Goal: Task Accomplishment & Management: Manage account settings

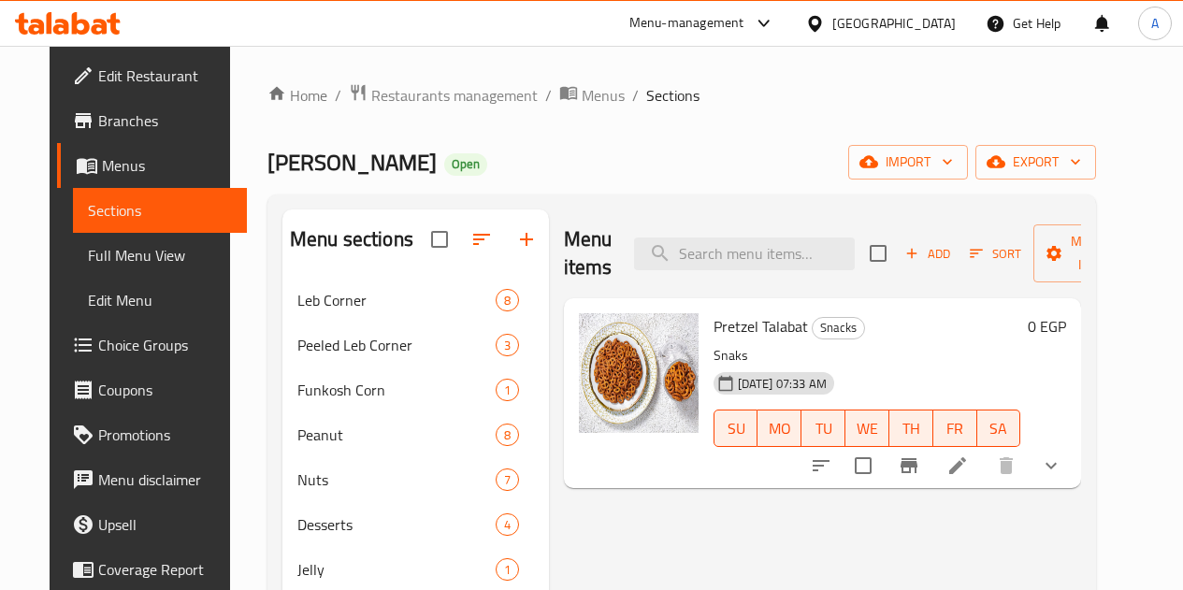
scroll to position [145, 0]
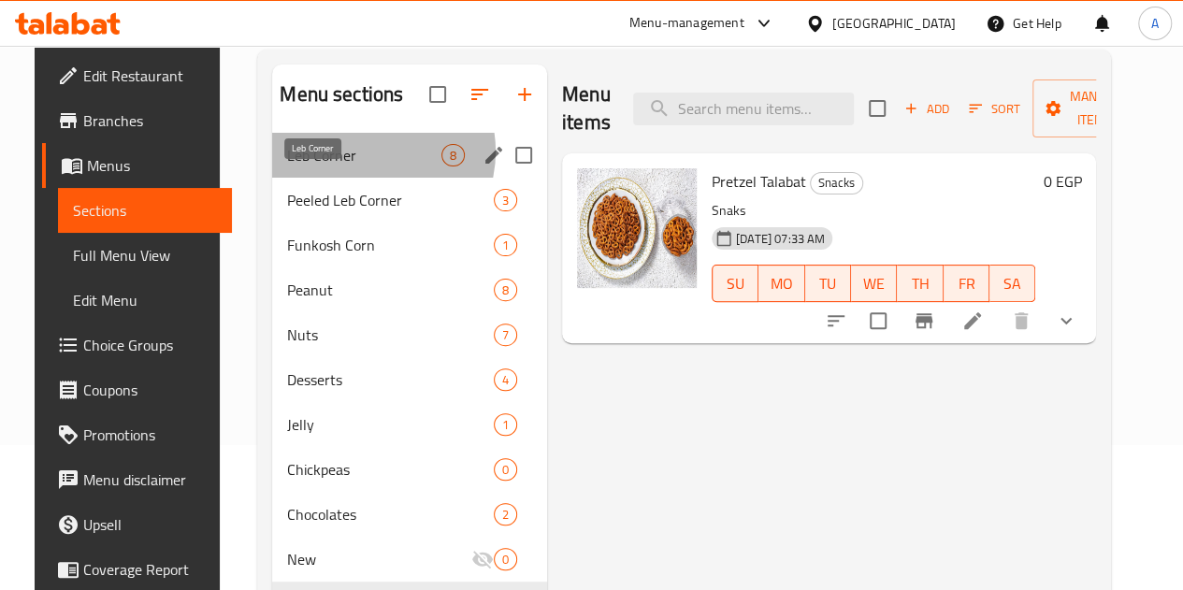
click at [346, 166] on span "Leb Corner" at bounding box center [364, 155] width 154 height 22
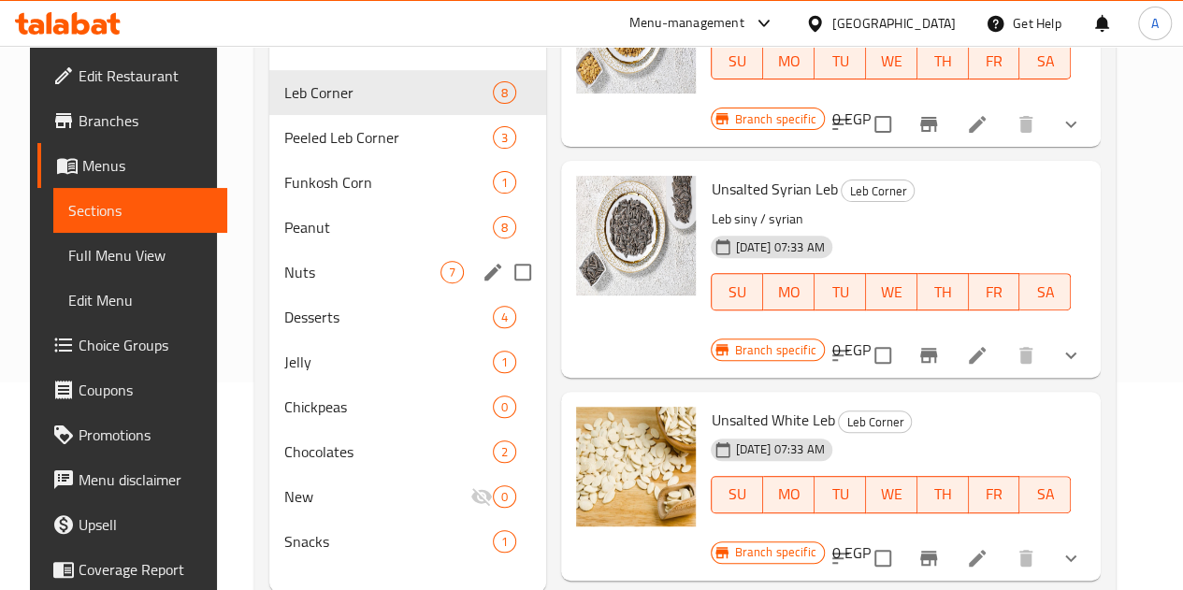
scroll to position [207, 0]
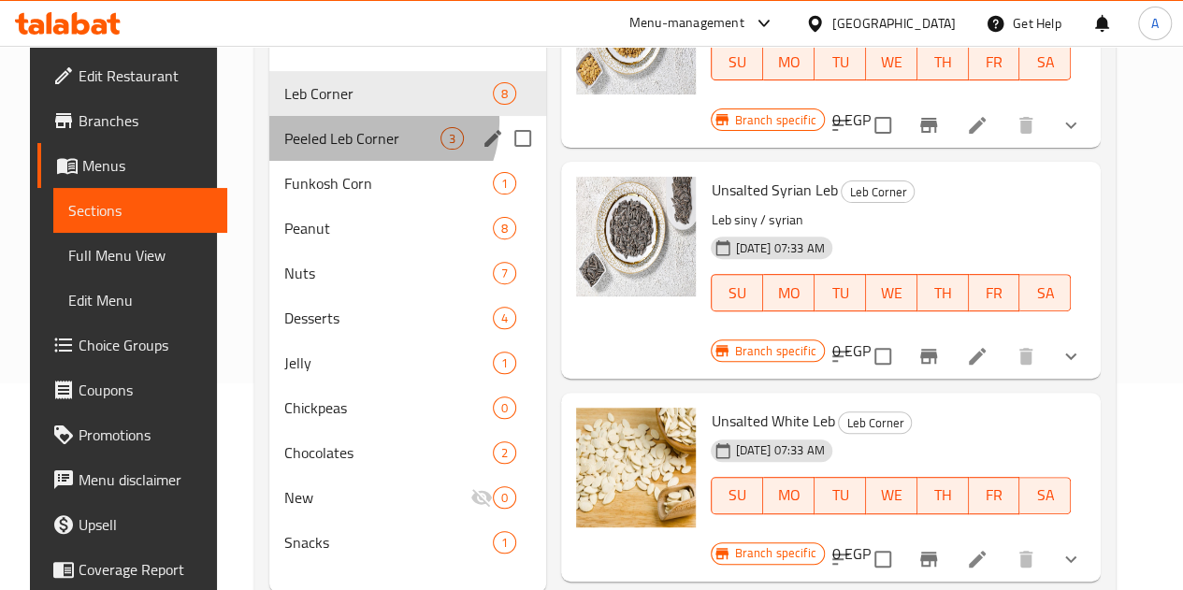
click at [361, 151] on div "Peeled Leb Corner 3" at bounding box center [407, 138] width 277 height 45
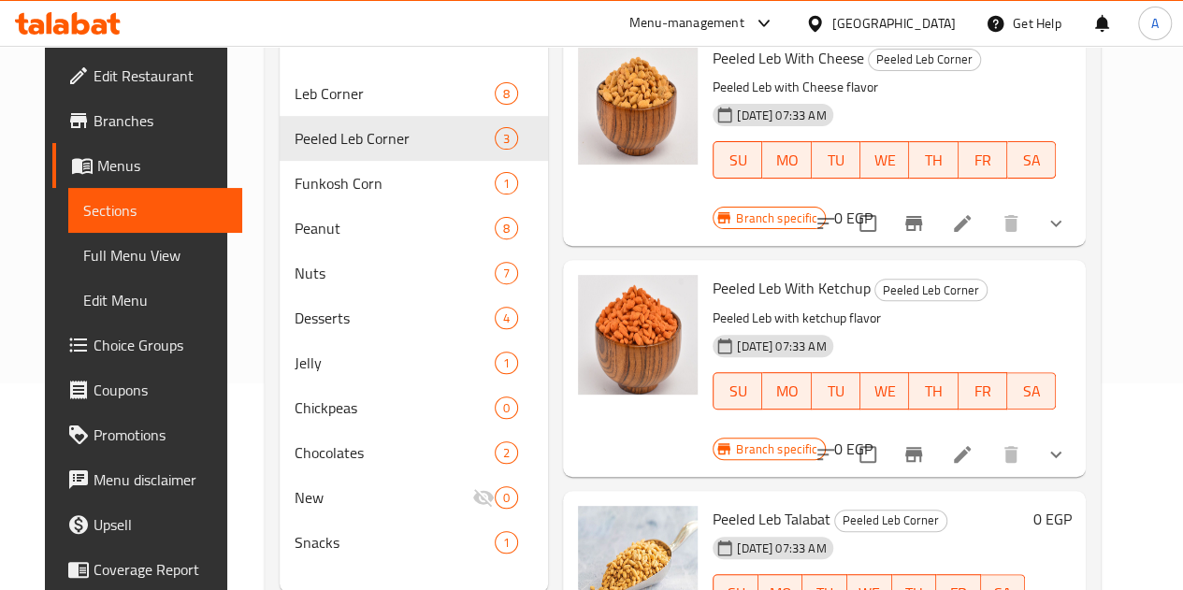
scroll to position [268, 0]
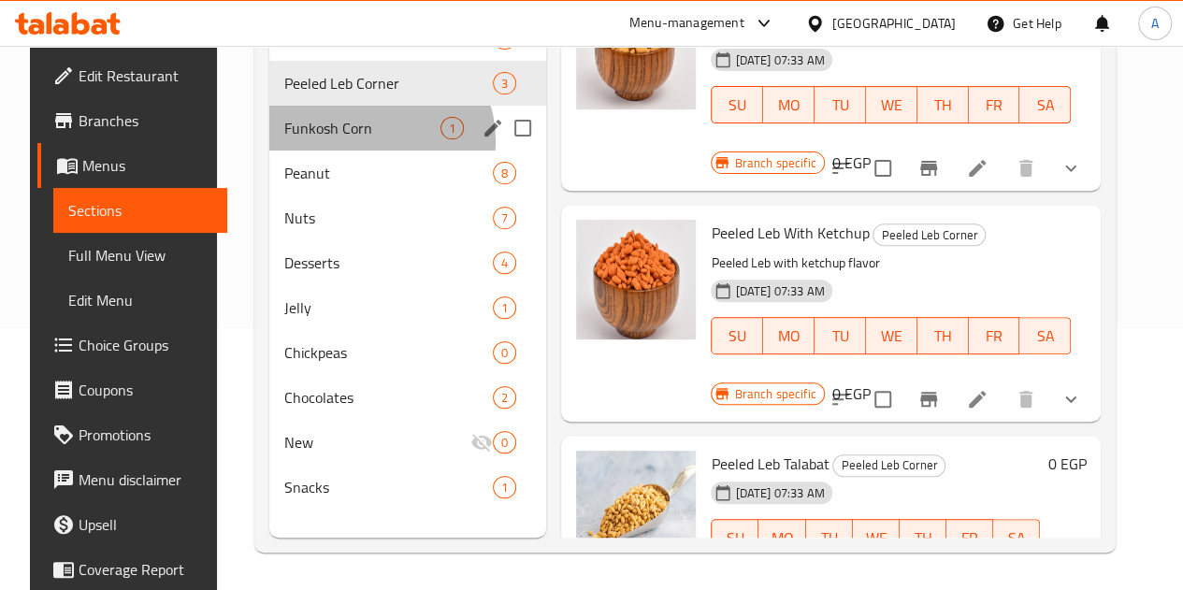
click at [356, 151] on div "Funkosh Corn 1" at bounding box center [407, 128] width 277 height 45
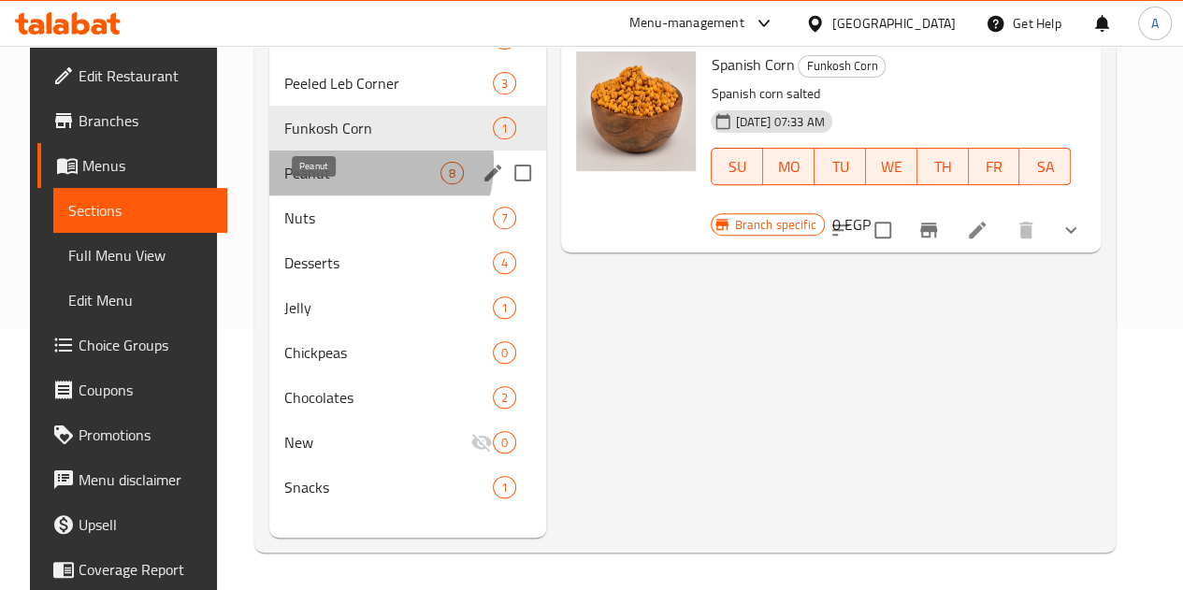
click at [343, 184] on span "Peanut" at bounding box center [362, 173] width 156 height 22
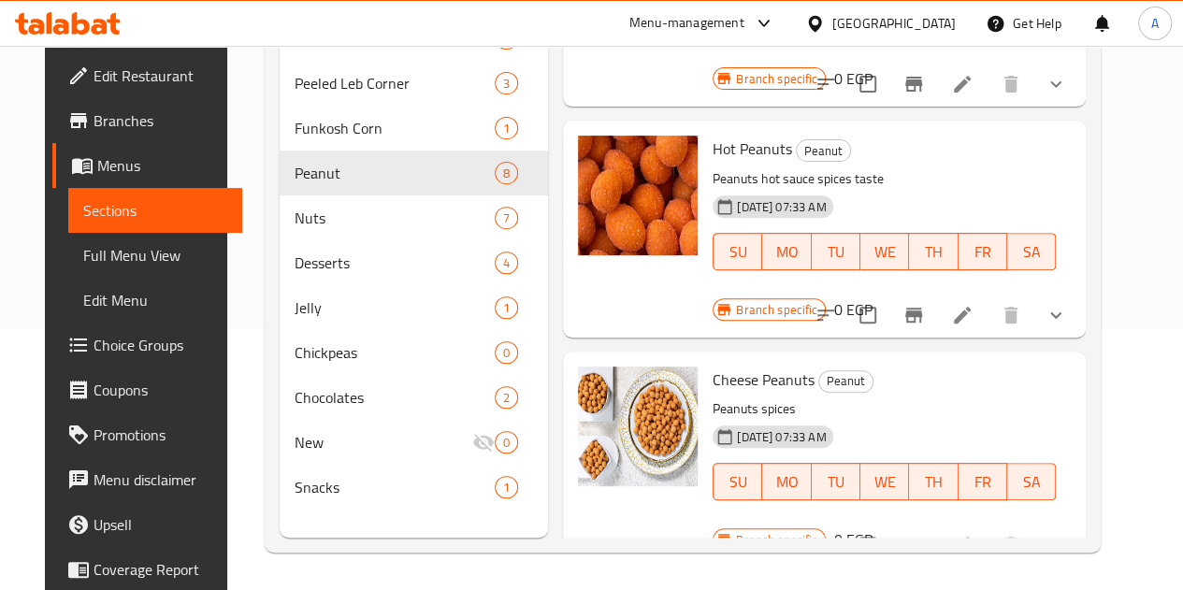
scroll to position [1084, 0]
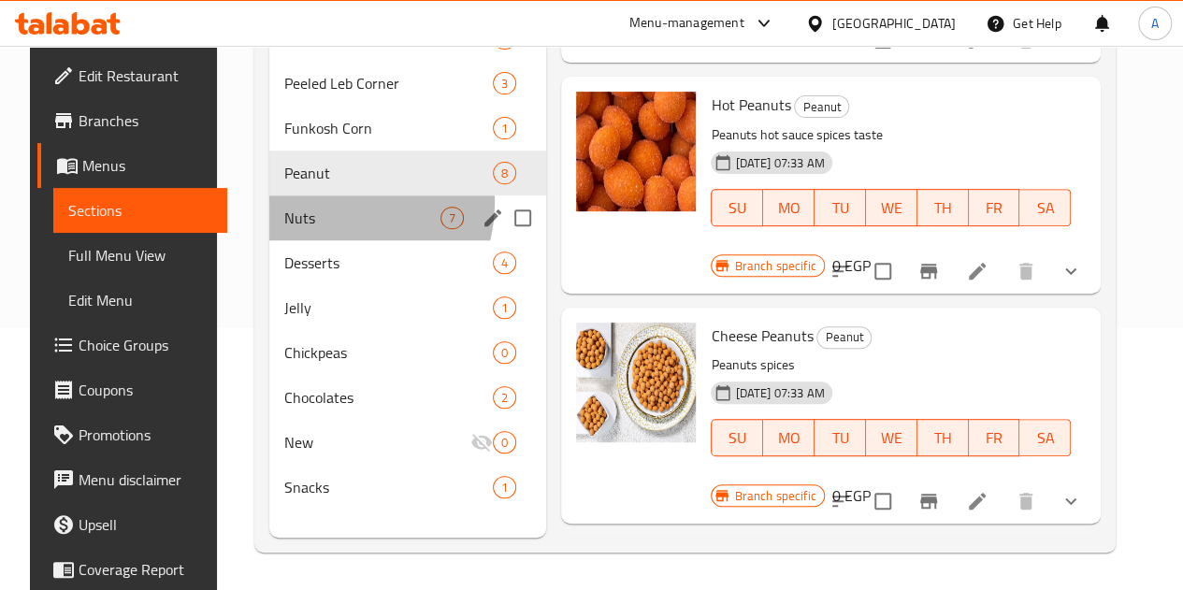
click at [312, 223] on div "Nuts 7" at bounding box center [407, 217] width 277 height 45
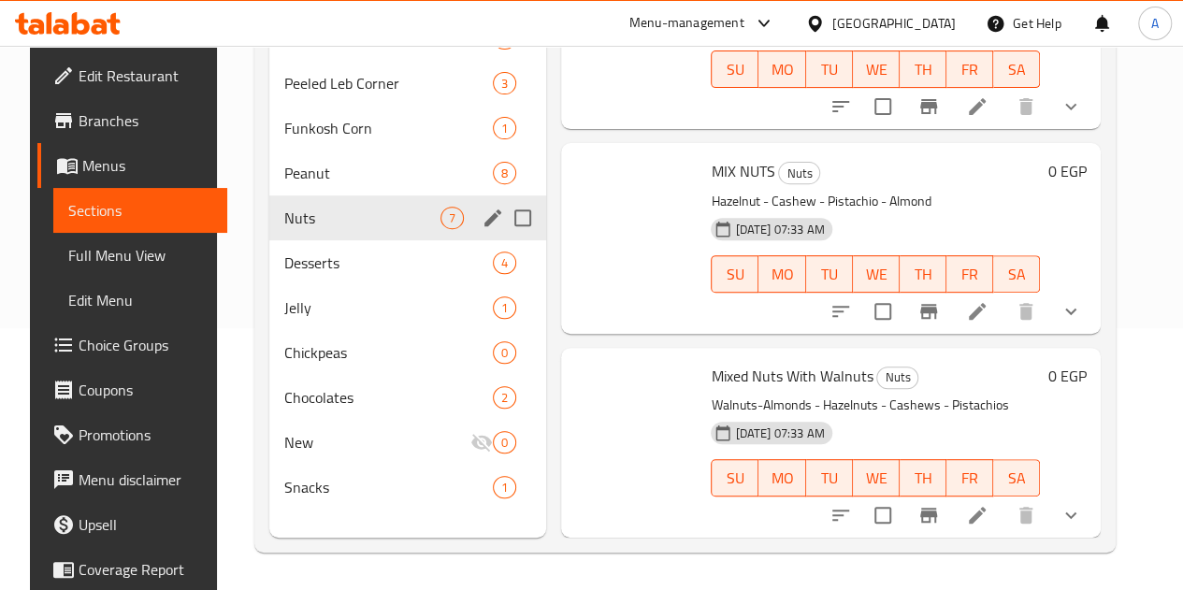
scroll to position [879, 0]
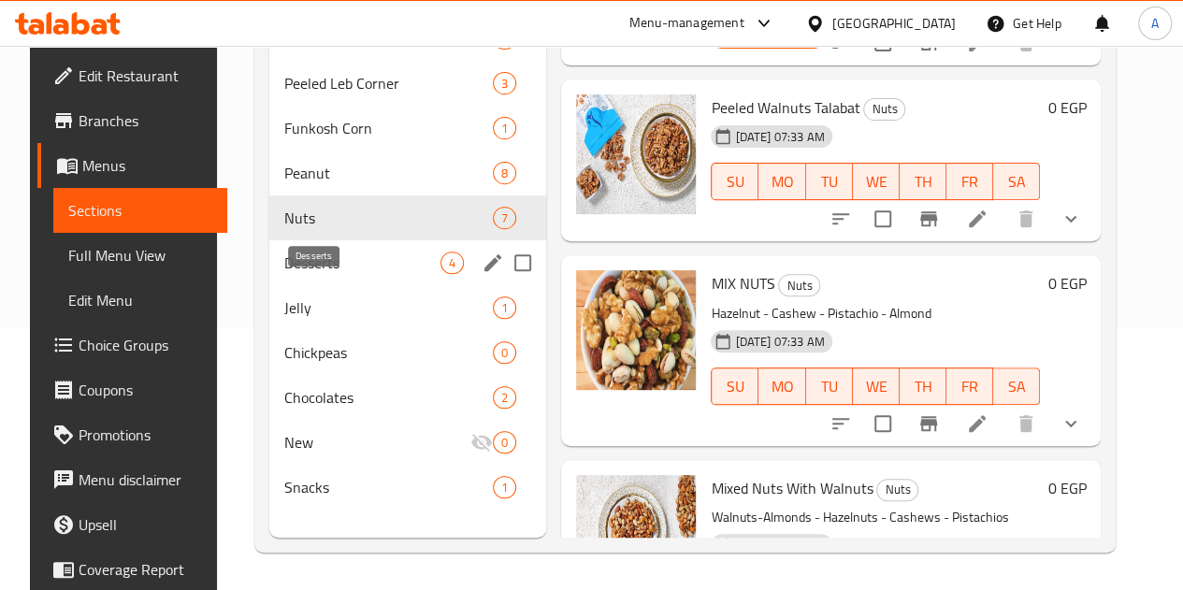
click at [316, 274] on span "Desserts" at bounding box center [362, 262] width 156 height 22
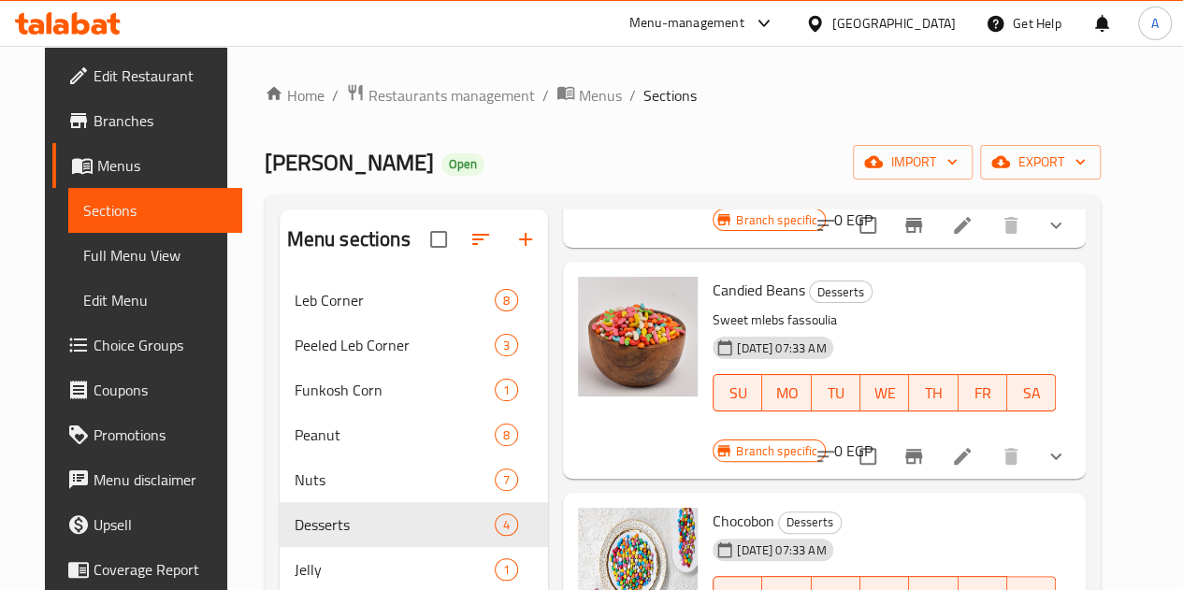
scroll to position [268, 0]
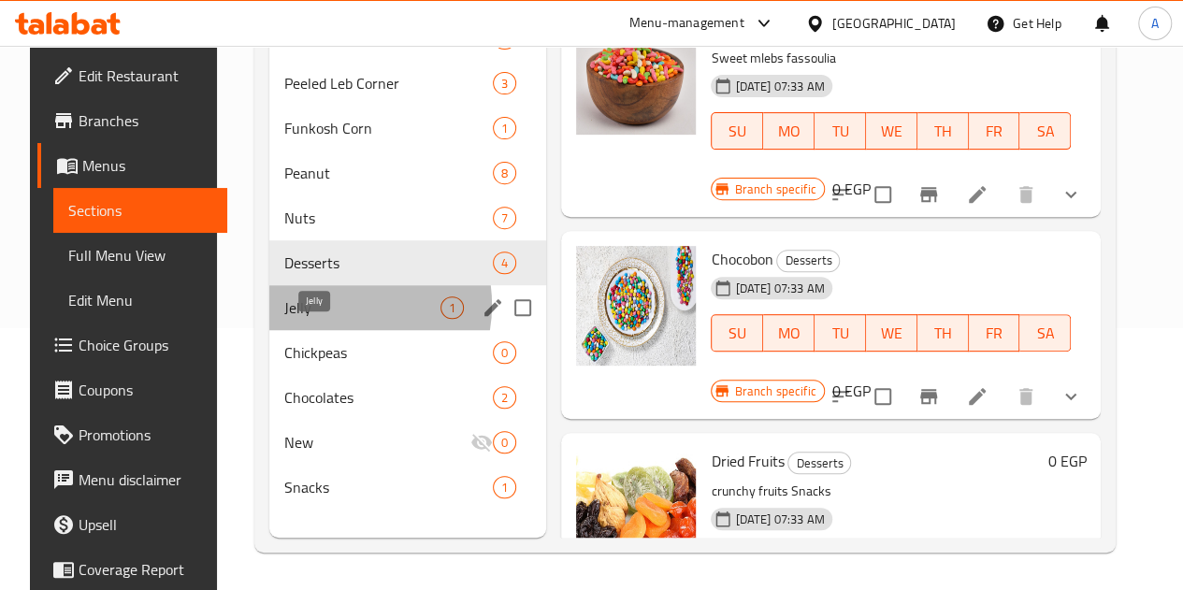
click at [316, 319] on span "Jelly" at bounding box center [362, 307] width 156 height 22
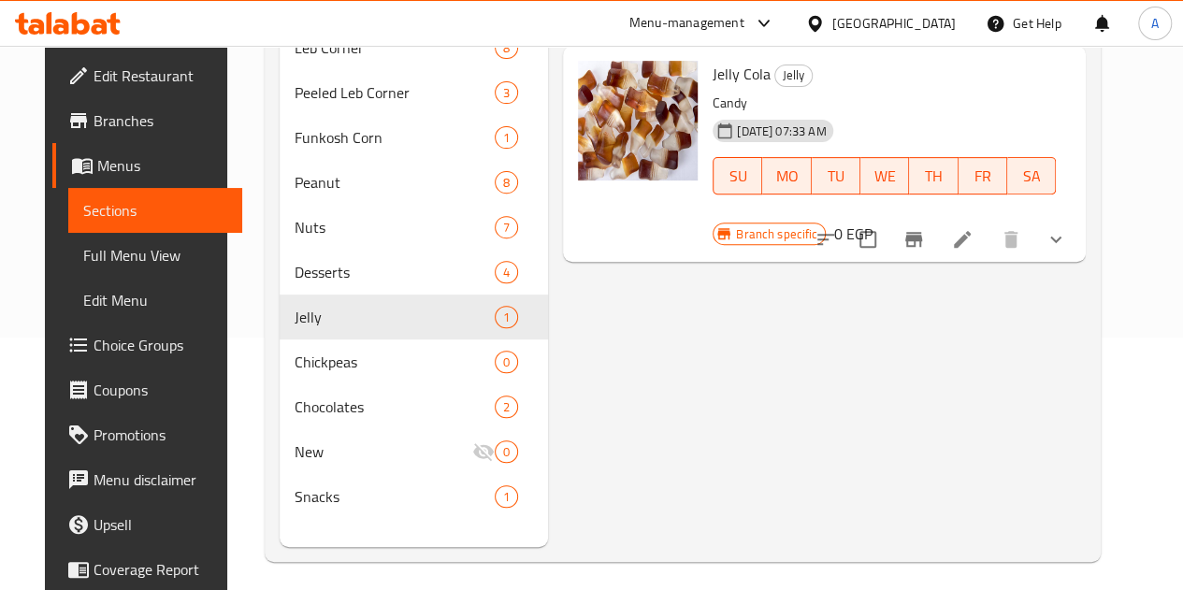
scroll to position [253, 0]
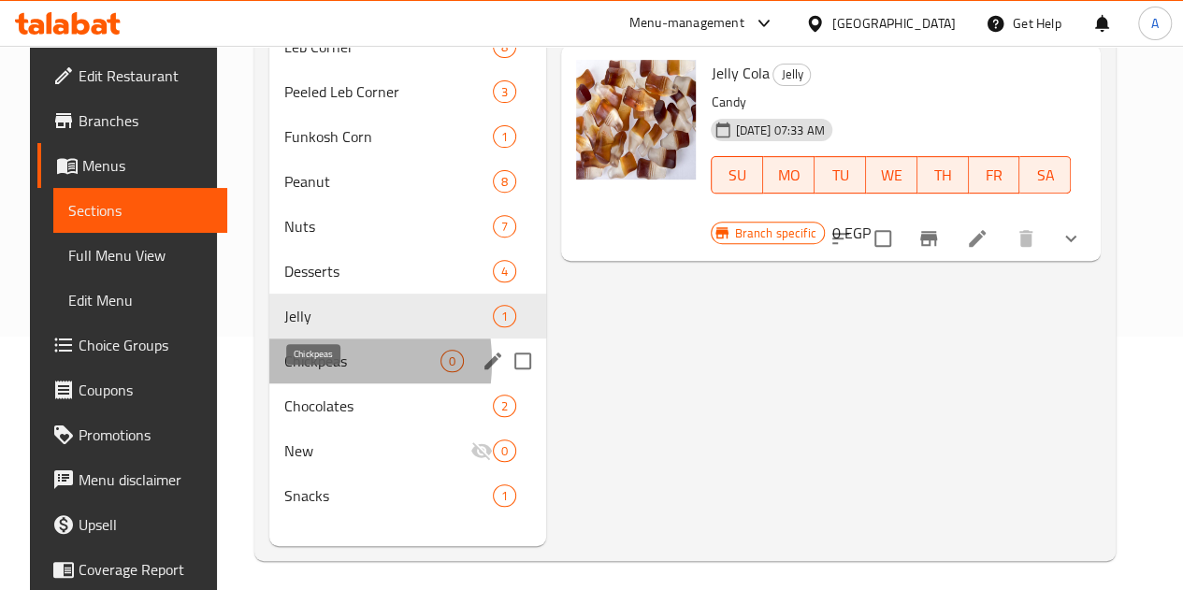
click at [284, 372] on span "Chickpeas" at bounding box center [362, 361] width 156 height 22
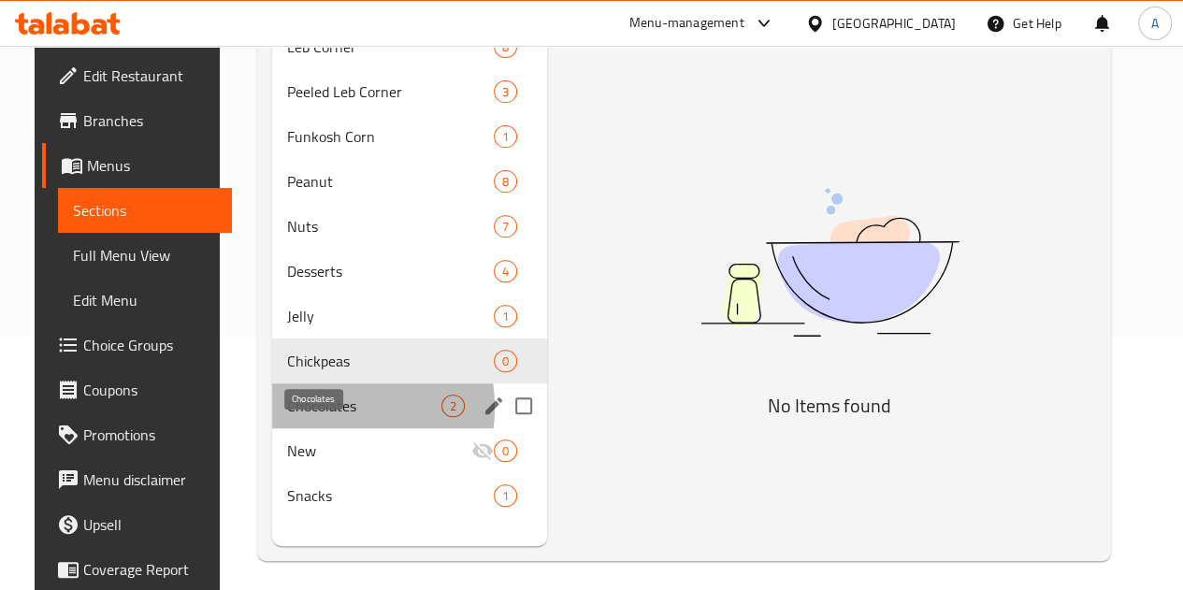
click at [297, 417] on span "Chocolates" at bounding box center [364, 406] width 154 height 22
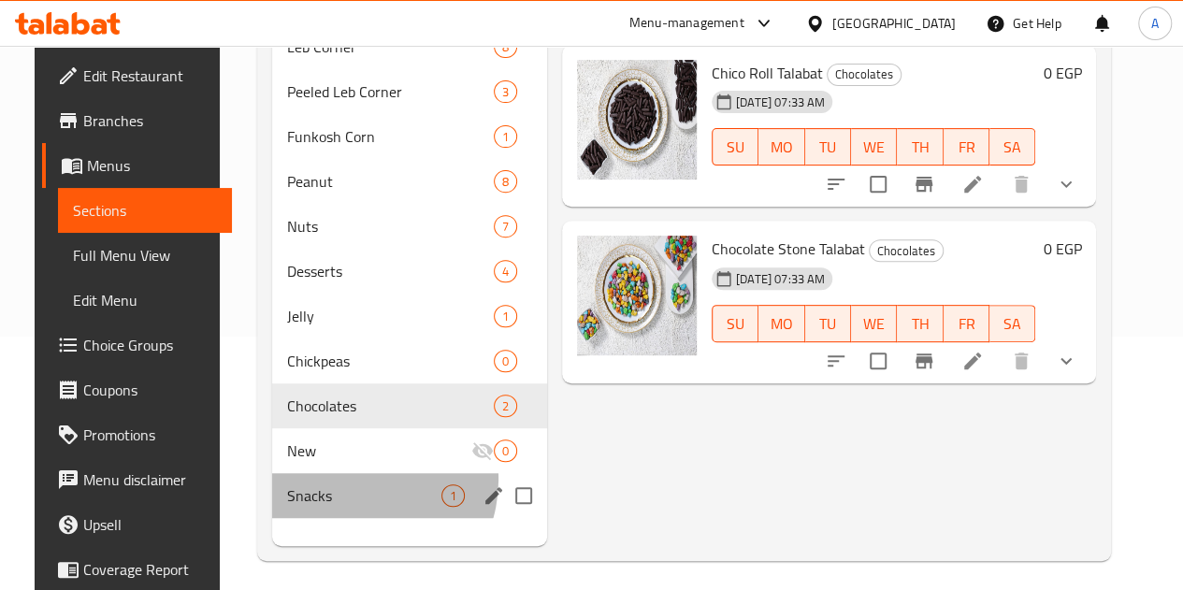
click at [335, 508] on div "Snacks 1" at bounding box center [409, 495] width 275 height 45
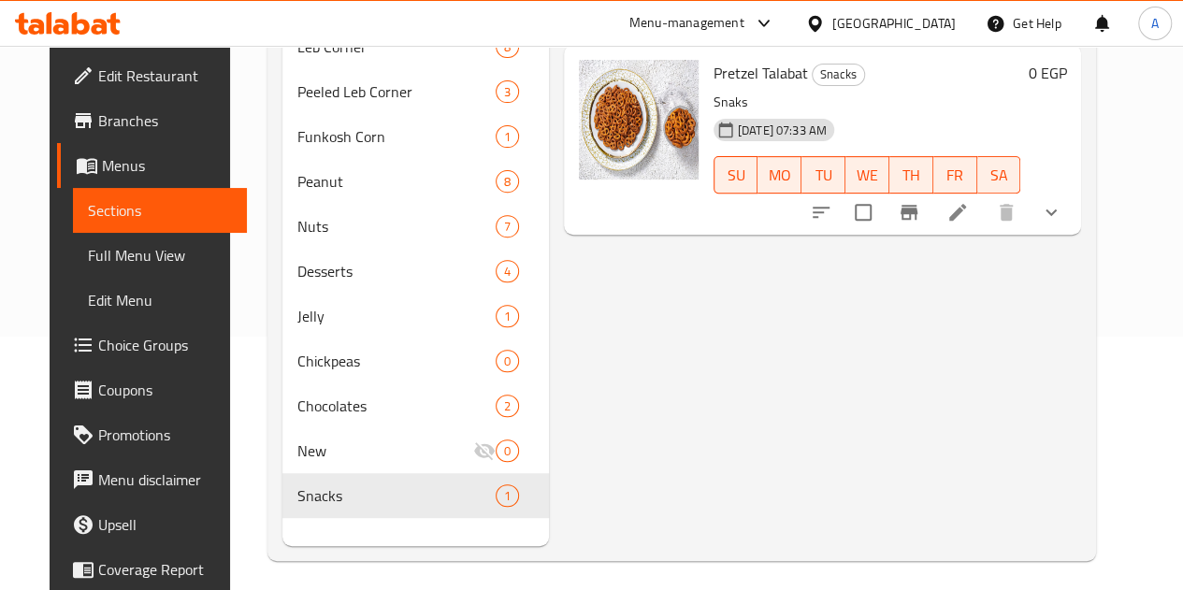
scroll to position [91, 0]
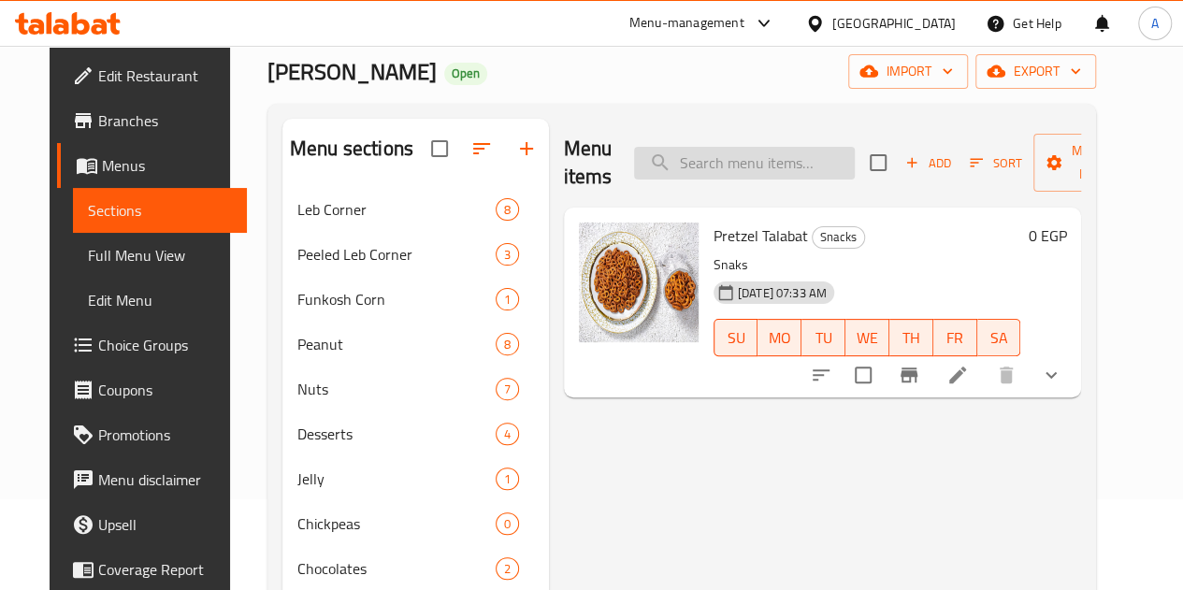
click at [690, 160] on input "search" at bounding box center [744, 163] width 221 height 33
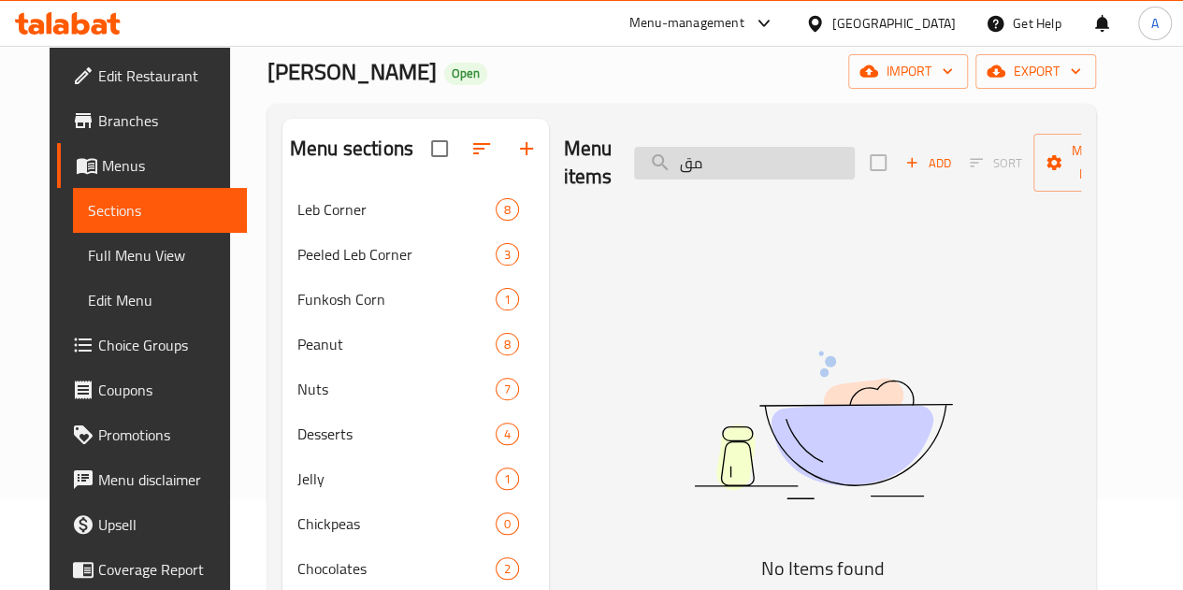
type input "م"
type input "ح"
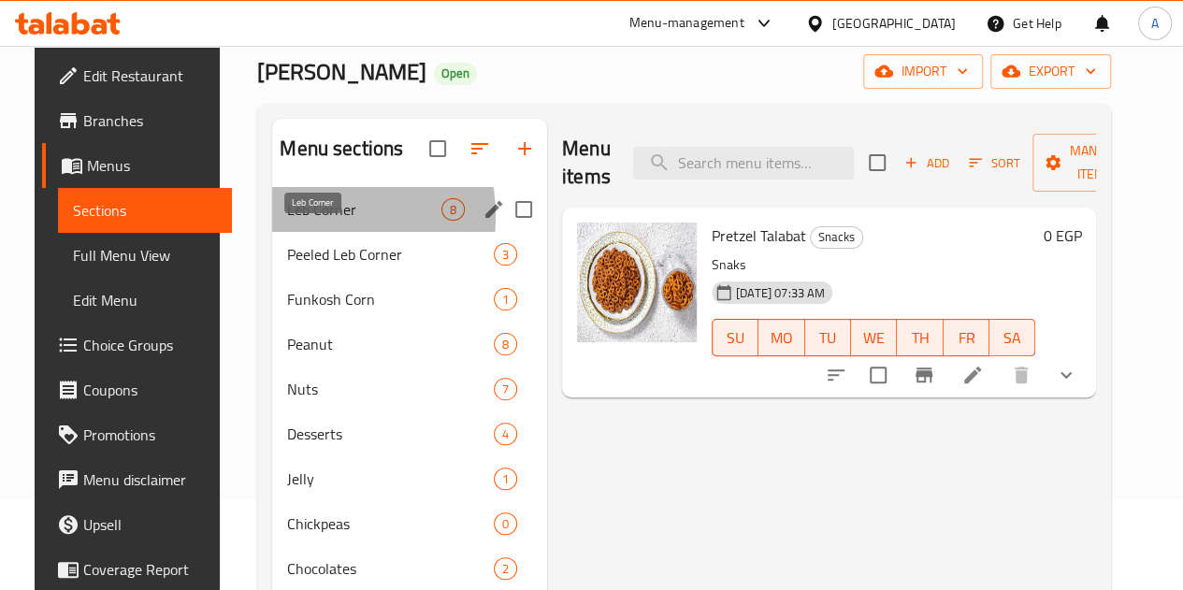
click at [292, 221] on span "Leb Corner" at bounding box center [364, 209] width 154 height 22
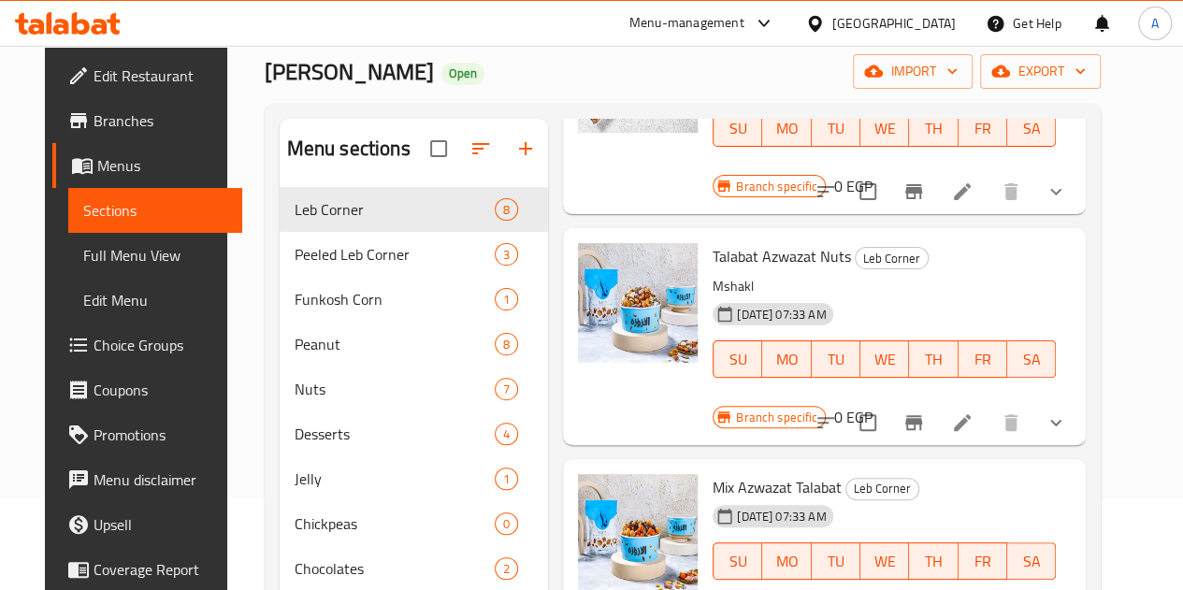
scroll to position [301, 0]
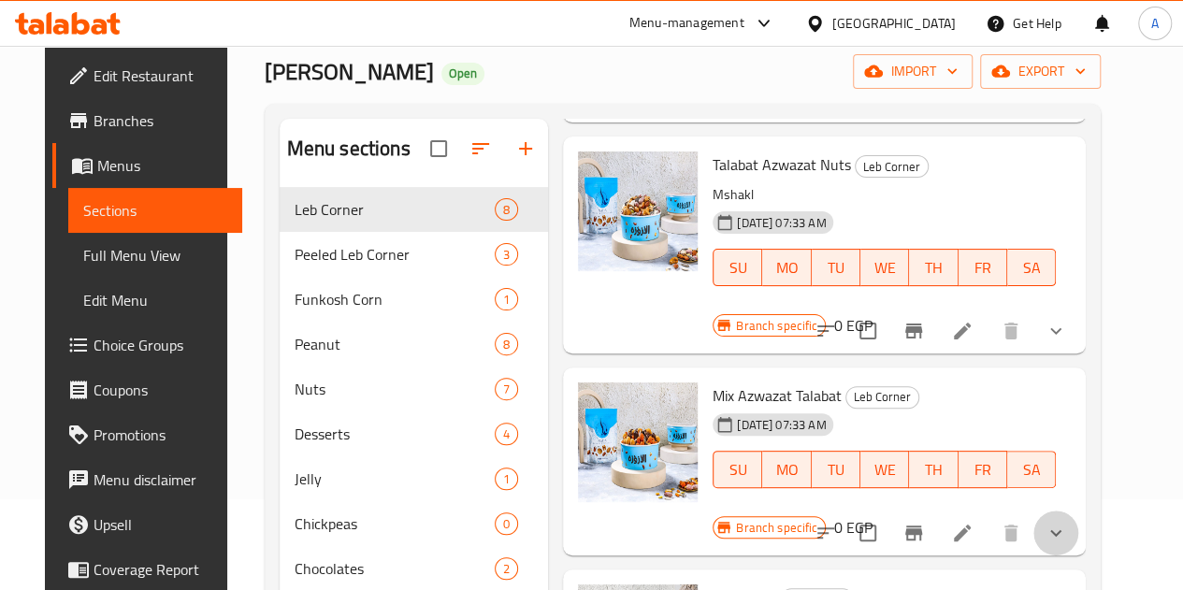
click at [1068, 510] on button "show more" at bounding box center [1055, 532] width 45 height 45
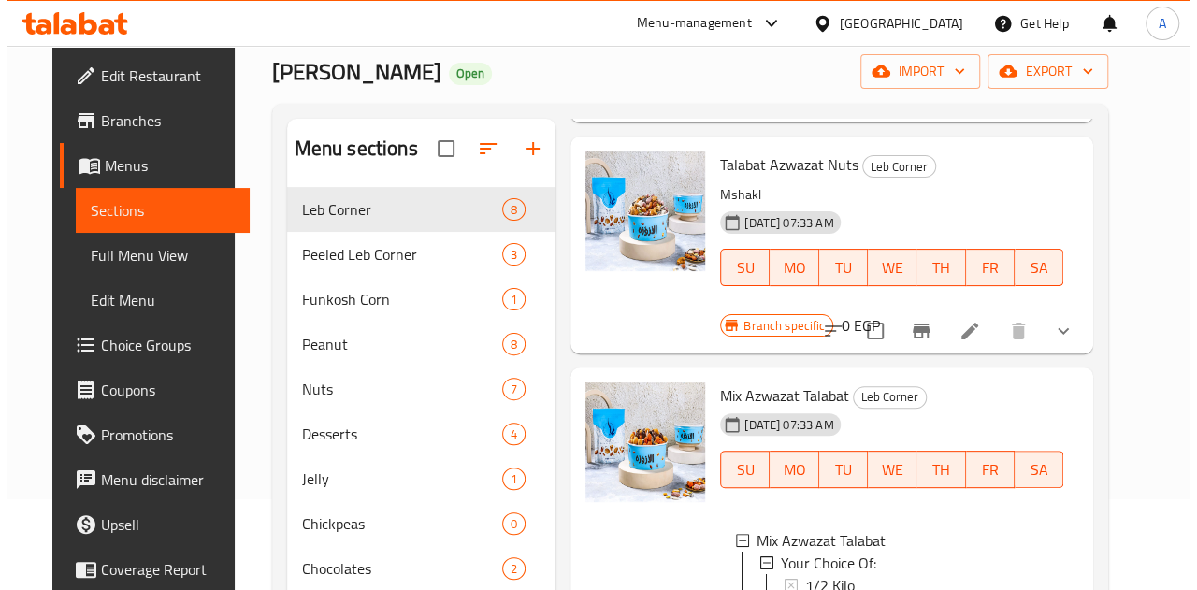
scroll to position [454, 0]
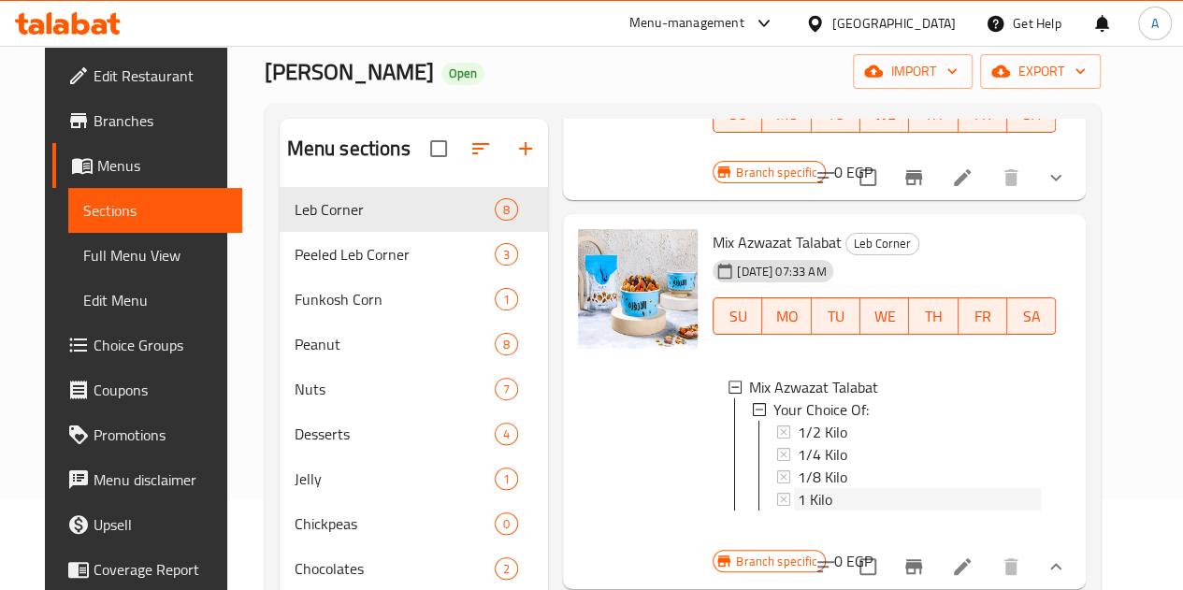
click at [797, 488] on span "1 Kilo" at bounding box center [814, 499] width 35 height 22
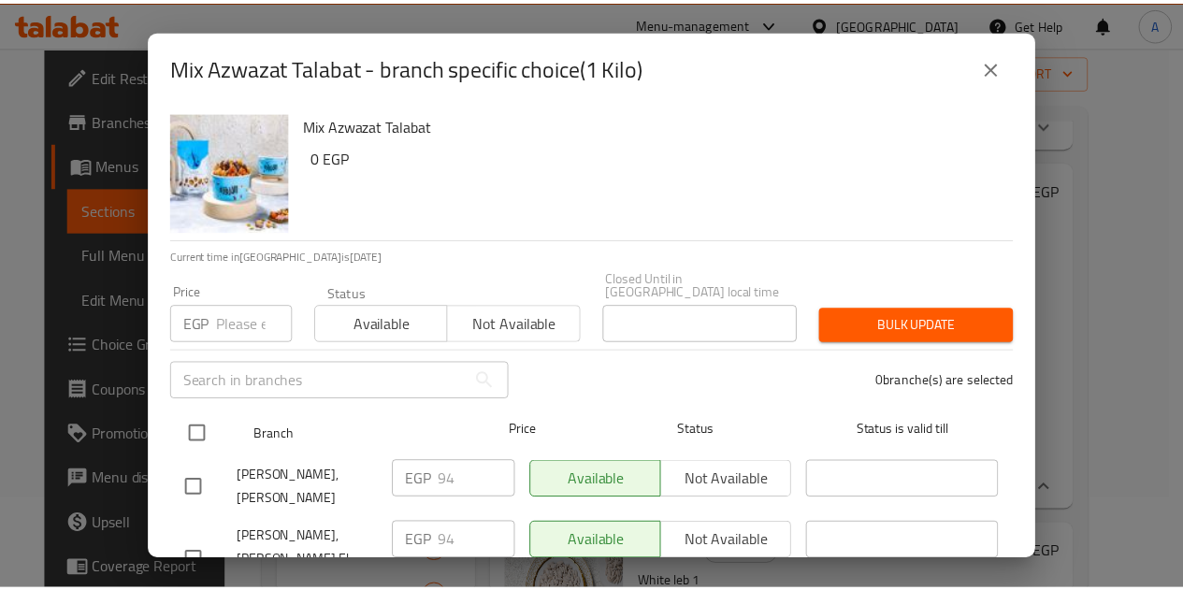
scroll to position [179, 0]
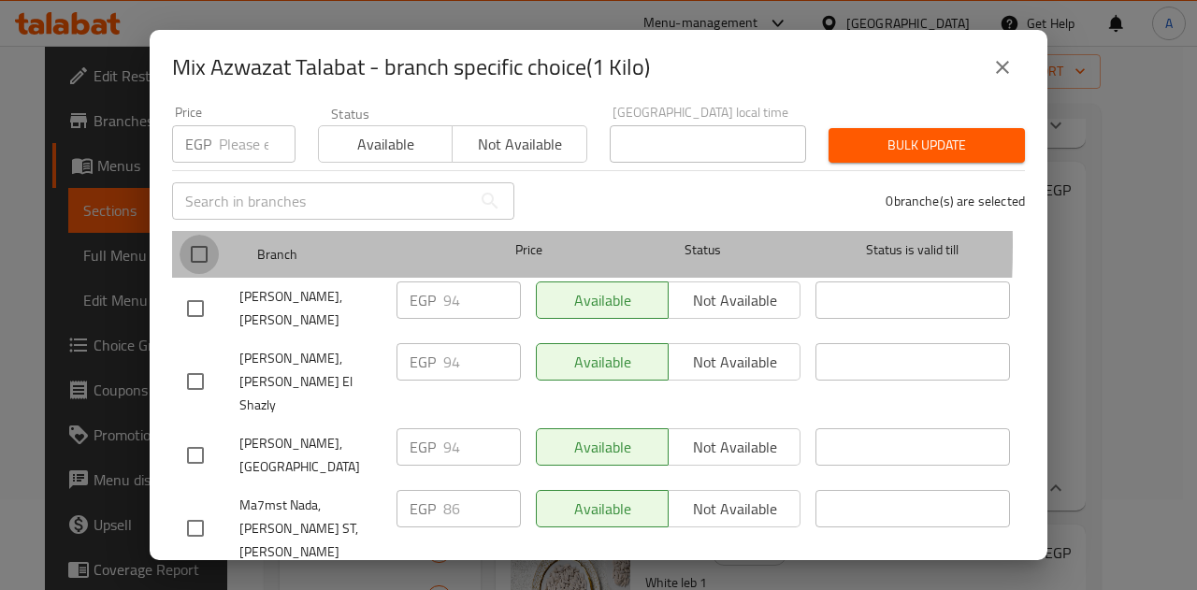
click at [187, 235] on input "checkbox" at bounding box center [198, 254] width 39 height 39
checkbox input "true"
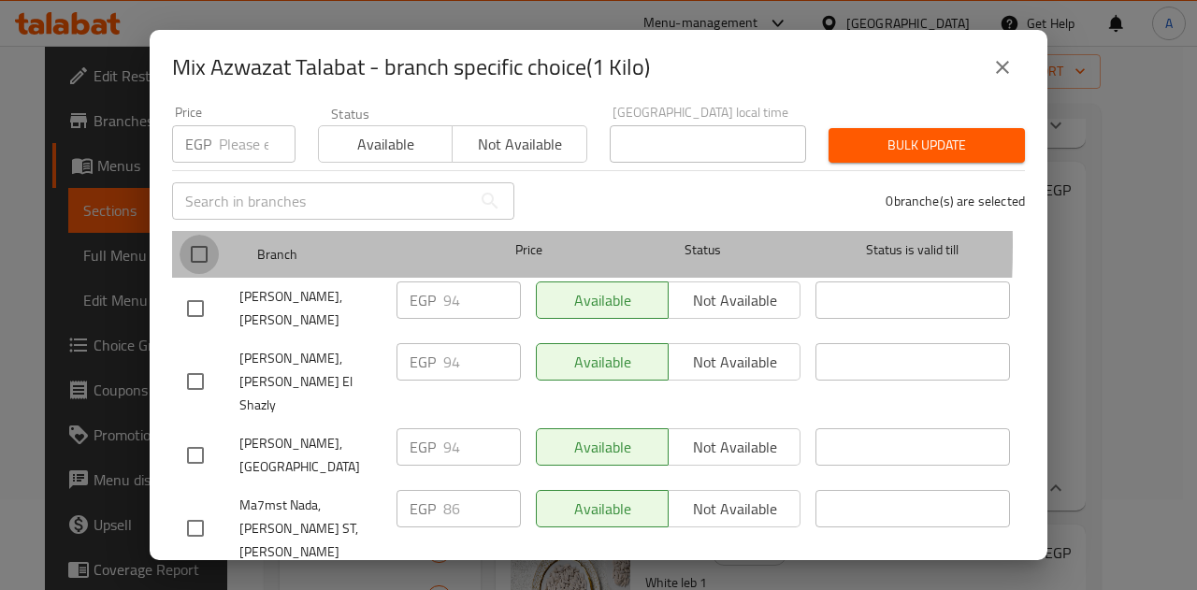
checkbox input "true"
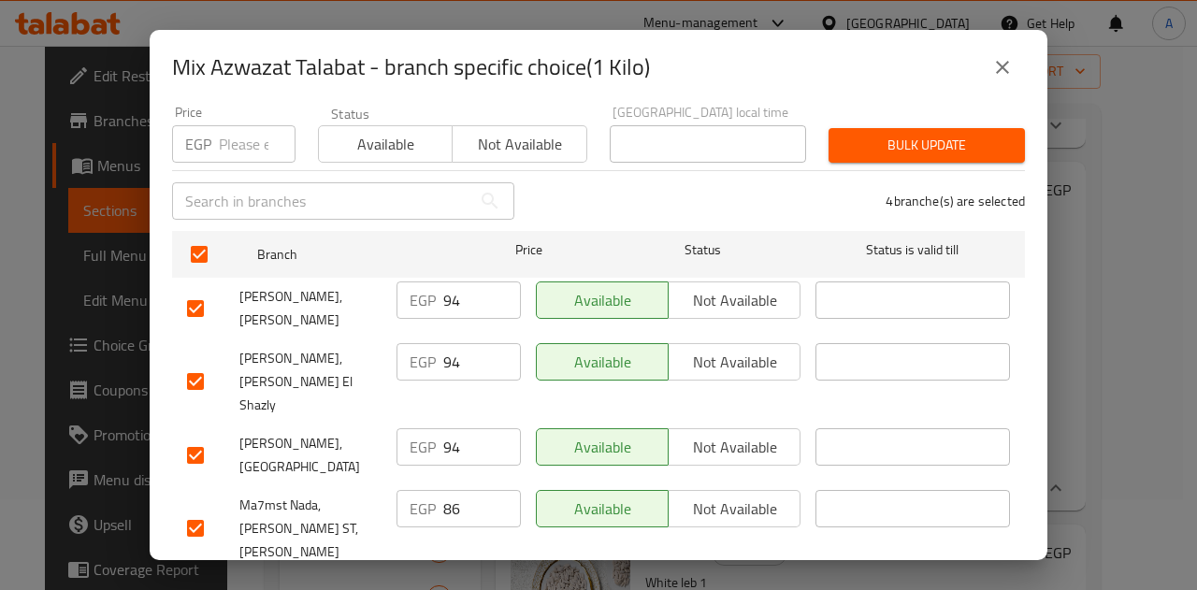
click at [449, 281] on input "94" at bounding box center [482, 299] width 78 height 37
paste input "6"
type input "96"
click at [446, 343] on input "94" at bounding box center [482, 361] width 78 height 37
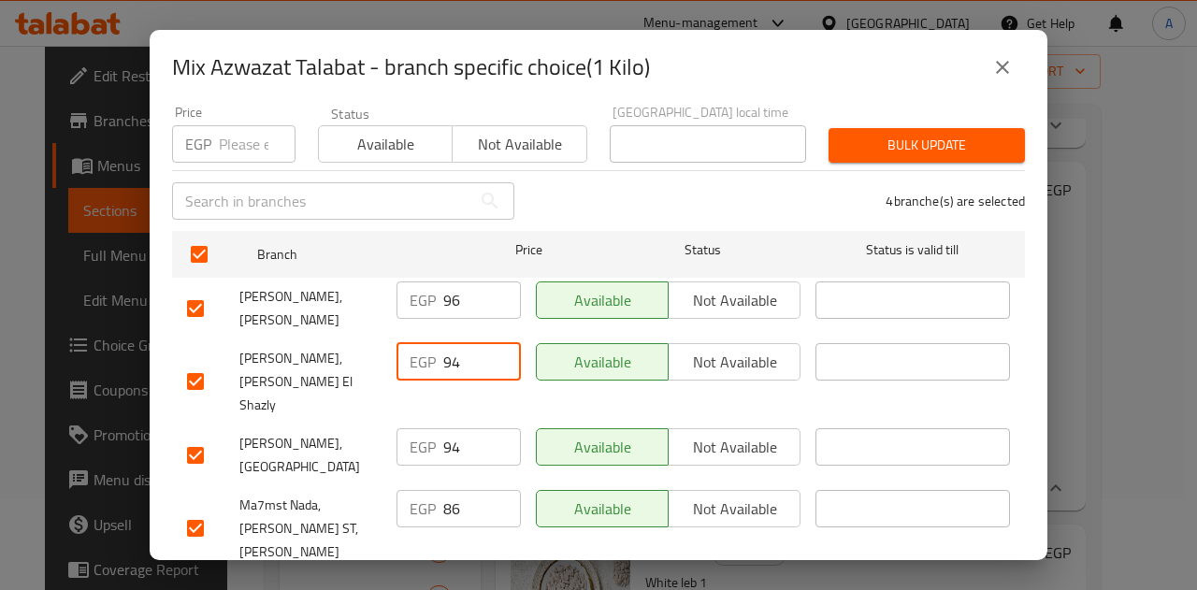
click at [446, 343] on input "94" at bounding box center [482, 361] width 78 height 37
paste input "6"
type input "96"
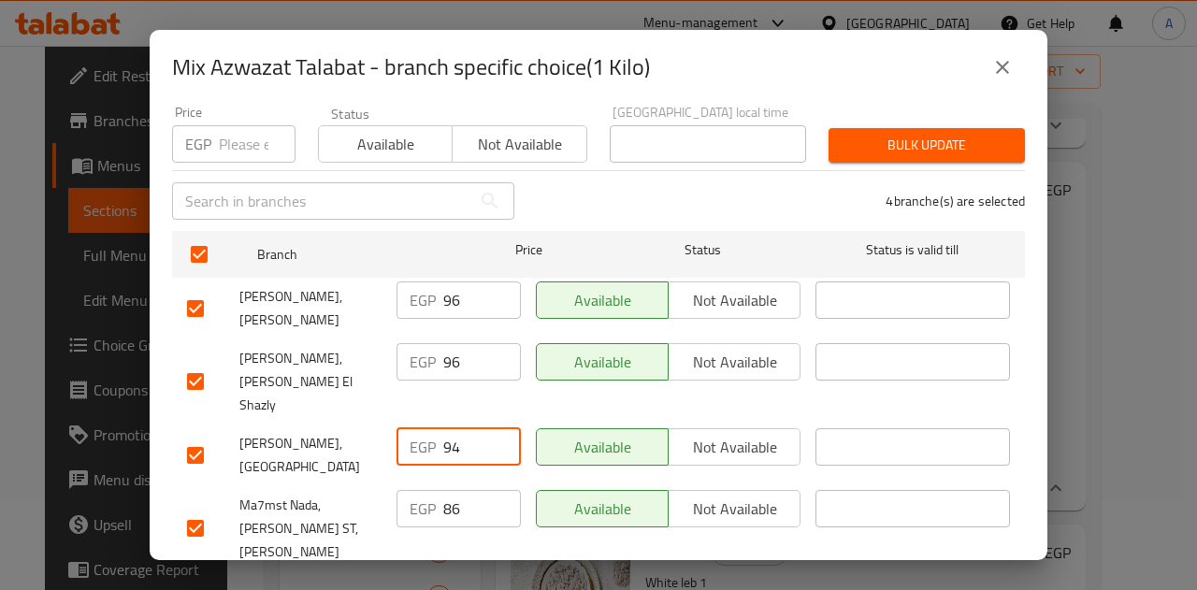
click at [445, 428] on input "94" at bounding box center [482, 446] width 78 height 37
paste input "6"
click at [445, 428] on input "96" at bounding box center [482, 446] width 78 height 37
type input "96"
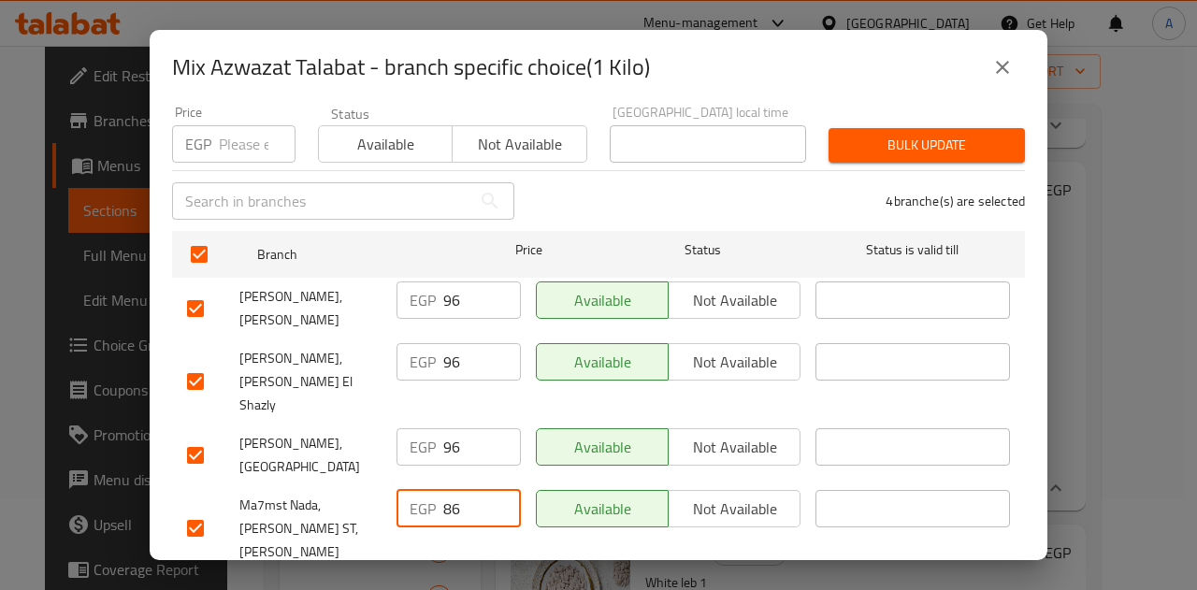
click at [446, 490] on input "86" at bounding box center [482, 508] width 78 height 37
paste input "9"
click at [446, 490] on input "86" at bounding box center [482, 508] width 78 height 37
type input "96"
click at [482, 584] on span "Save" at bounding box center [598, 595] width 823 height 23
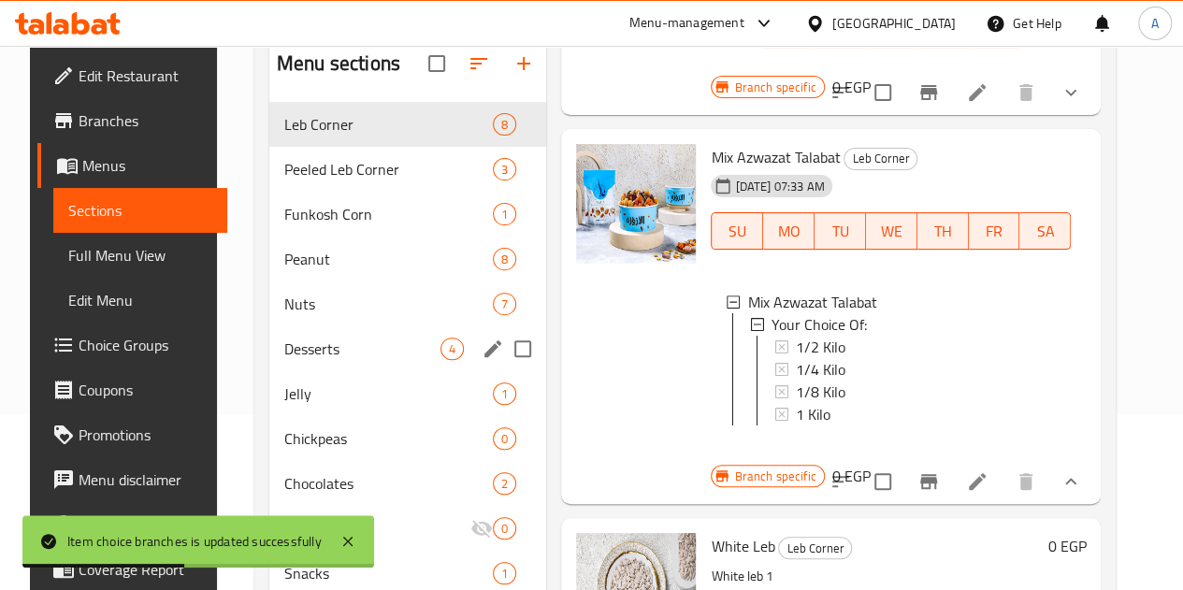
scroll to position [177, 0]
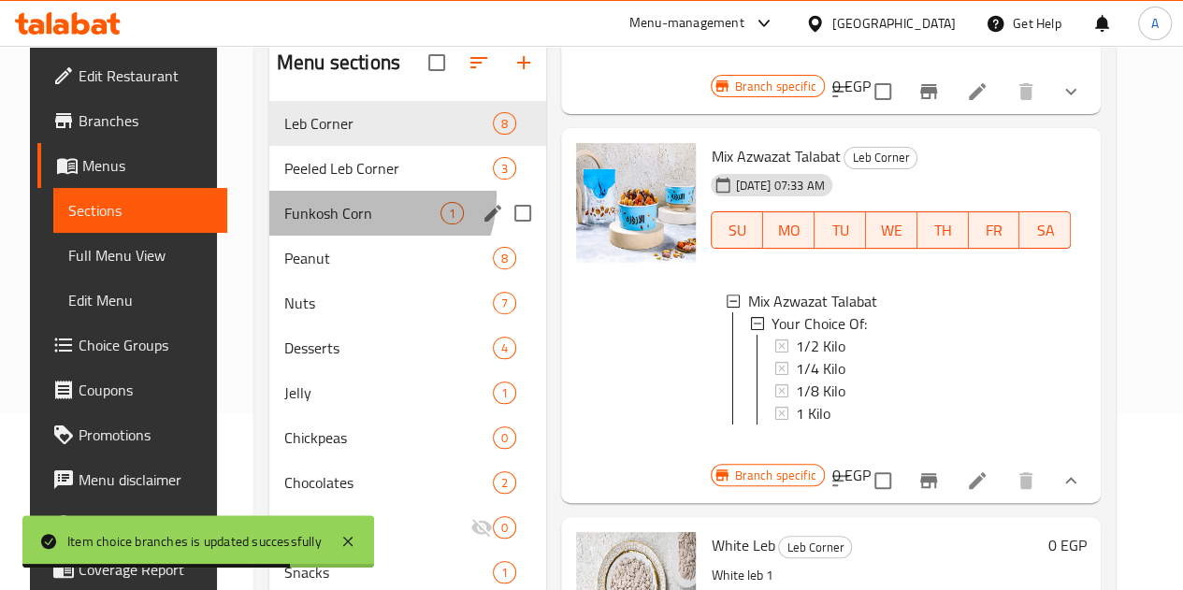
click at [343, 223] on div "Funkosh Corn 1" at bounding box center [407, 213] width 277 height 45
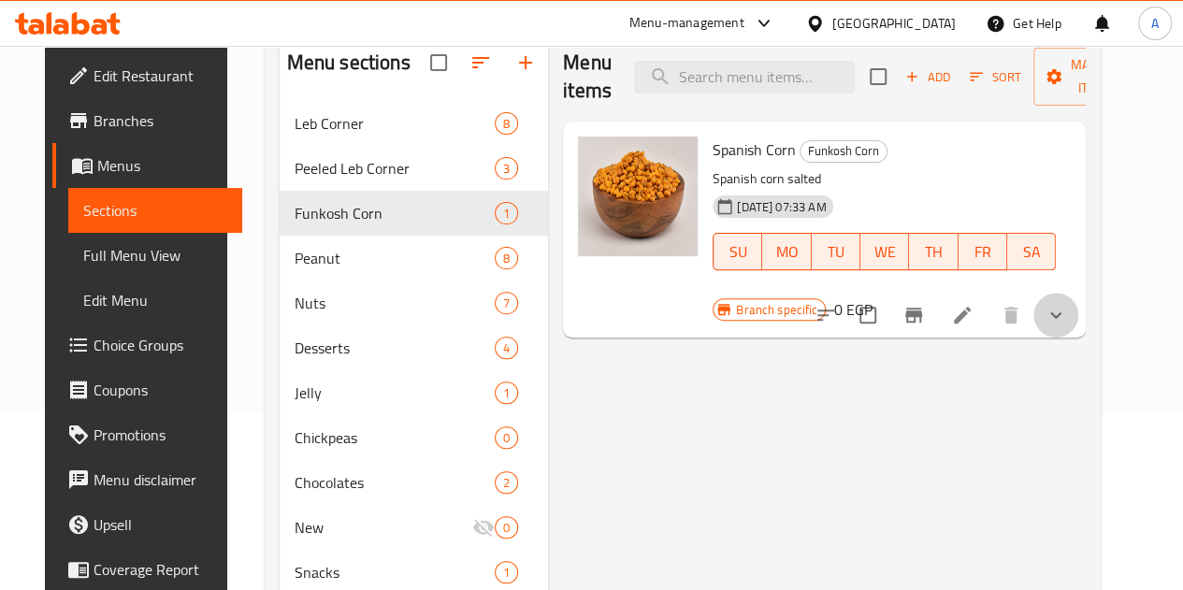
click at [1078, 301] on button "show more" at bounding box center [1055, 315] width 45 height 45
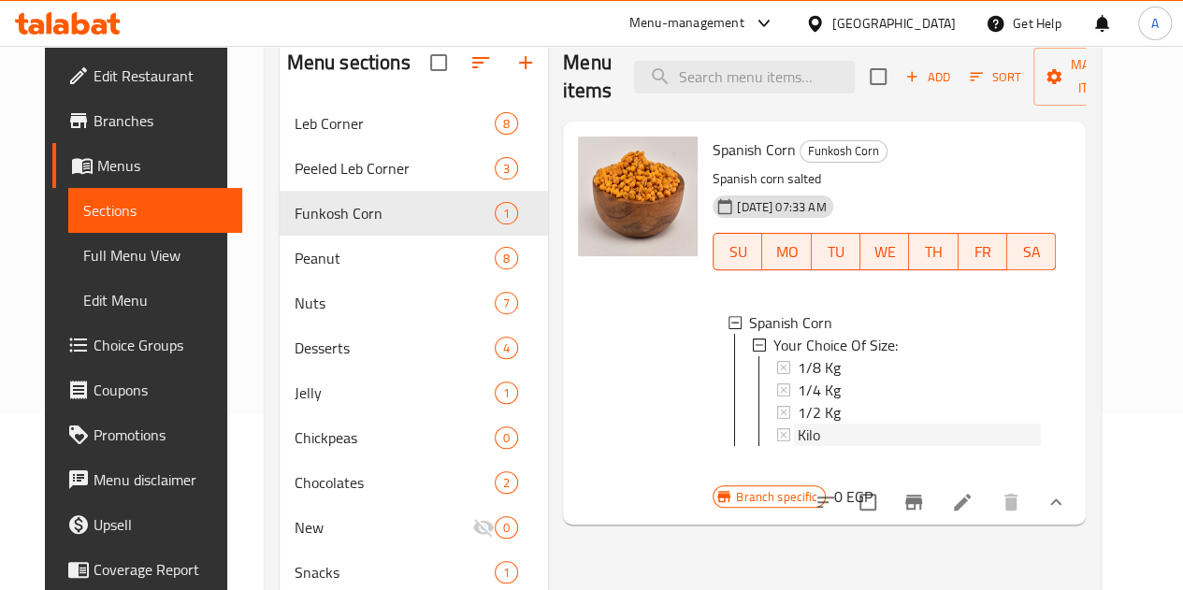
click at [797, 429] on div "Kilo" at bounding box center [918, 434] width 243 height 22
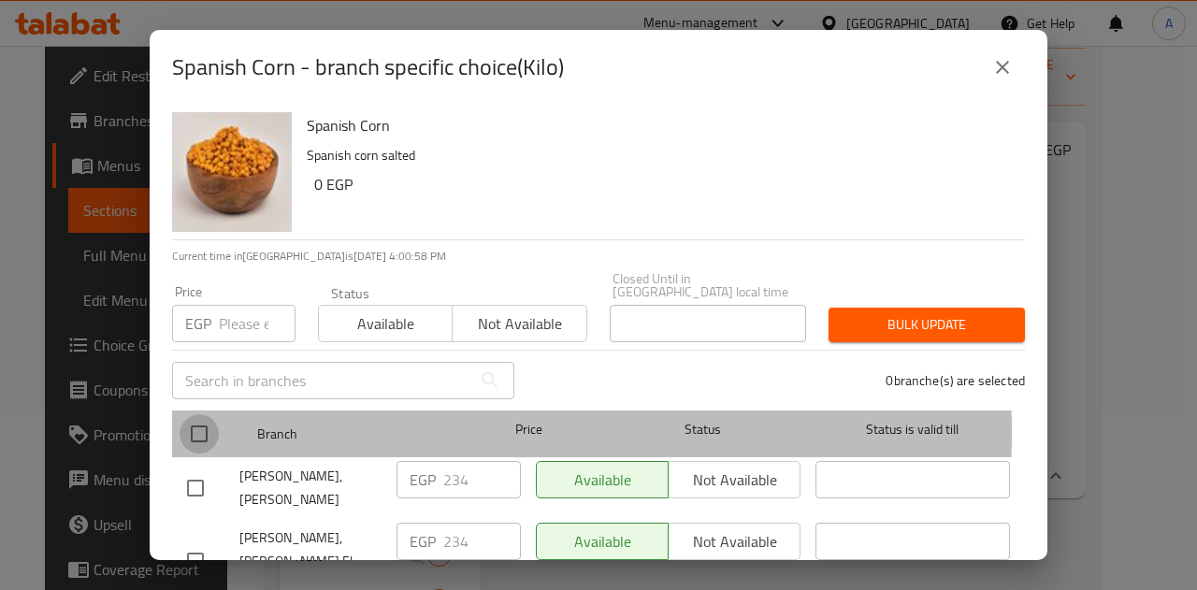
click at [201, 418] on input "checkbox" at bounding box center [198, 433] width 39 height 39
checkbox input "true"
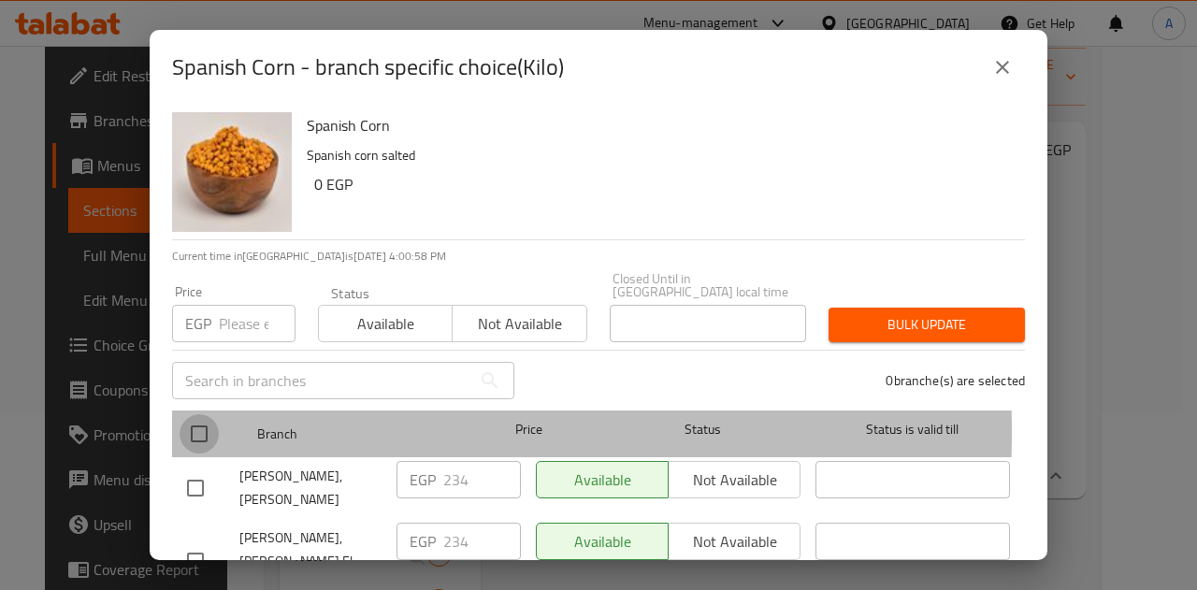
checkbox input "true"
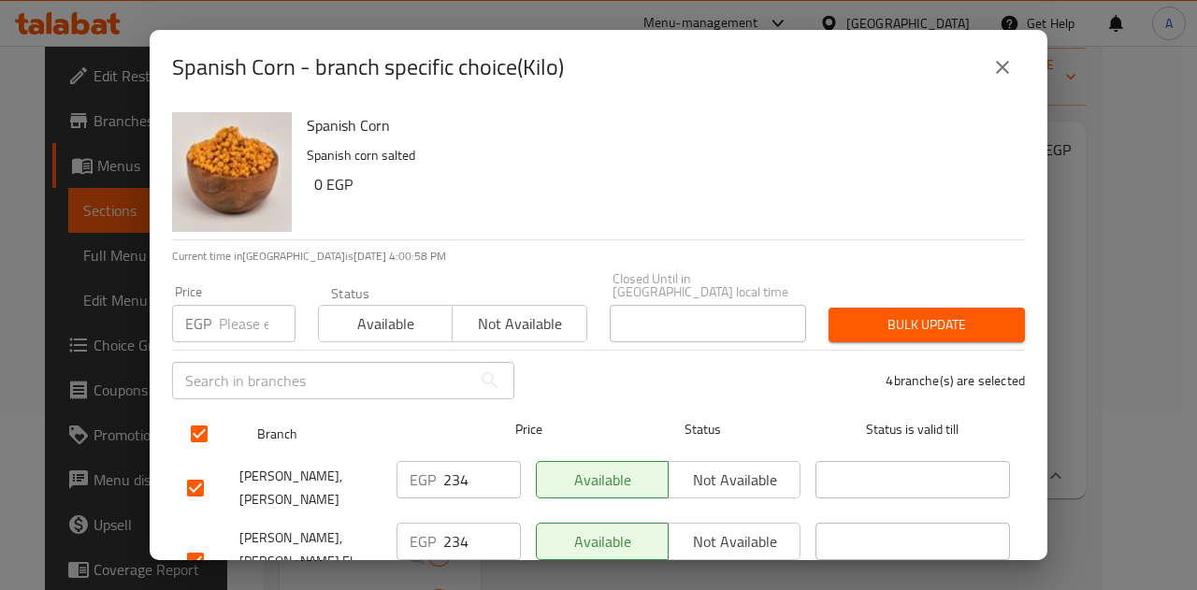
scroll to position [179, 0]
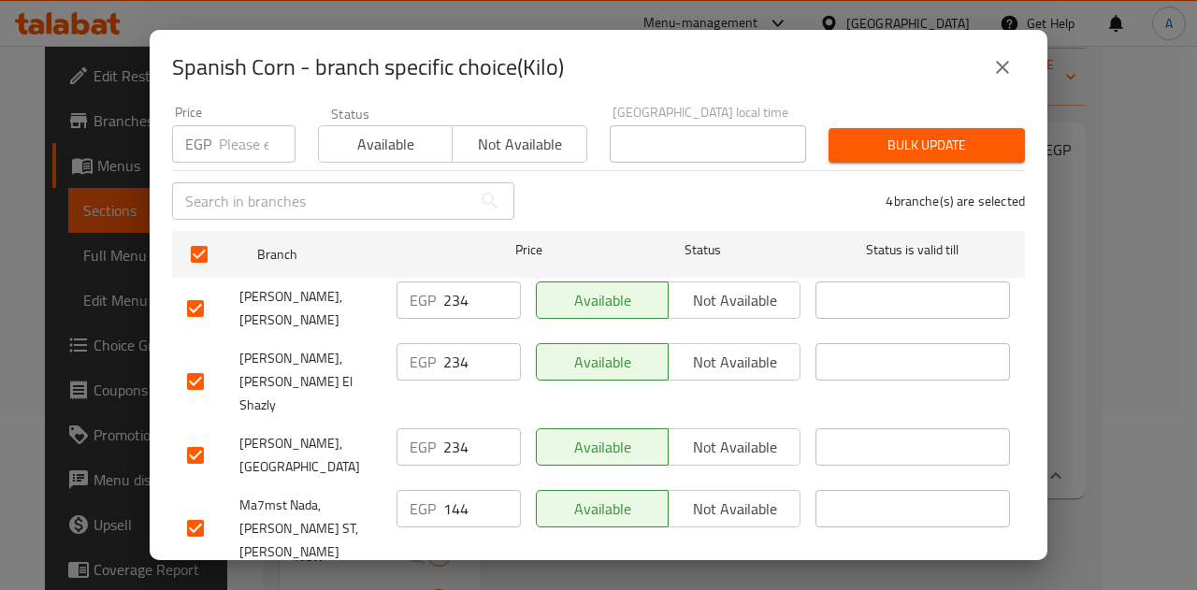
click at [456, 283] on input "234" at bounding box center [482, 299] width 78 height 37
paste input "40"
type input "240"
click at [451, 343] on input "234" at bounding box center [482, 361] width 78 height 37
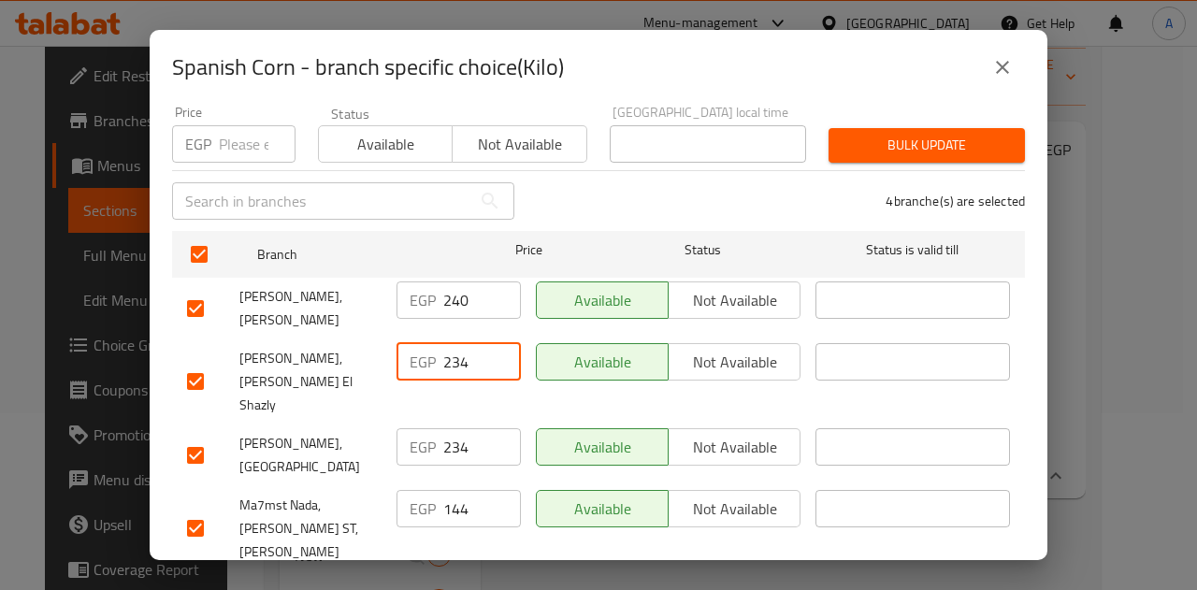
click at [451, 343] on input "234" at bounding box center [482, 361] width 78 height 37
paste input "40"
type input "240"
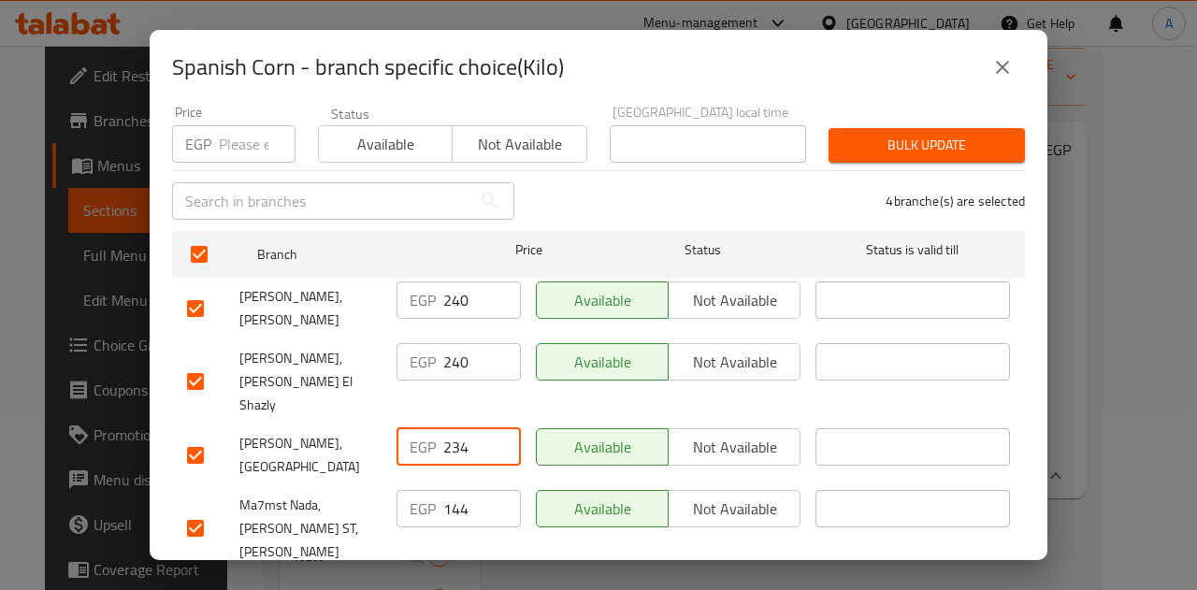
click at [452, 428] on input "234" at bounding box center [482, 446] width 78 height 37
paste input "40"
click at [452, 428] on input "234" at bounding box center [482, 446] width 78 height 37
type input "240"
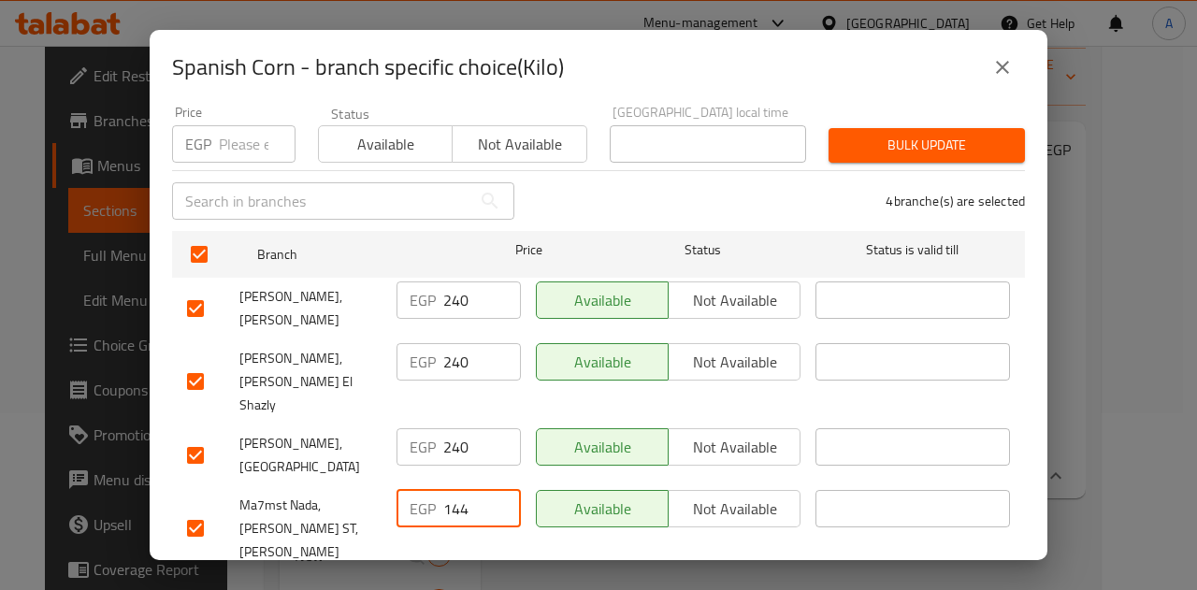
click at [454, 490] on input "144" at bounding box center [482, 508] width 78 height 37
paste input "240"
type input "240"
click at [544, 584] on span "Save" at bounding box center [598, 595] width 823 height 23
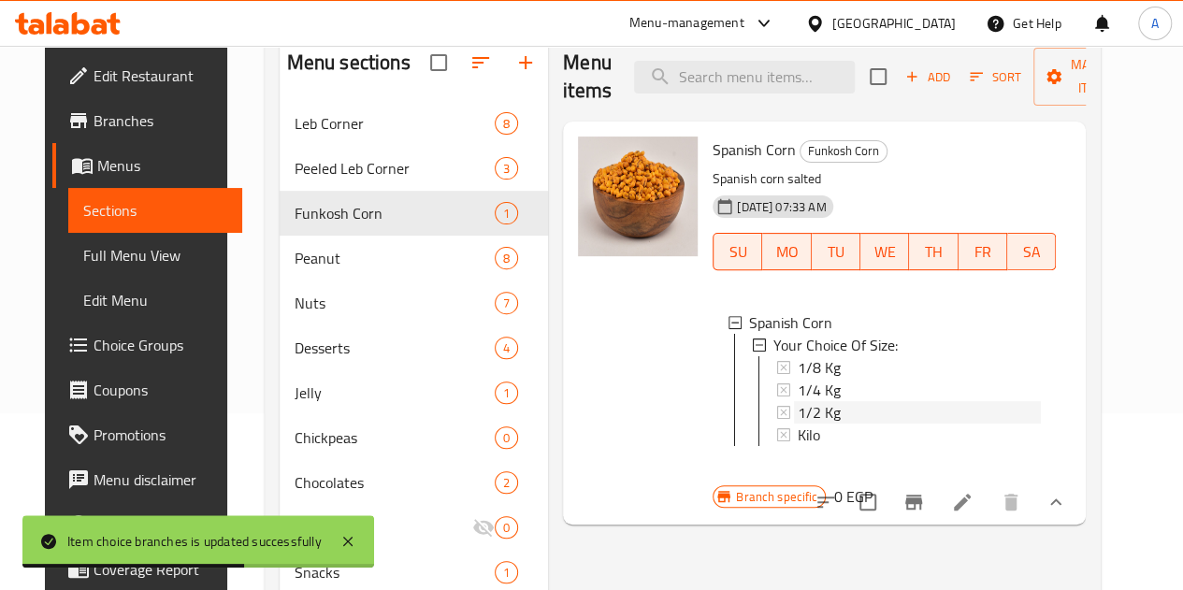
click at [797, 410] on div "1/2 Kg" at bounding box center [918, 412] width 243 height 22
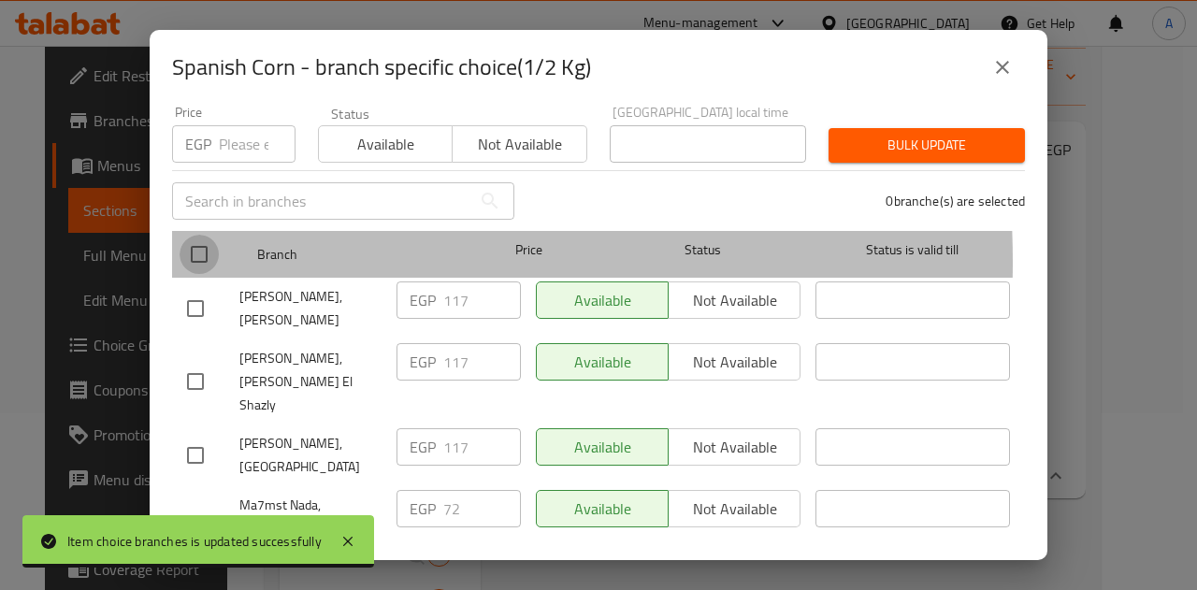
click at [207, 248] on input "checkbox" at bounding box center [198, 254] width 39 height 39
checkbox input "true"
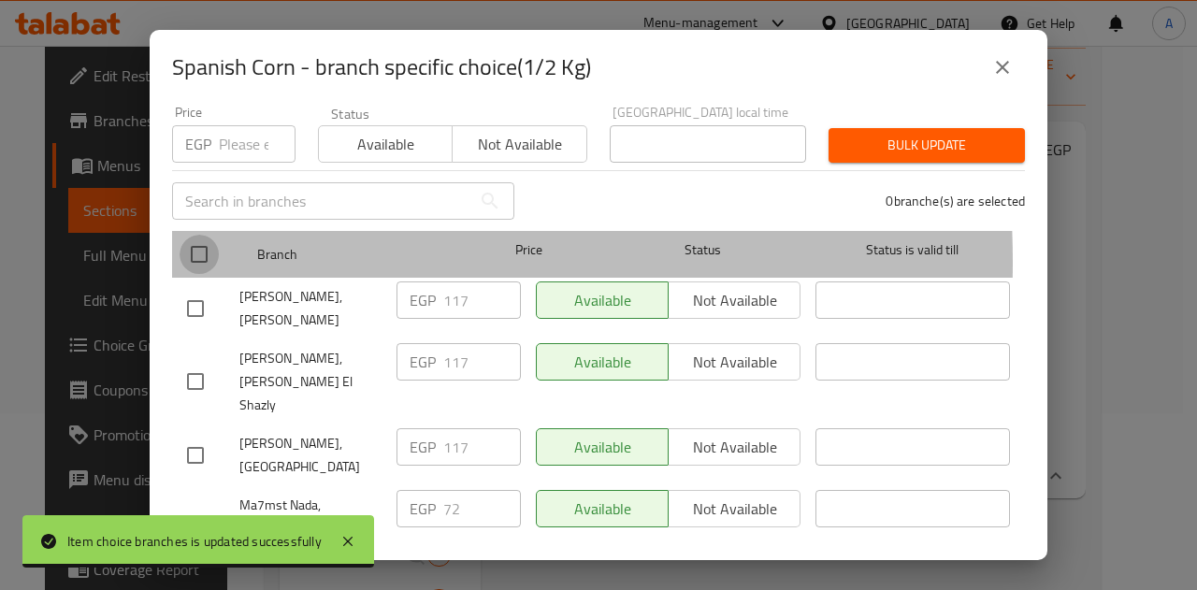
checkbox input "true"
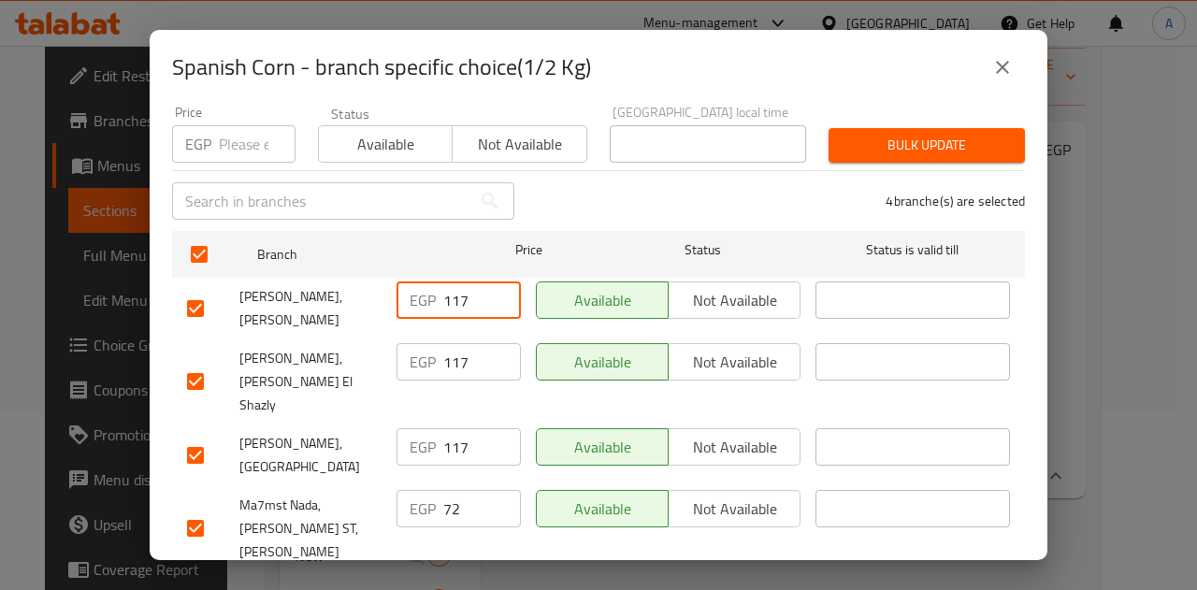
click at [456, 283] on input "117" at bounding box center [482, 299] width 78 height 37
paste input "20"
type input "120"
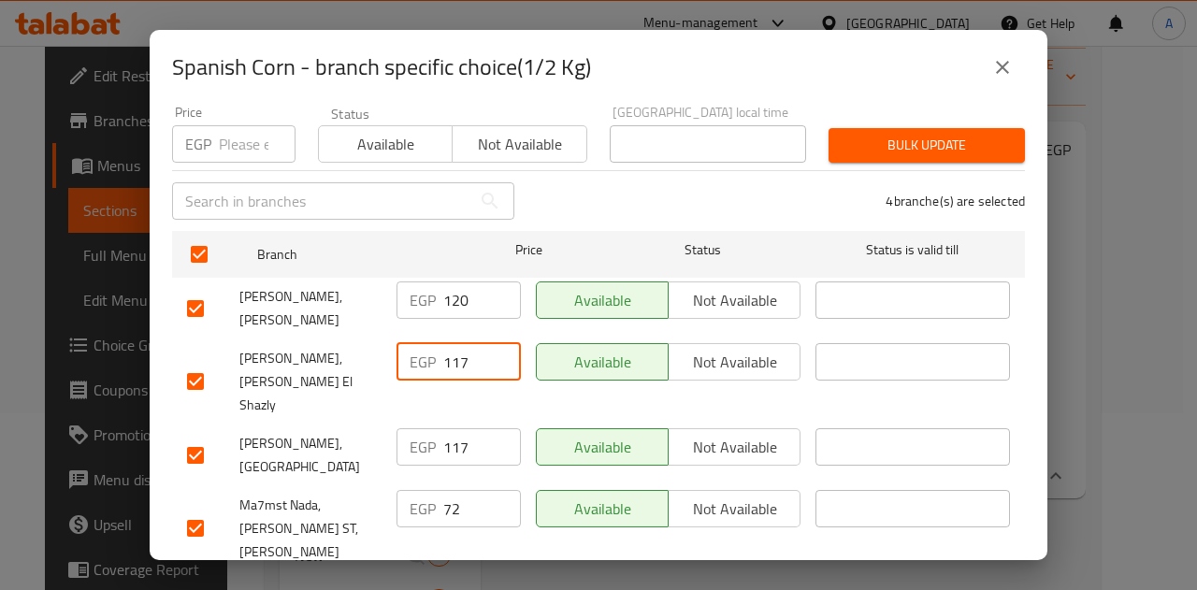
click at [452, 344] on input "117" at bounding box center [482, 361] width 78 height 37
paste input "20"
type input "120"
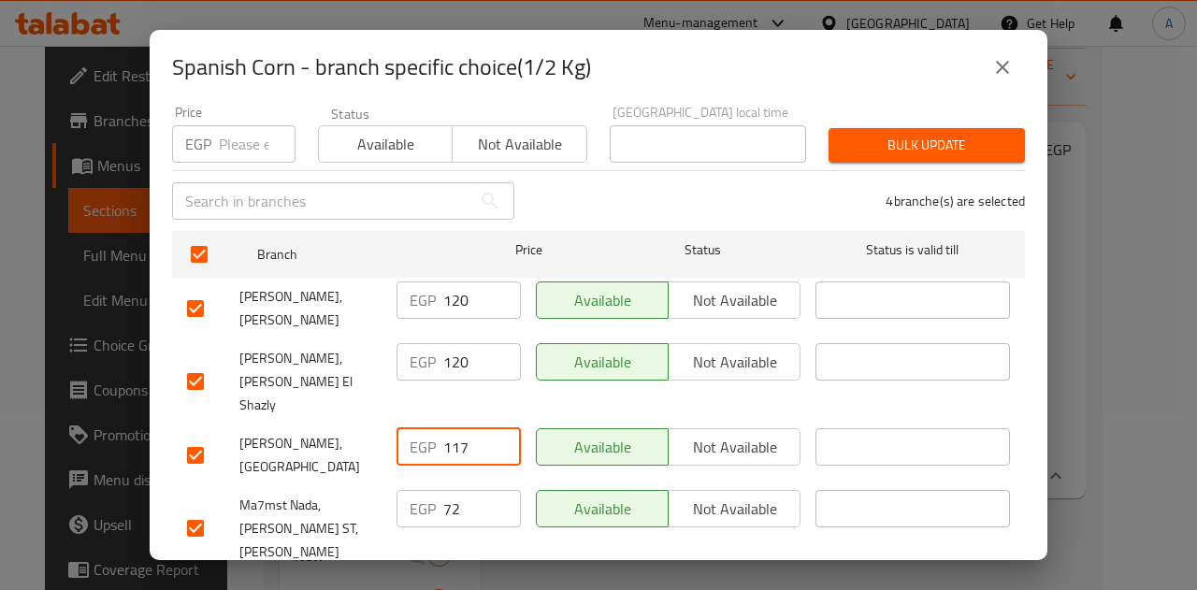
click at [457, 428] on input "117" at bounding box center [482, 446] width 78 height 37
paste input "20"
type input "120"
click at [437, 490] on div "EGP 72 ​" at bounding box center [458, 508] width 124 height 37
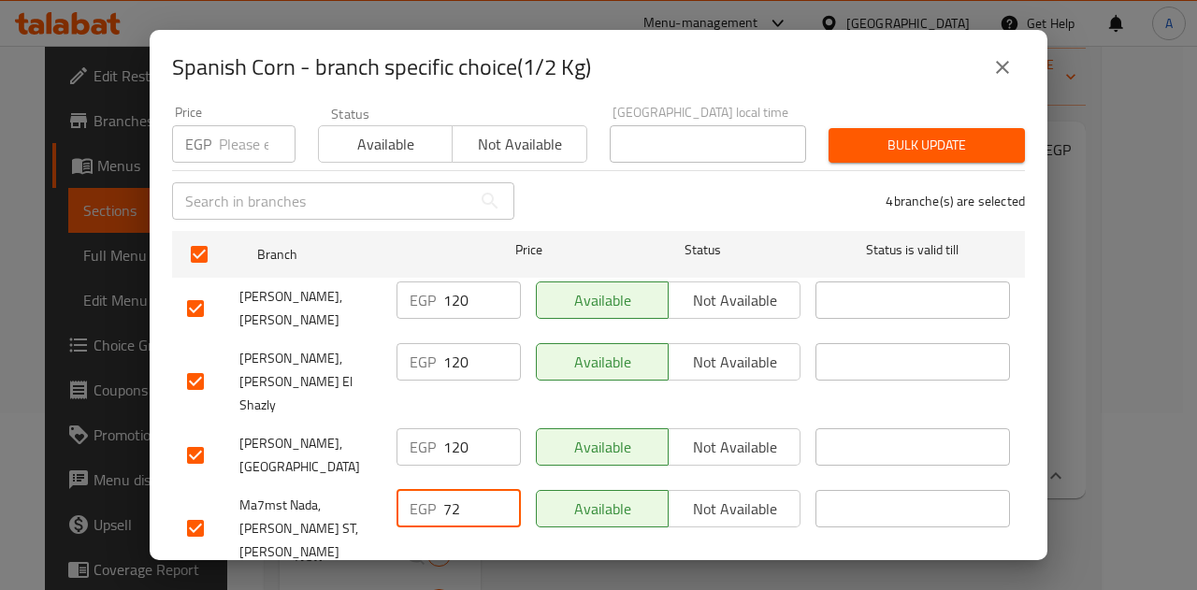
click at [437, 490] on div "EGP 72 ​" at bounding box center [458, 508] width 124 height 37
type input "7"
paste input "120"
type input "120"
click at [499, 584] on span "Save" at bounding box center [598, 595] width 823 height 23
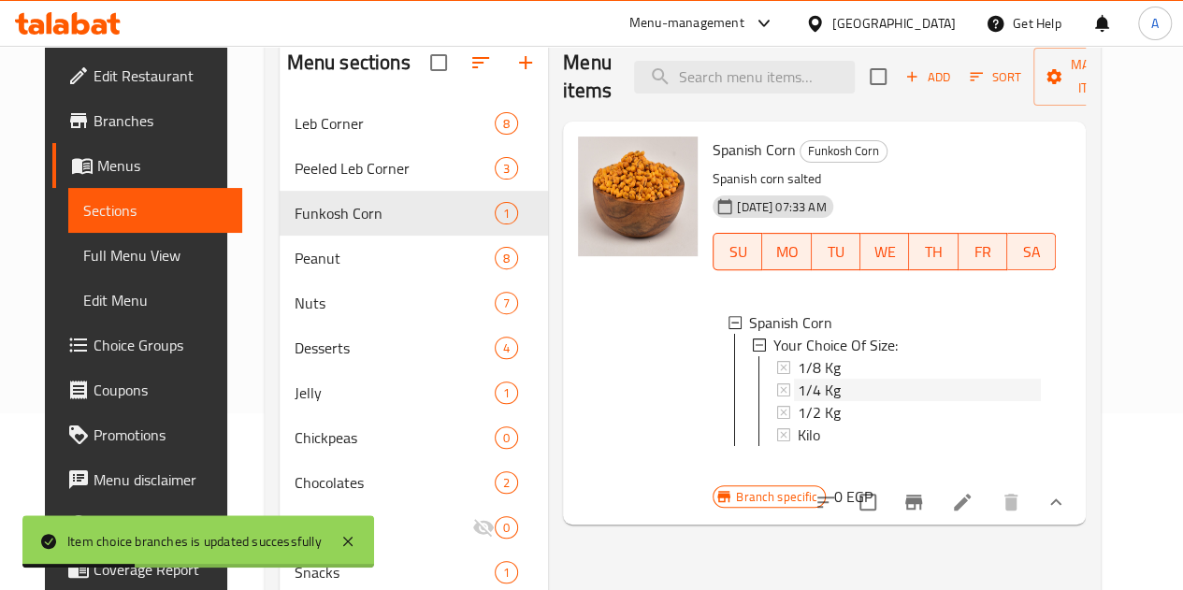
click at [797, 395] on span "1/4 Kg" at bounding box center [818, 390] width 43 height 22
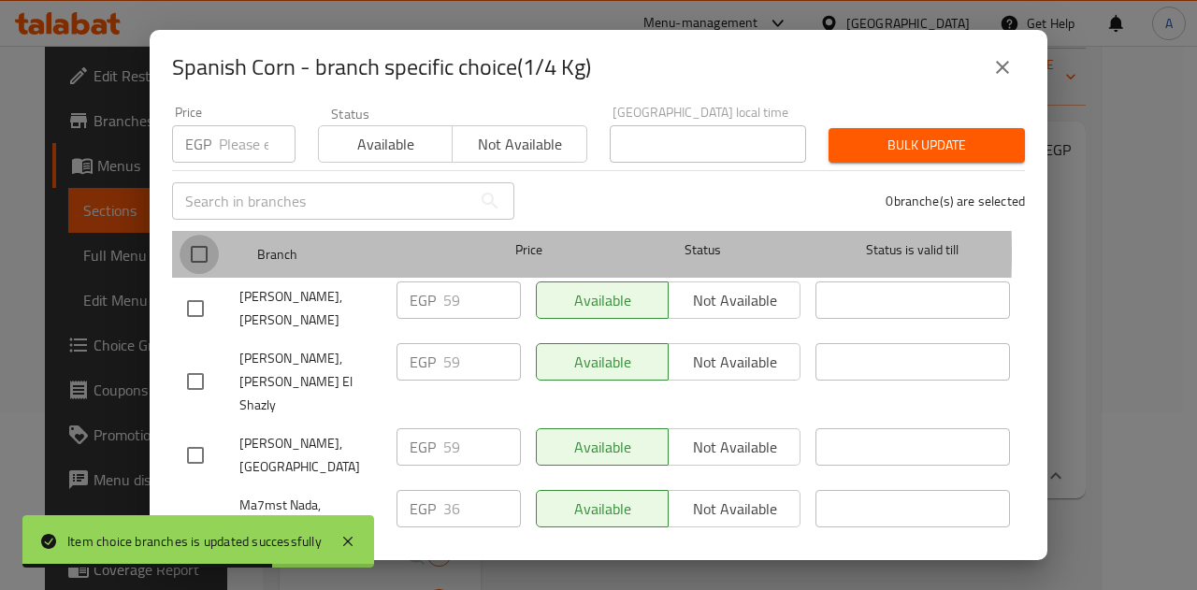
click at [203, 238] on input "checkbox" at bounding box center [198, 254] width 39 height 39
checkbox input "true"
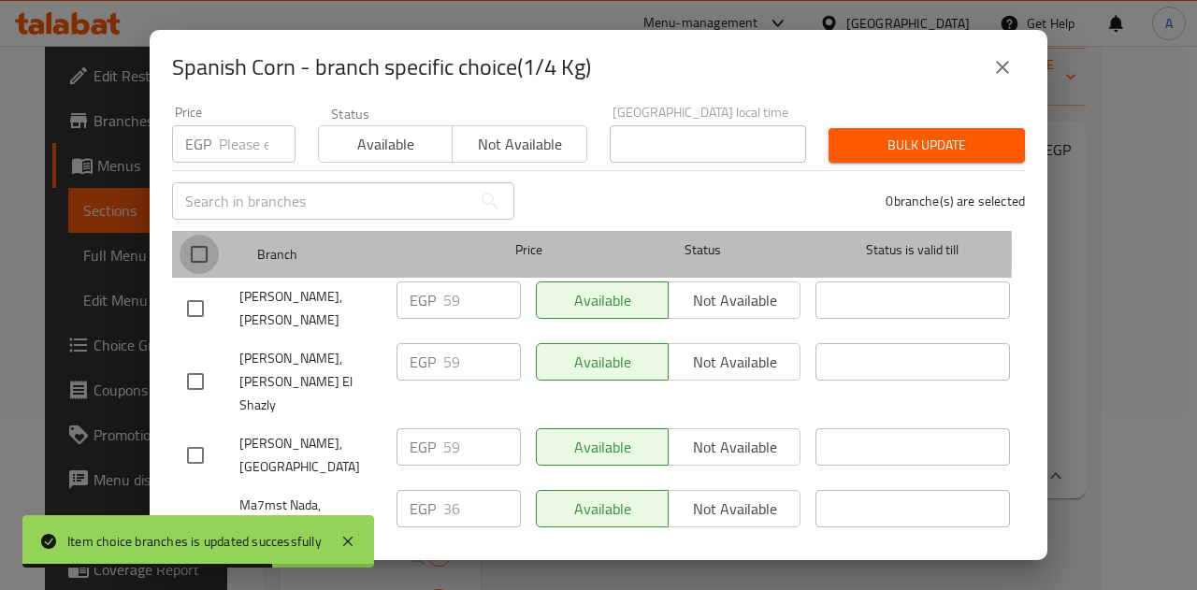
checkbox input "true"
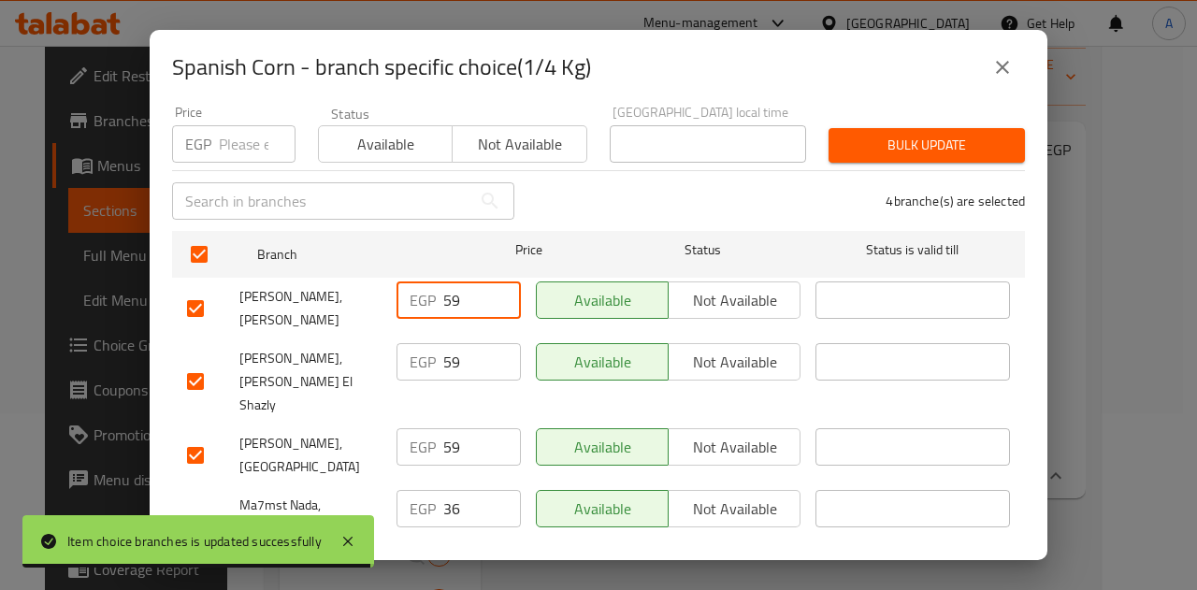
click at [446, 285] on input "59" at bounding box center [482, 299] width 78 height 37
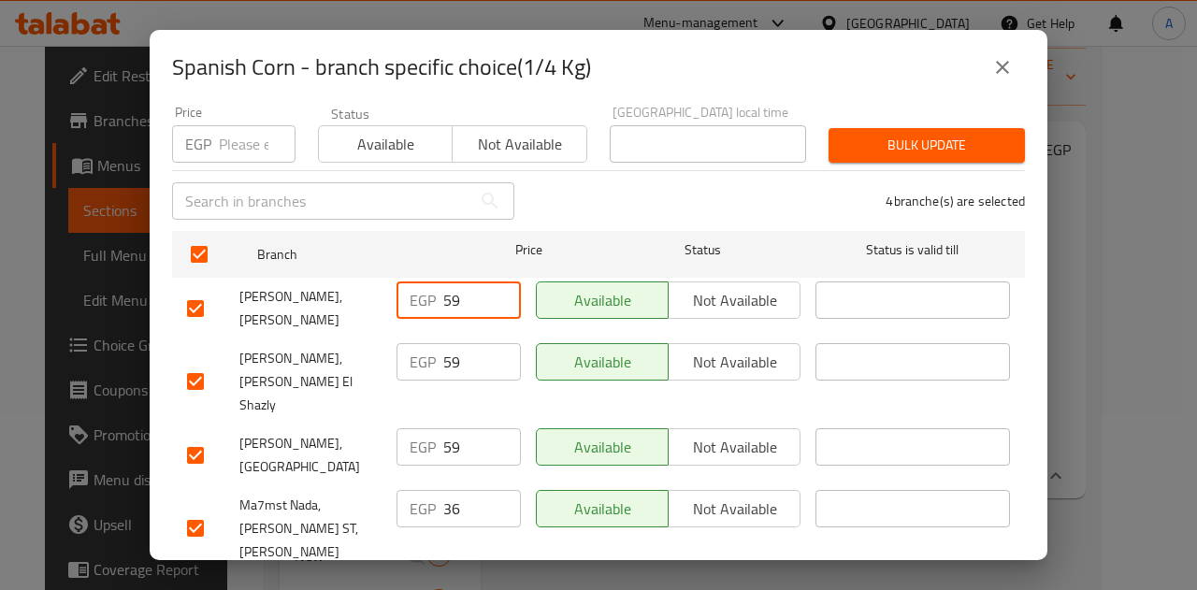
paste input "60"
type input "60"
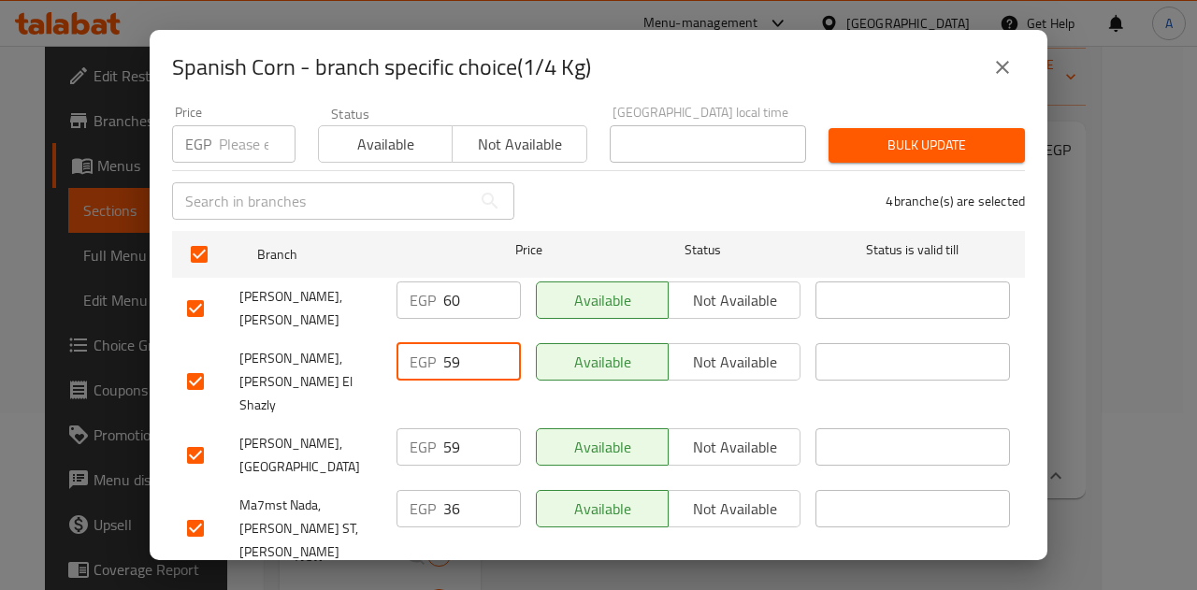
click at [456, 343] on input "59" at bounding box center [482, 361] width 78 height 37
click at [447, 343] on input "59" at bounding box center [482, 361] width 78 height 37
paste input "number"
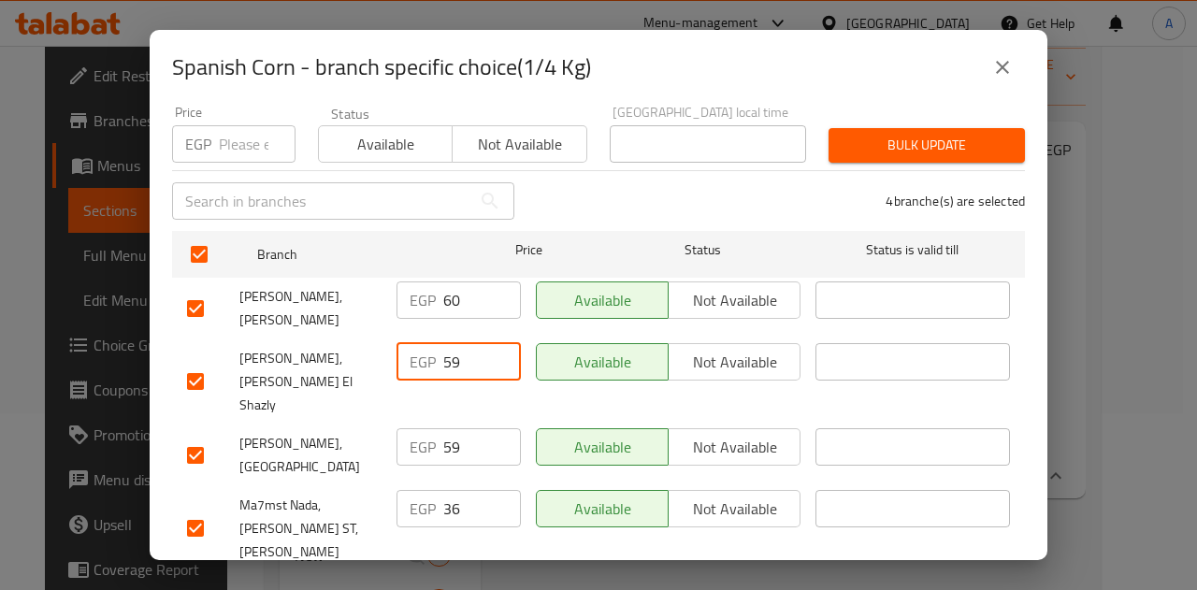
type input "5"
type input "60"
click at [445, 428] on input "59" at bounding box center [482, 446] width 78 height 37
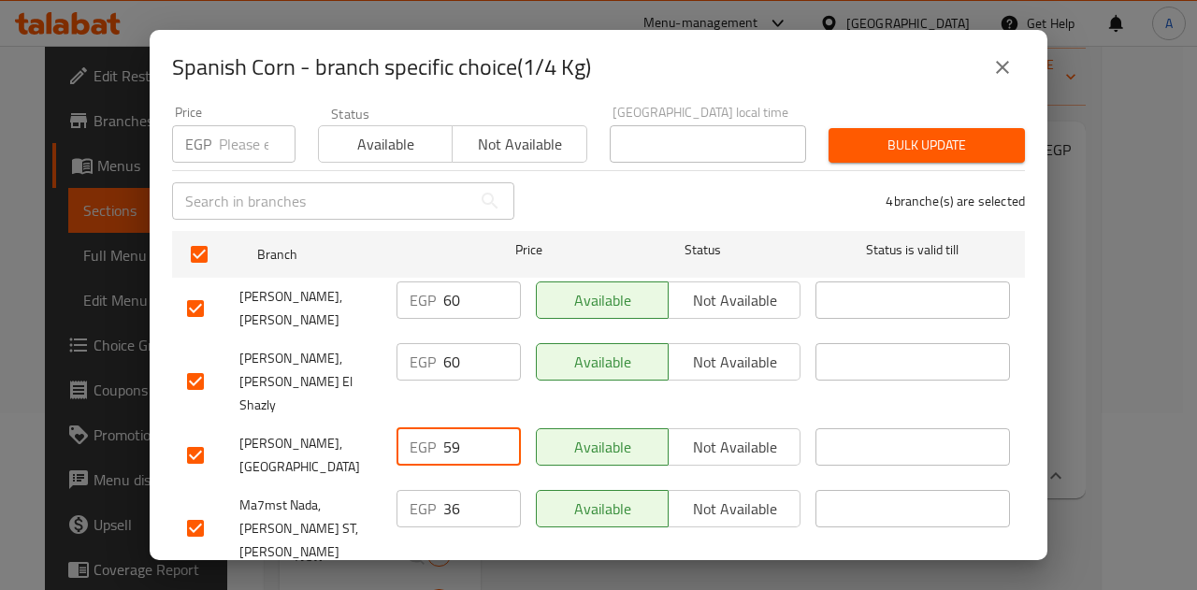
click at [445, 428] on input "59" at bounding box center [482, 446] width 78 height 37
type input "60"
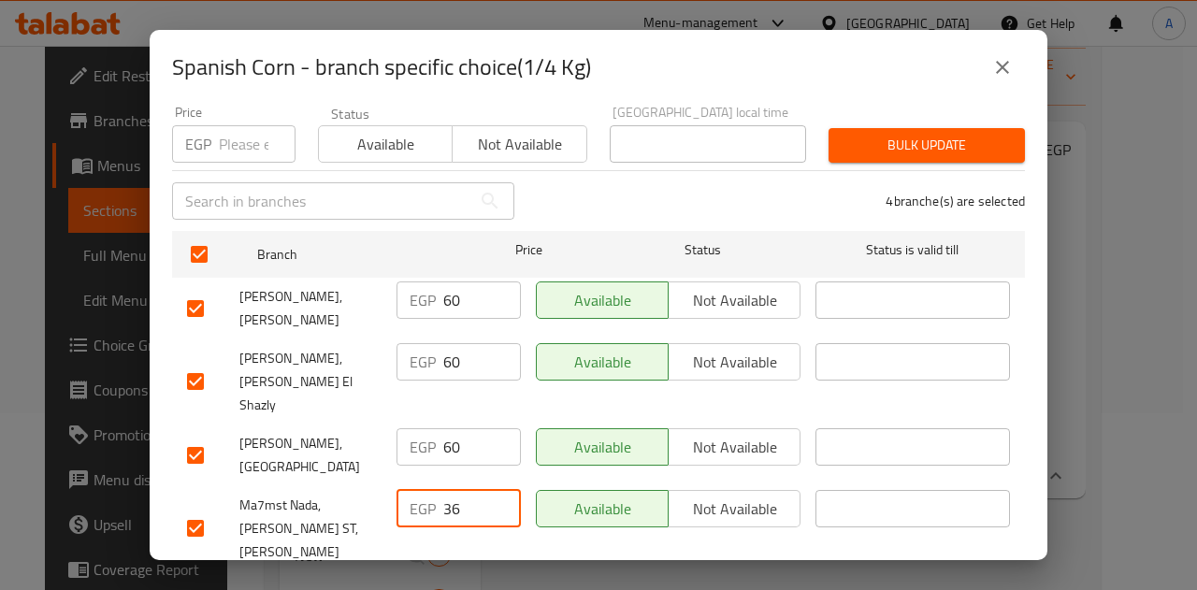
click at [445, 490] on input "36" at bounding box center [482, 508] width 78 height 37
type input "60"
click at [509, 584] on span "Save" at bounding box center [598, 595] width 823 height 23
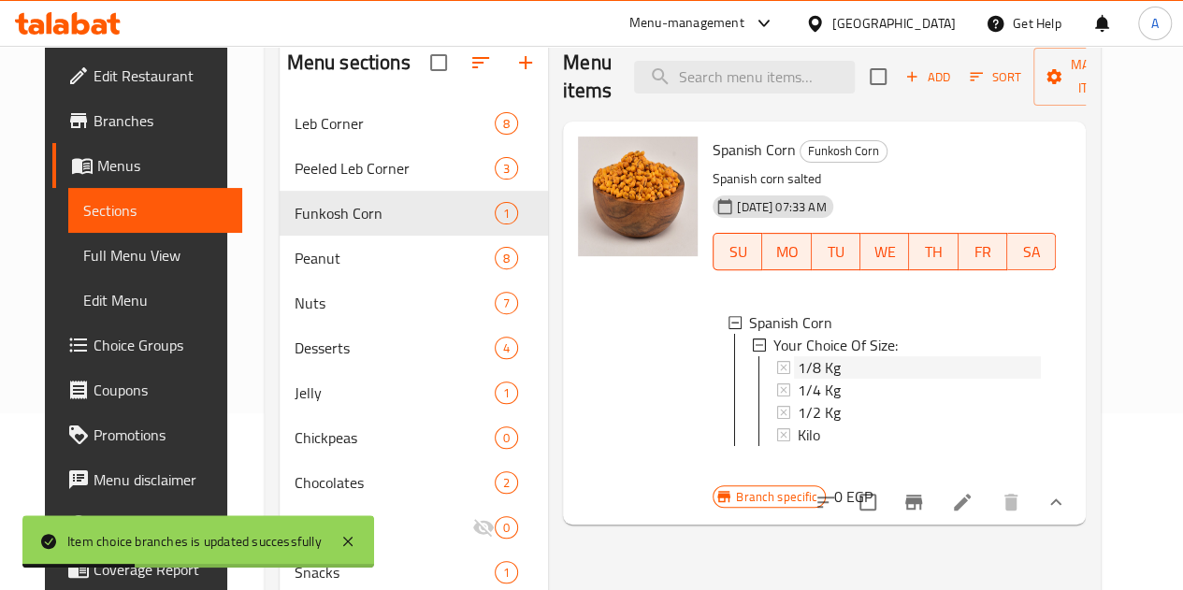
click at [797, 369] on div "1/8 Kg" at bounding box center [918, 367] width 243 height 22
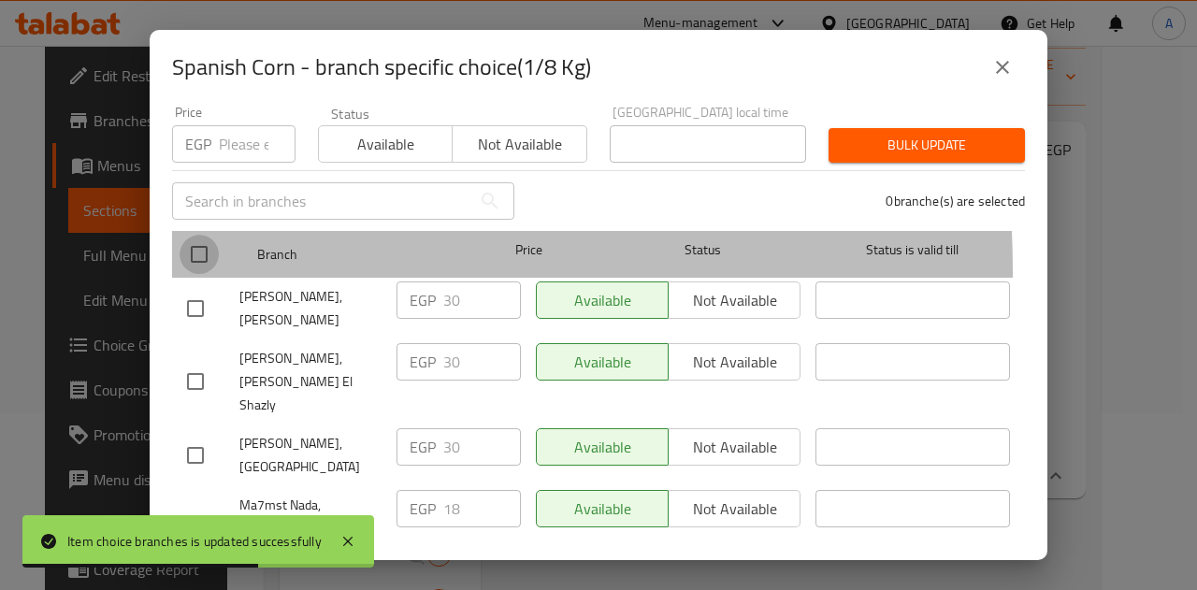
click at [207, 256] on input "checkbox" at bounding box center [198, 254] width 39 height 39
checkbox input "true"
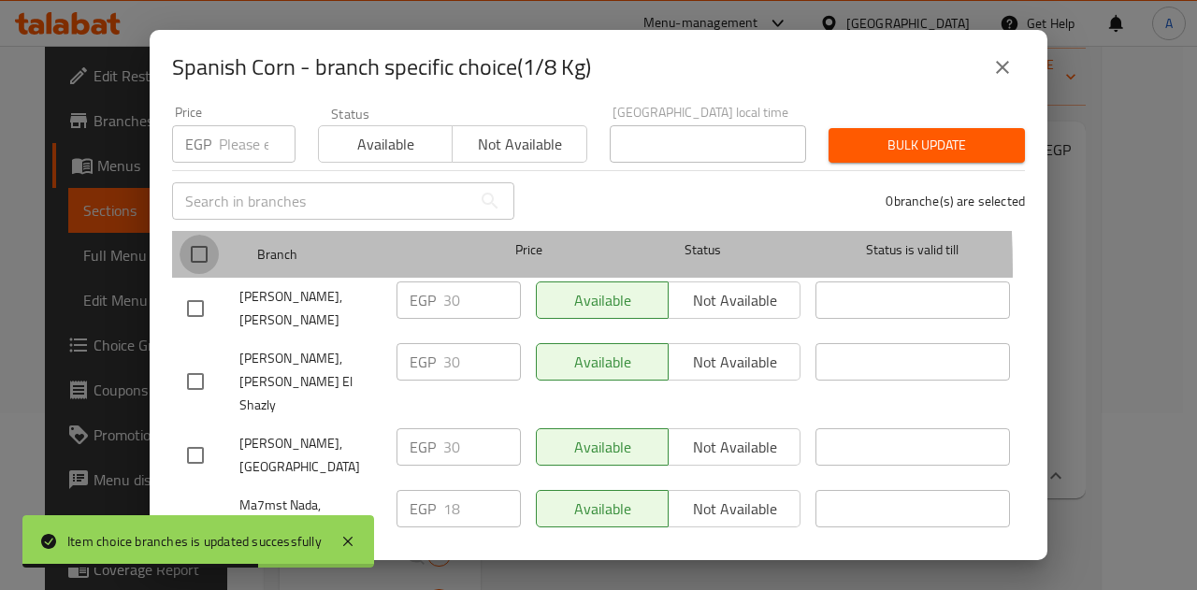
checkbox input "true"
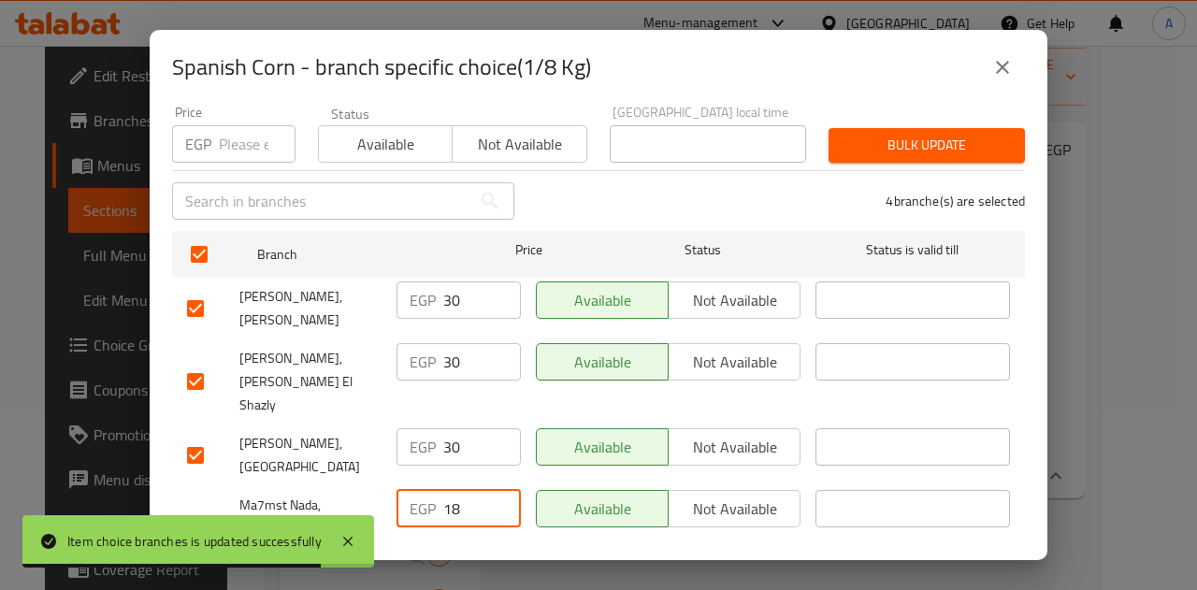
click at [452, 490] on input "18" at bounding box center [482, 508] width 78 height 37
type input "1"
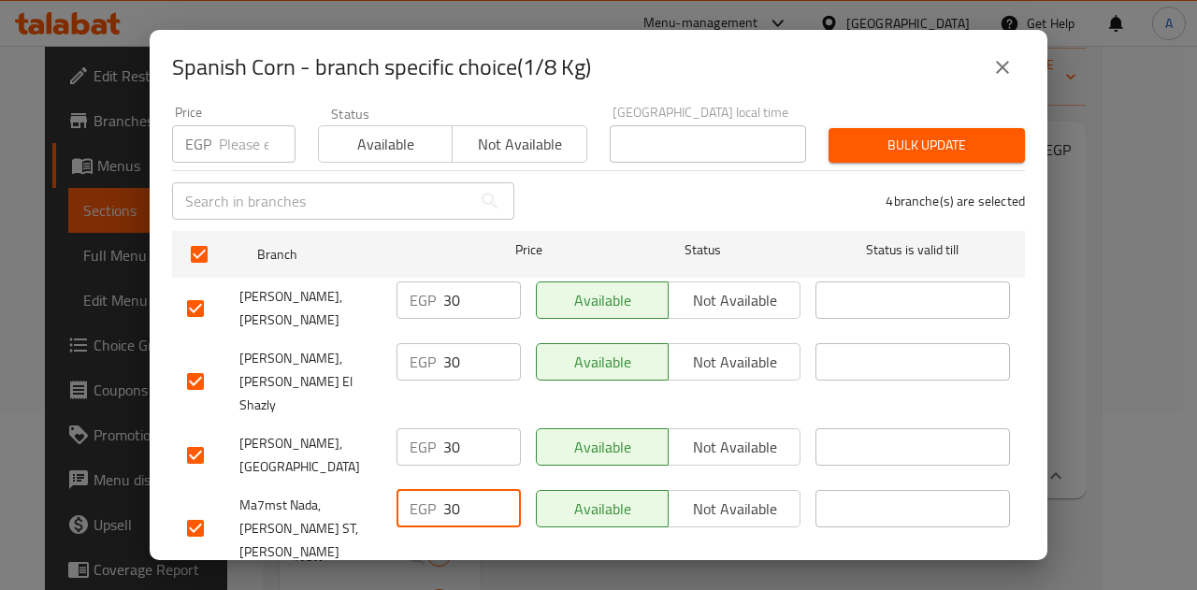
type input "30"
click at [481, 584] on span "Save" at bounding box center [598, 595] width 823 height 23
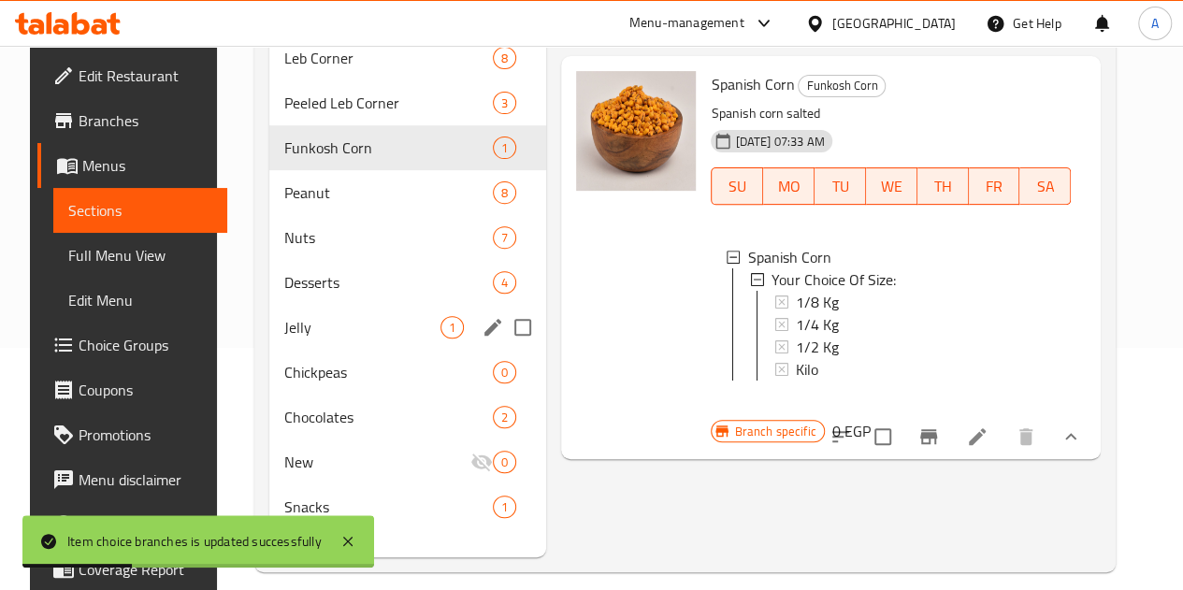
scroll to position [244, 0]
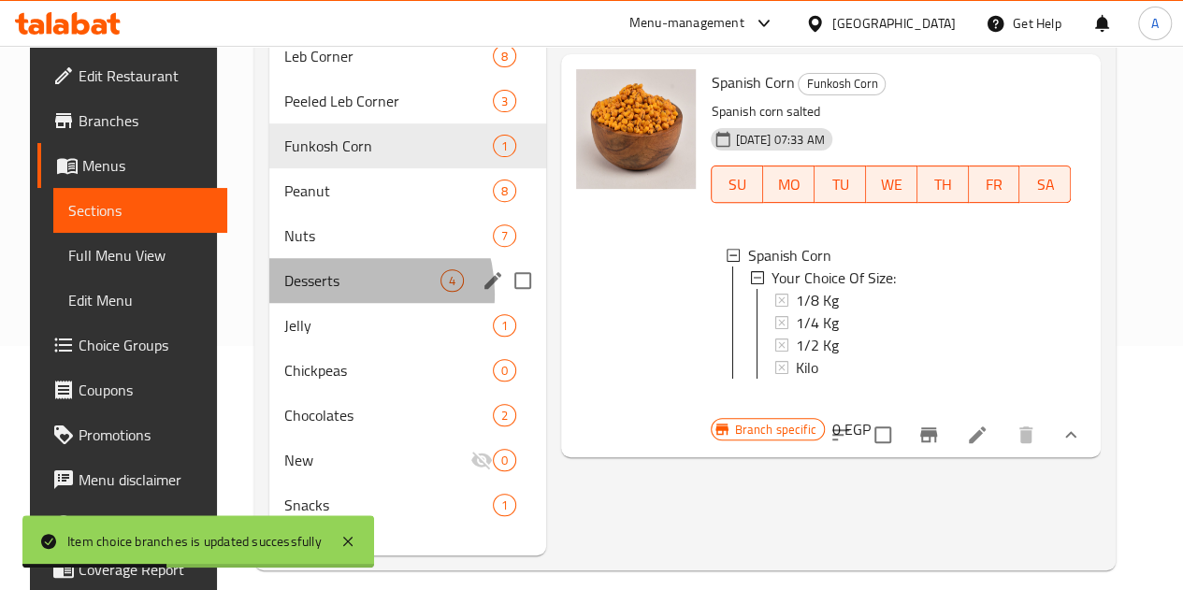
click at [324, 303] on div "Desserts 4" at bounding box center [407, 280] width 277 height 45
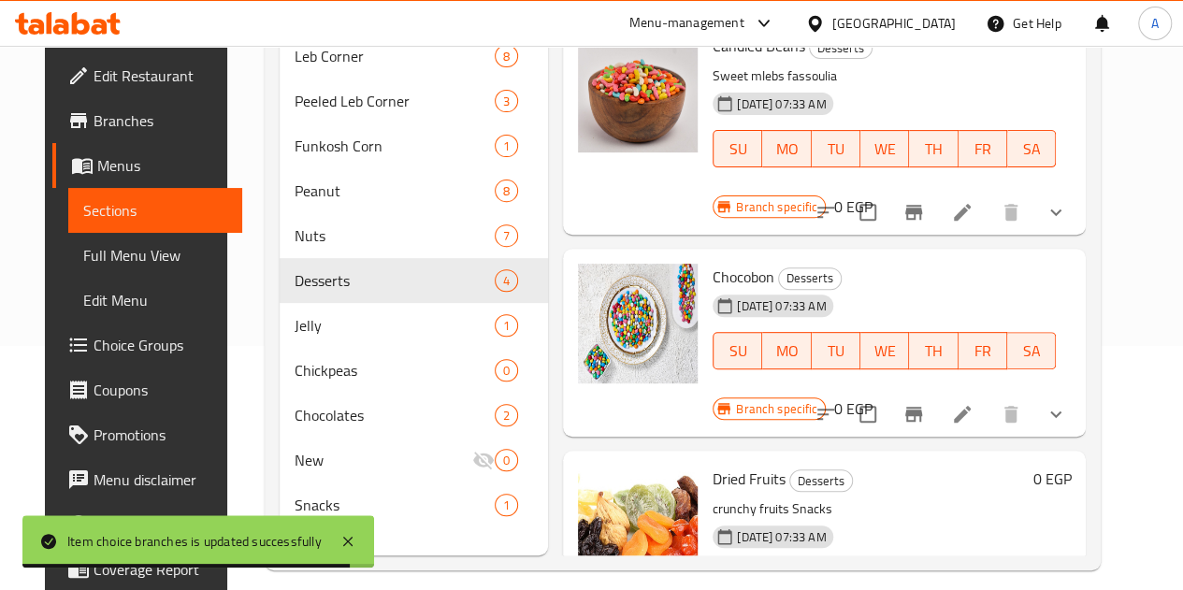
scroll to position [167, 0]
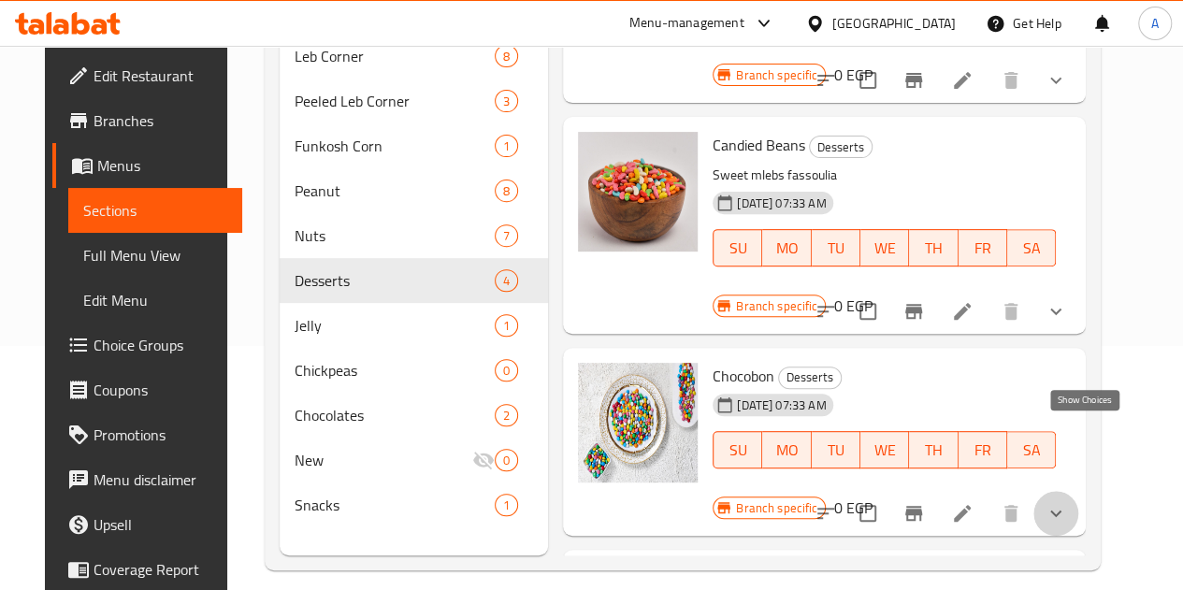
click at [1067, 502] on icon "show more" at bounding box center [1055, 513] width 22 height 22
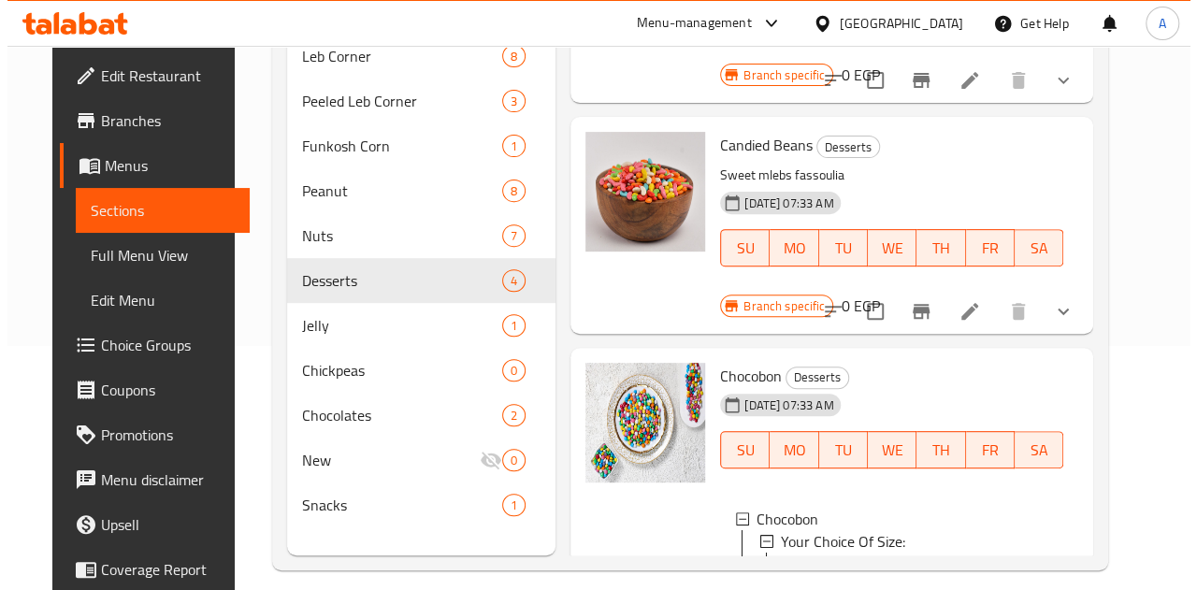
scroll to position [369, 0]
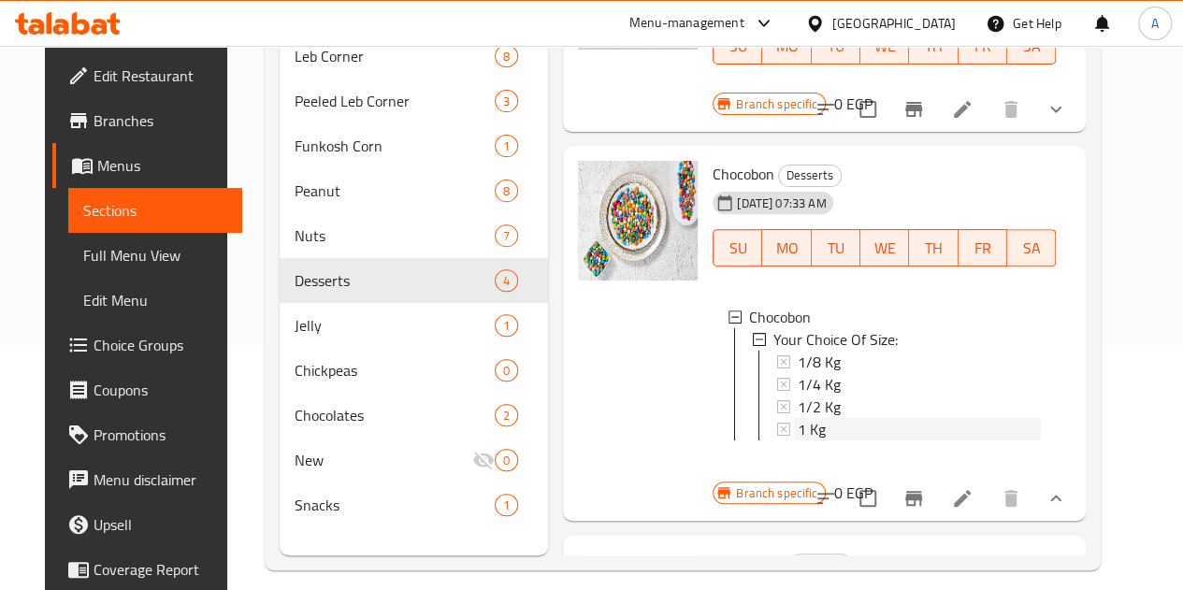
click at [797, 418] on span "1 Kg" at bounding box center [811, 429] width 28 height 22
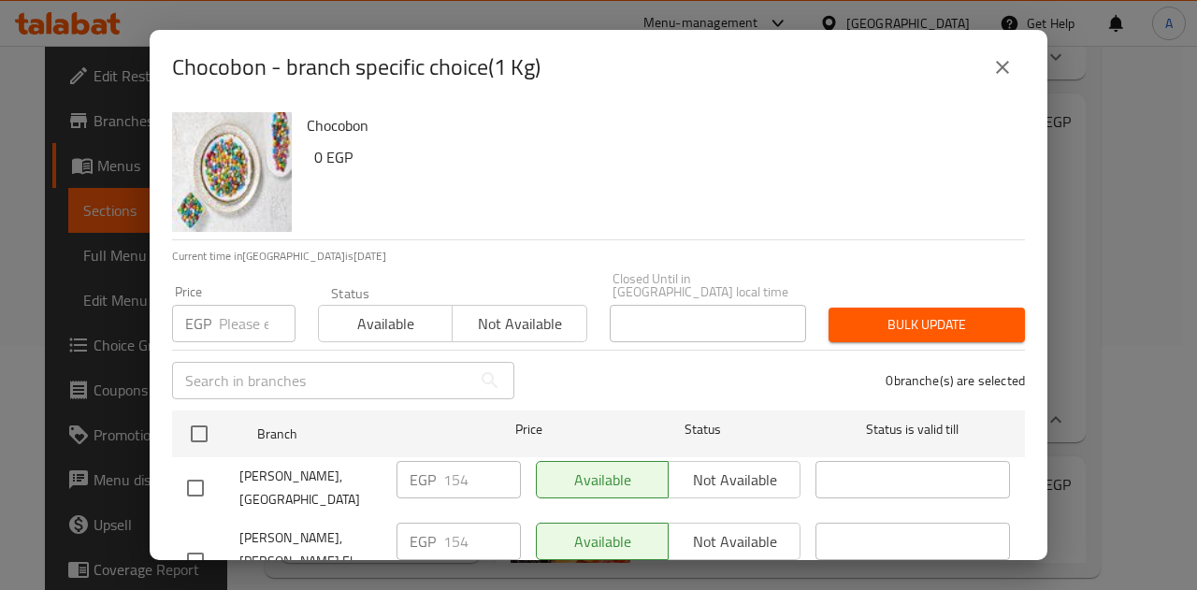
scroll to position [179, 0]
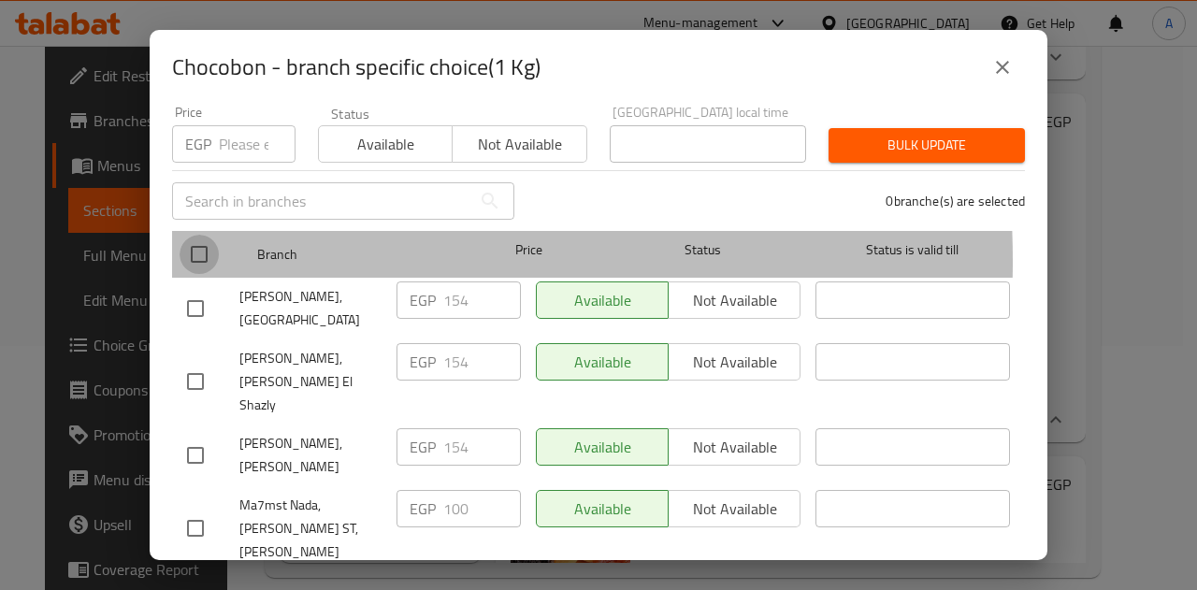
click at [205, 247] on input "checkbox" at bounding box center [198, 254] width 39 height 39
checkbox input "true"
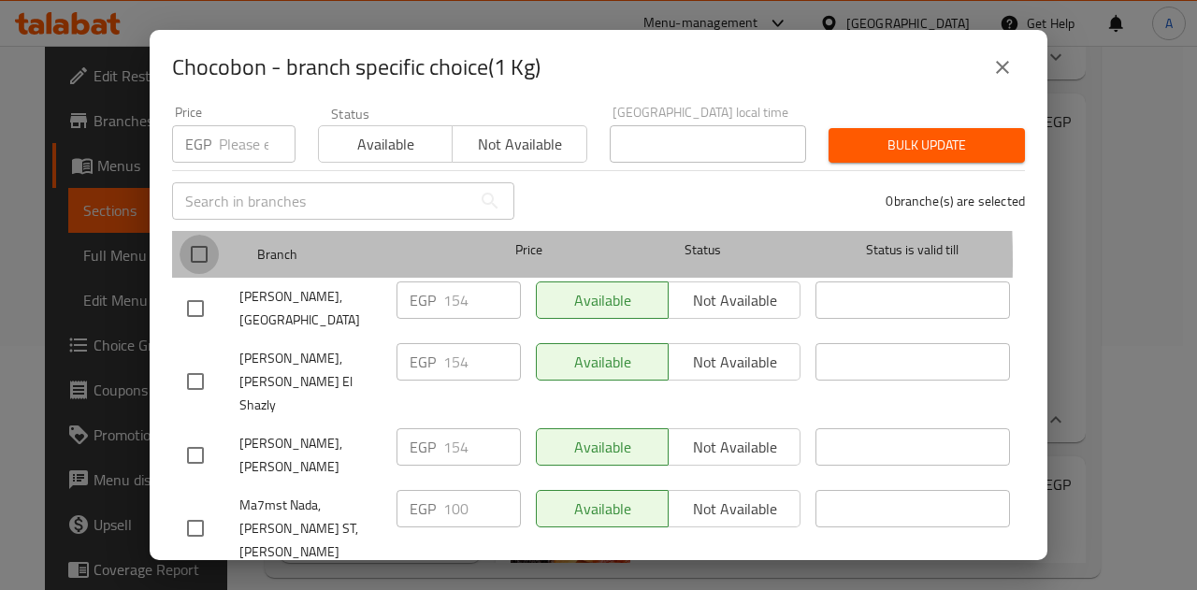
checkbox input "true"
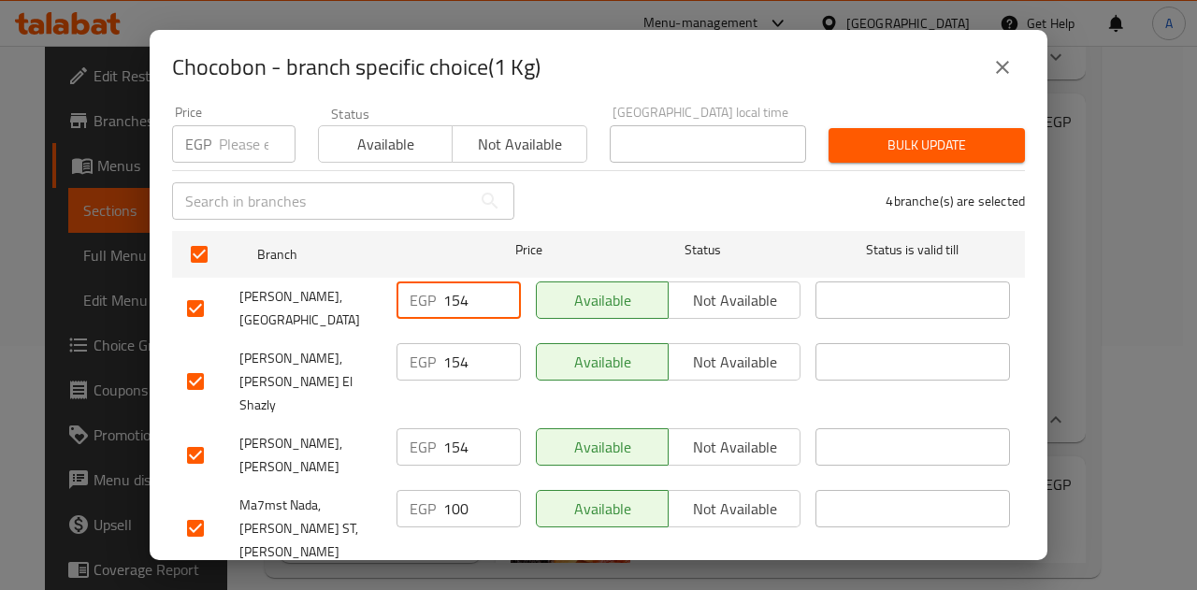
click at [456, 293] on input "154" at bounding box center [482, 299] width 78 height 37
paste input "15"
type input "115"
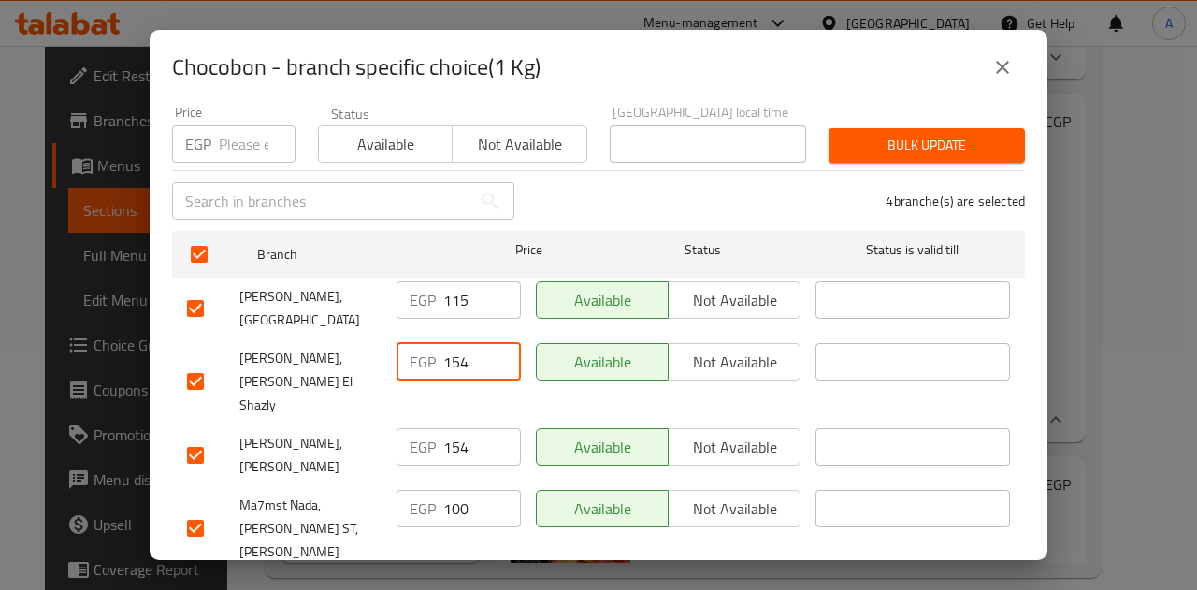
click at [452, 346] on input "154" at bounding box center [482, 361] width 78 height 37
paste input "15"
type input "115"
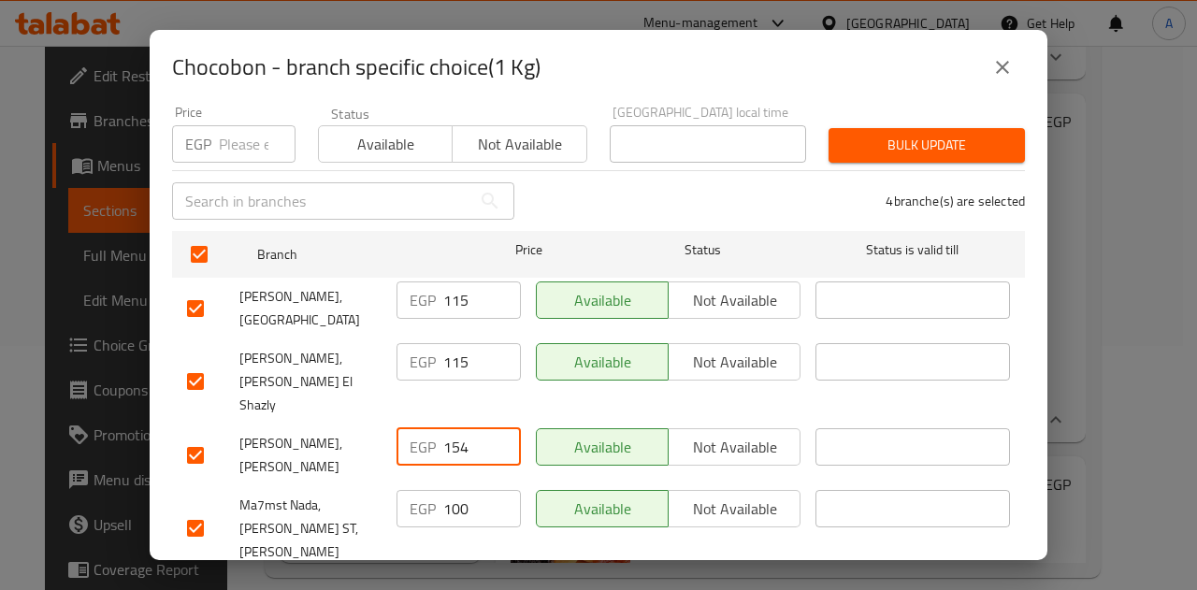
click at [445, 428] on input "154" at bounding box center [482, 446] width 78 height 37
paste input "15"
type input "115"
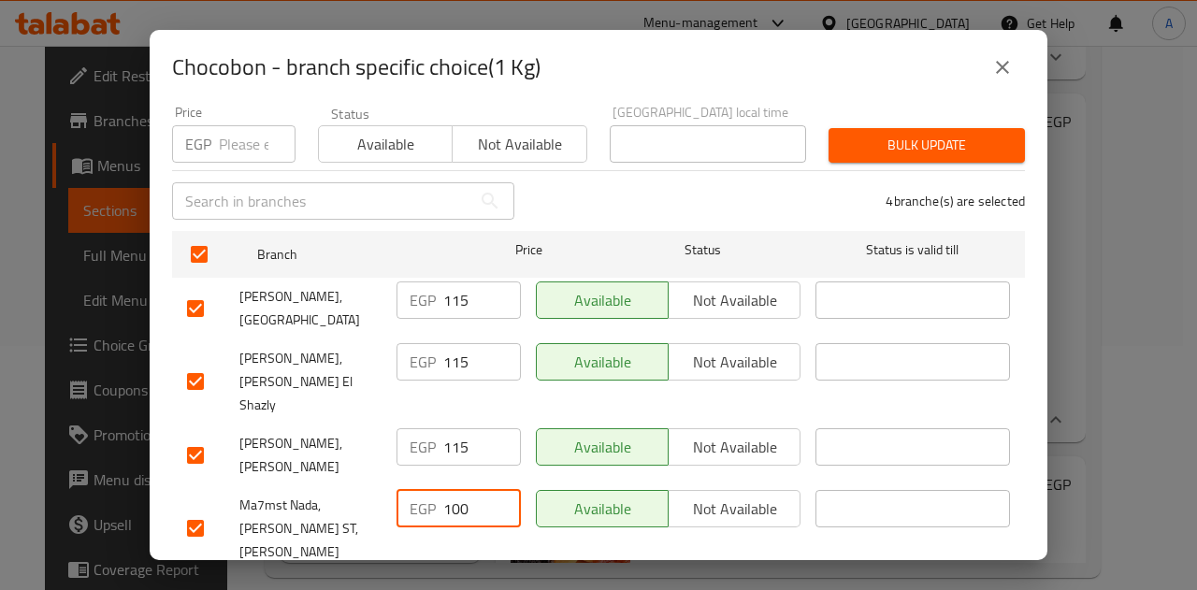
click at [458, 490] on input "100" at bounding box center [482, 508] width 78 height 37
paste input "15"
type input "115"
click at [481, 579] on button "Save" at bounding box center [598, 596] width 853 height 35
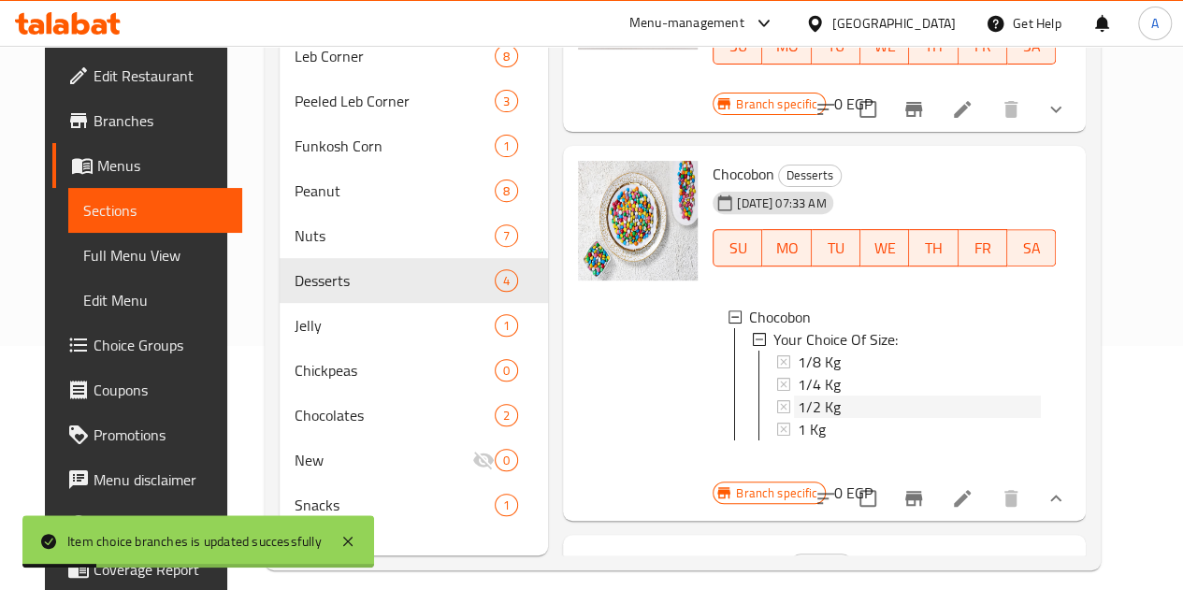
click at [797, 395] on span "1/2 Kg" at bounding box center [818, 406] width 43 height 22
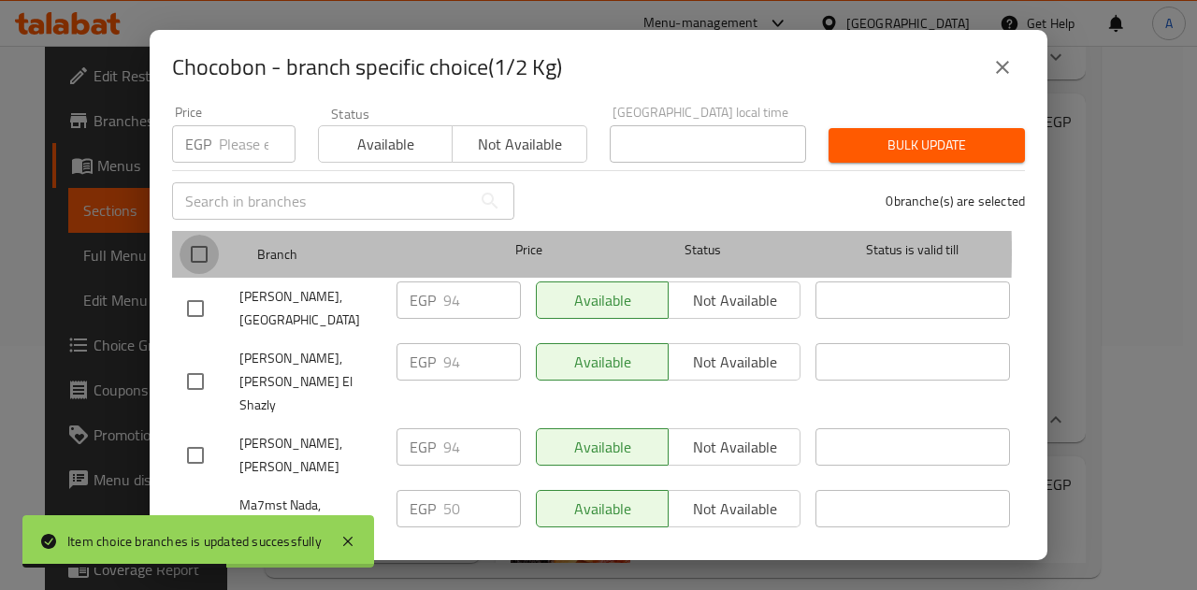
click at [198, 238] on input "checkbox" at bounding box center [198, 254] width 39 height 39
checkbox input "true"
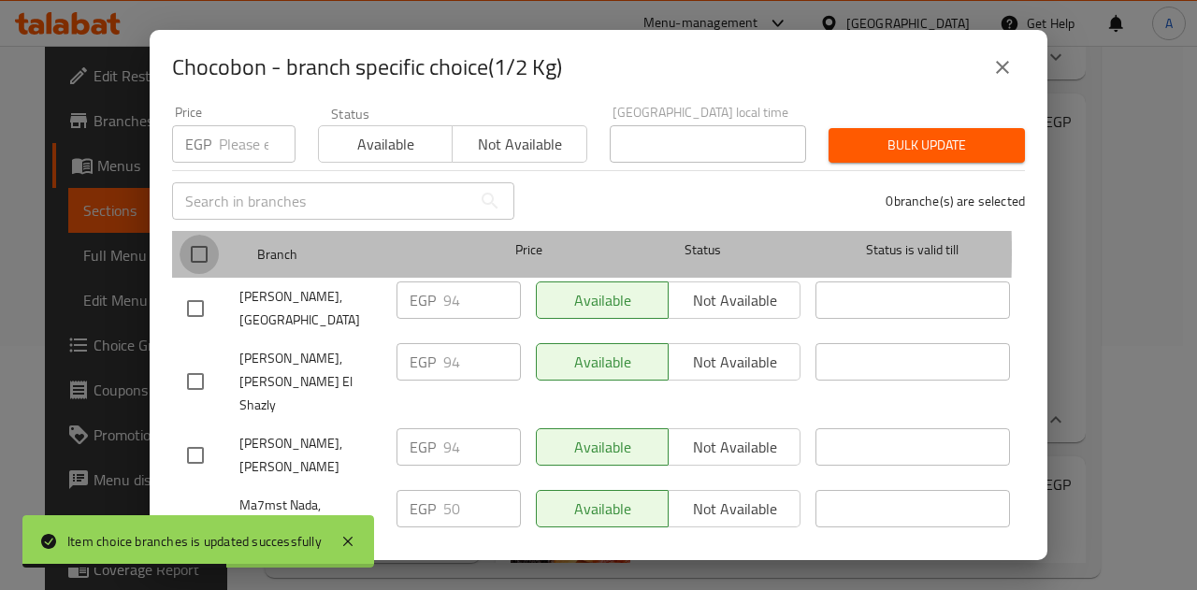
checkbox input "true"
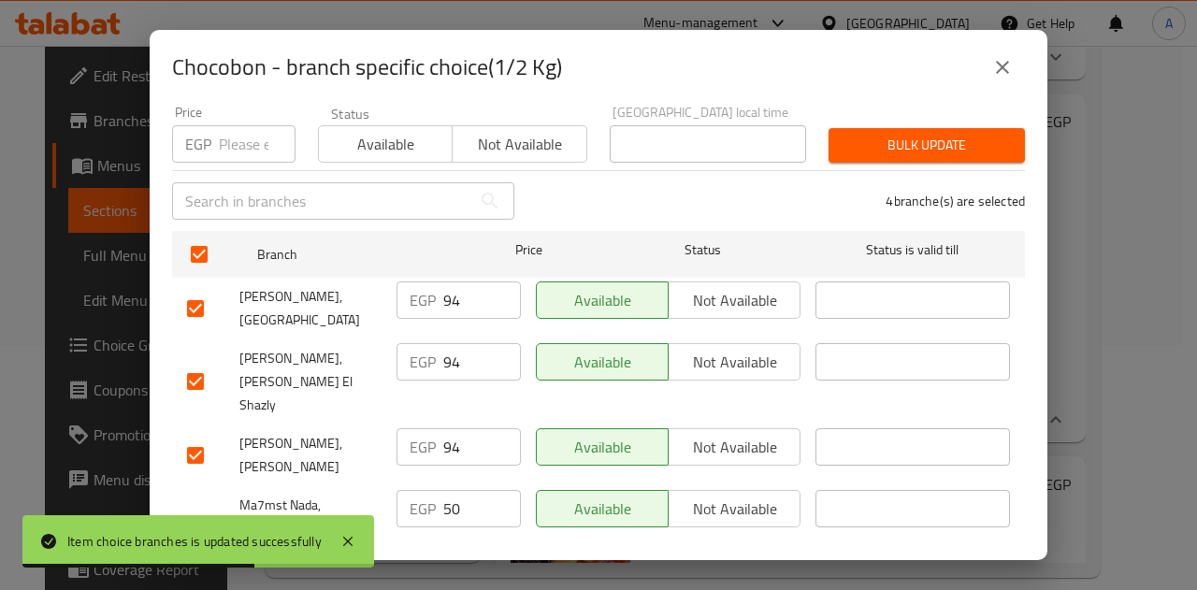
click at [452, 285] on input "94" at bounding box center [482, 299] width 78 height 37
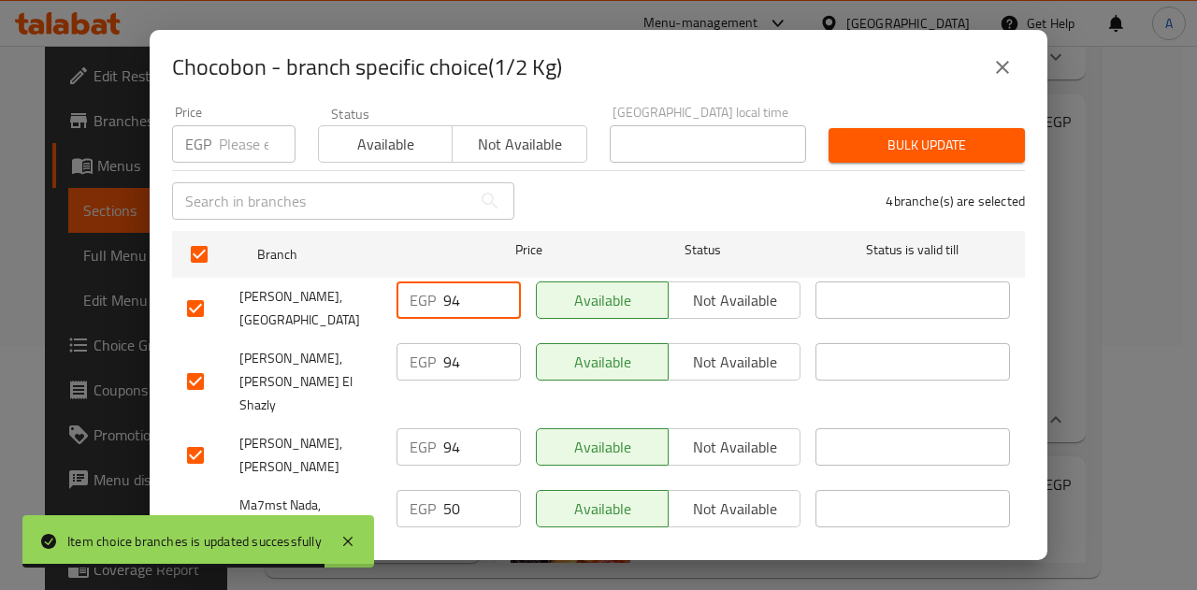
paste input "58"
type input "58"
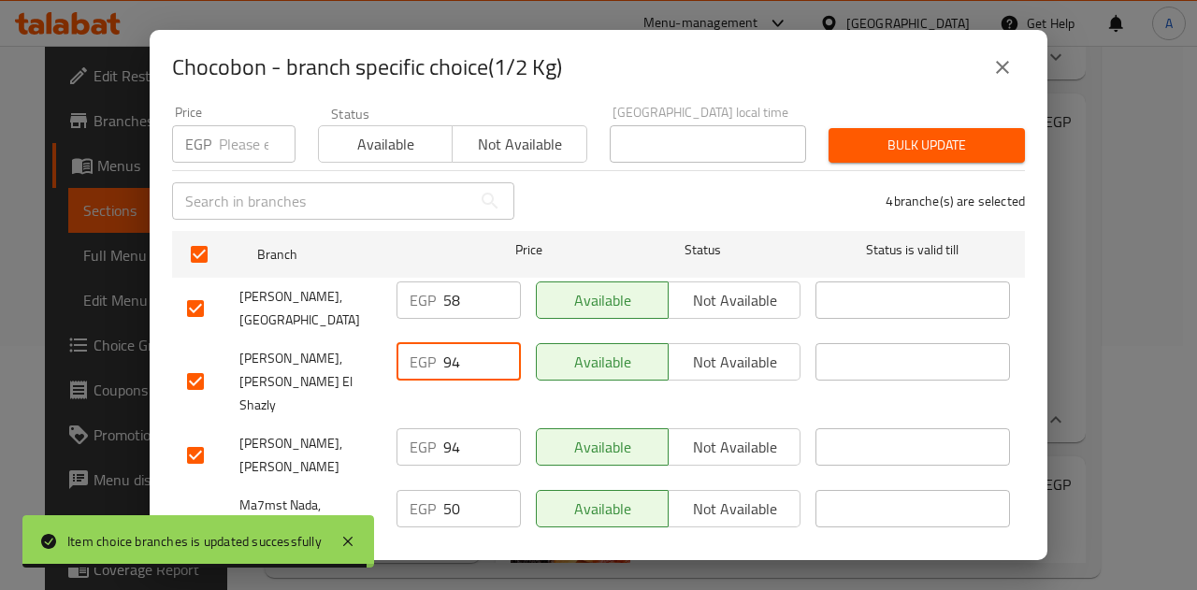
click at [449, 347] on input "94" at bounding box center [482, 361] width 78 height 37
paste input "58"
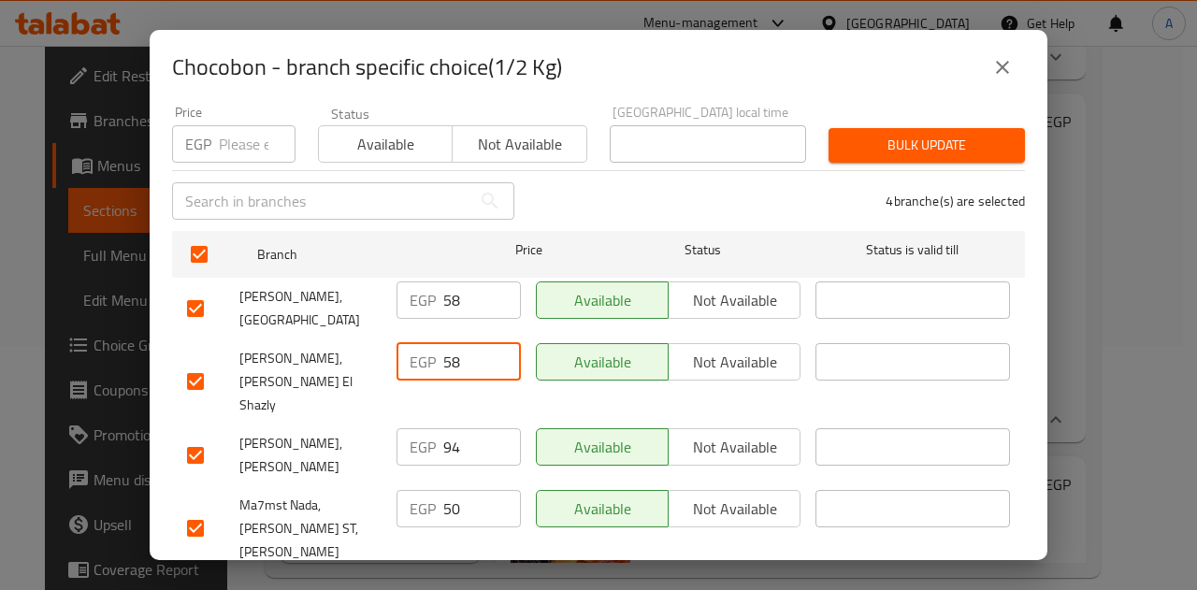
type input "58"
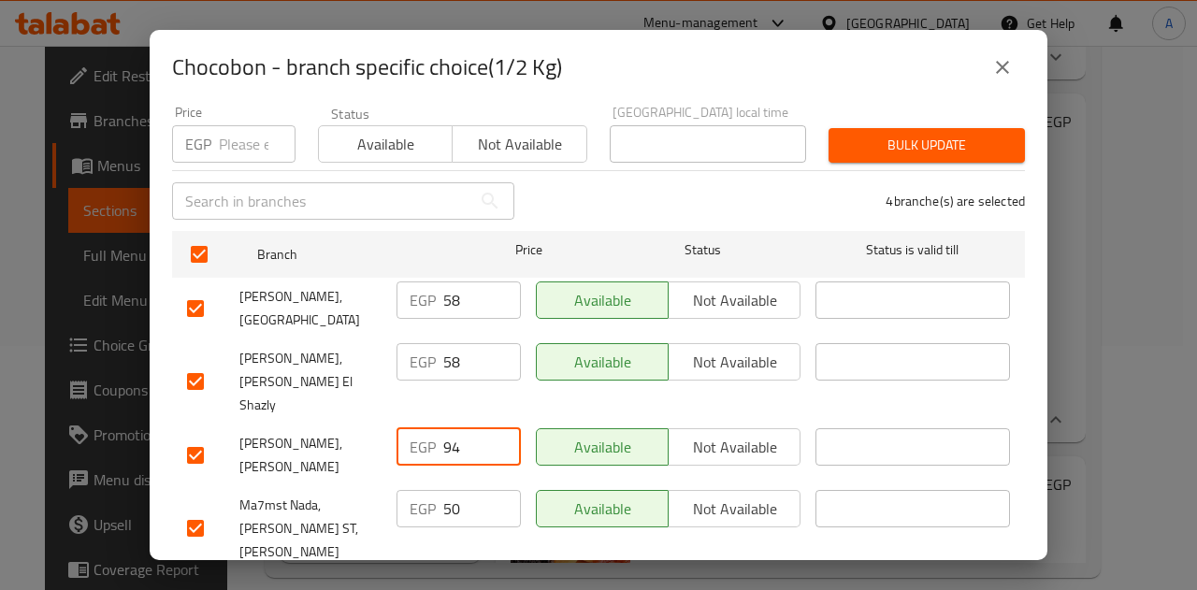
click at [449, 428] on input "94" at bounding box center [482, 446] width 78 height 37
paste input "58"
type input "58"
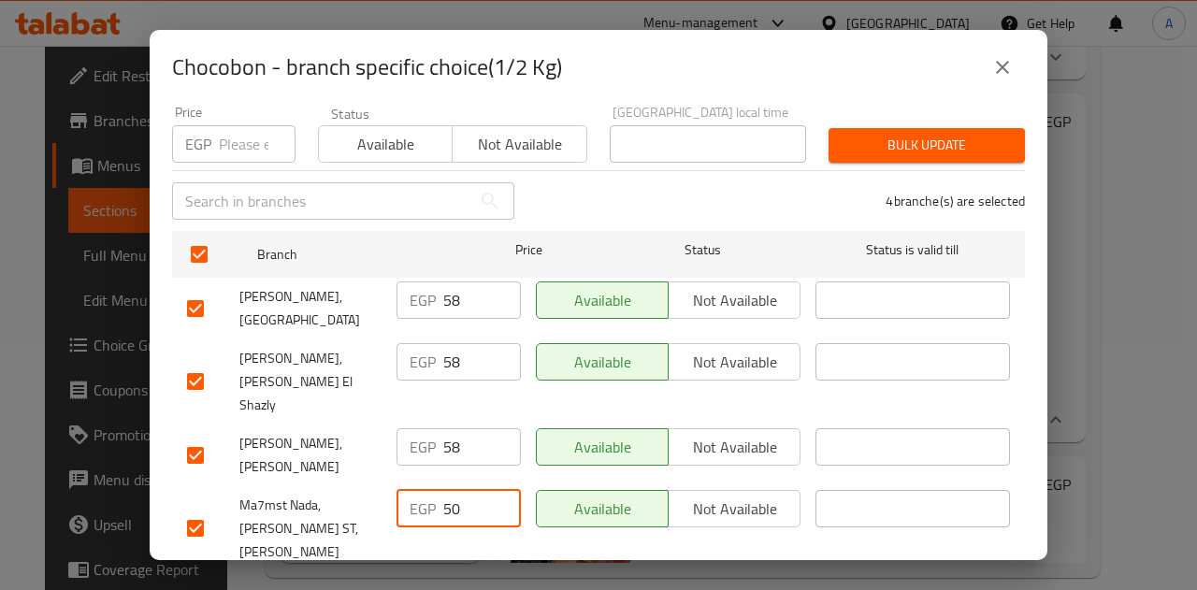
click at [443, 490] on input "50" at bounding box center [482, 508] width 78 height 37
paste input "8"
type input "58"
click at [490, 584] on span "Save" at bounding box center [598, 595] width 823 height 23
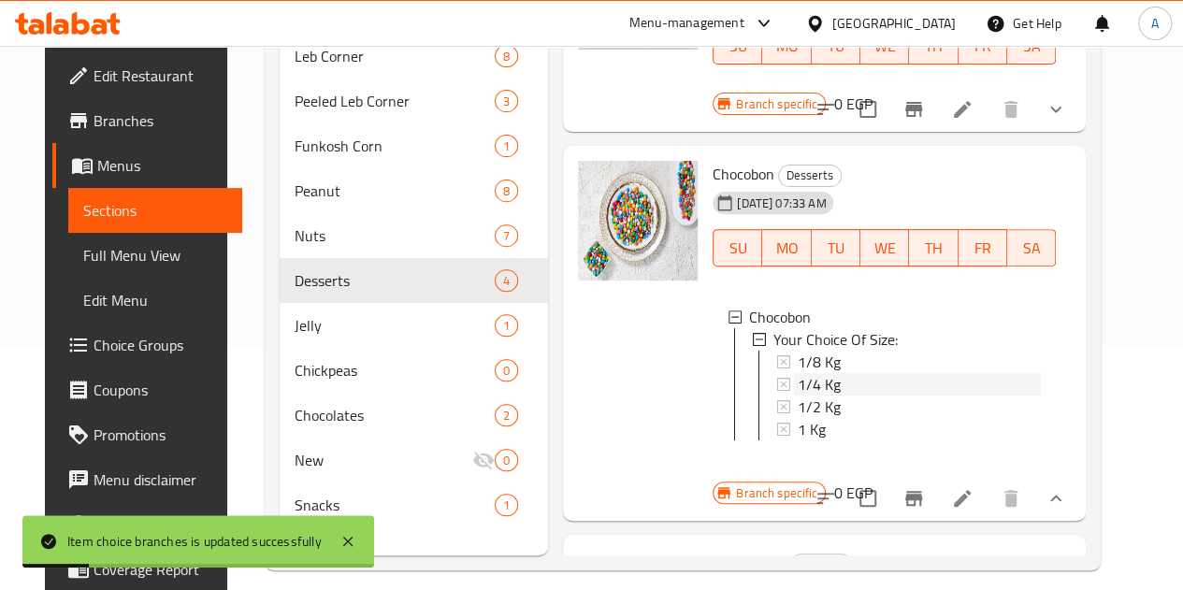
click at [797, 373] on span "1/4 Kg" at bounding box center [818, 384] width 43 height 22
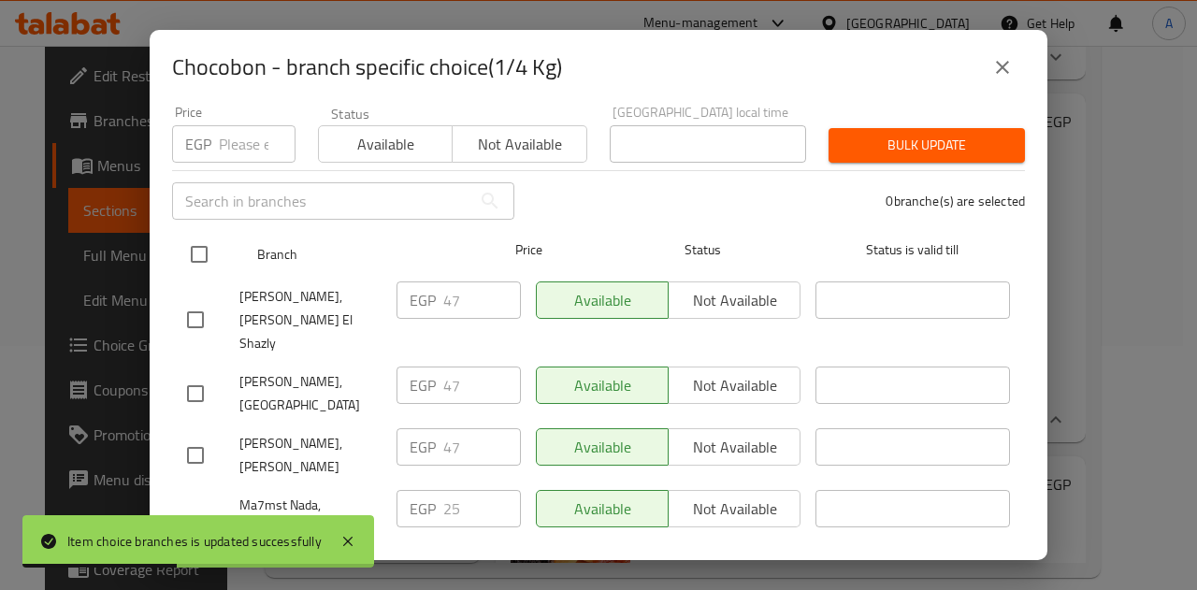
click at [196, 253] on input "checkbox" at bounding box center [198, 254] width 39 height 39
checkbox input "true"
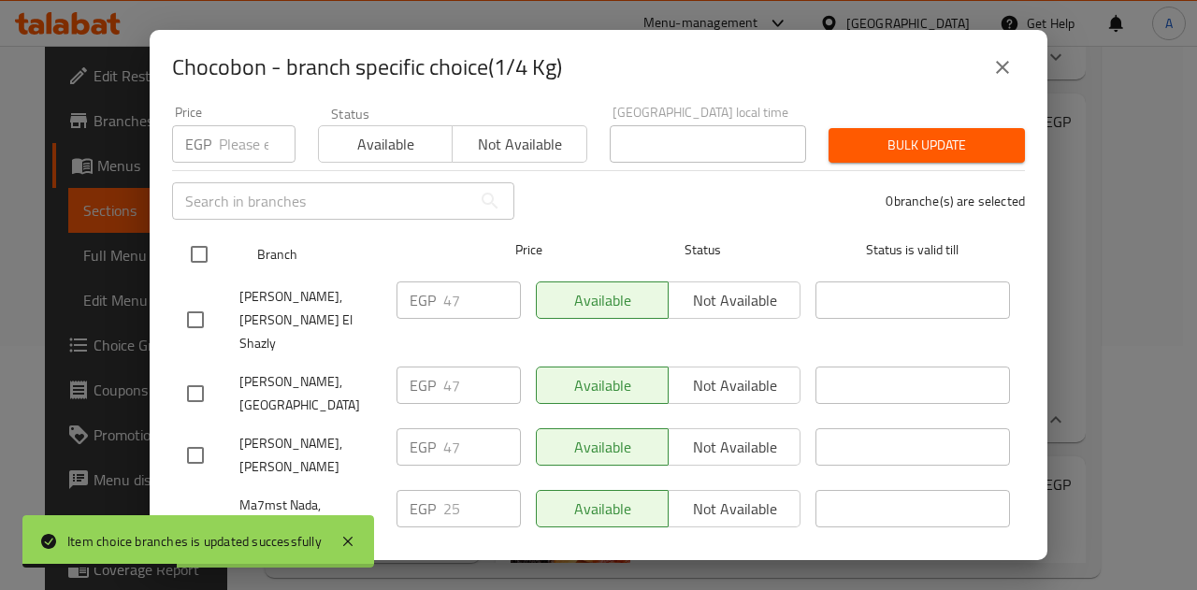
checkbox input "true"
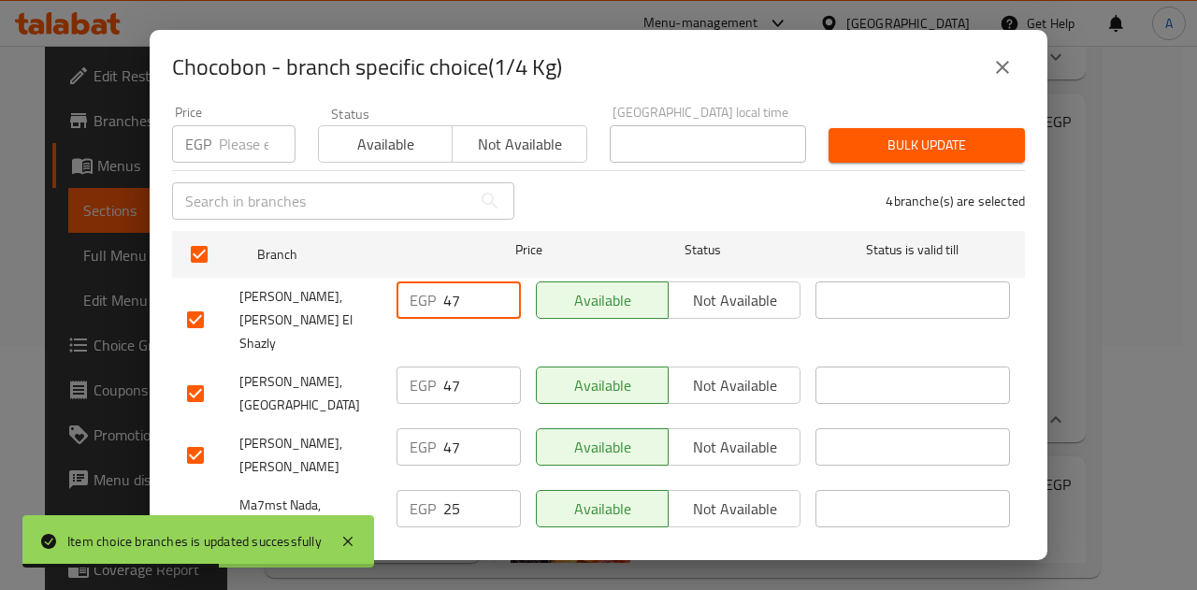
click at [443, 287] on input "47" at bounding box center [482, 299] width 78 height 37
paste input "29"
type input "29"
click at [452, 366] on input "47" at bounding box center [482, 384] width 78 height 37
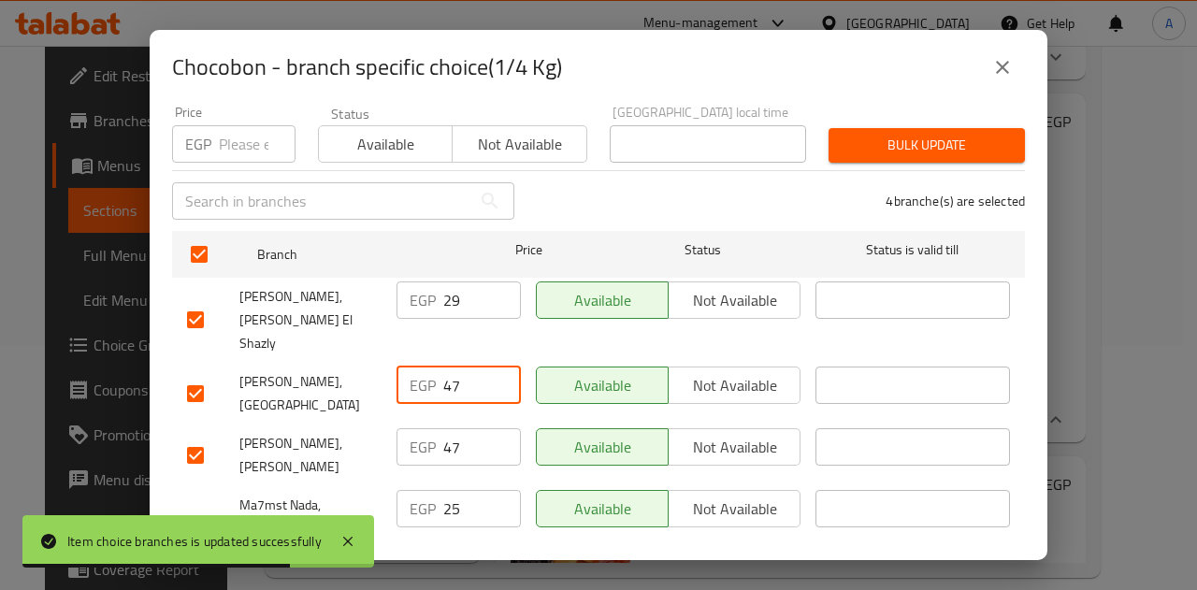
click at [452, 366] on input "47" at bounding box center [482, 384] width 78 height 37
click at [446, 366] on input "47" at bounding box center [482, 384] width 78 height 37
paste input "29"
click at [446, 366] on input "29" at bounding box center [482, 384] width 78 height 37
type input "29"
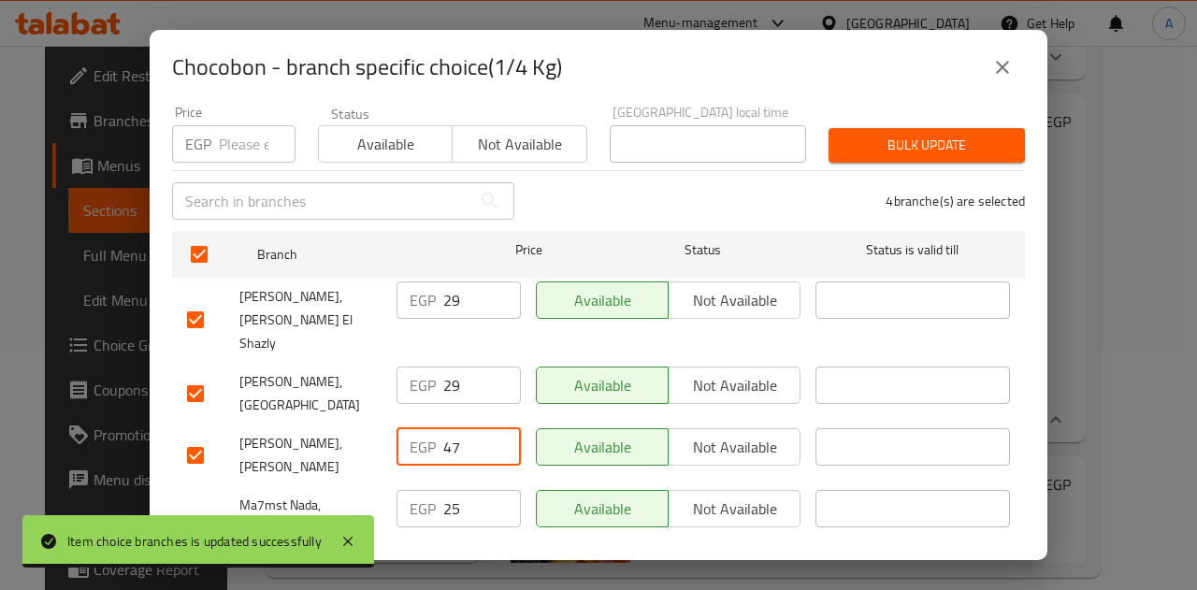
click at [446, 428] on input "47" at bounding box center [482, 446] width 78 height 37
paste input "29"
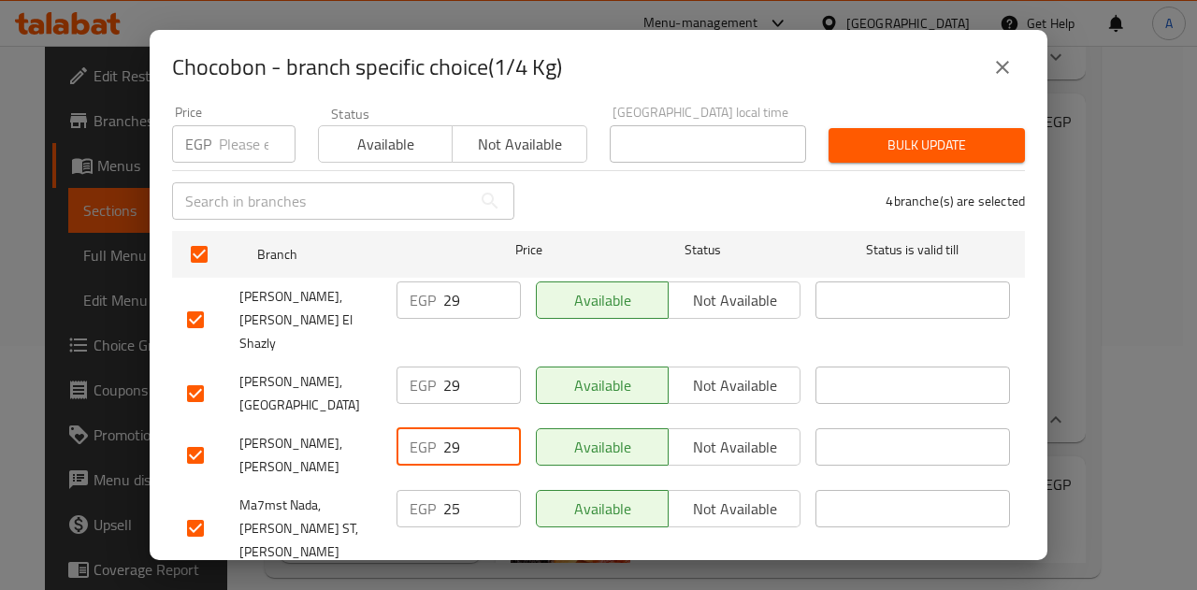
click at [446, 428] on input "29" at bounding box center [482, 446] width 78 height 37
type input "29"
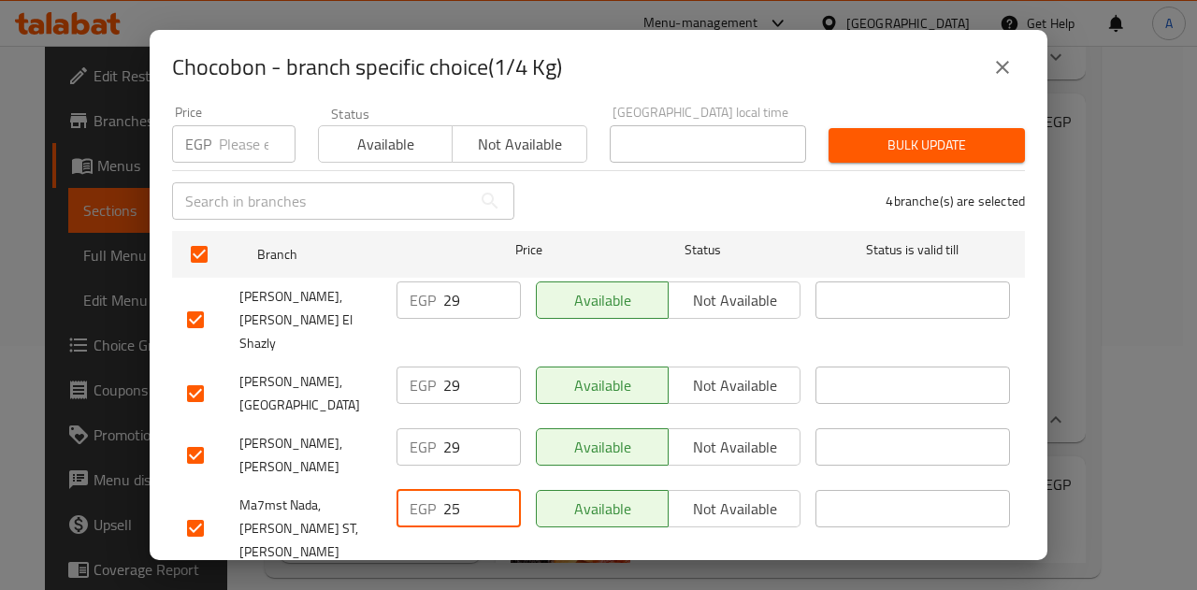
click at [446, 490] on input "25" at bounding box center [482, 508] width 78 height 37
paste input "9"
click at [446, 490] on input "29" at bounding box center [482, 508] width 78 height 37
type input "29"
click at [476, 584] on span "Save" at bounding box center [598, 595] width 823 height 23
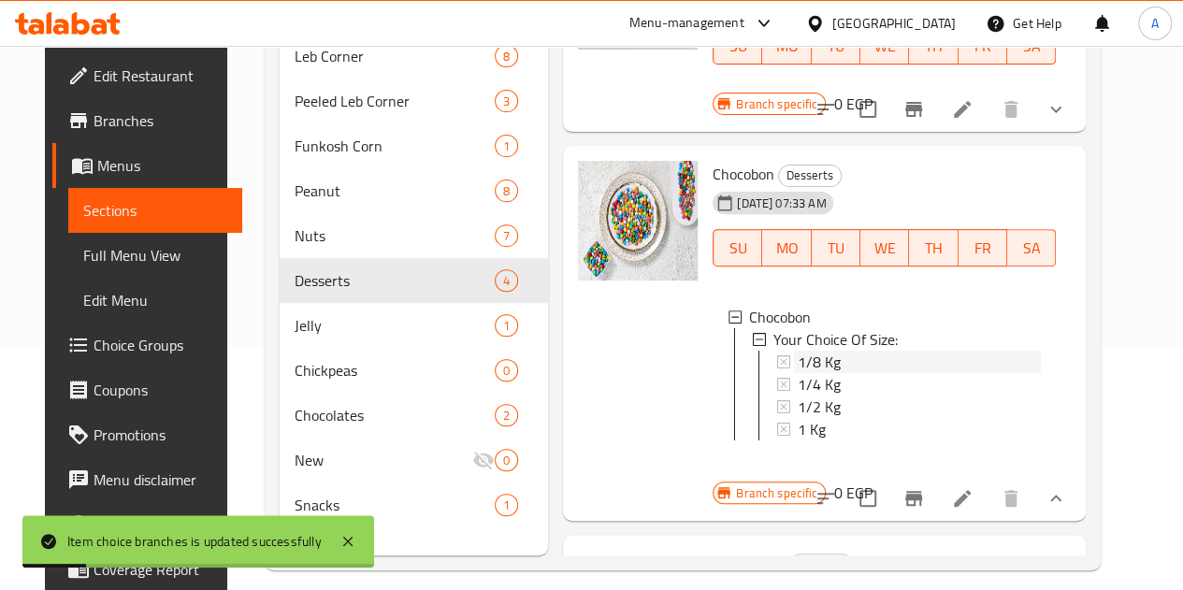
click at [797, 351] on div "1/8 Kg" at bounding box center [918, 362] width 243 height 22
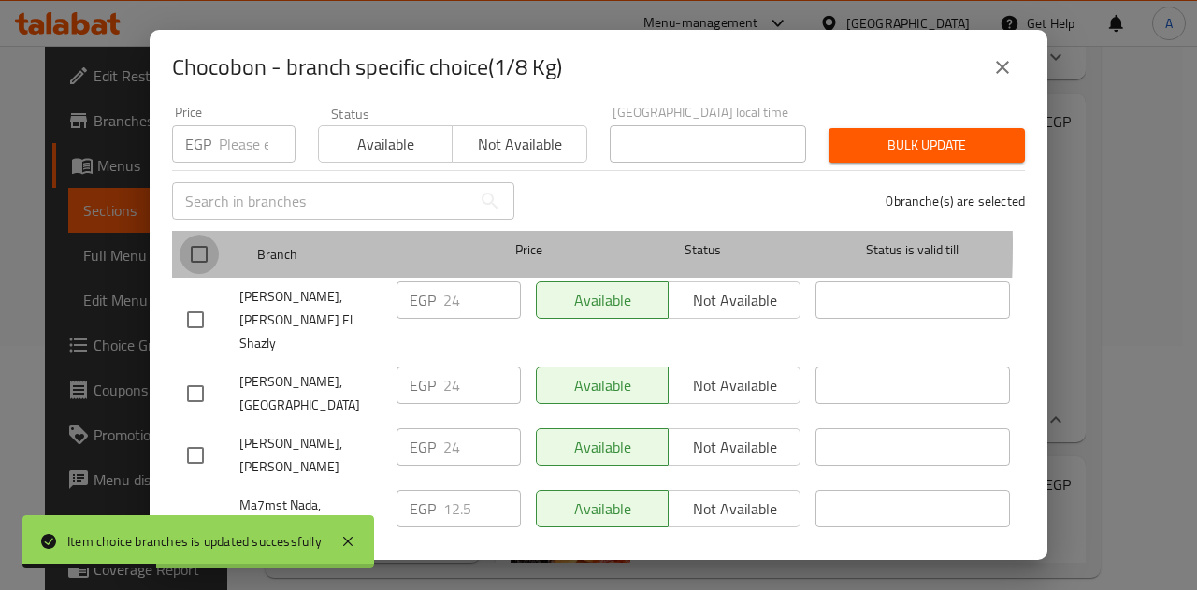
click at [205, 235] on input "checkbox" at bounding box center [198, 254] width 39 height 39
checkbox input "true"
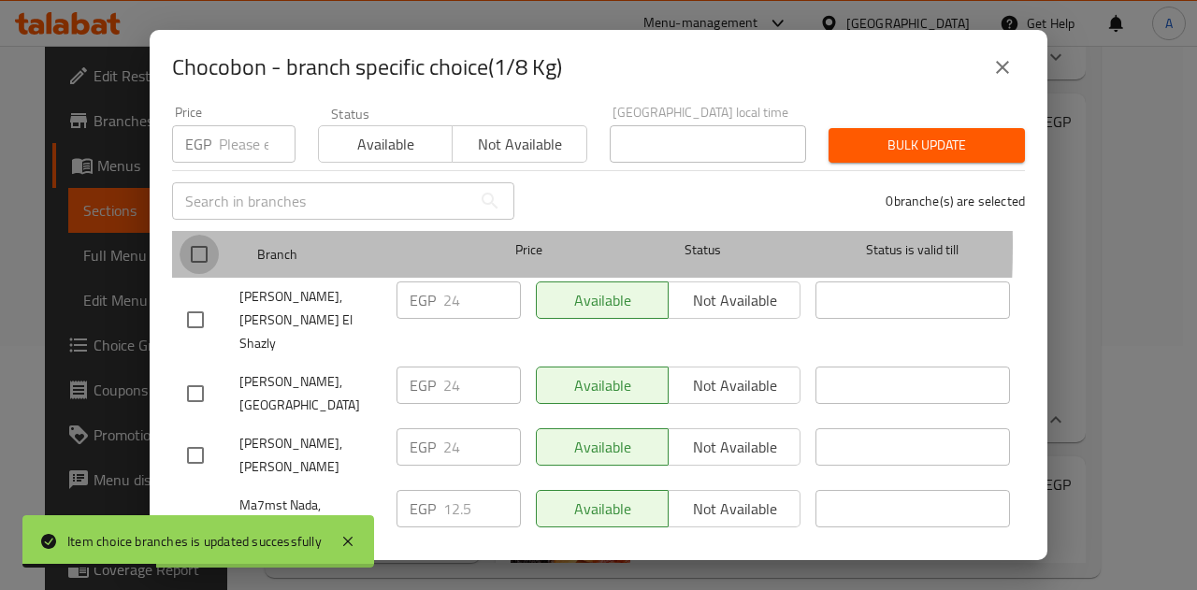
checkbox input "true"
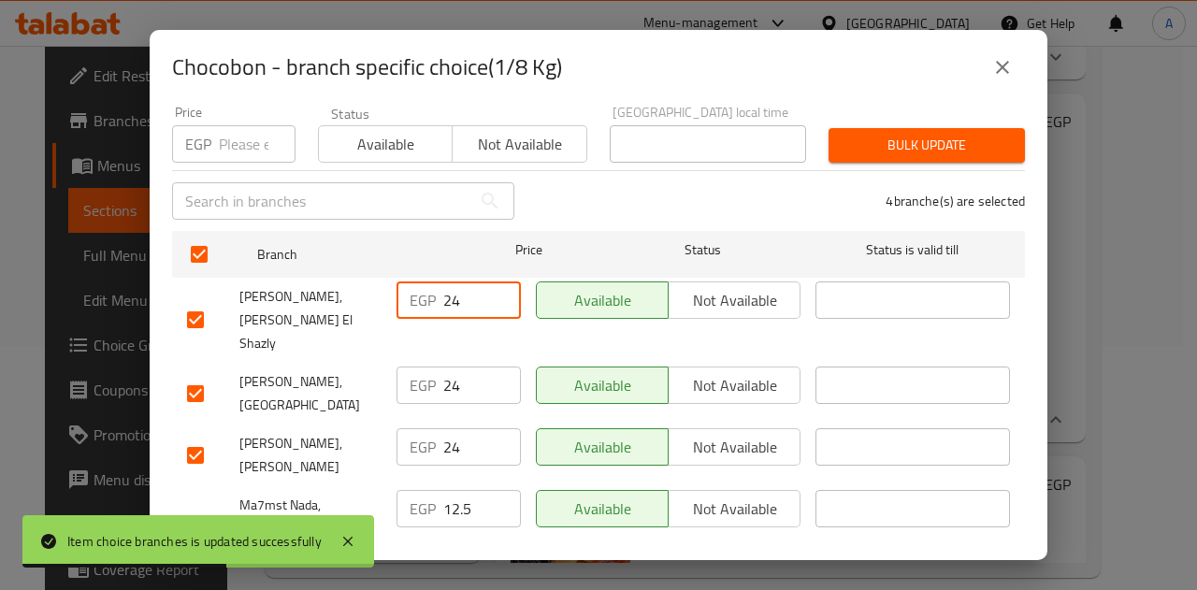
click at [452, 283] on input "24" at bounding box center [482, 299] width 78 height 37
paste input "1"
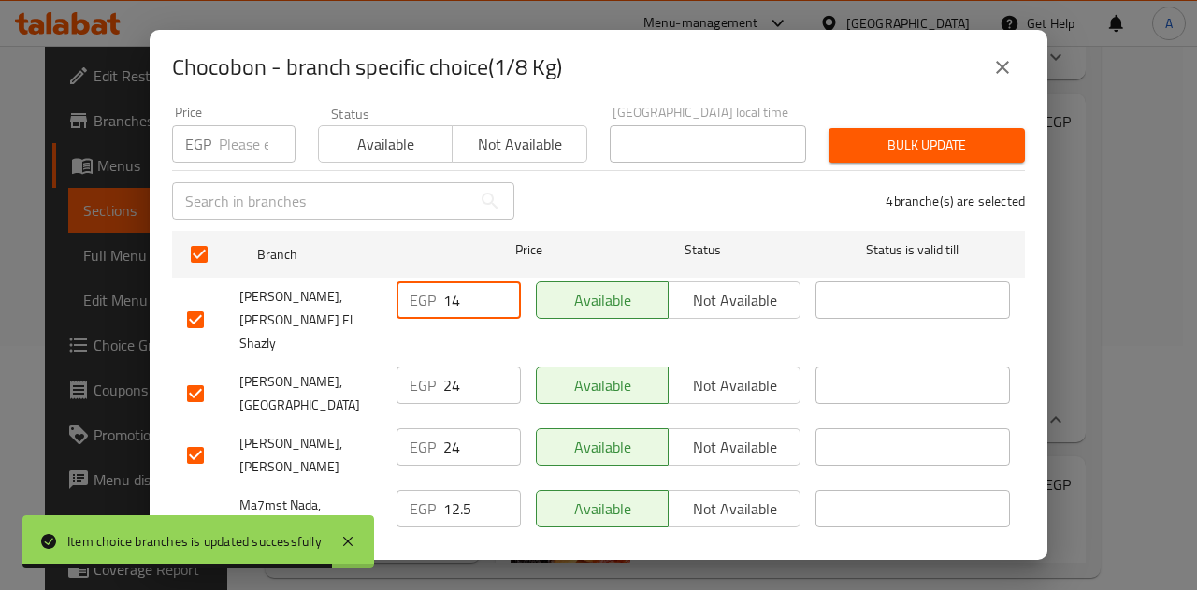
type input "14"
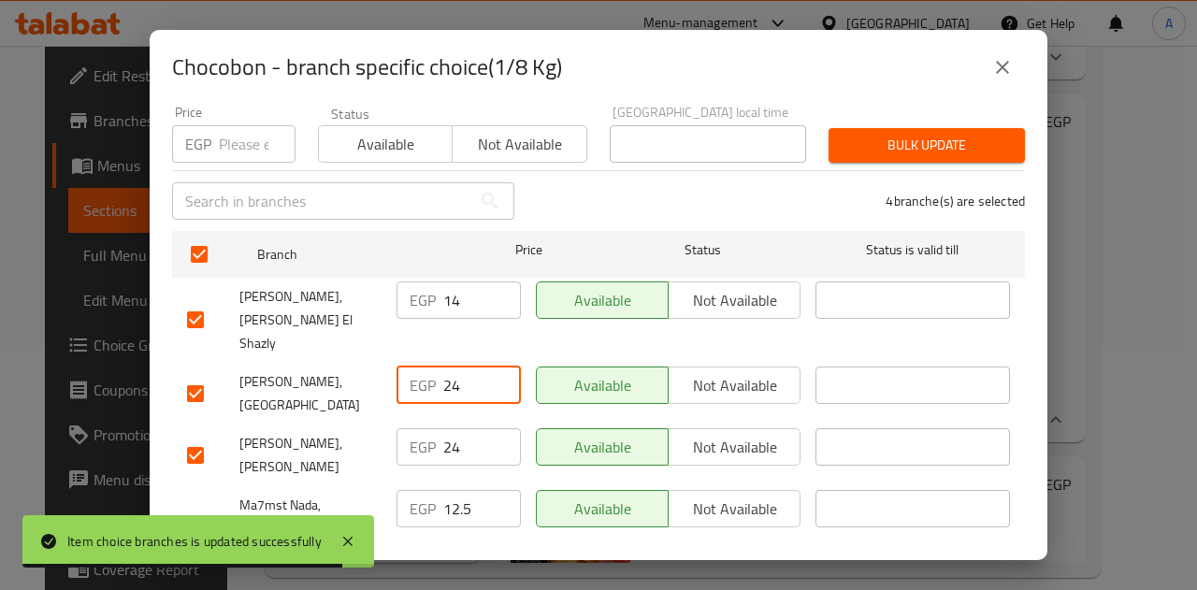
click at [449, 366] on input "24" at bounding box center [482, 384] width 78 height 37
paste input "1"
click at [449, 366] on input "14" at bounding box center [482, 384] width 78 height 37
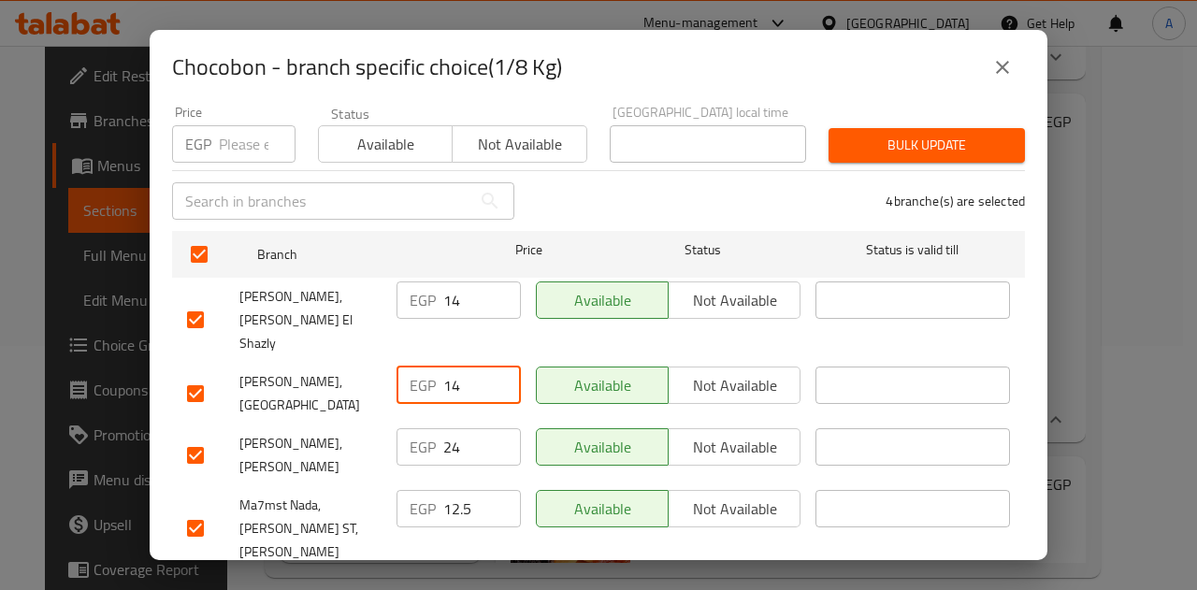
type input "14"
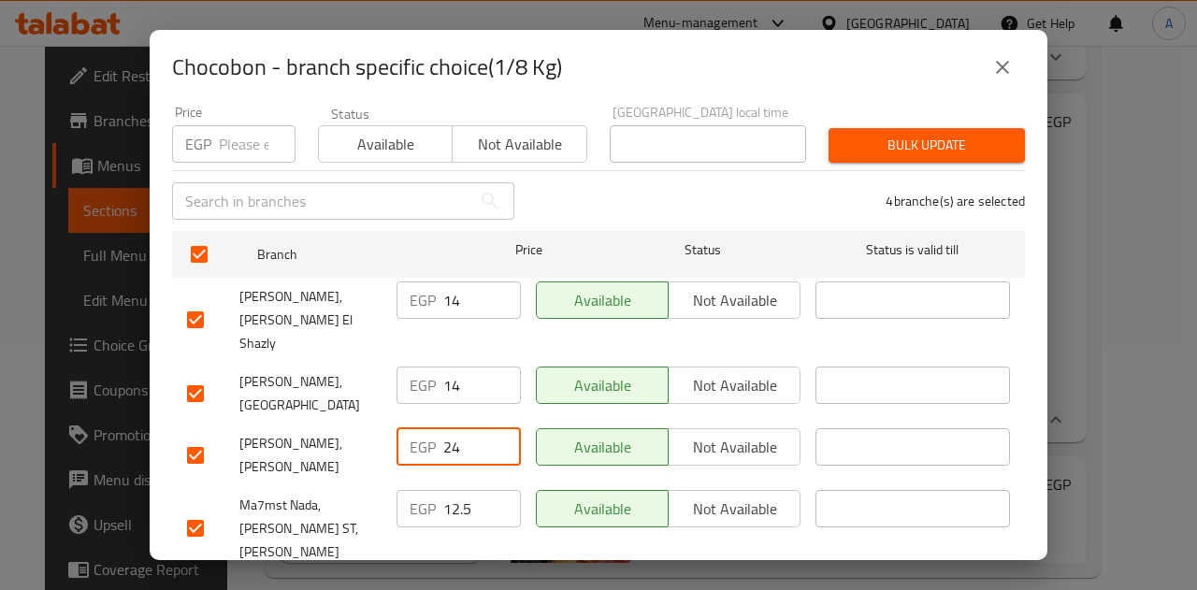
click at [446, 428] on input "24" at bounding box center [482, 446] width 78 height 37
paste input "1"
click at [446, 428] on input "14" at bounding box center [482, 446] width 78 height 37
type input "14"
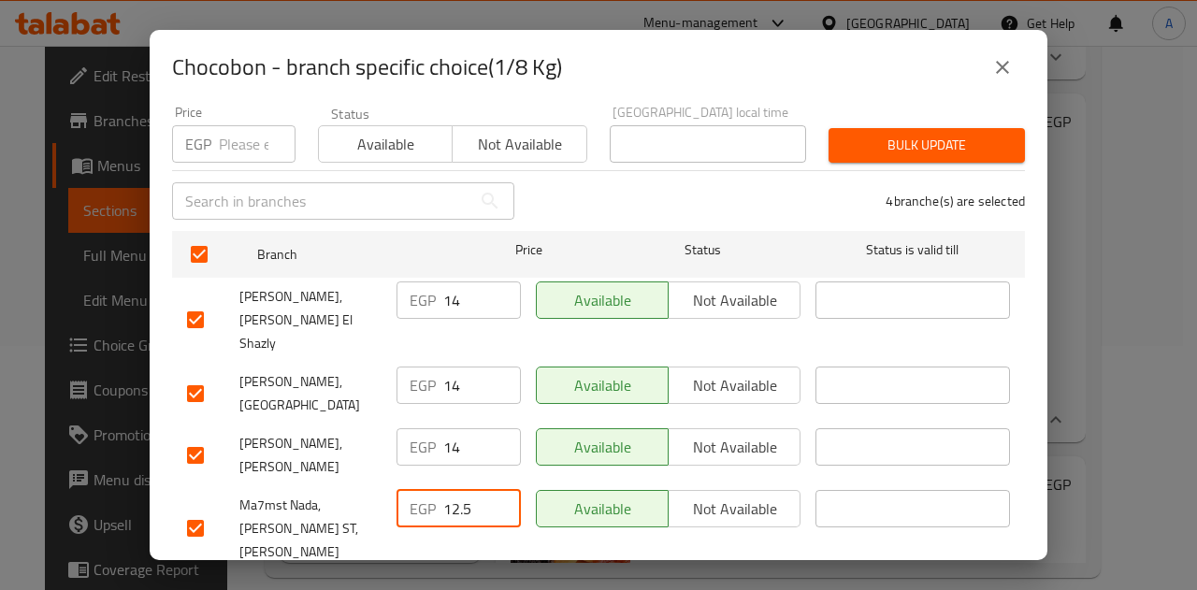
click at [452, 490] on input "12.5" at bounding box center [482, 508] width 78 height 37
paste input "4"
click at [452, 490] on input "14" at bounding box center [482, 508] width 78 height 37
type input "14"
click at [479, 584] on span "Save" at bounding box center [598, 595] width 823 height 23
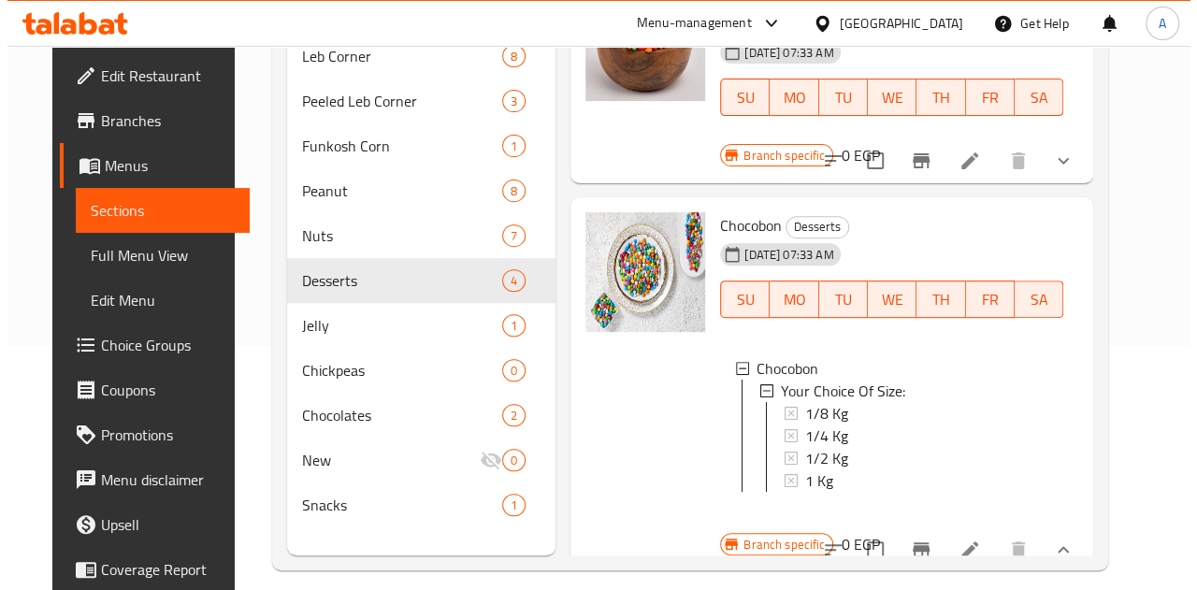
scroll to position [325, 0]
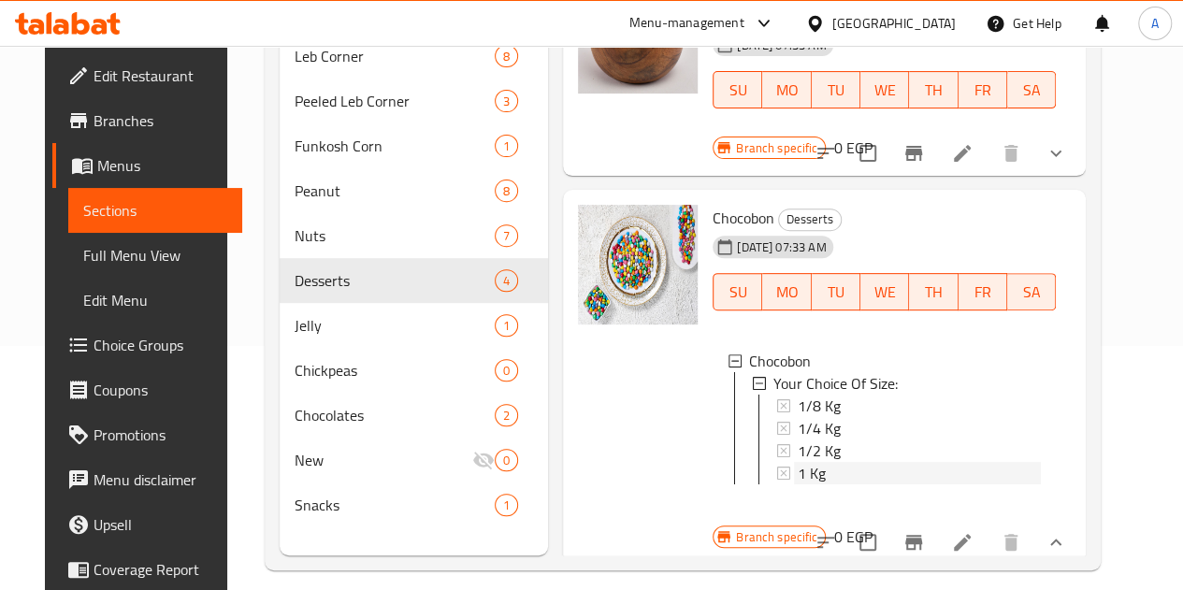
click at [797, 462] on div "1 Kg" at bounding box center [918, 473] width 243 height 22
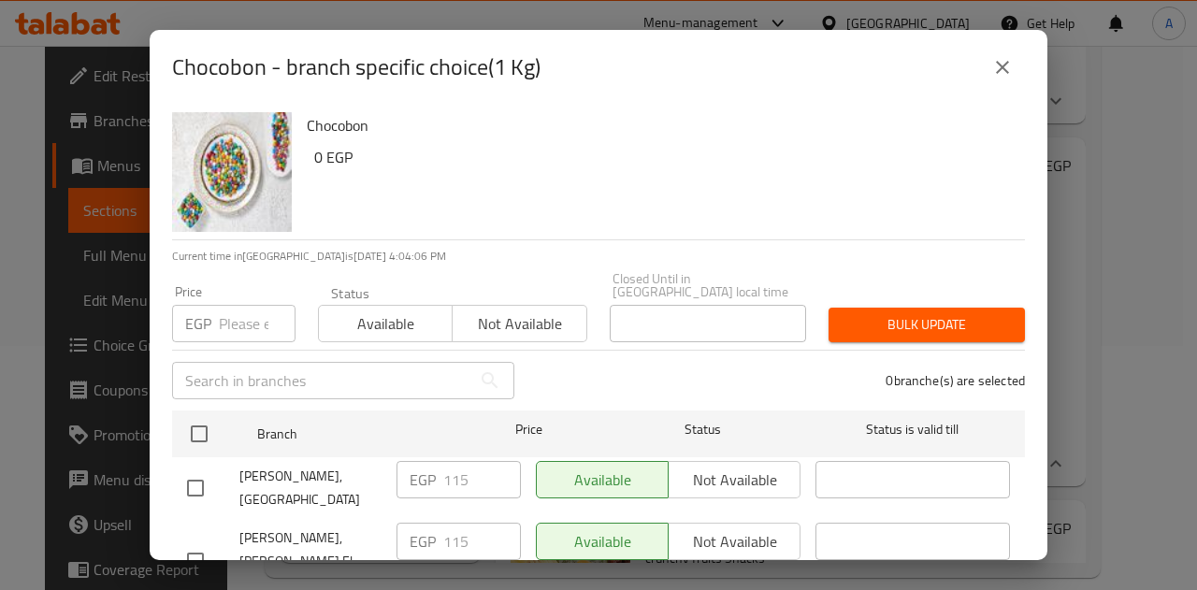
scroll to position [179, 0]
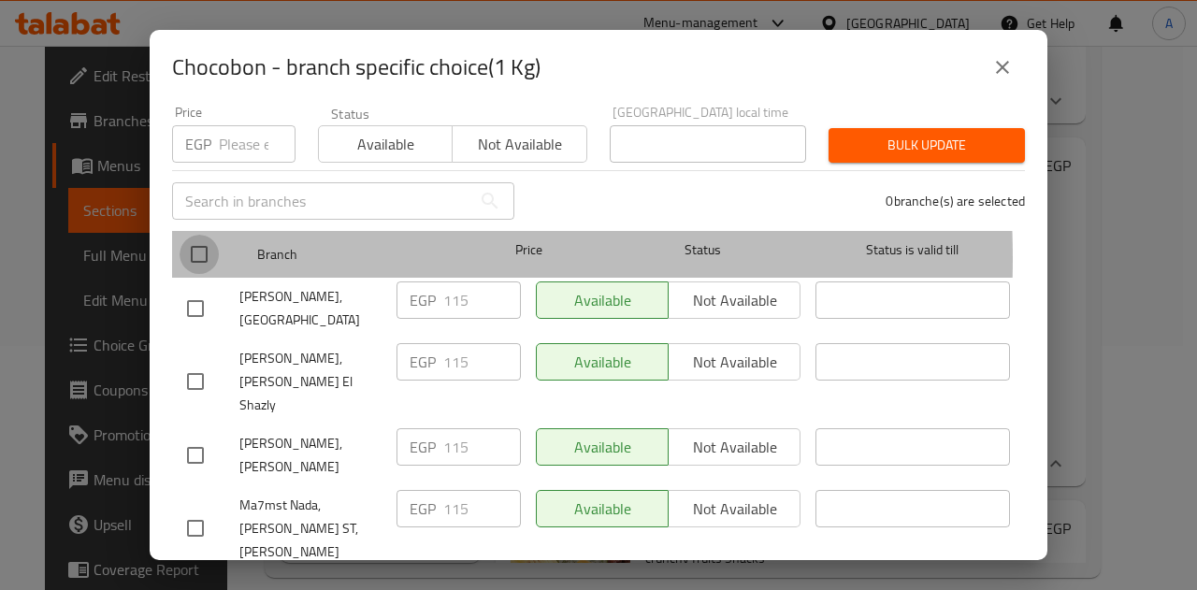
click at [202, 244] on input "checkbox" at bounding box center [198, 254] width 39 height 39
checkbox input "true"
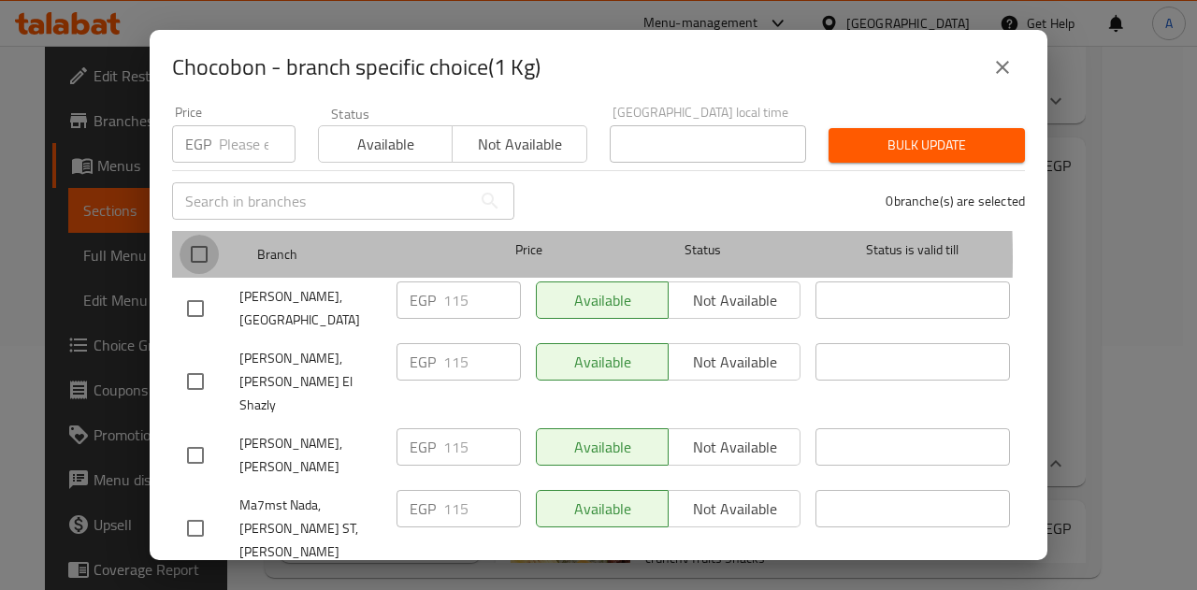
checkbox input "true"
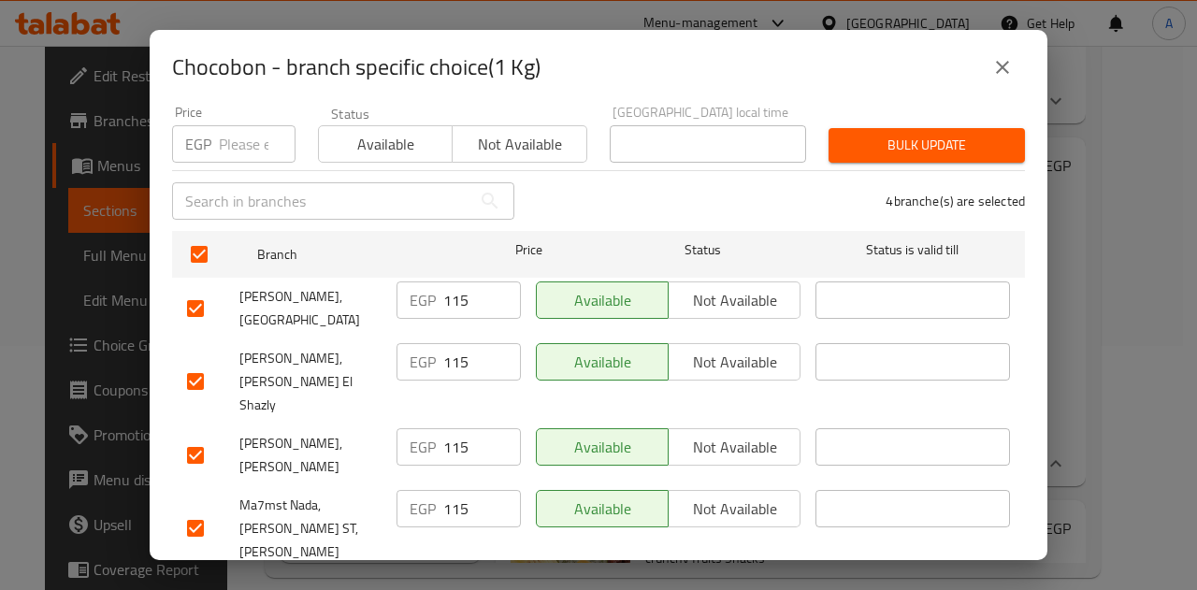
click at [459, 296] on input "115" at bounding box center [482, 299] width 78 height 37
paste input "58"
type input "158"
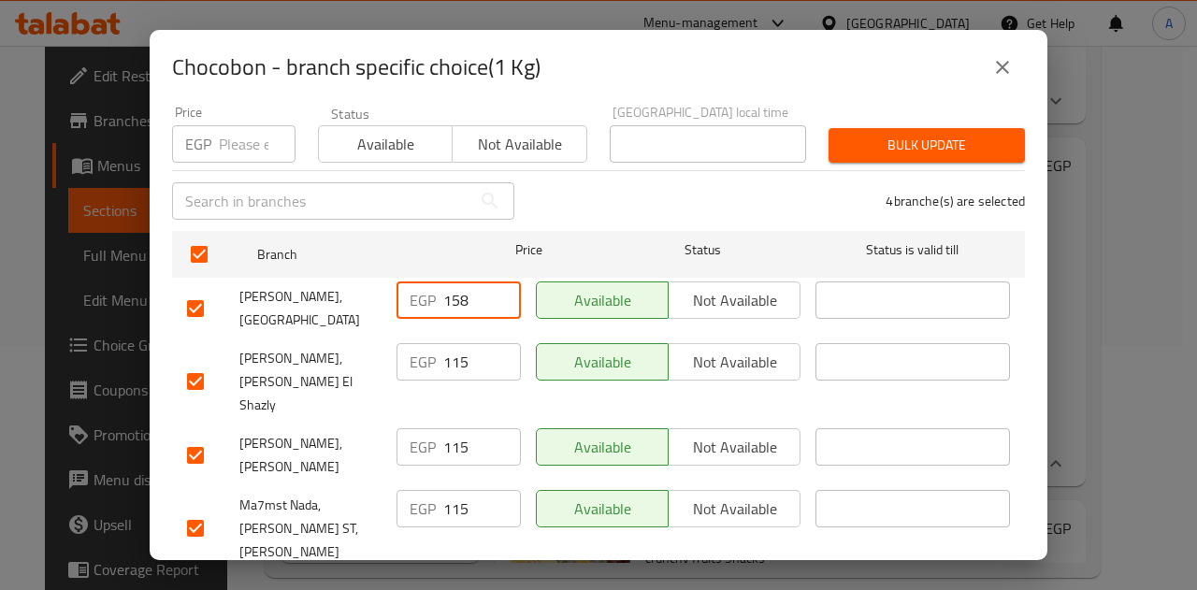
click at [451, 347] on input "115" at bounding box center [482, 361] width 78 height 37
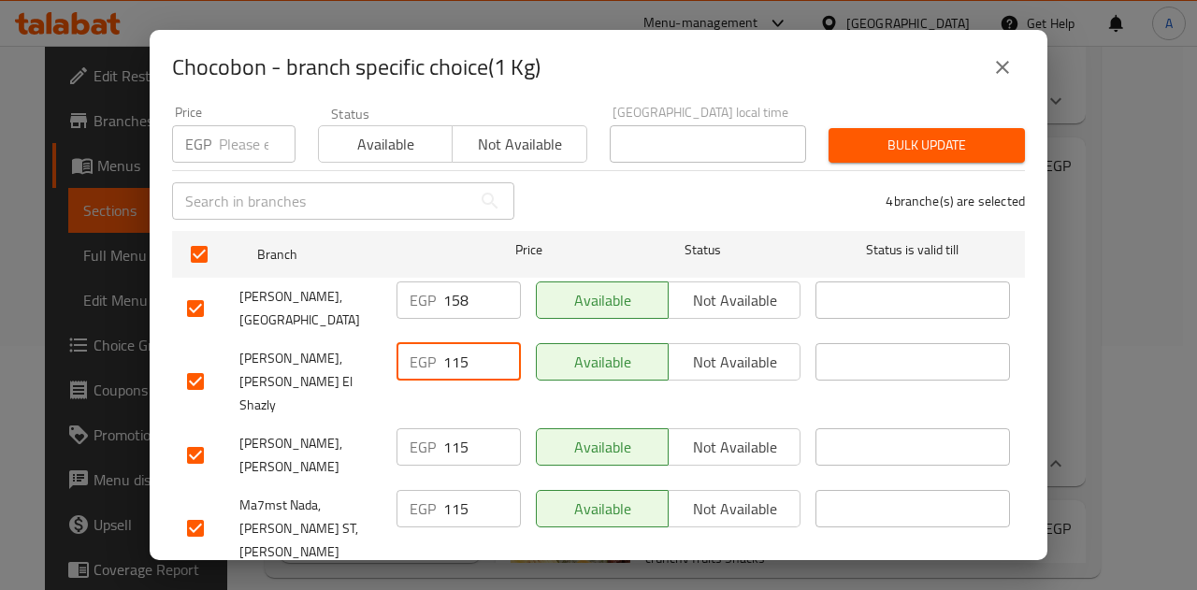
paste input "58"
click at [451, 347] on input "115" at bounding box center [482, 361] width 78 height 37
type input "158"
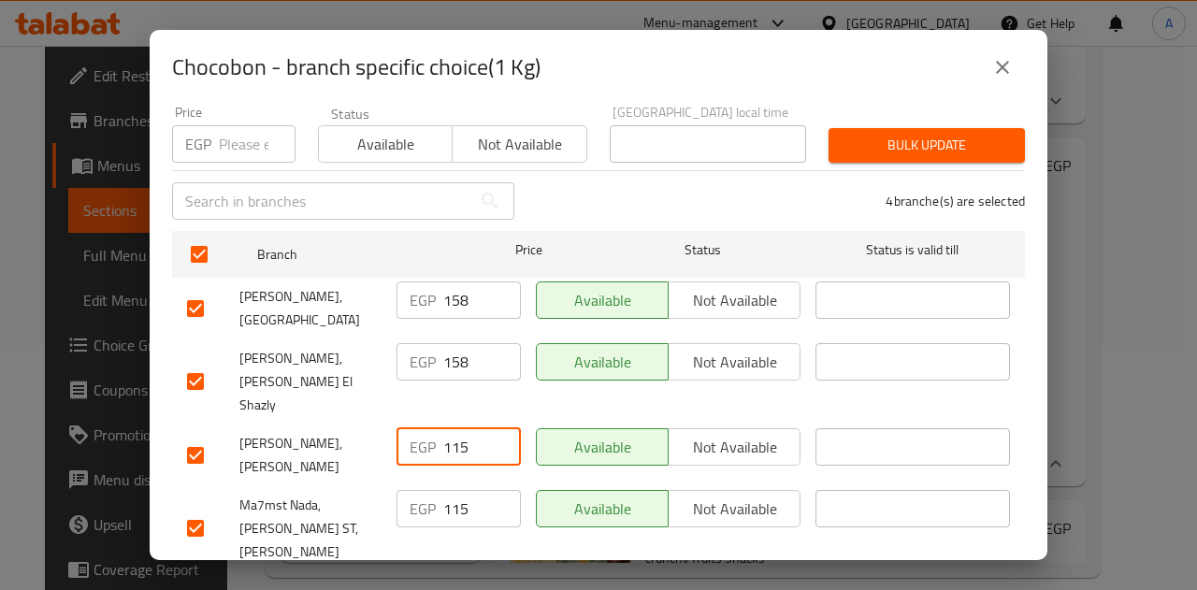
click at [452, 428] on input "115" at bounding box center [482, 446] width 78 height 37
paste input "58"
click at [452, 428] on input "158" at bounding box center [482, 446] width 78 height 37
type input "158"
click at [458, 490] on input "115" at bounding box center [482, 508] width 78 height 37
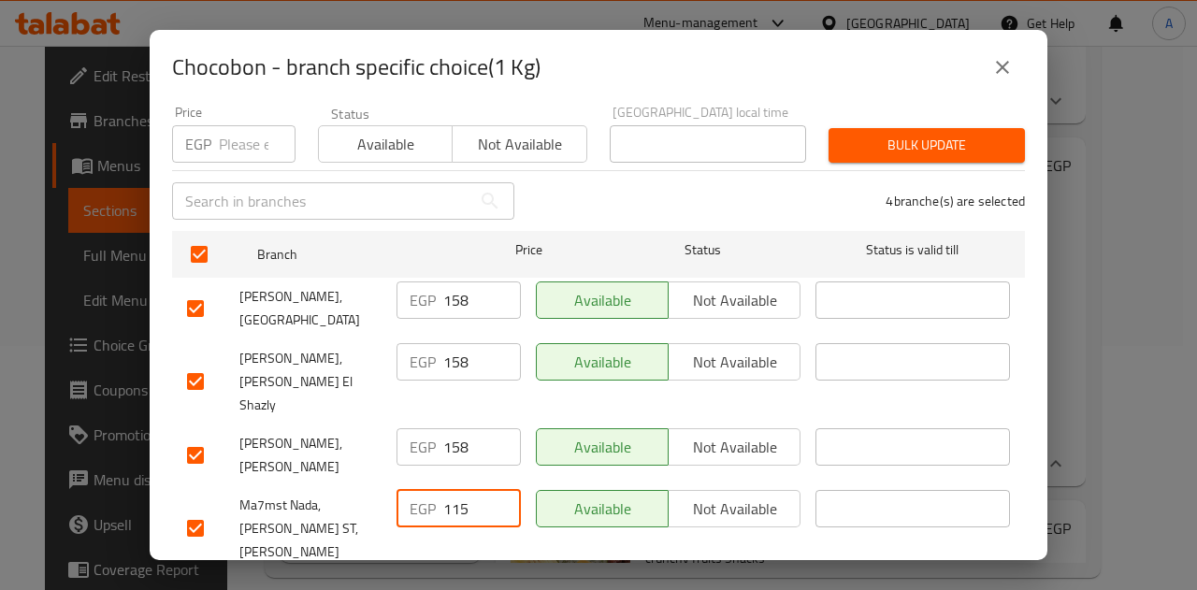
click at [458, 490] on input "115" at bounding box center [482, 508] width 78 height 37
paste input "58"
type input "158"
click at [456, 579] on button "Save" at bounding box center [598, 596] width 853 height 35
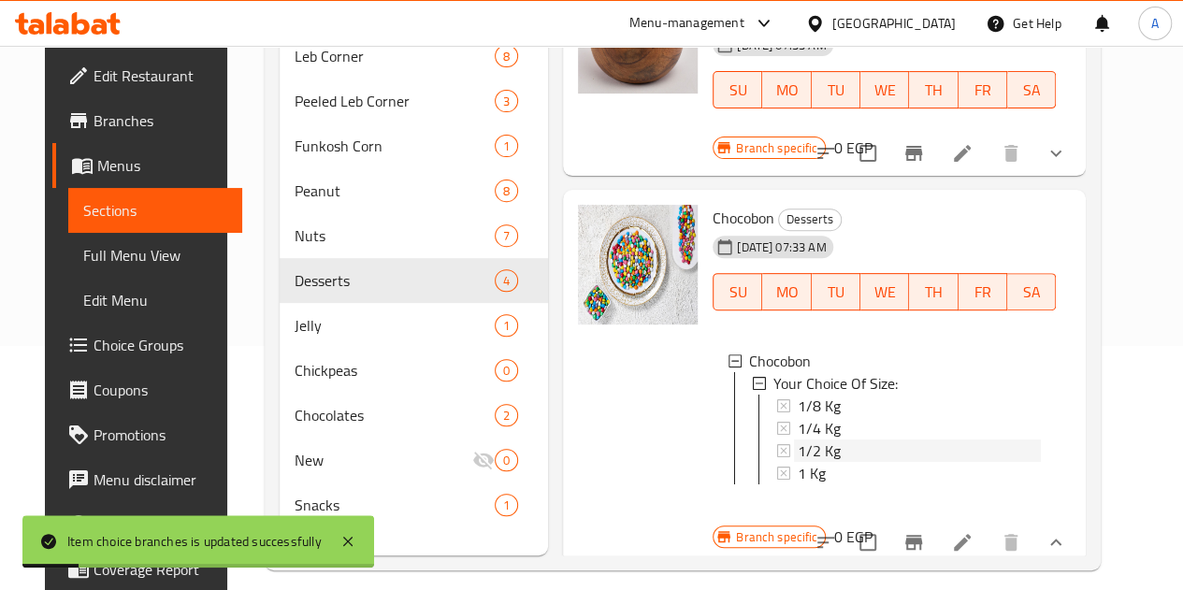
click at [812, 439] on div "1/2 Kg" at bounding box center [918, 450] width 243 height 22
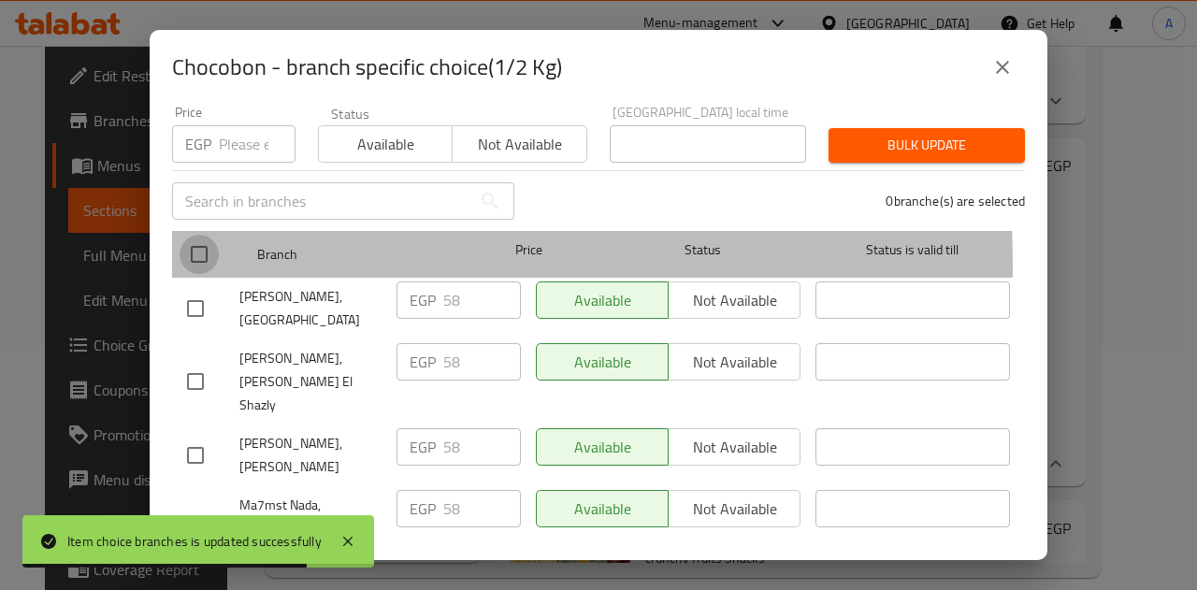
click at [195, 251] on input "checkbox" at bounding box center [198, 254] width 39 height 39
checkbox input "true"
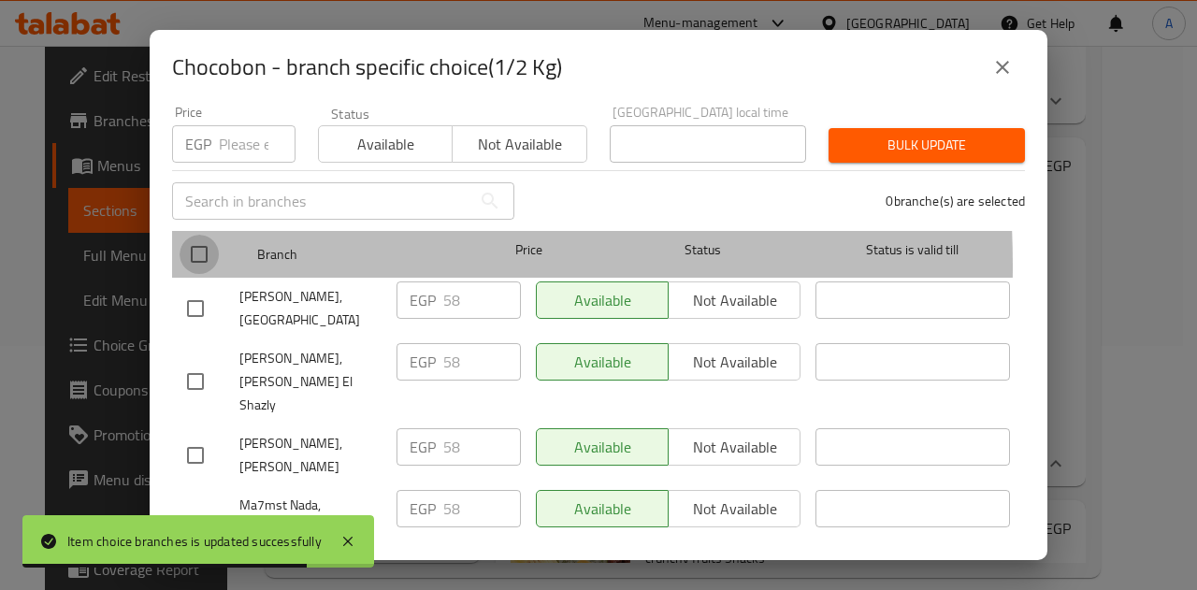
checkbox input "true"
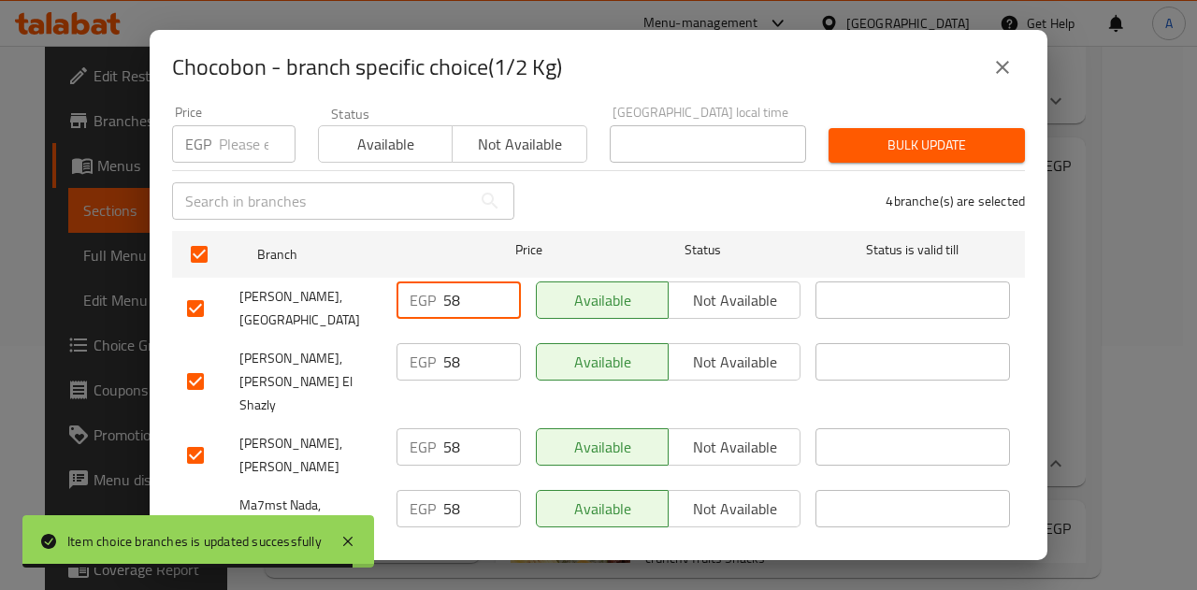
click at [443, 287] on input "58" at bounding box center [482, 299] width 78 height 37
paste input "79"
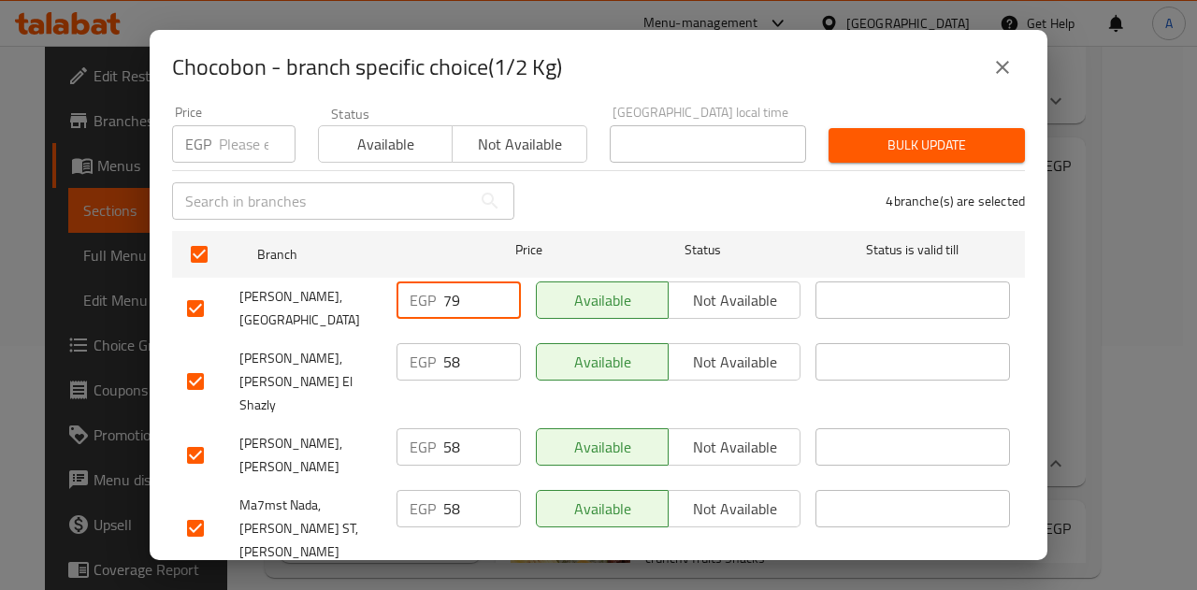
type input "79"
click at [449, 343] on input "58" at bounding box center [482, 361] width 78 height 37
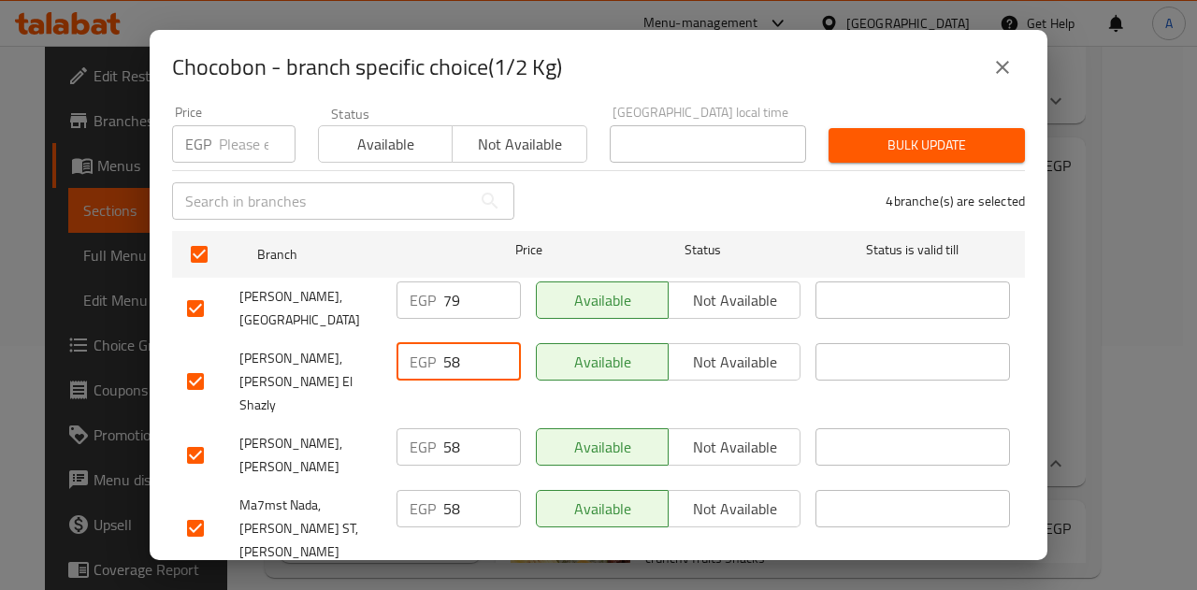
click at [449, 343] on input "58" at bounding box center [482, 361] width 78 height 37
paste input "79"
type input "79"
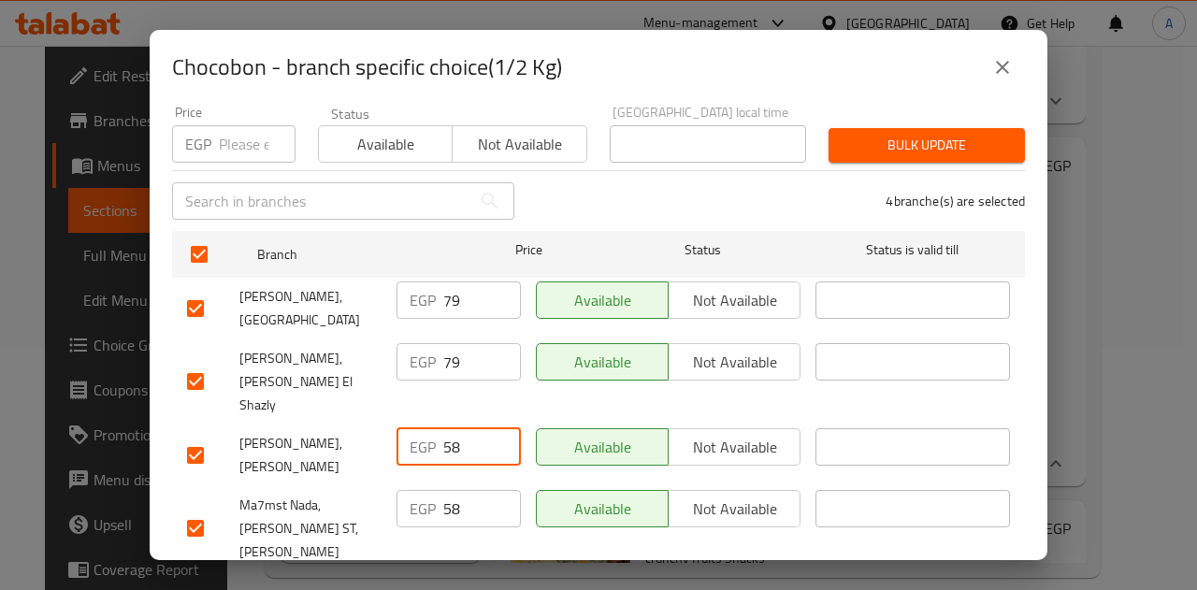
click at [452, 428] on input "58" at bounding box center [482, 446] width 78 height 37
click at [443, 428] on input "58" at bounding box center [482, 446] width 78 height 37
paste input "79"
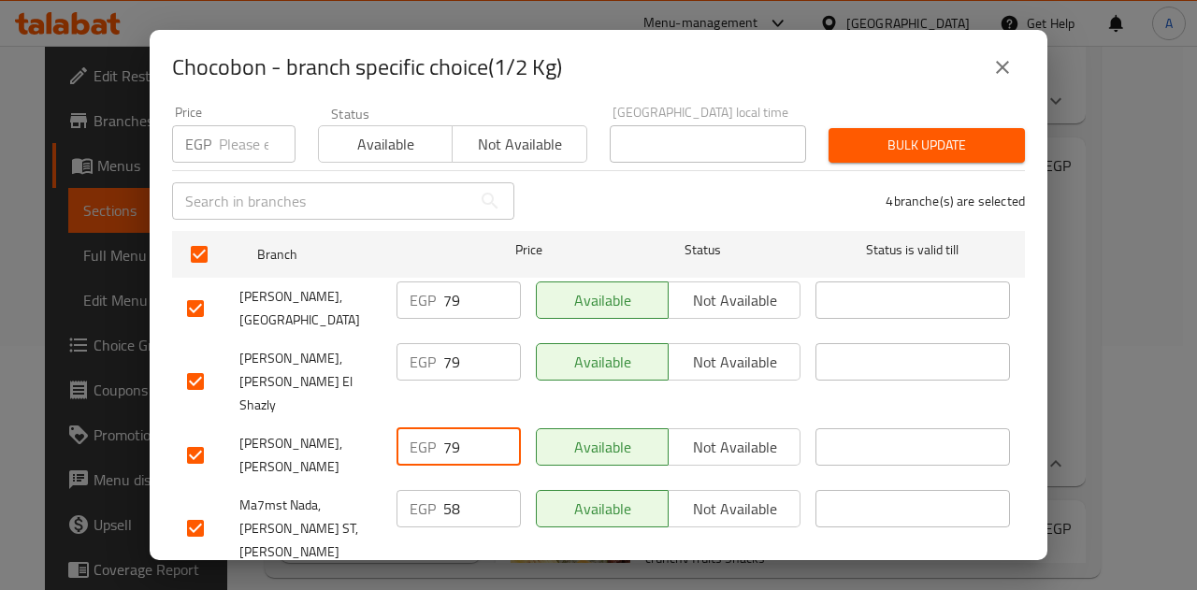
type input "79"
click at [447, 490] on input "58" at bounding box center [482, 508] width 78 height 37
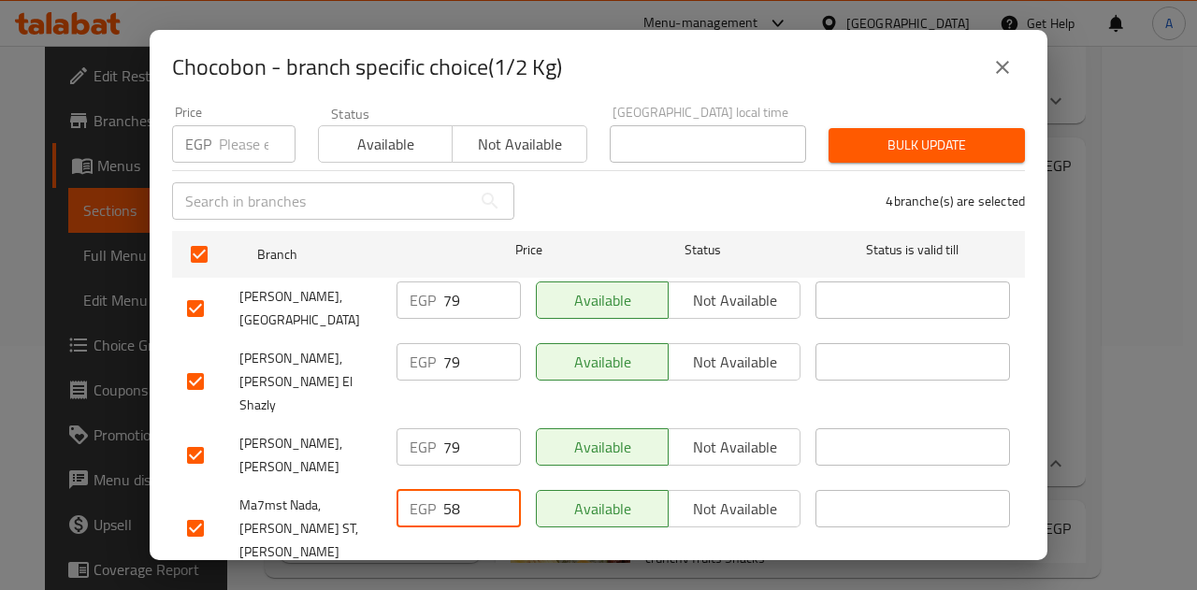
click at [447, 490] on input "58" at bounding box center [482, 508] width 78 height 37
paste input "number"
type input "5"
type input "79"
click at [469, 584] on span "Save" at bounding box center [598, 595] width 823 height 23
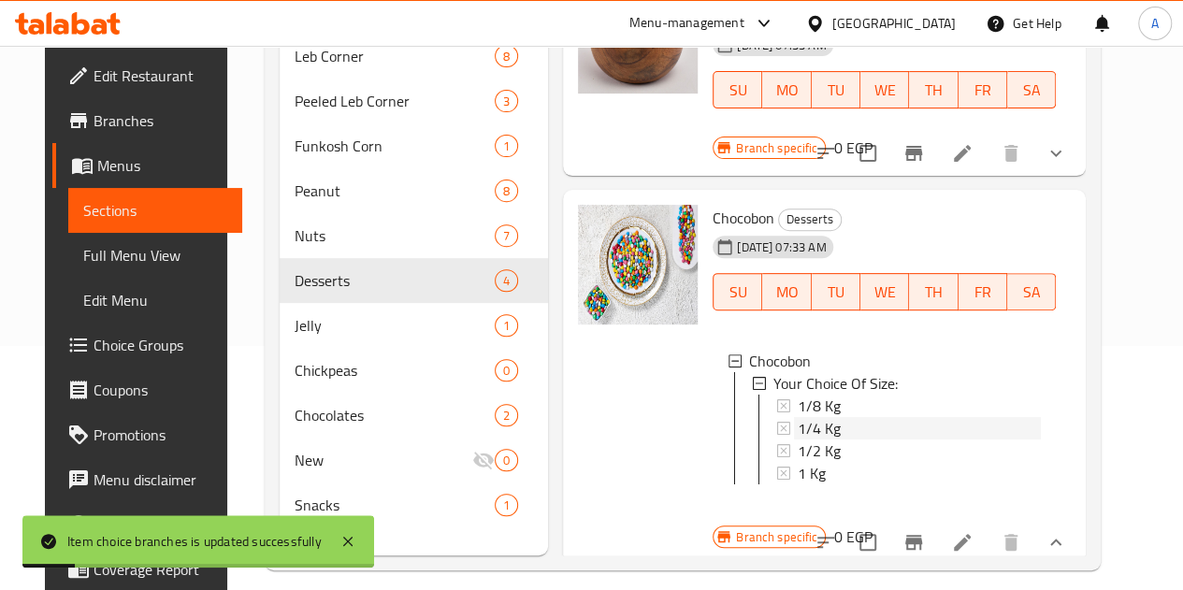
click at [797, 417] on div "1/4 Kg" at bounding box center [918, 428] width 243 height 22
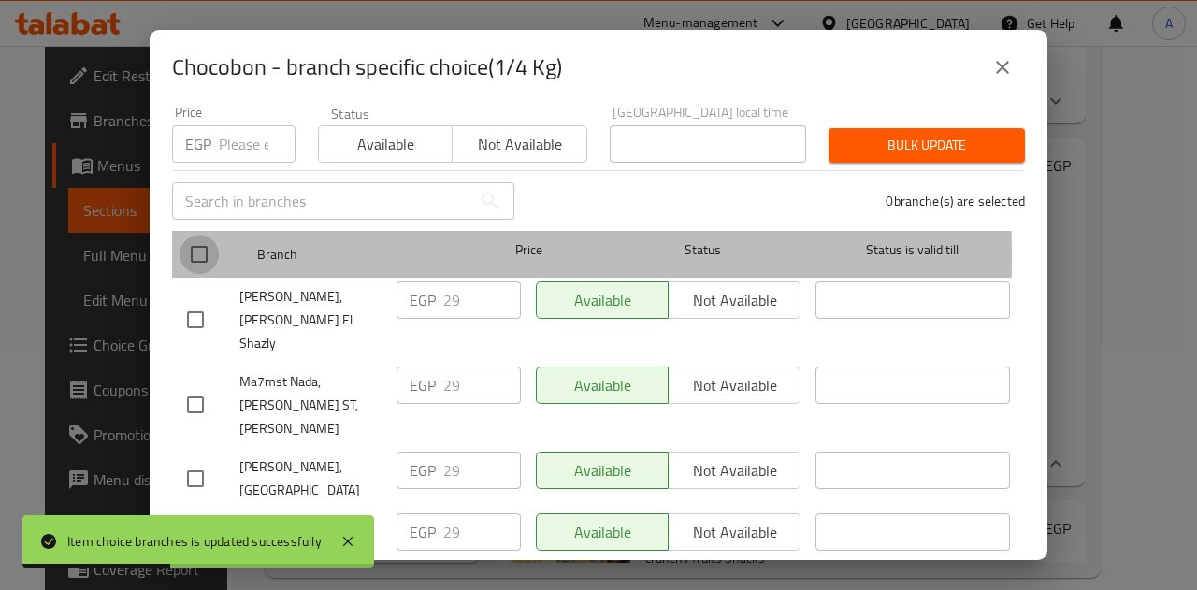
click at [194, 243] on input "checkbox" at bounding box center [198, 254] width 39 height 39
checkbox input "true"
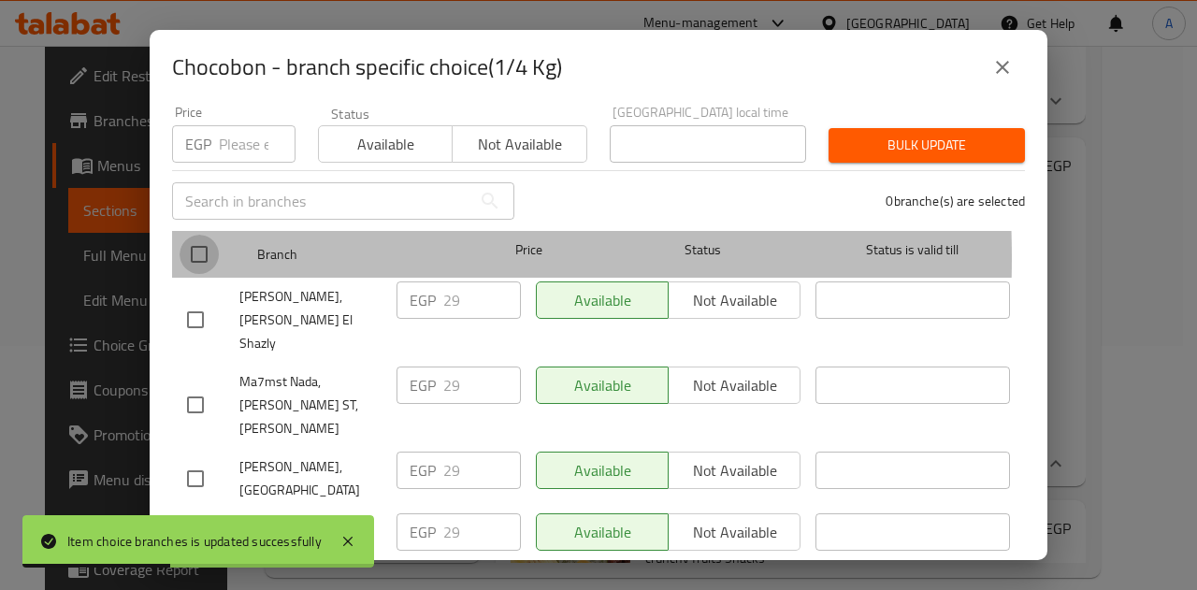
checkbox input "true"
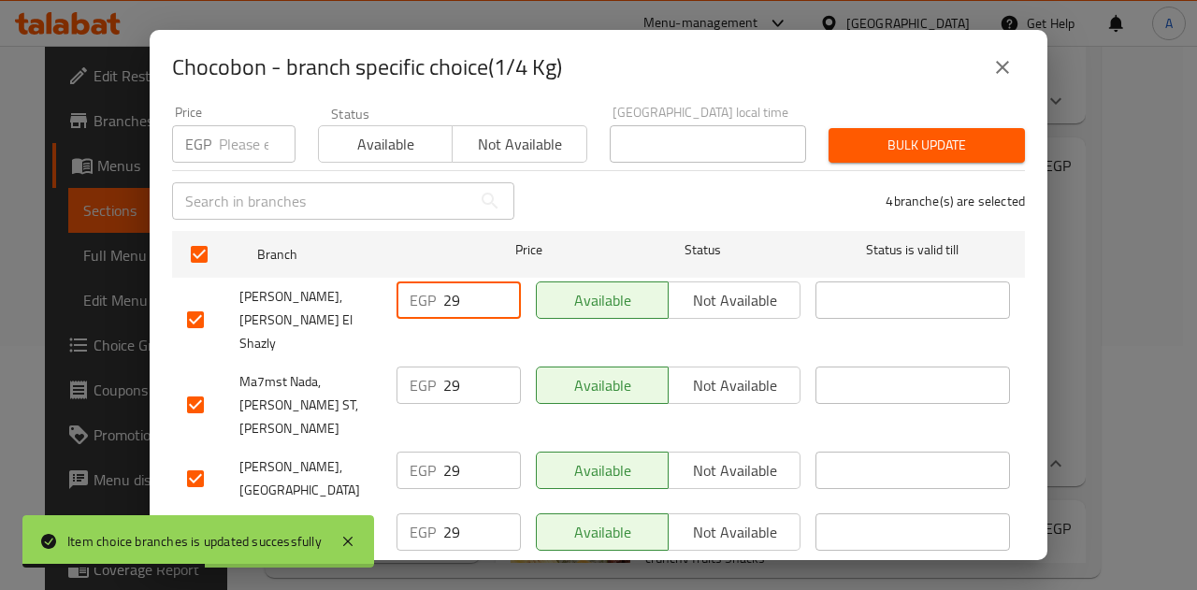
click at [445, 285] on input "29" at bounding box center [482, 299] width 78 height 37
paste input "40"
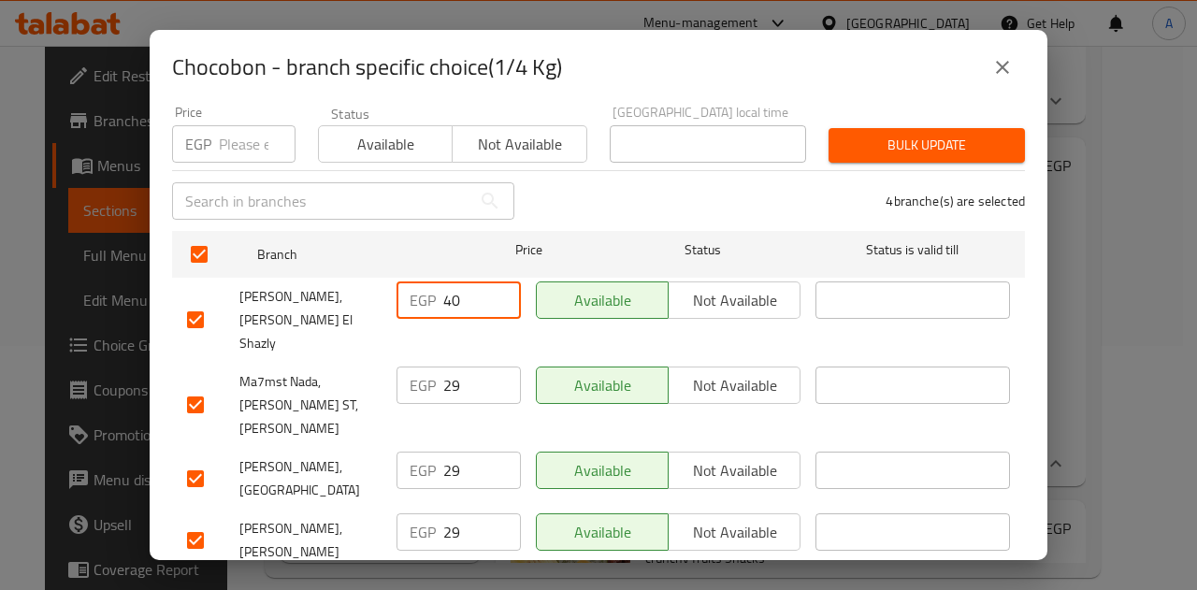
type input "40"
click at [446, 366] on input "29" at bounding box center [482, 384] width 78 height 37
paste input "40"
type input "40"
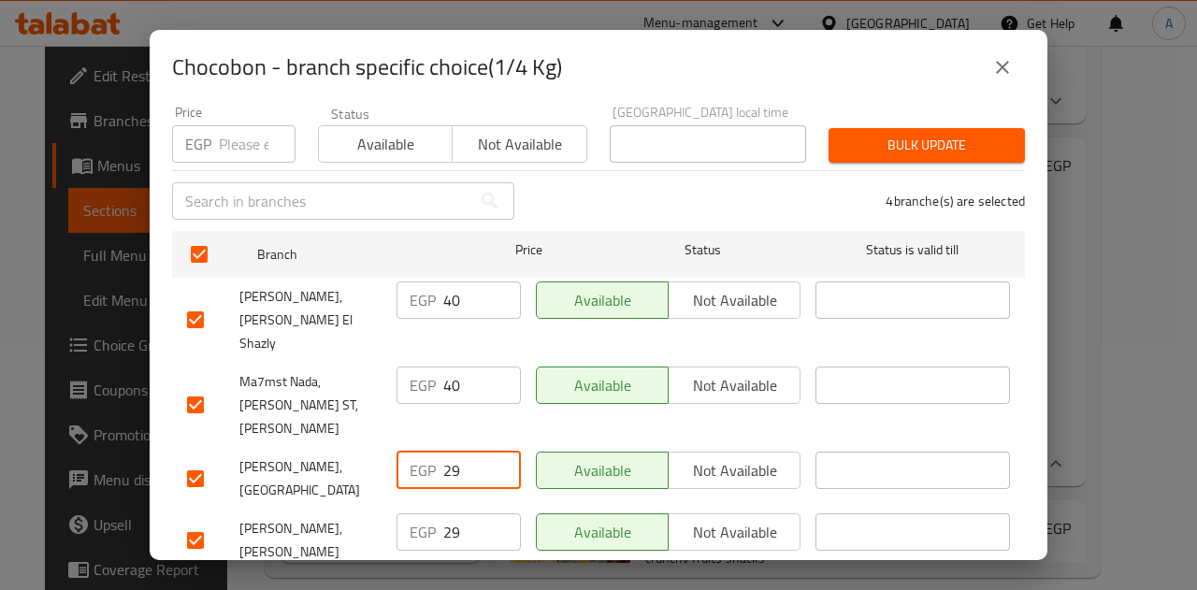
click at [447, 452] on input "29" at bounding box center [482, 470] width 78 height 37
paste input "40"
click at [447, 452] on input "40" at bounding box center [482, 470] width 78 height 37
type input "40"
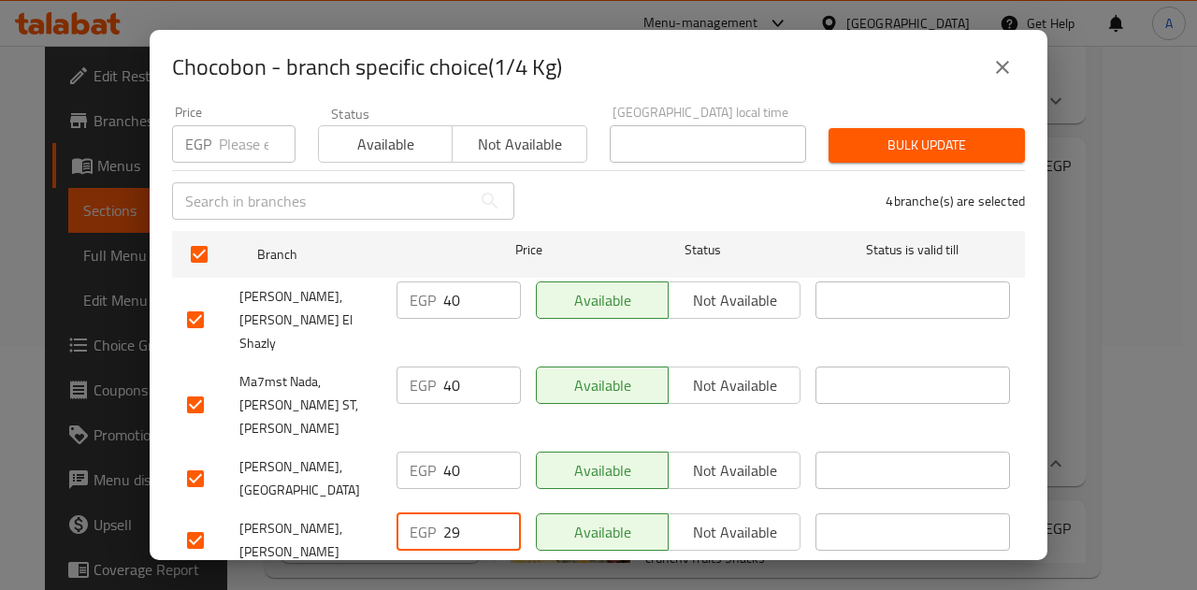
click at [445, 513] on input "29" at bounding box center [482, 531] width 78 height 37
paste input "40"
click at [445, 513] on input "40" at bounding box center [482, 531] width 78 height 37
type input "40"
click at [478, 584] on span "Save" at bounding box center [598, 595] width 823 height 23
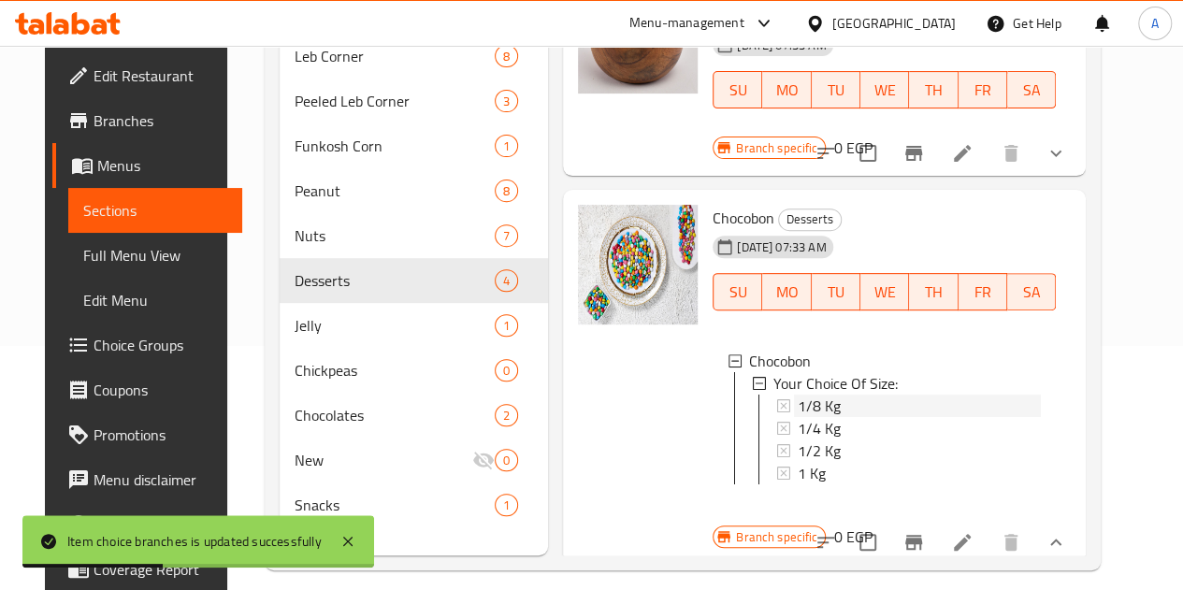
click at [797, 395] on span "1/8 Kg" at bounding box center [818, 406] width 43 height 22
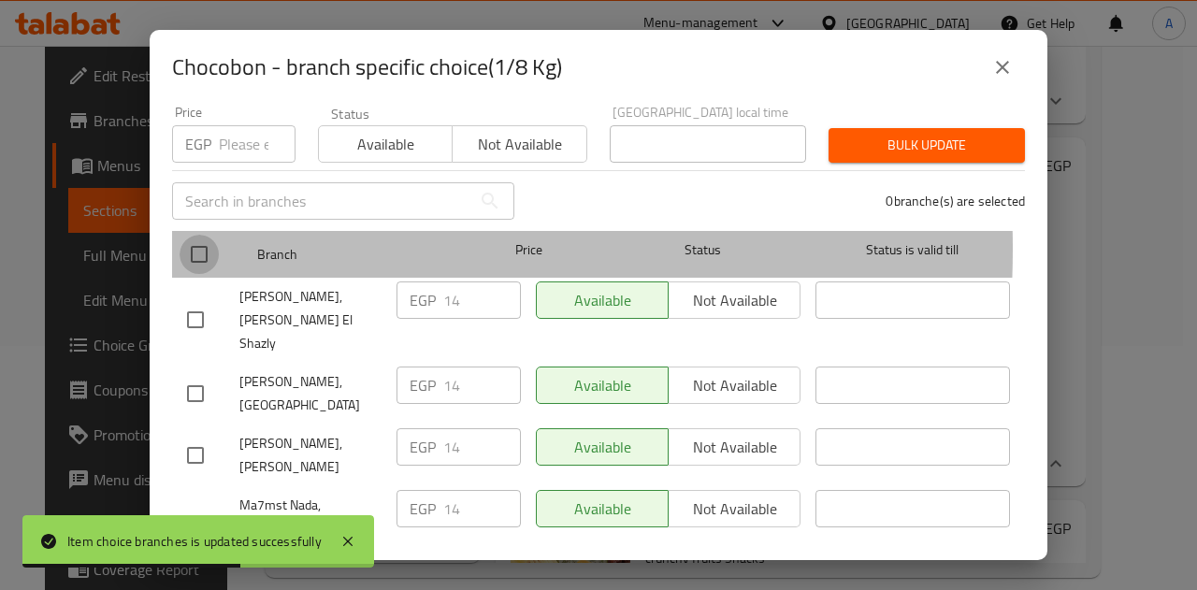
click at [194, 235] on input "checkbox" at bounding box center [198, 254] width 39 height 39
checkbox input "true"
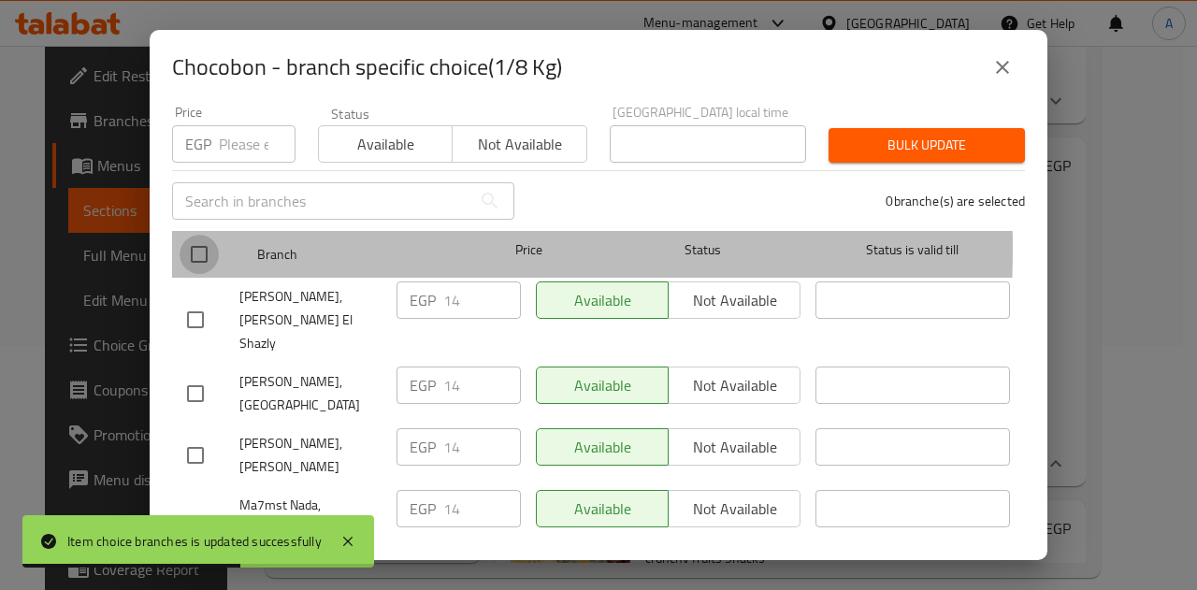
checkbox input "true"
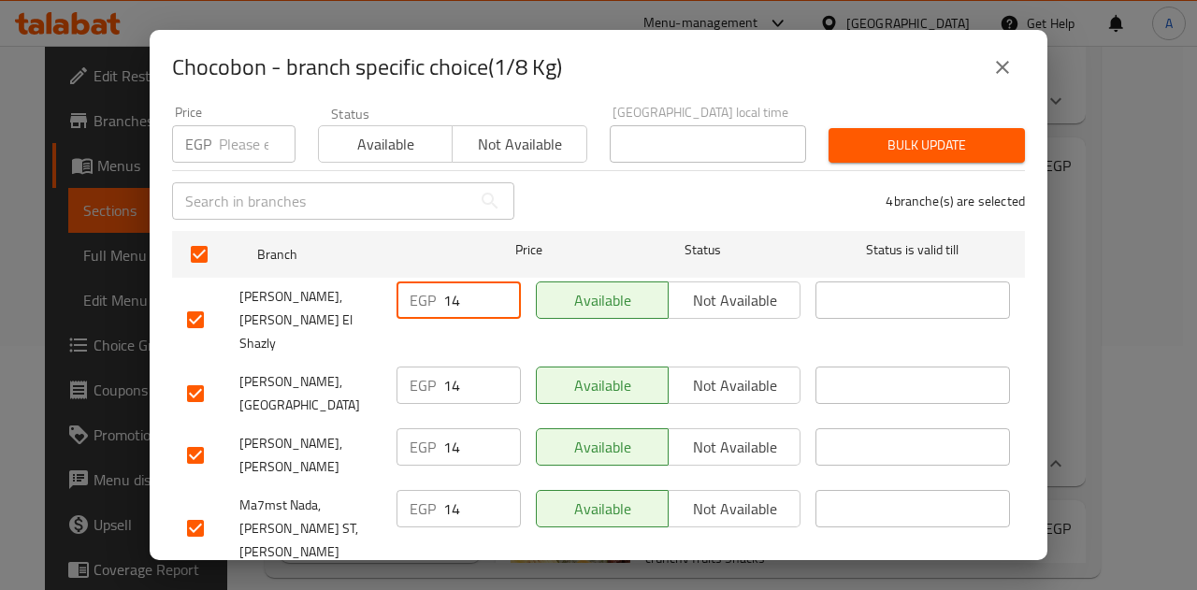
click at [445, 284] on input "14" at bounding box center [482, 299] width 78 height 37
paste input "20"
type input "20"
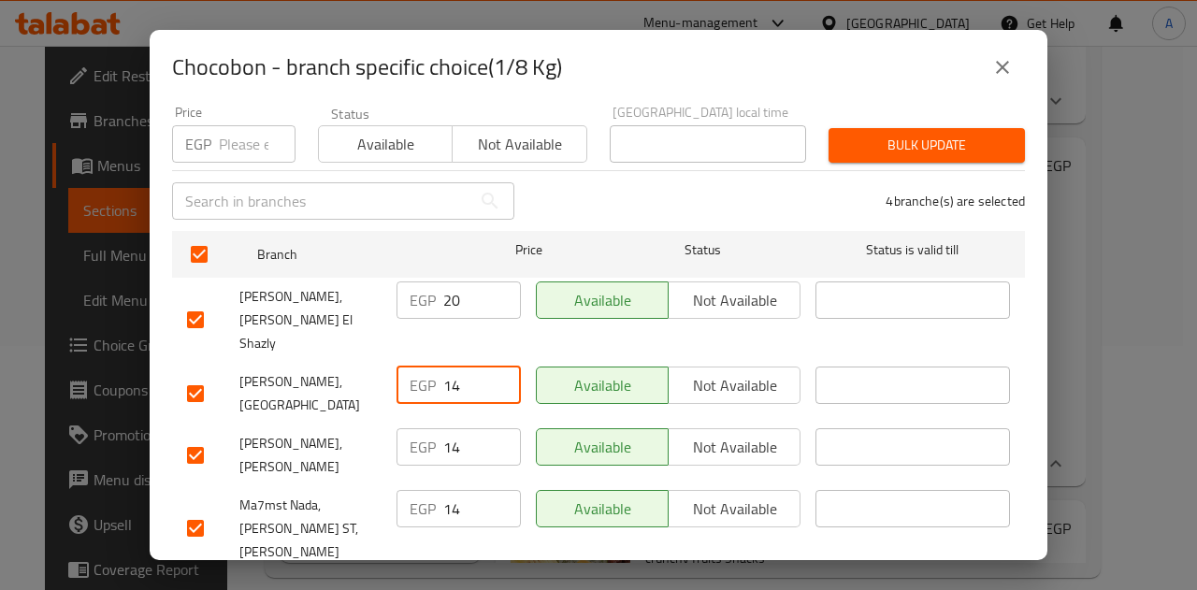
click at [444, 366] on input "14" at bounding box center [482, 384] width 78 height 37
paste input "20"
type input "20"
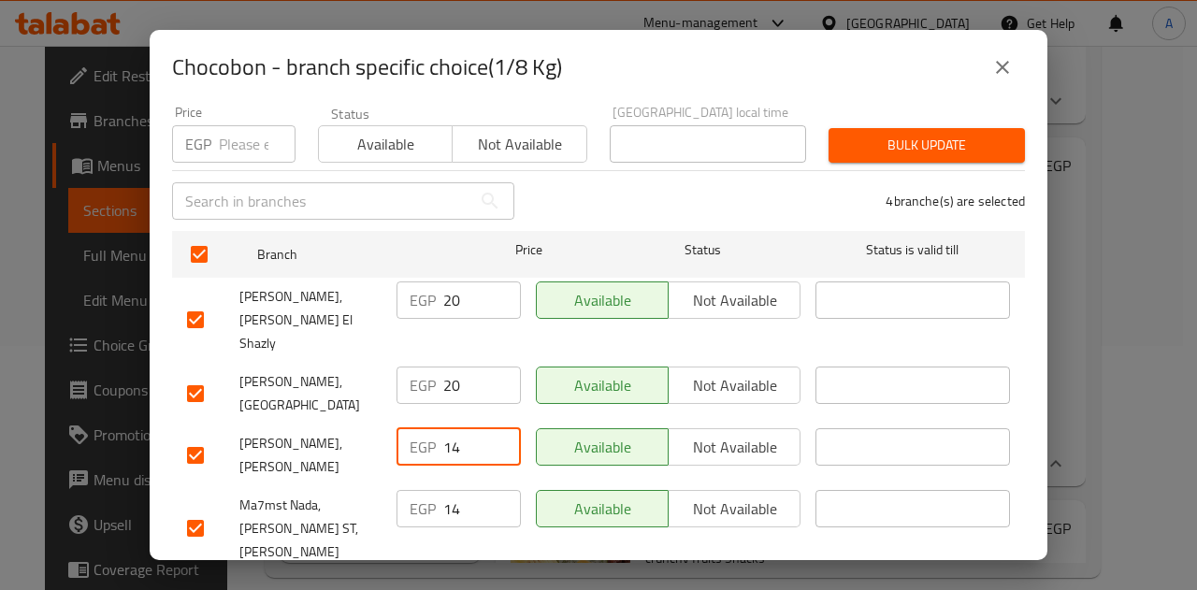
click at [445, 428] on input "14" at bounding box center [482, 446] width 78 height 37
paste input "20"
type input "20"
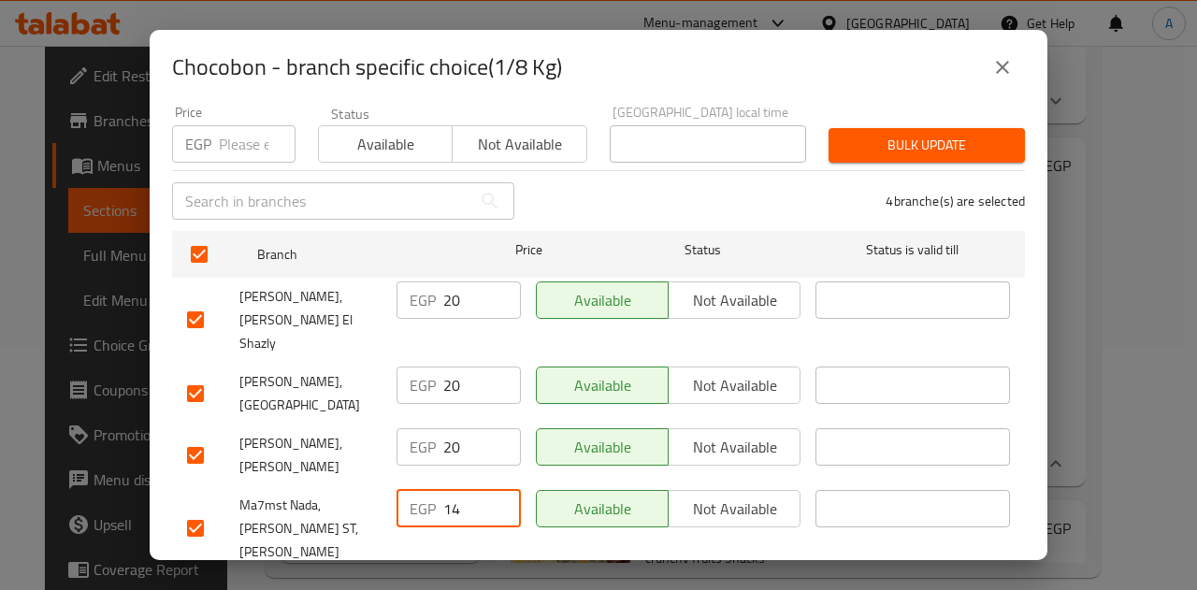
click at [448, 490] on input "14" at bounding box center [482, 508] width 78 height 37
paste input "20"
click at [448, 490] on input "14" at bounding box center [482, 508] width 78 height 37
type input "20"
click at [471, 579] on button "Save" at bounding box center [598, 596] width 853 height 35
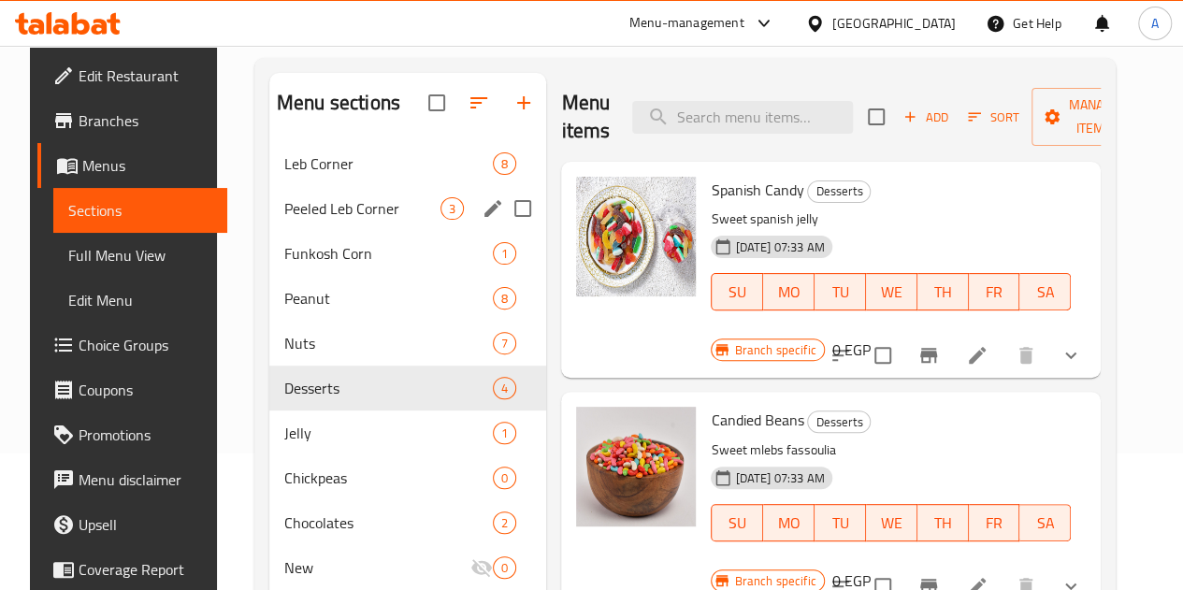
scroll to position [137, 0]
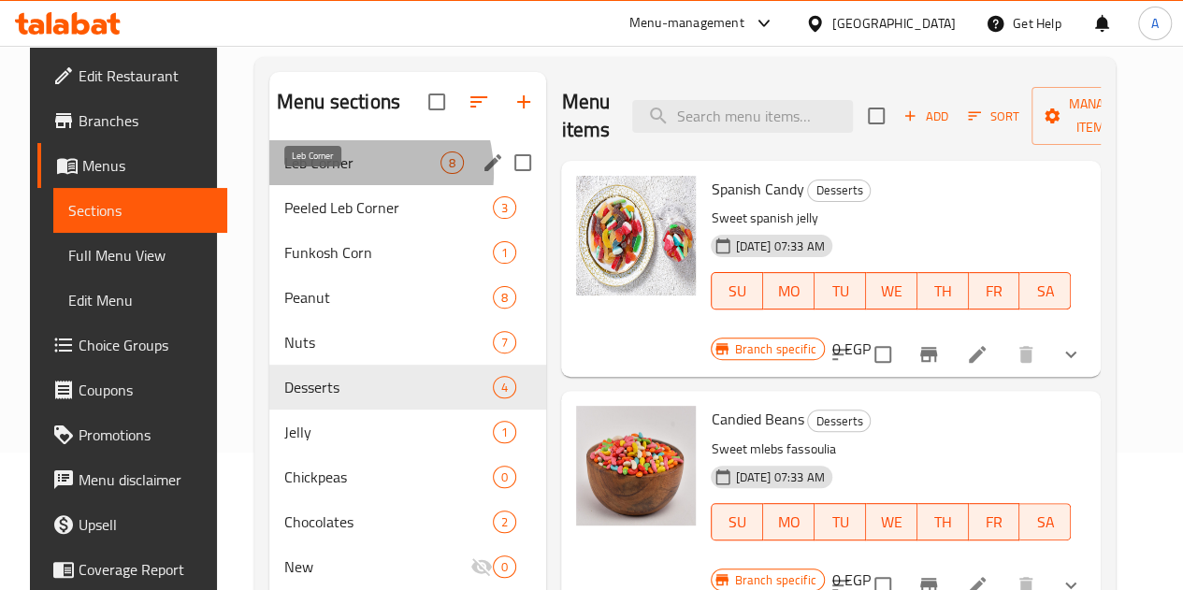
click at [329, 174] on span "Leb Corner" at bounding box center [362, 162] width 156 height 22
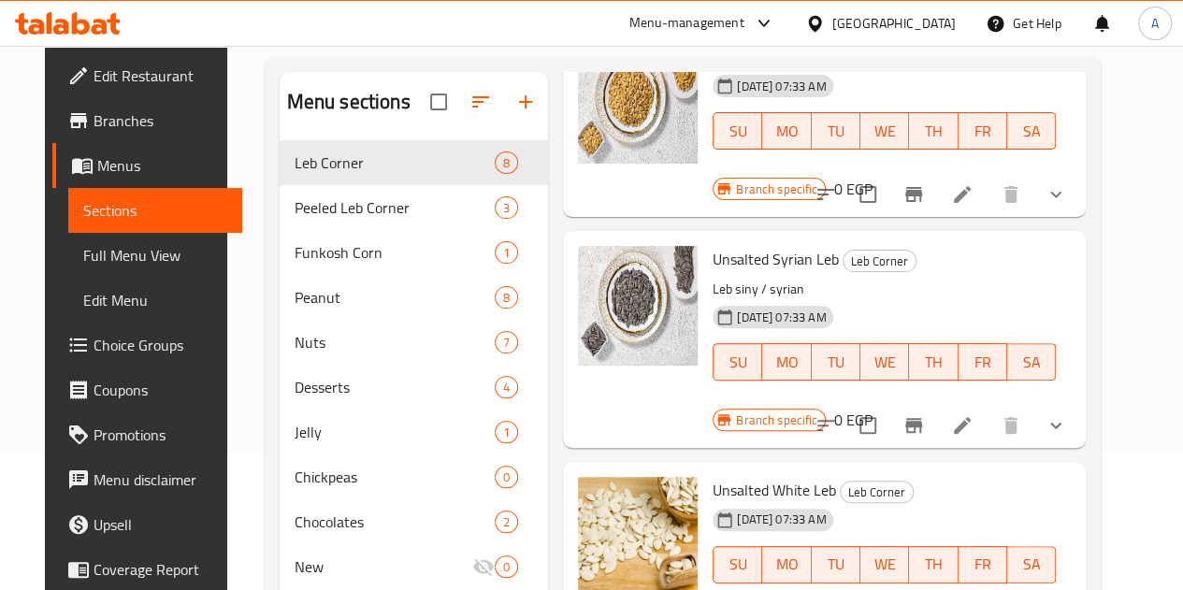
scroll to position [268, 0]
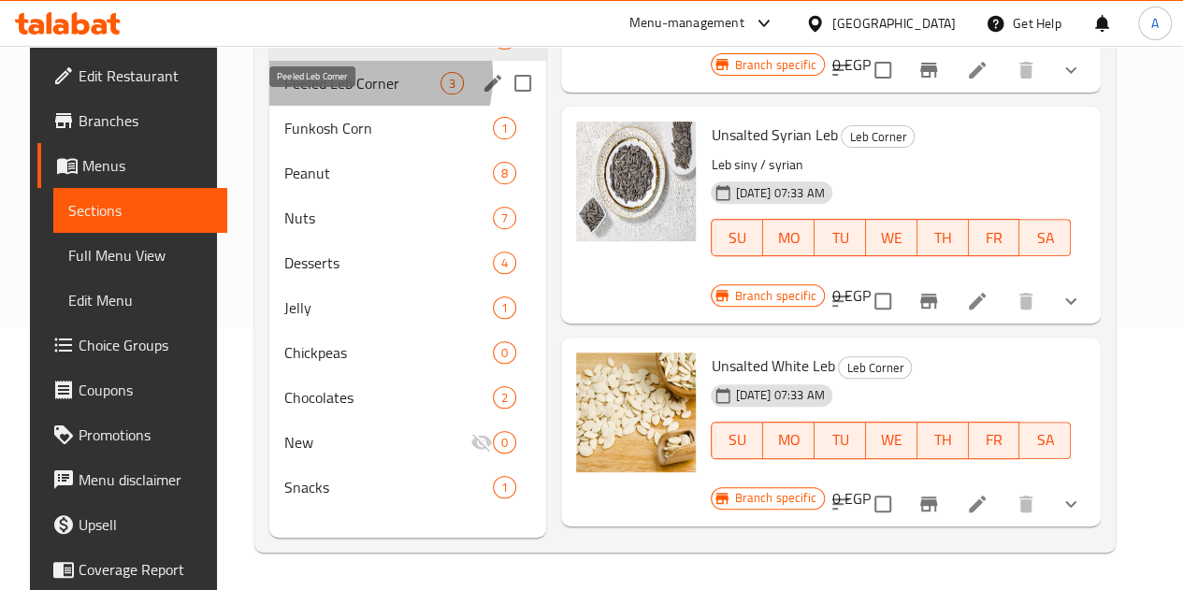
click at [332, 94] on span "Peeled Leb Corner" at bounding box center [362, 83] width 156 height 22
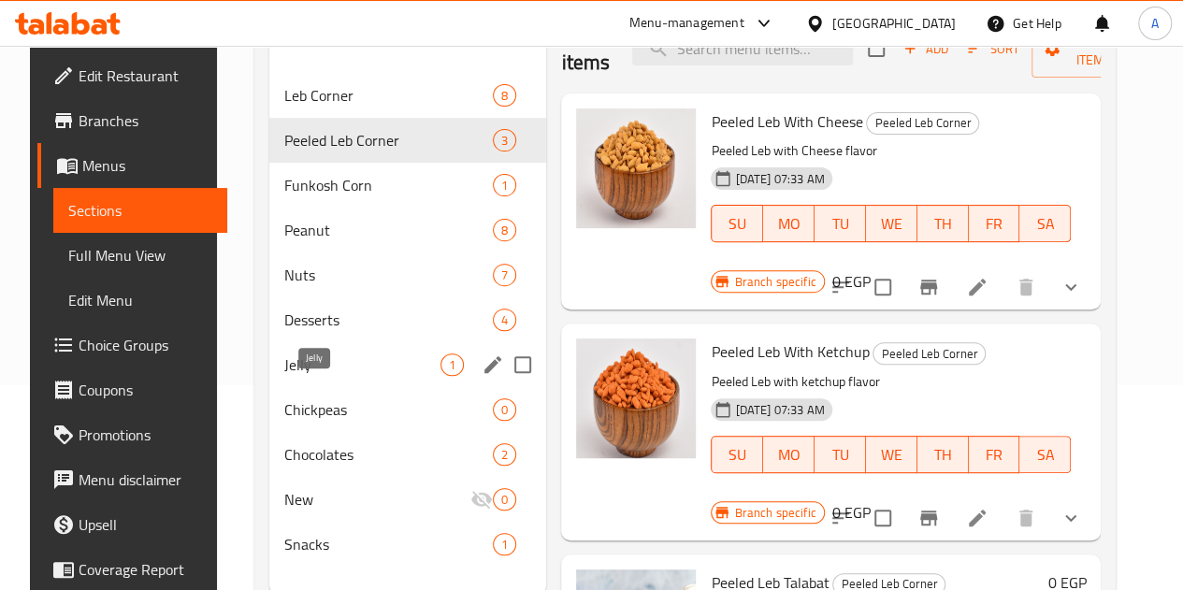
scroll to position [209, 0]
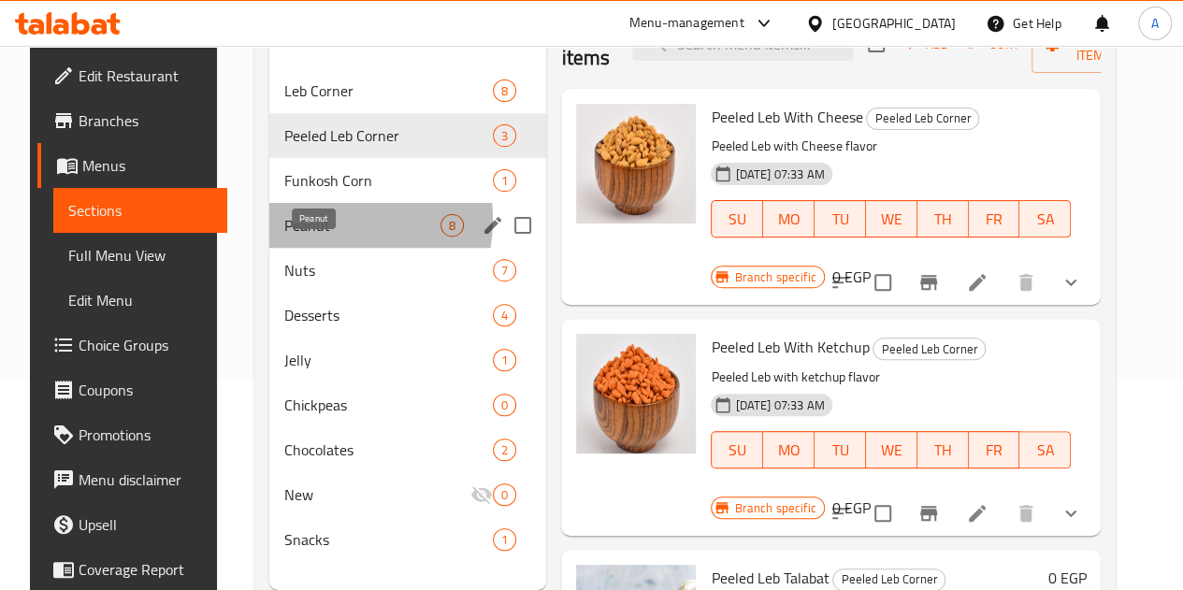
click at [299, 237] on span "Peanut" at bounding box center [362, 225] width 156 height 22
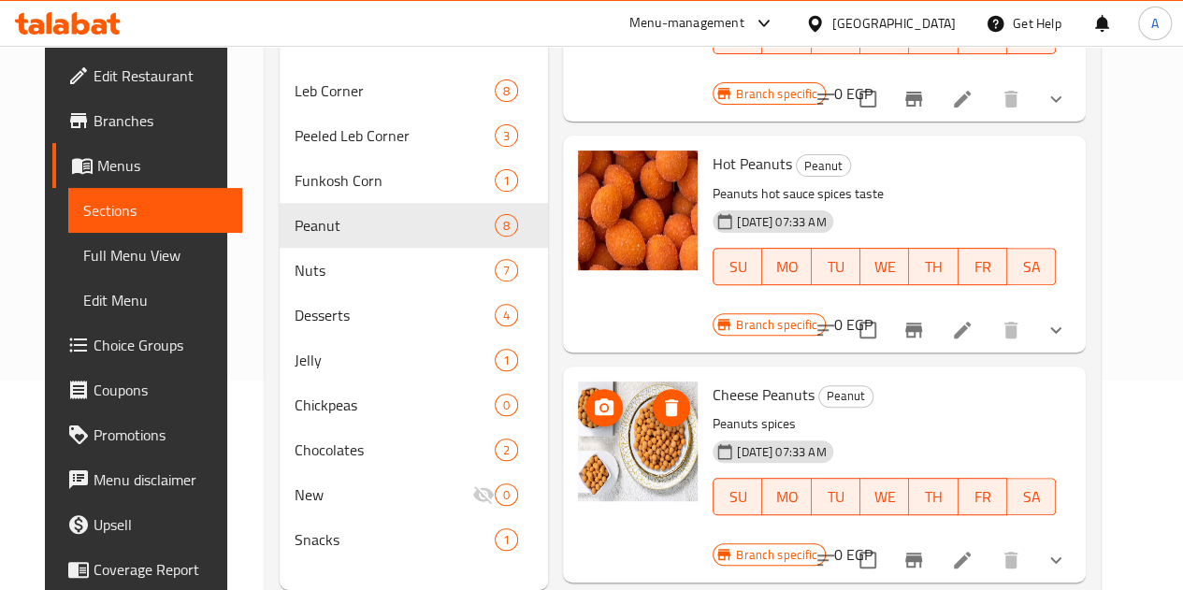
scroll to position [1084, 0]
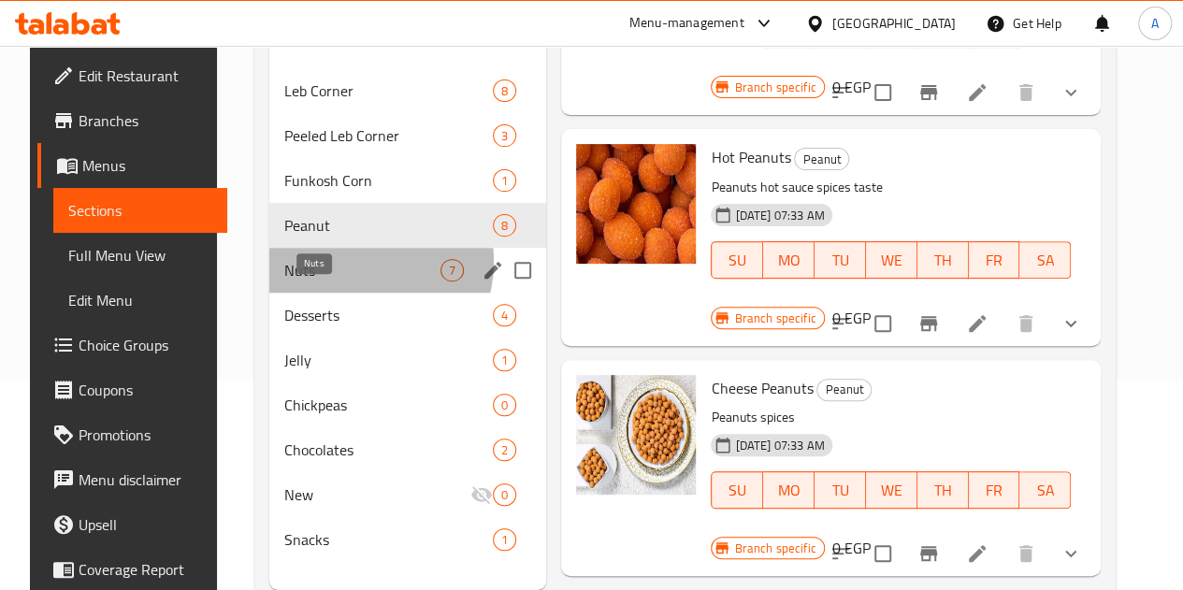
click at [337, 281] on span "Nuts" at bounding box center [362, 270] width 156 height 22
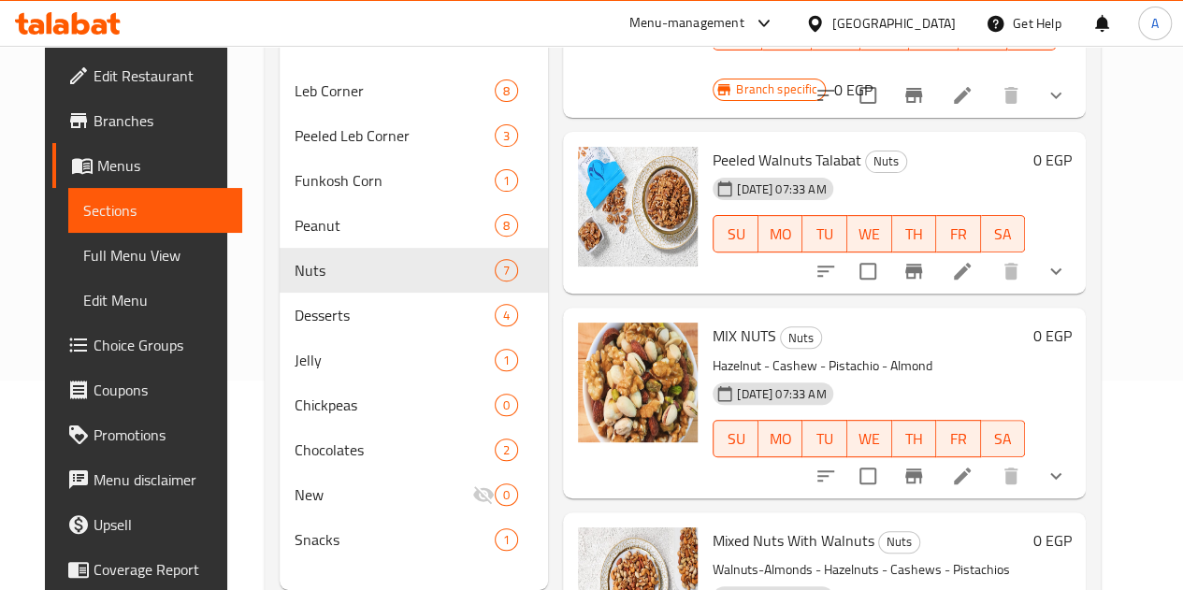
scroll to position [268, 0]
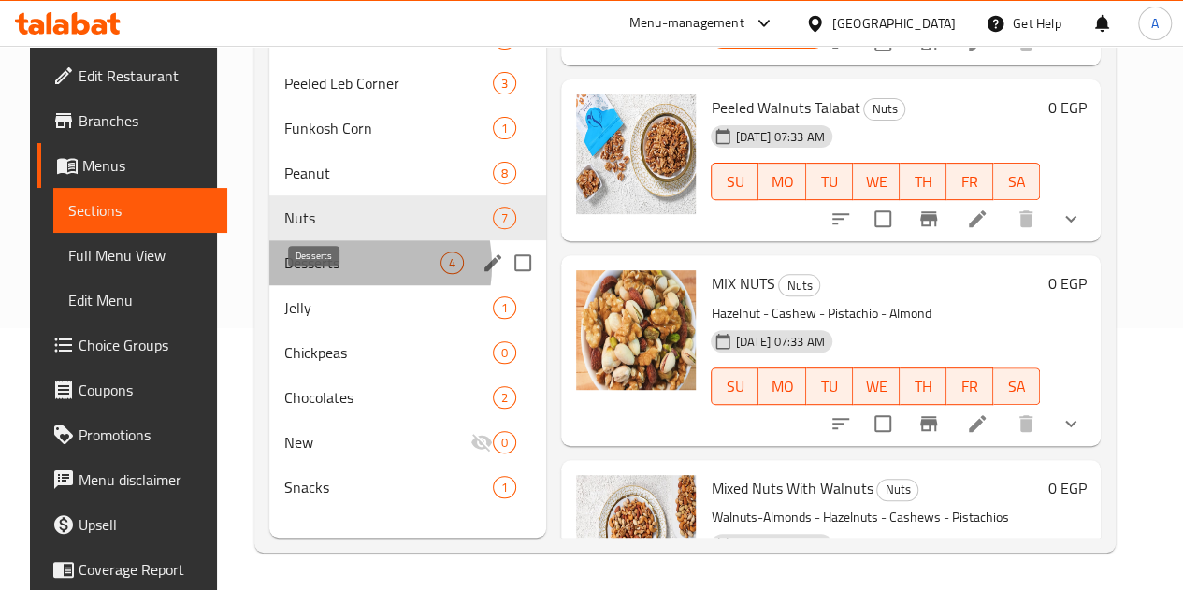
click at [327, 274] on span "Desserts" at bounding box center [362, 262] width 156 height 22
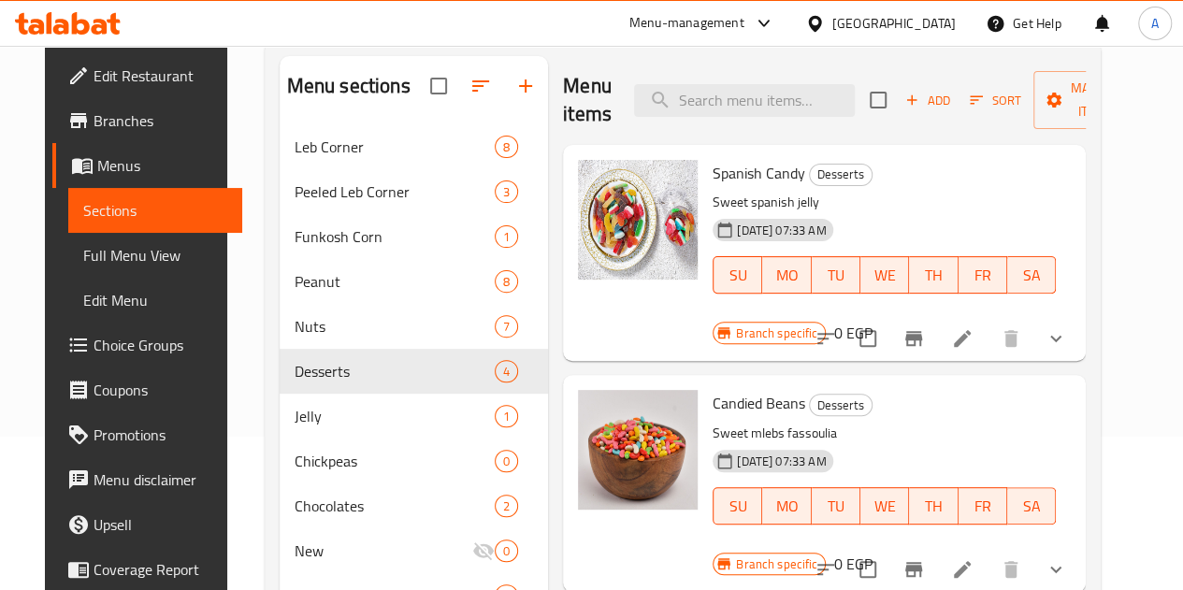
scroll to position [150, 0]
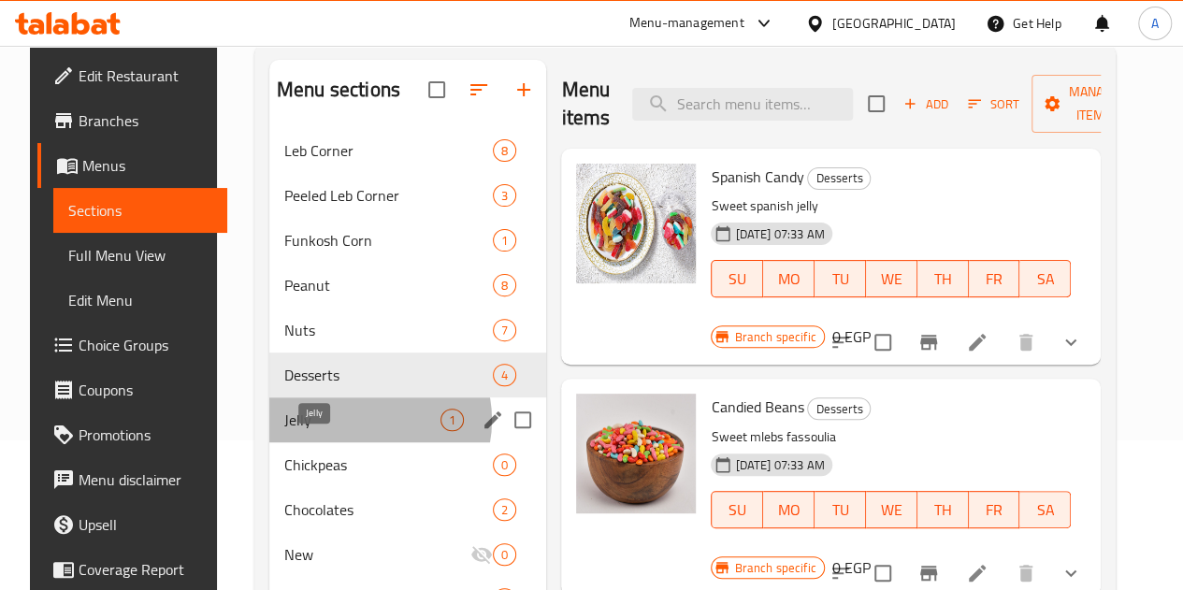
click at [342, 431] on span "Jelly" at bounding box center [362, 420] width 156 height 22
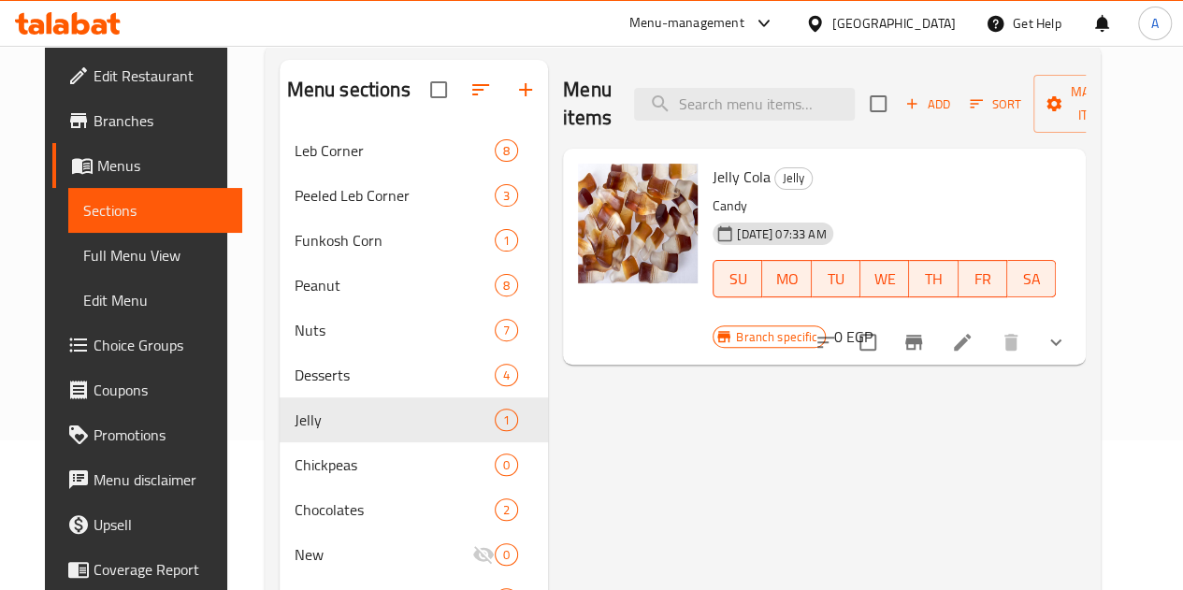
scroll to position [268, 0]
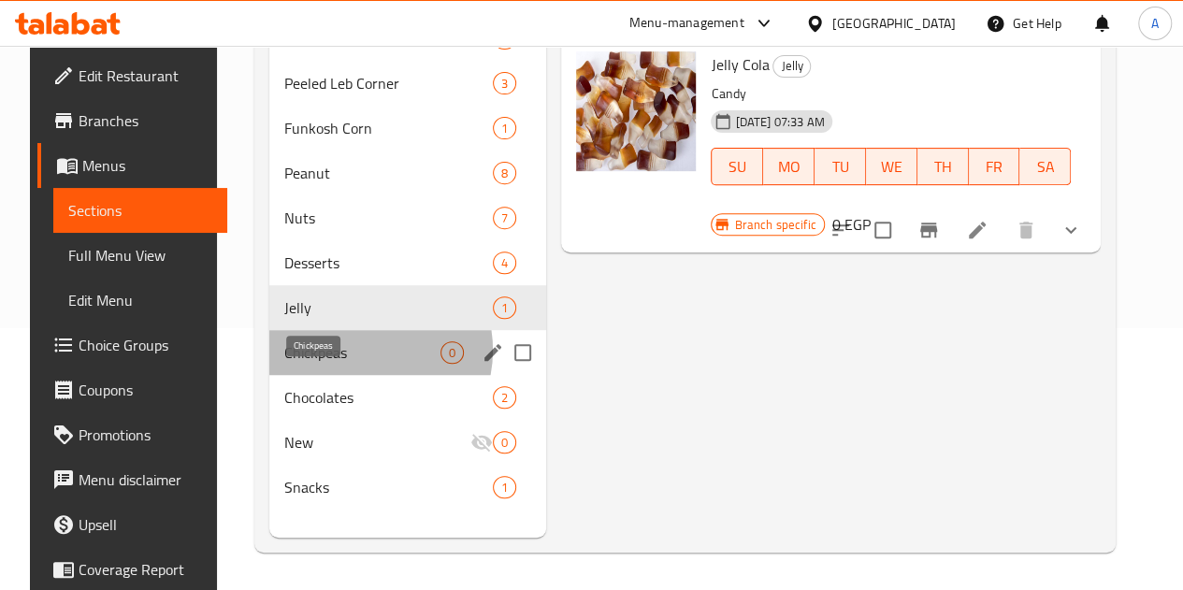
click at [338, 364] on span "Chickpeas" at bounding box center [362, 352] width 156 height 22
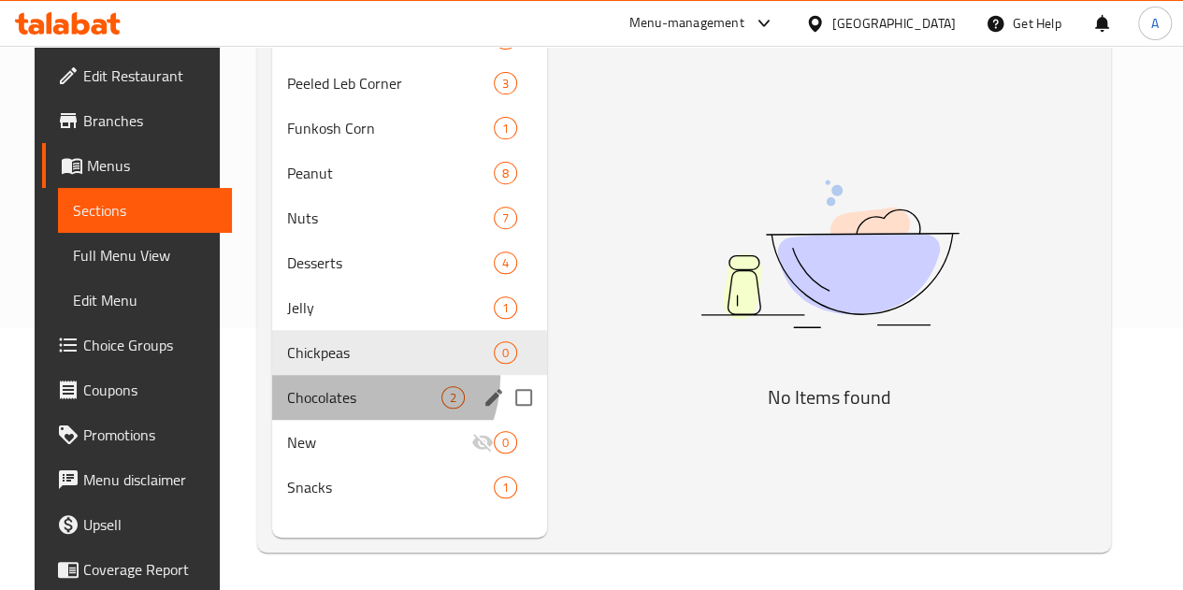
click at [337, 398] on div "Chocolates 2" at bounding box center [409, 397] width 275 height 45
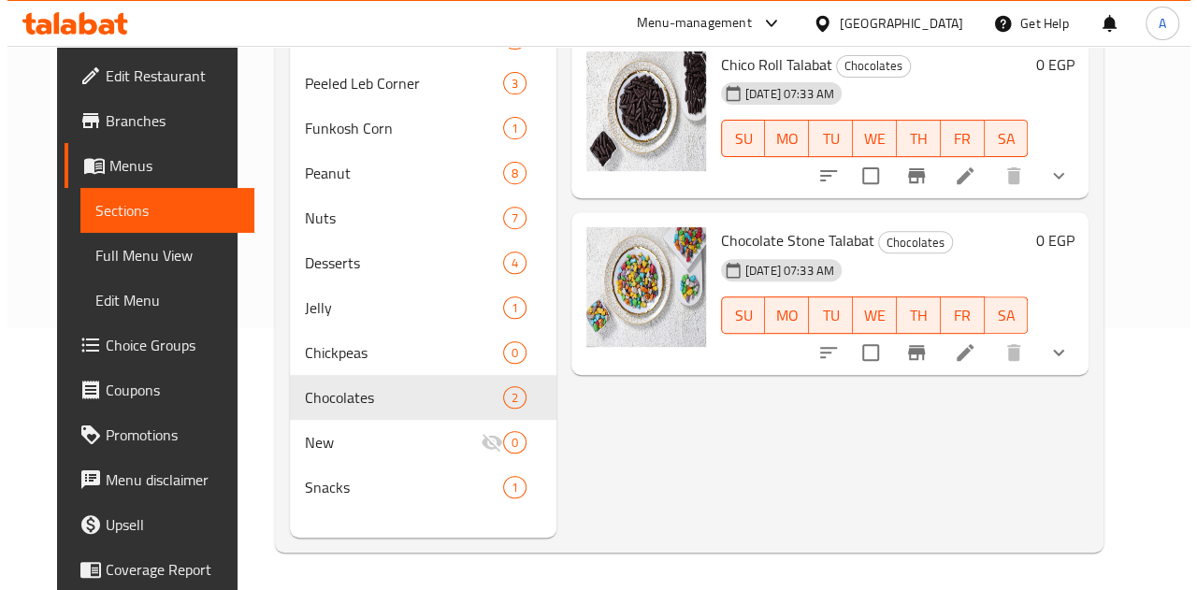
scroll to position [224, 0]
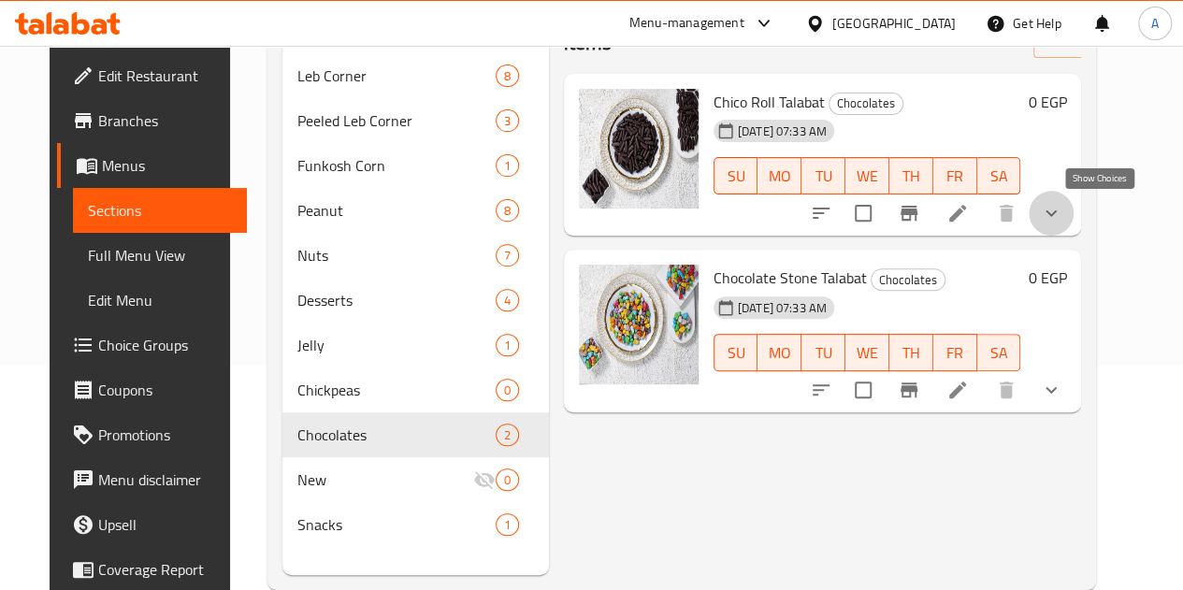
click at [1062, 218] on icon "show more" at bounding box center [1051, 213] width 22 height 22
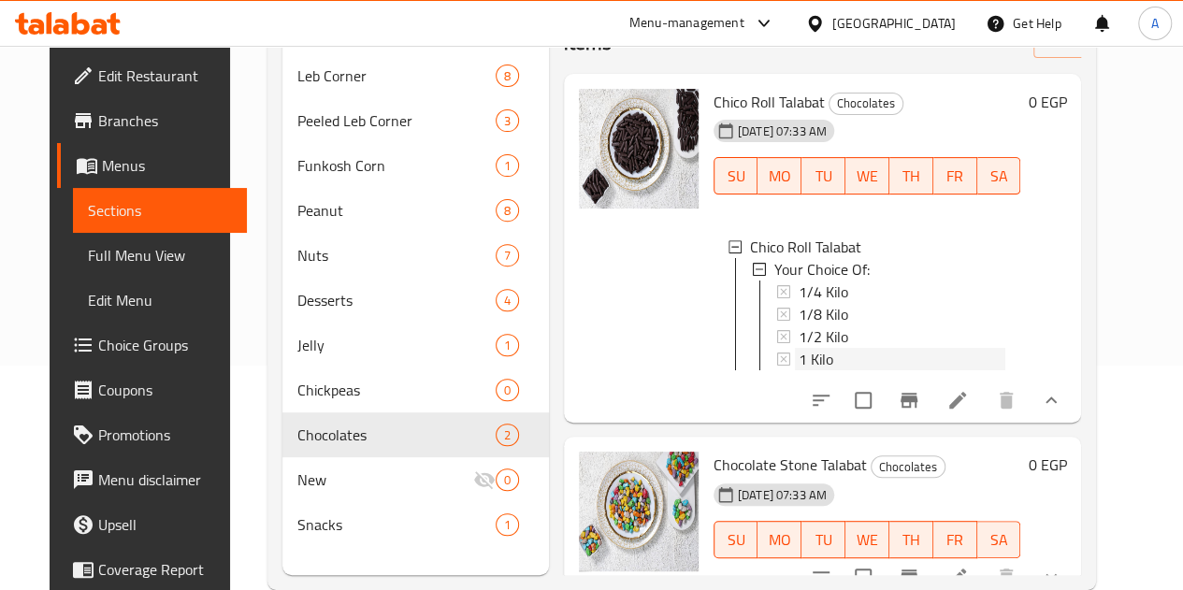
click at [798, 356] on span "1 Kilo" at bounding box center [815, 359] width 35 height 22
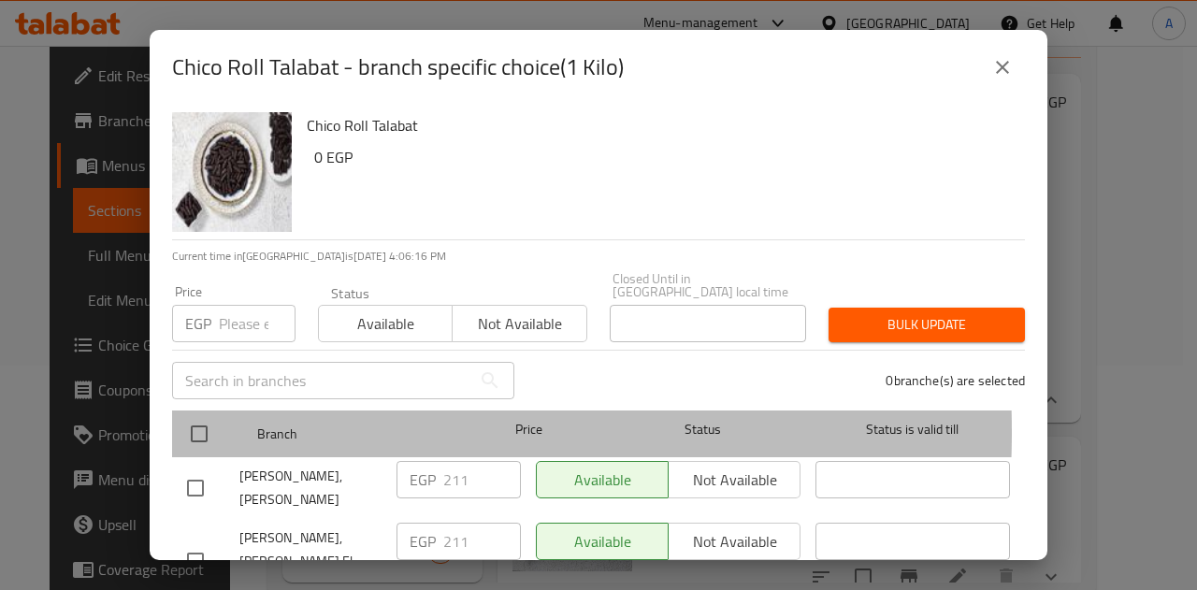
click at [222, 419] on div at bounding box center [214, 434] width 70 height 54
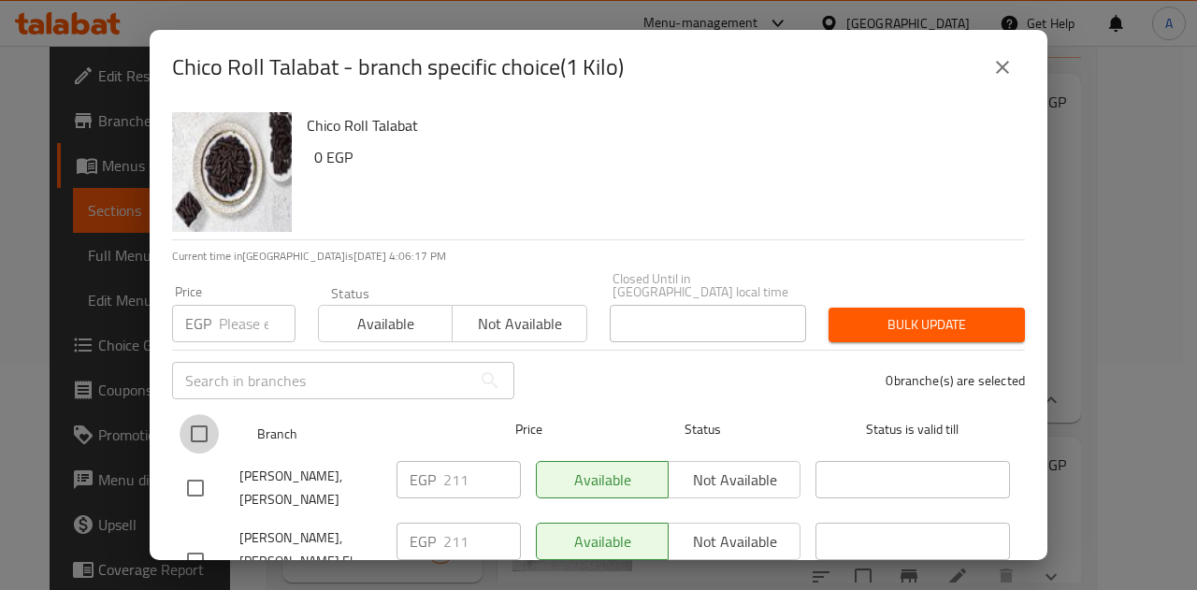
click at [199, 415] on input "checkbox" at bounding box center [198, 433] width 39 height 39
checkbox input "true"
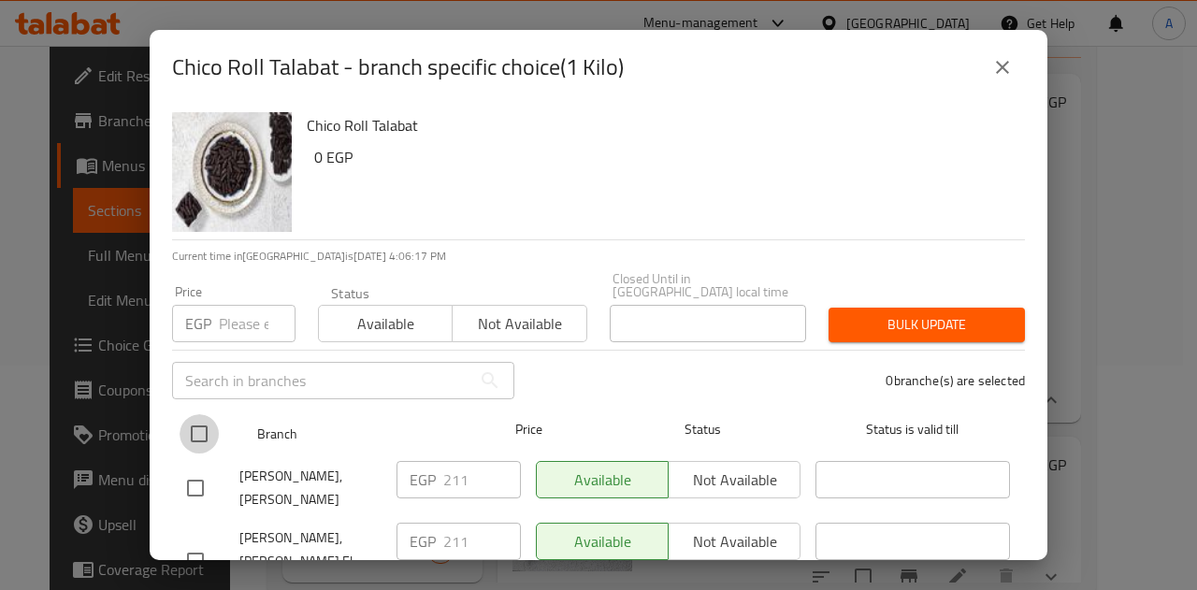
checkbox input "true"
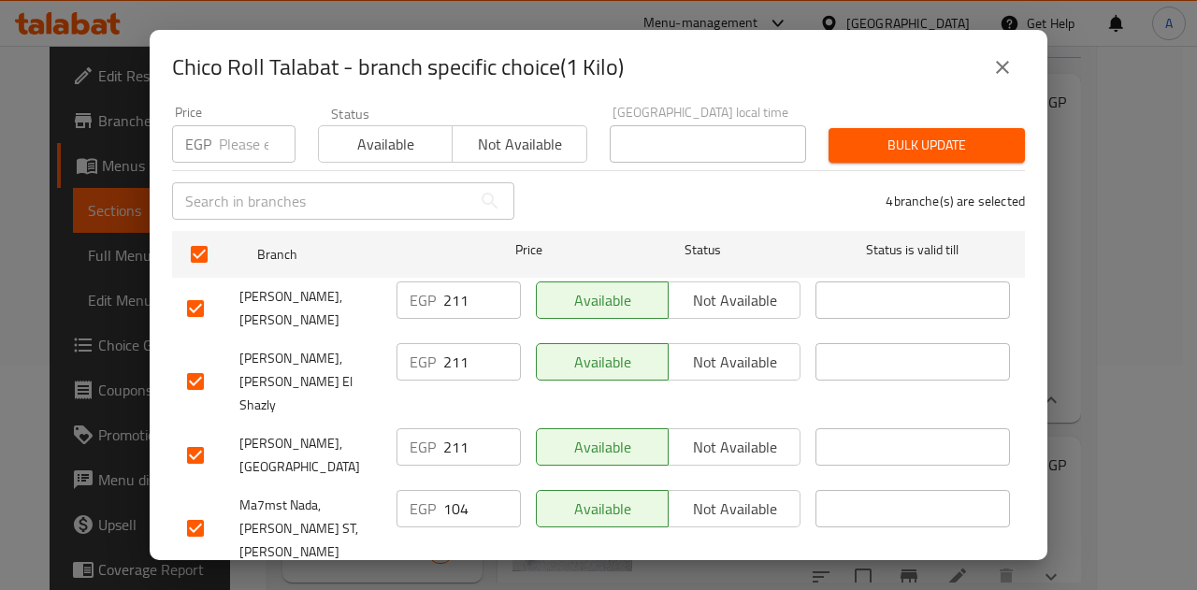
click at [438, 282] on div "EGP 211 ​" at bounding box center [458, 299] width 124 height 37
click at [447, 282] on input "211" at bounding box center [482, 299] width 78 height 37
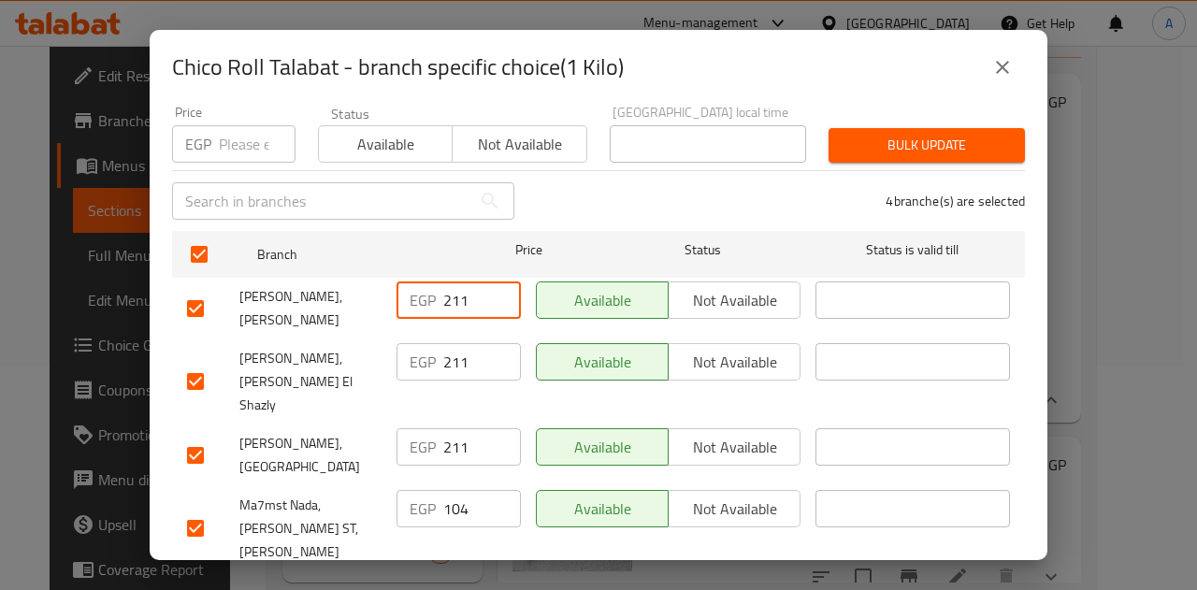
paste input "6"
type input "216"
click at [457, 343] on input "211" at bounding box center [482, 361] width 78 height 37
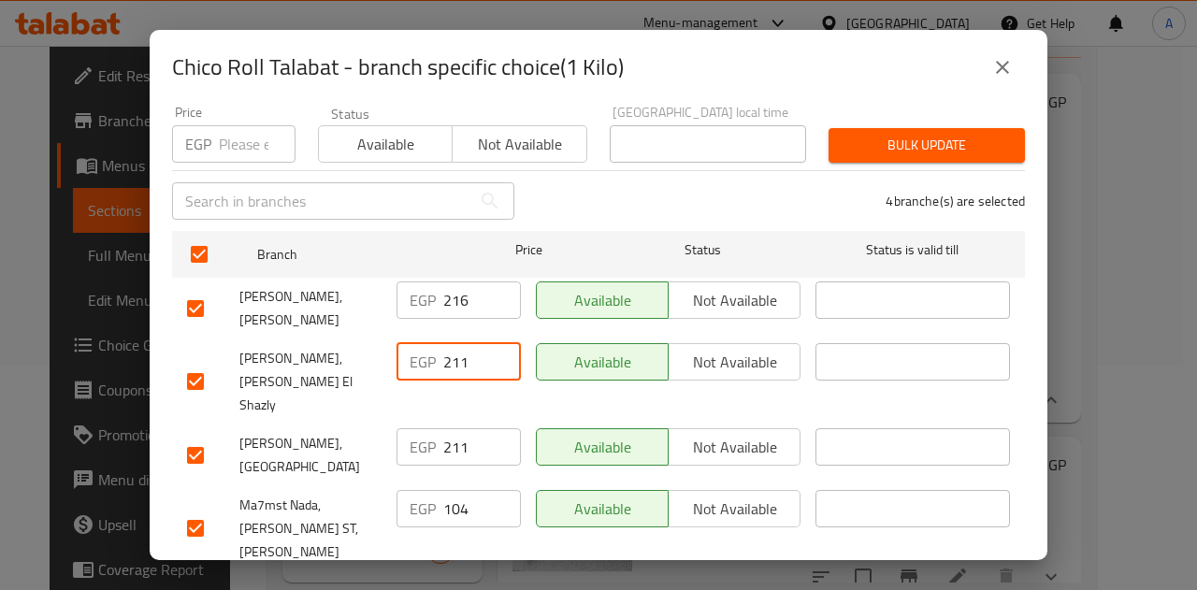
click at [457, 343] on input "211" at bounding box center [482, 361] width 78 height 37
paste input "6"
type input "216"
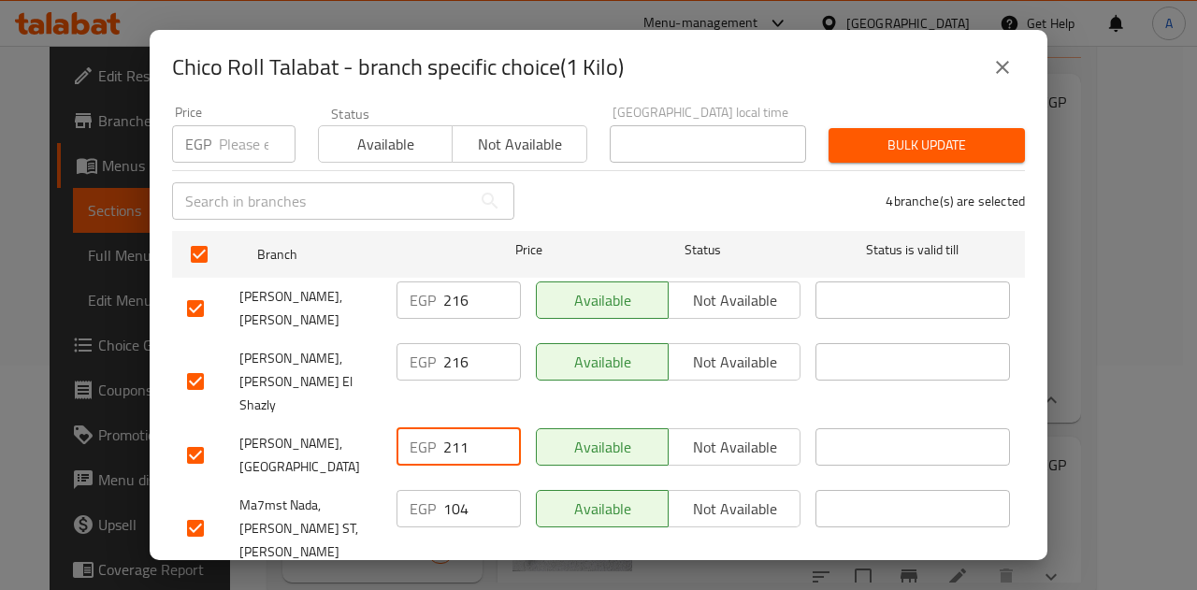
click at [453, 428] on input "211" at bounding box center [482, 446] width 78 height 37
paste input "6"
type input "216"
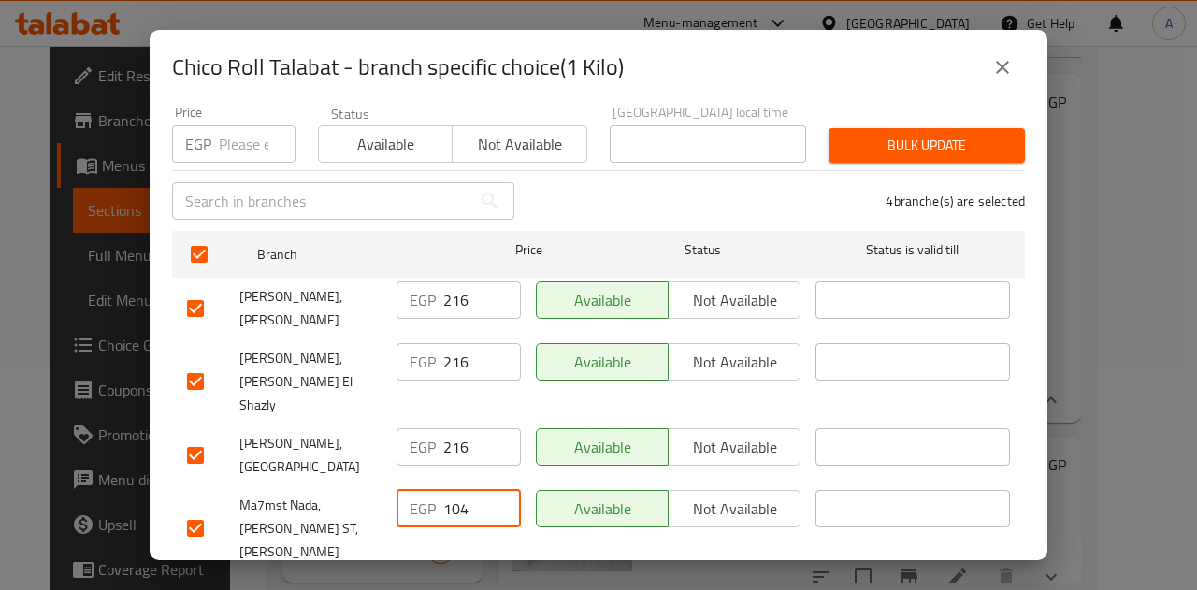
click at [453, 490] on input "104" at bounding box center [482, 508] width 78 height 37
paste input "216"
click at [453, 490] on input "216" at bounding box center [482, 508] width 78 height 37
type input "216"
click at [518, 584] on span "Save" at bounding box center [598, 595] width 823 height 23
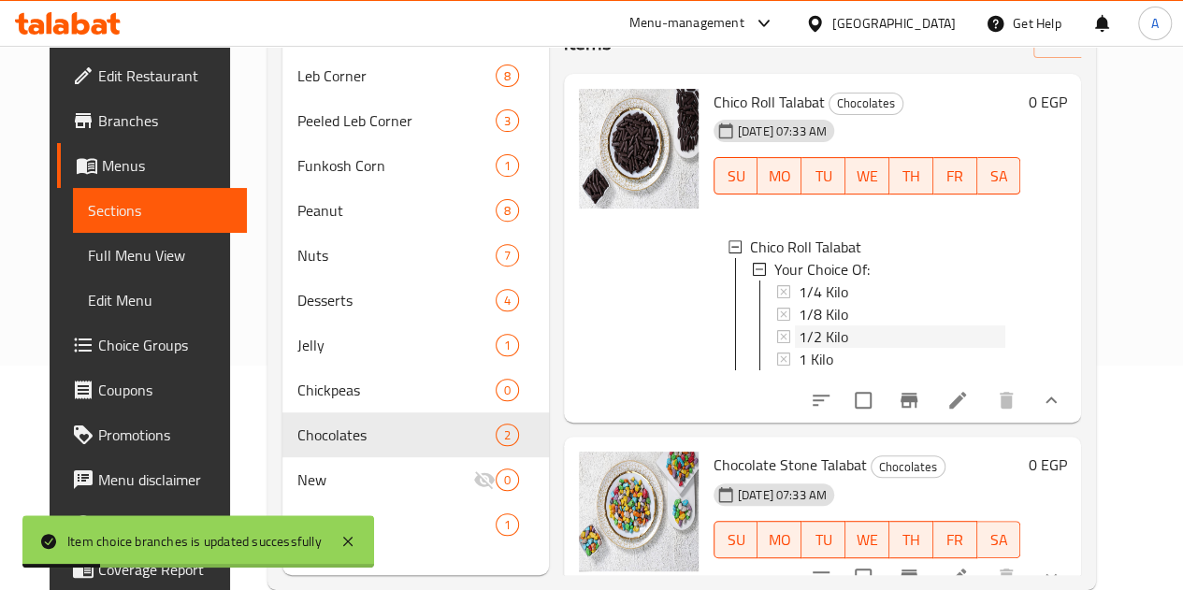
click at [798, 333] on div "1/2 Kilo" at bounding box center [902, 336] width 208 height 22
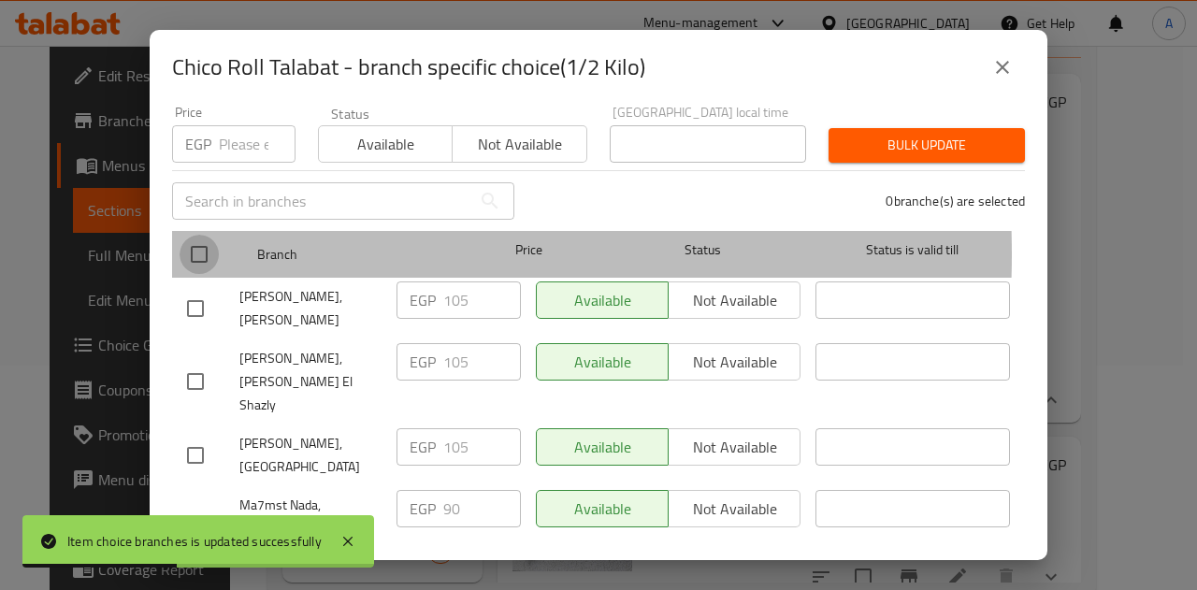
click at [200, 240] on input "checkbox" at bounding box center [198, 254] width 39 height 39
checkbox input "true"
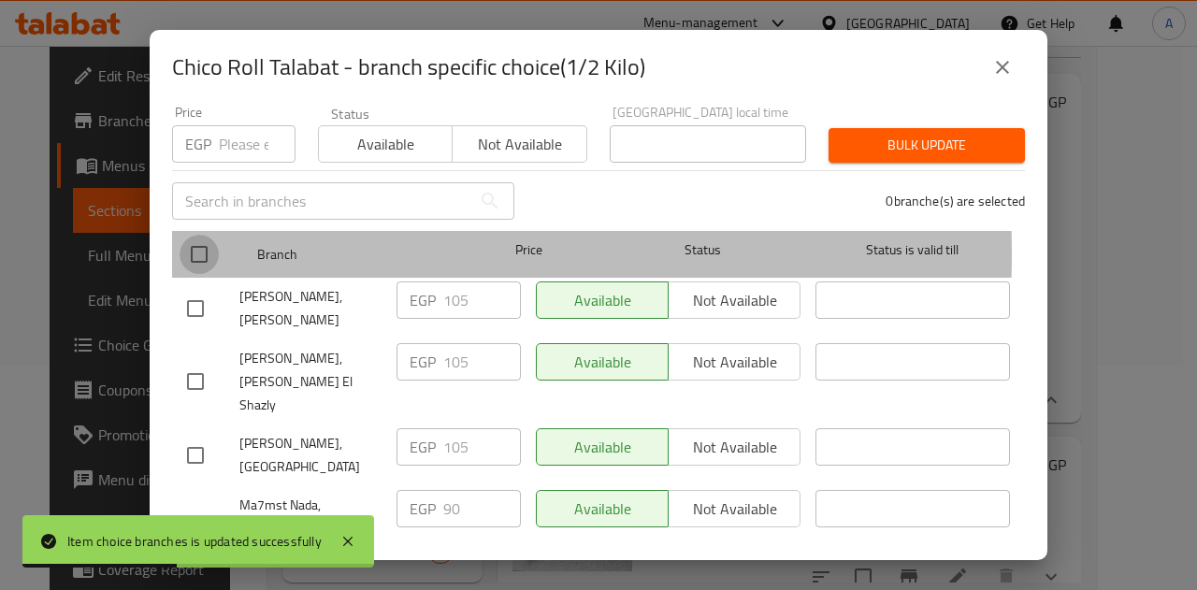
checkbox input "true"
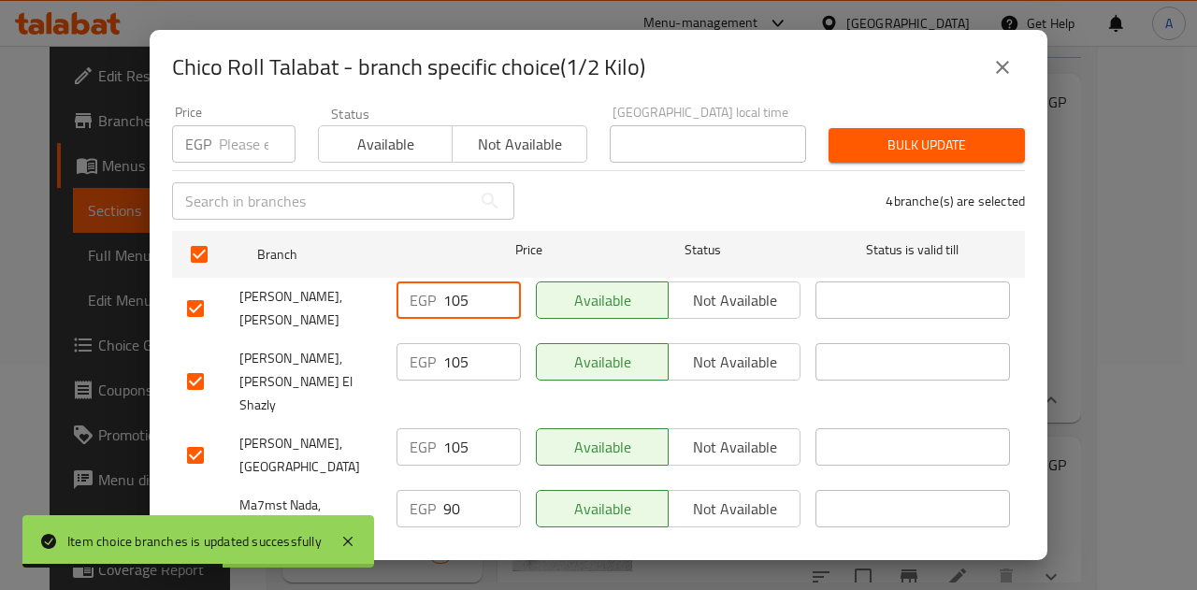
click at [454, 281] on input "105" at bounding box center [482, 299] width 78 height 37
paste input "8"
click at [454, 281] on input "105" at bounding box center [482, 299] width 78 height 37
type input "108"
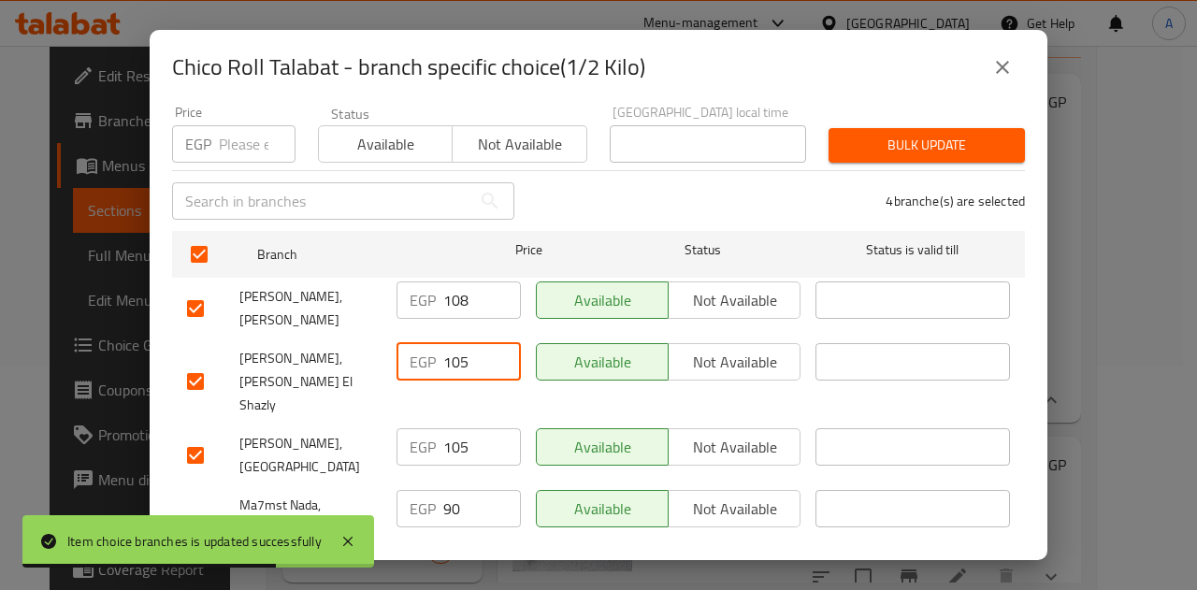
click at [460, 344] on input "105" at bounding box center [482, 361] width 78 height 37
paste input "8"
click at [460, 344] on input "108" at bounding box center [482, 361] width 78 height 37
type input "108"
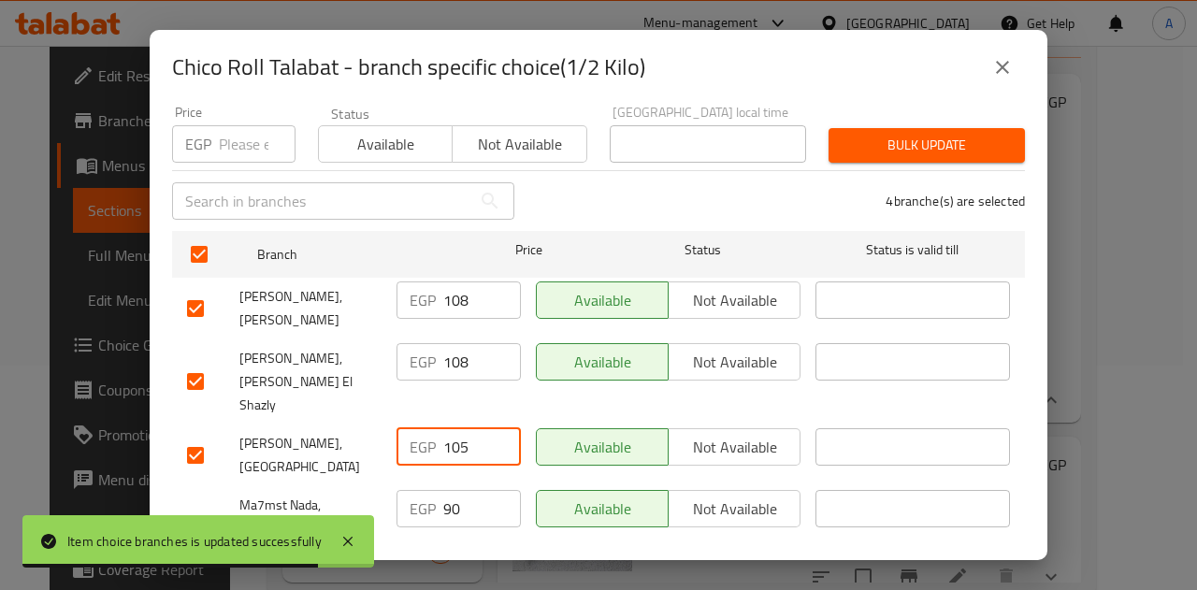
click at [449, 428] on input "105" at bounding box center [482, 446] width 78 height 37
paste input "8"
click at [449, 428] on input "108" at bounding box center [482, 446] width 78 height 37
type input "108"
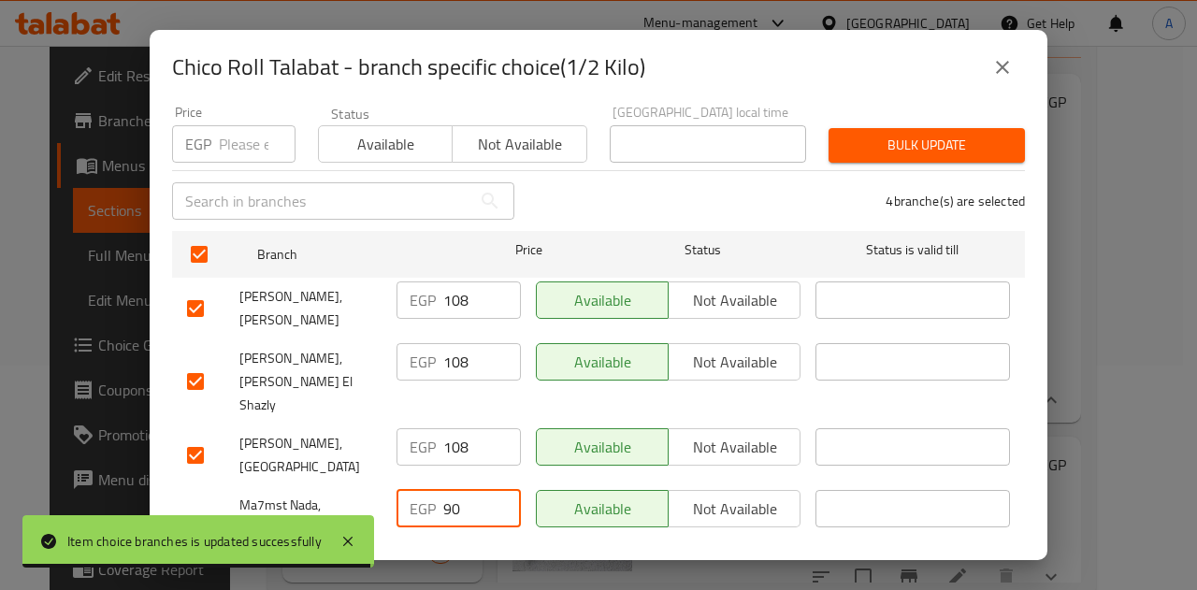
click at [443, 490] on input "90" at bounding box center [482, 508] width 78 height 37
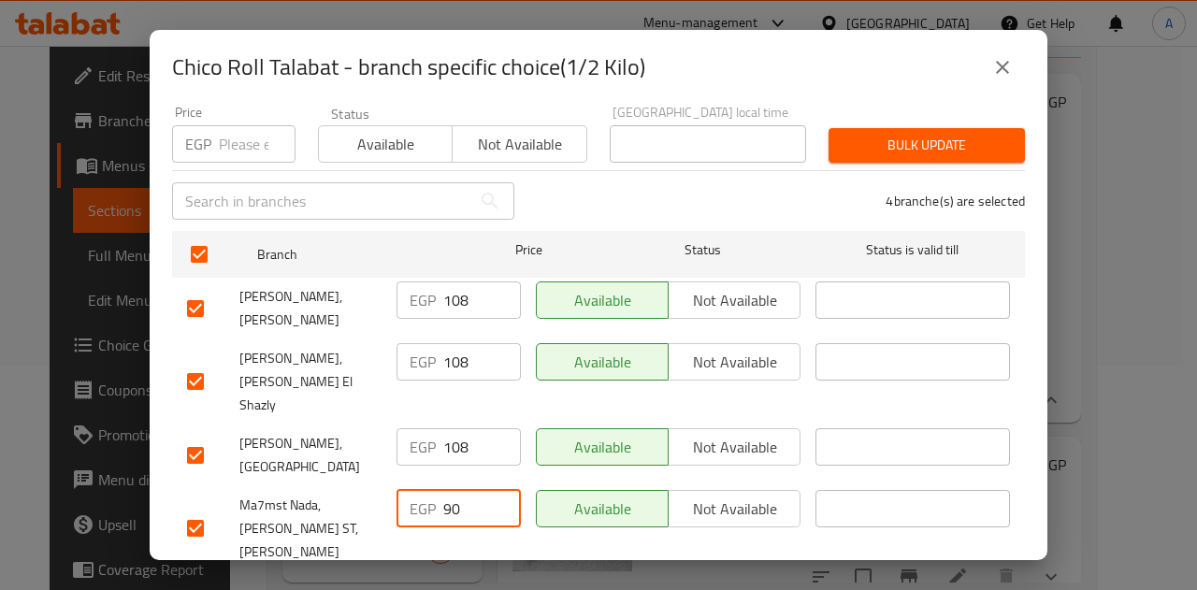
paste input "108"
click at [443, 490] on input "108" at bounding box center [482, 508] width 78 height 37
type input "108"
click at [471, 579] on button "Save" at bounding box center [598, 596] width 853 height 35
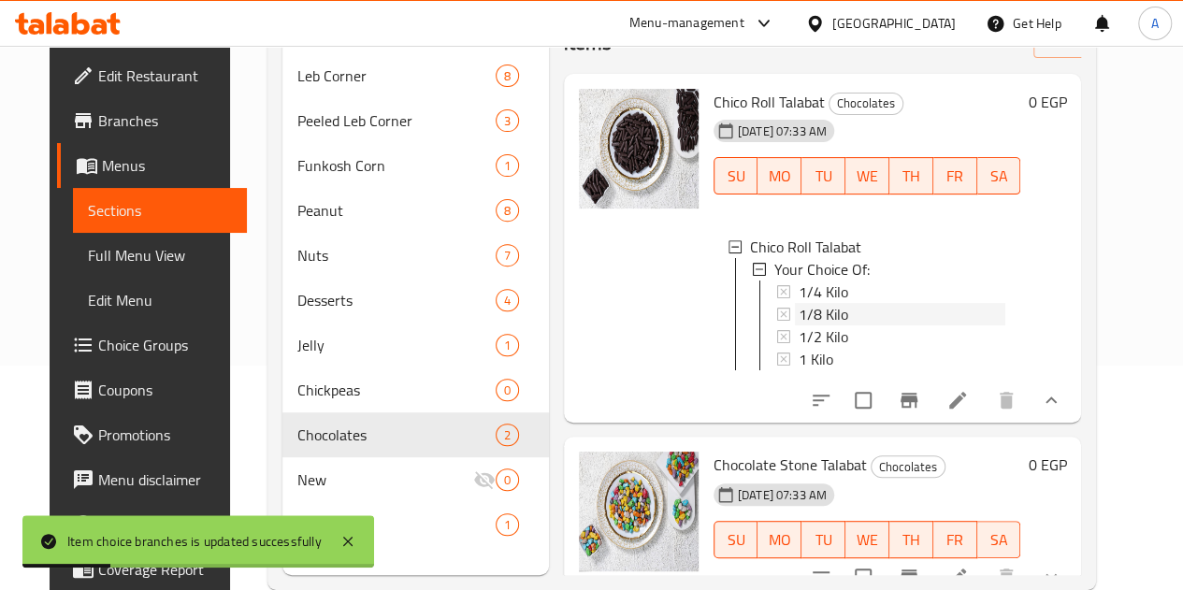
click at [798, 311] on div "1/8 Kilo" at bounding box center [902, 314] width 208 height 22
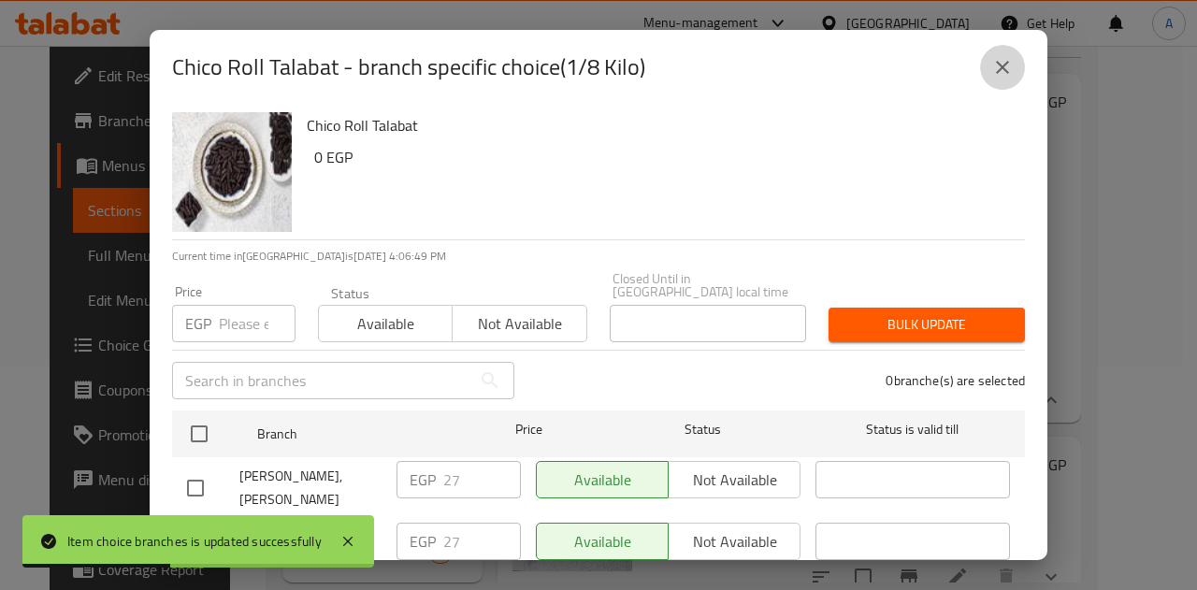
click at [1012, 68] on icon "close" at bounding box center [1002, 67] width 22 height 22
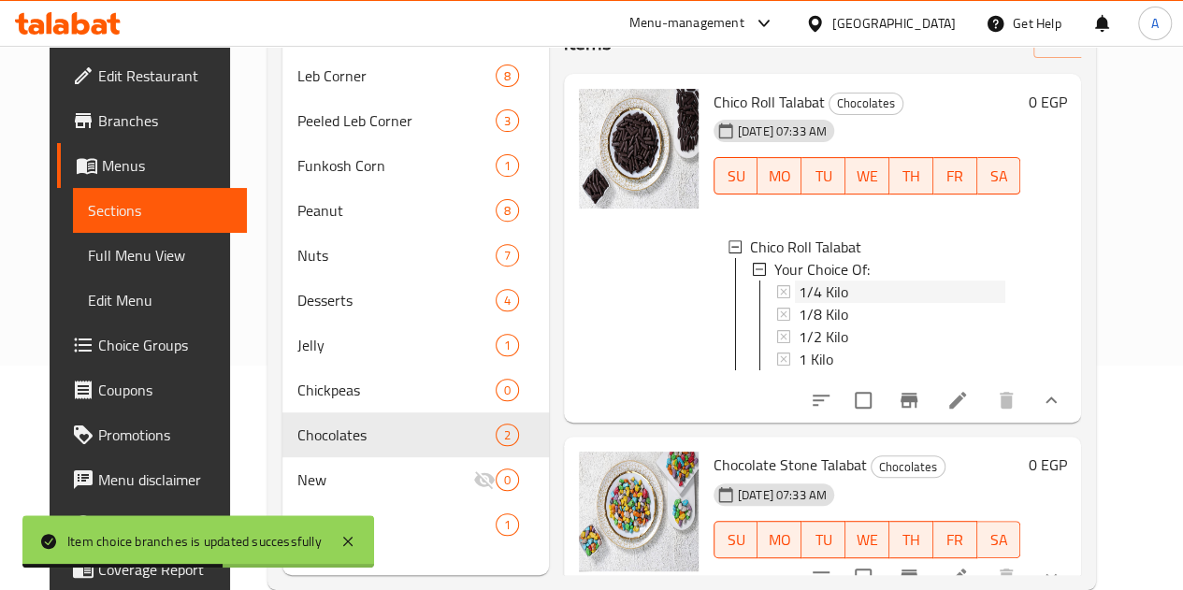
click at [798, 292] on div "1/4 Kilo" at bounding box center [902, 291] width 208 height 22
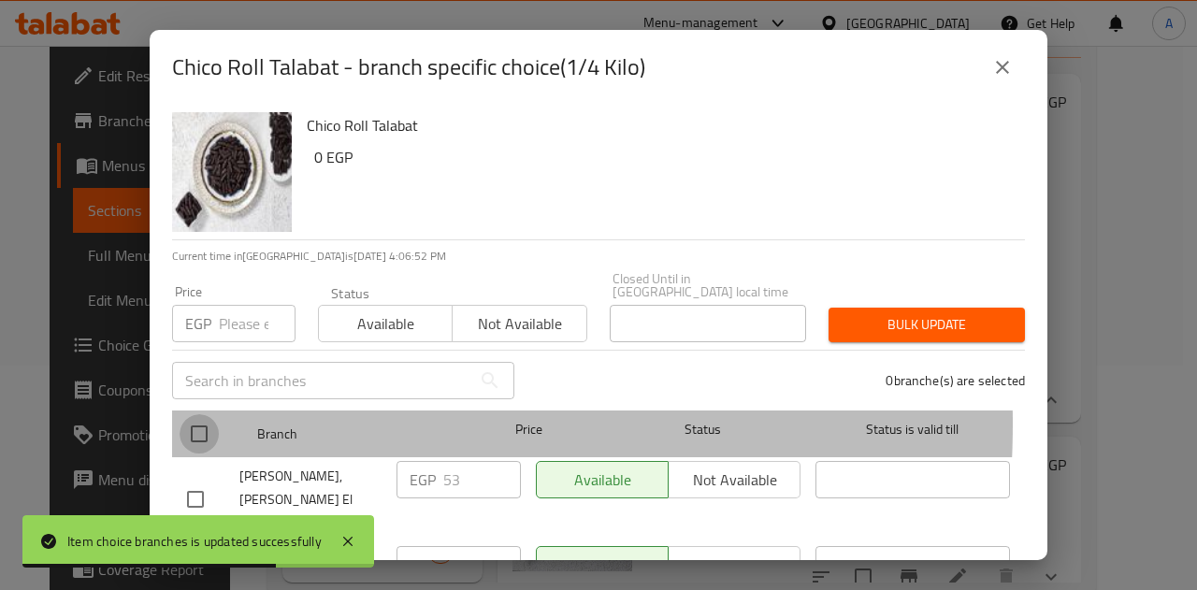
click at [208, 414] on input "checkbox" at bounding box center [198, 433] width 39 height 39
checkbox input "true"
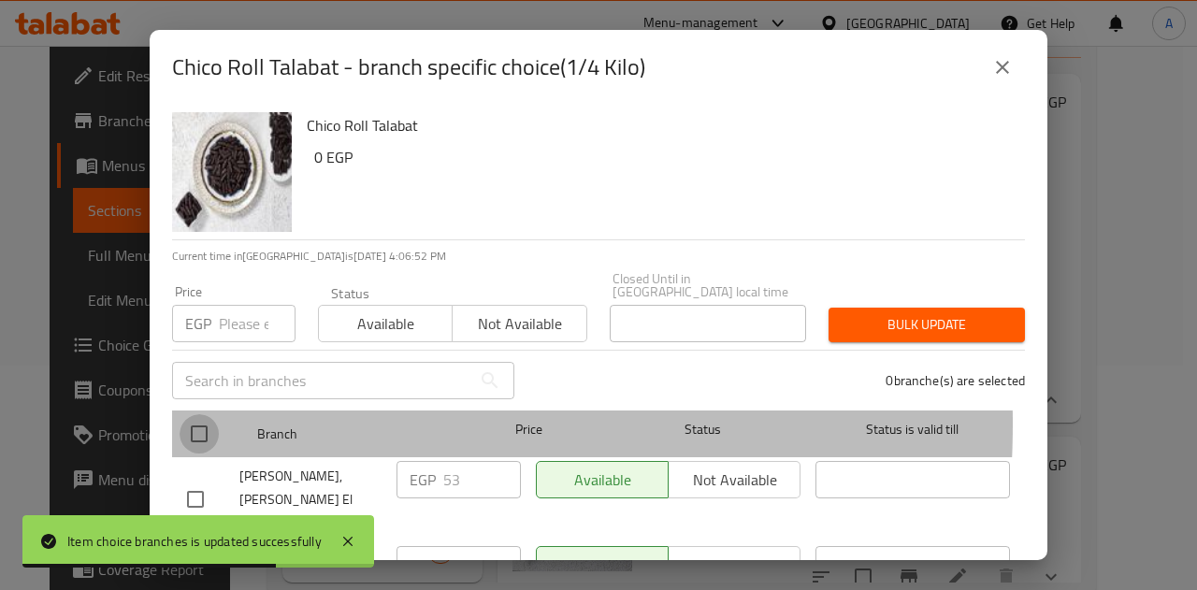
checkbox input "true"
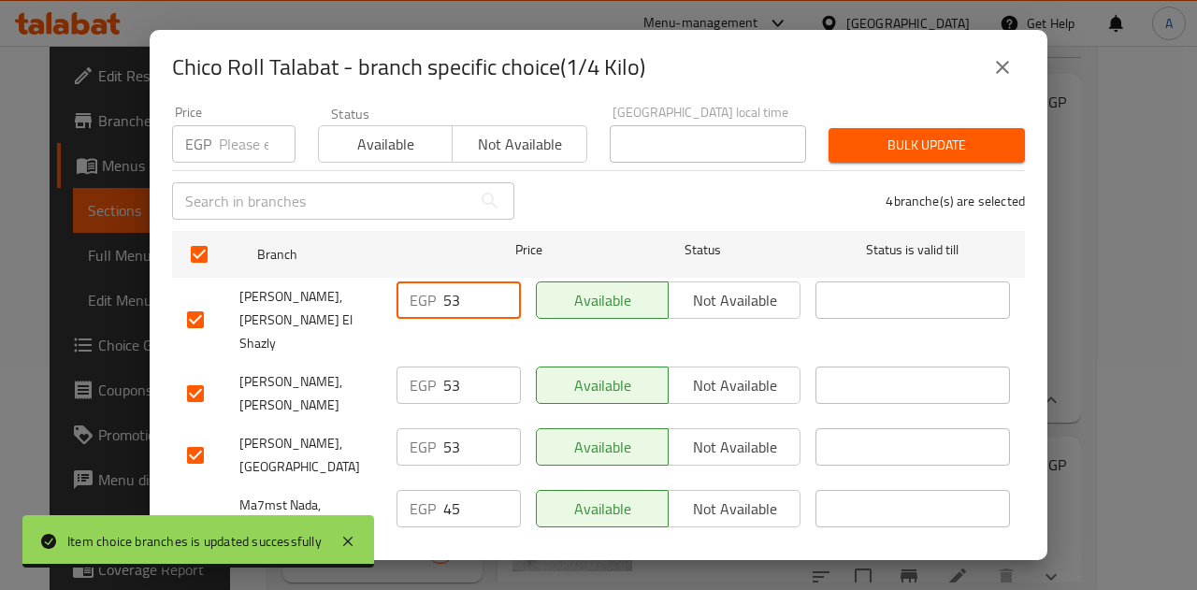
click at [447, 284] on input "53" at bounding box center [482, 299] width 78 height 37
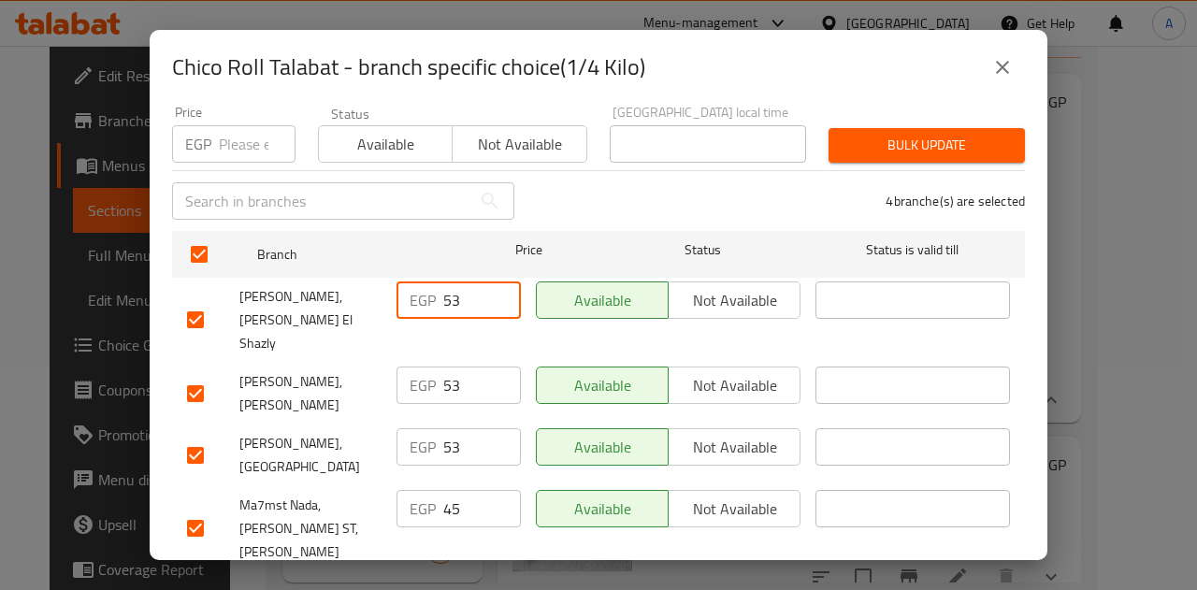
paste input "4"
type input "54"
click at [449, 366] on input "53" at bounding box center [482, 384] width 78 height 37
paste input "4"
click at [449, 366] on input "54" at bounding box center [482, 384] width 78 height 37
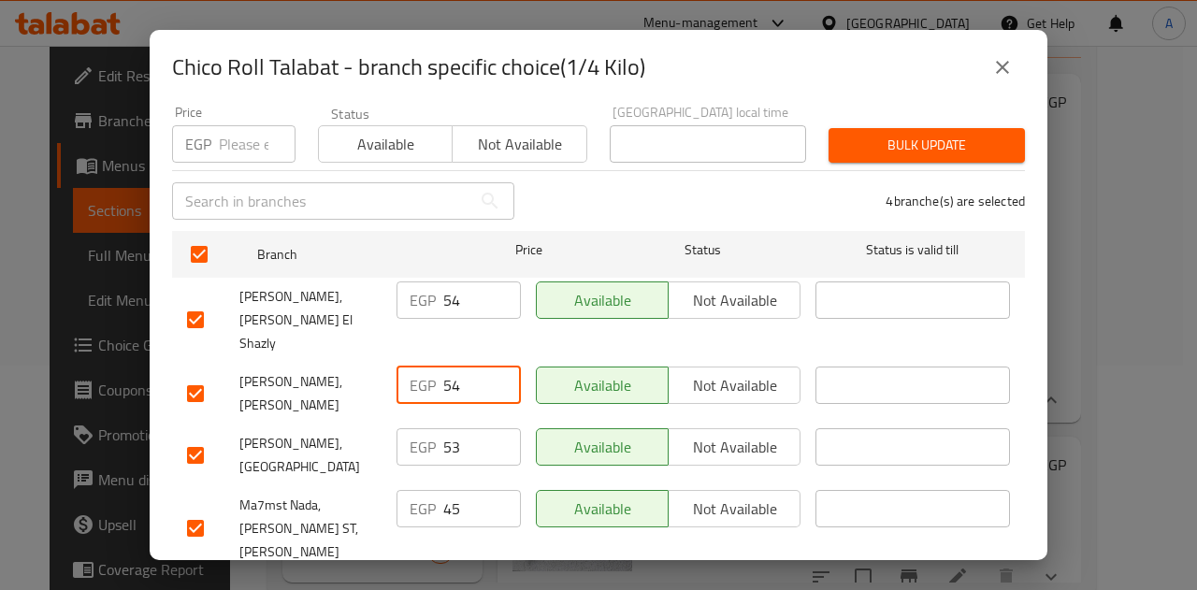
type input "54"
click at [446, 428] on input "53" at bounding box center [482, 446] width 78 height 37
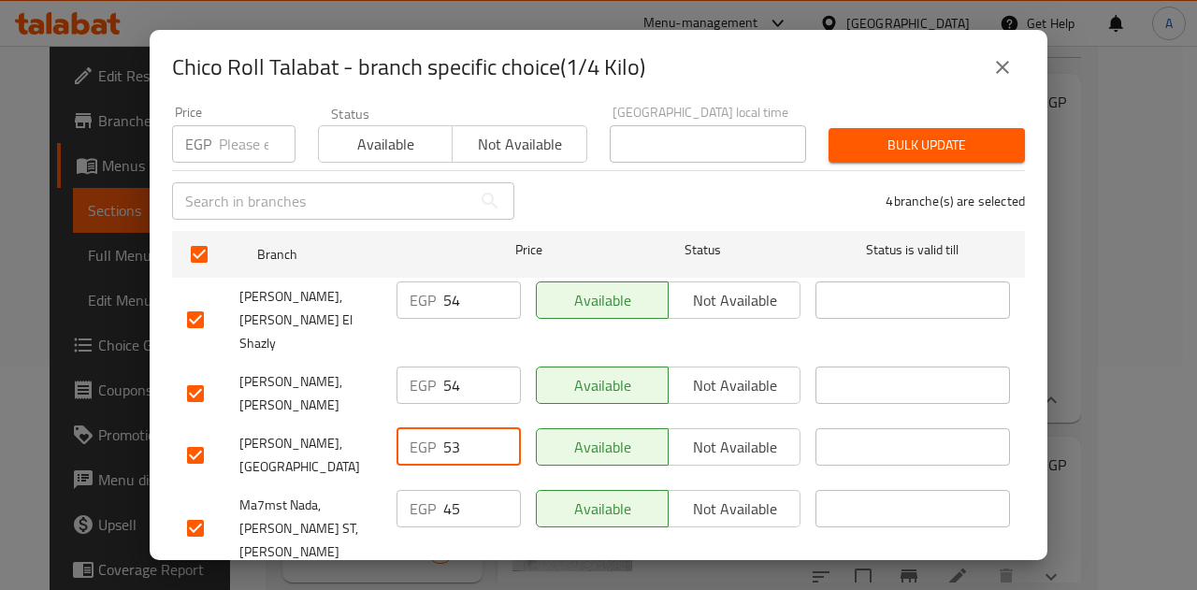
paste input "4"
click at [446, 428] on input "54" at bounding box center [482, 446] width 78 height 37
type input "54"
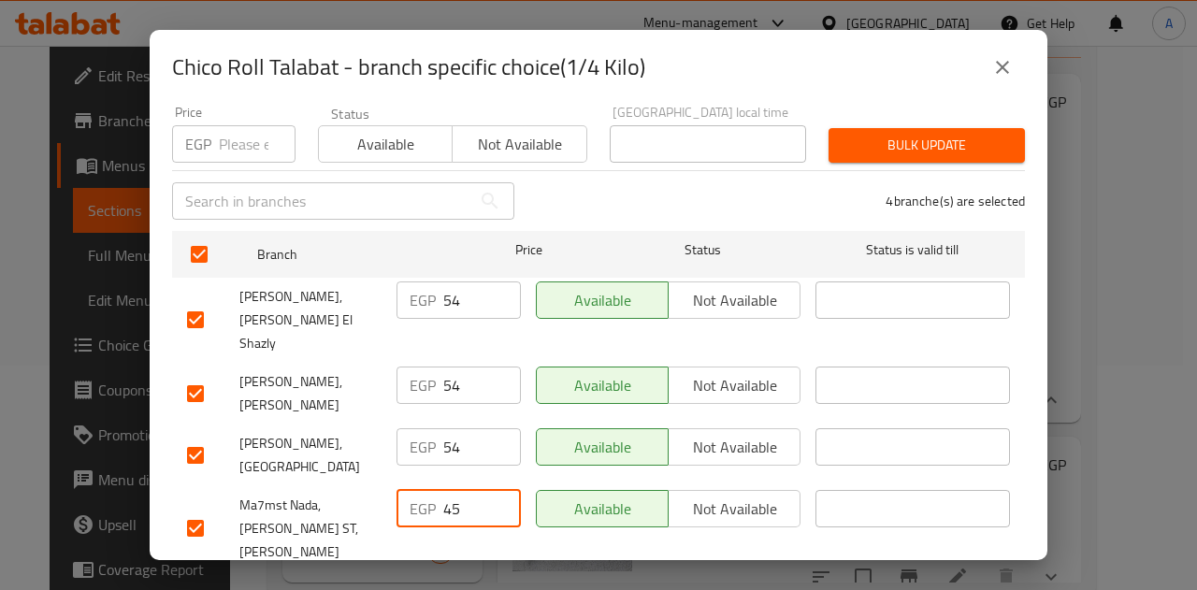
click at [452, 490] on input "45" at bounding box center [482, 508] width 78 height 37
paste input "54"
click at [452, 490] on input "54" at bounding box center [482, 508] width 78 height 37
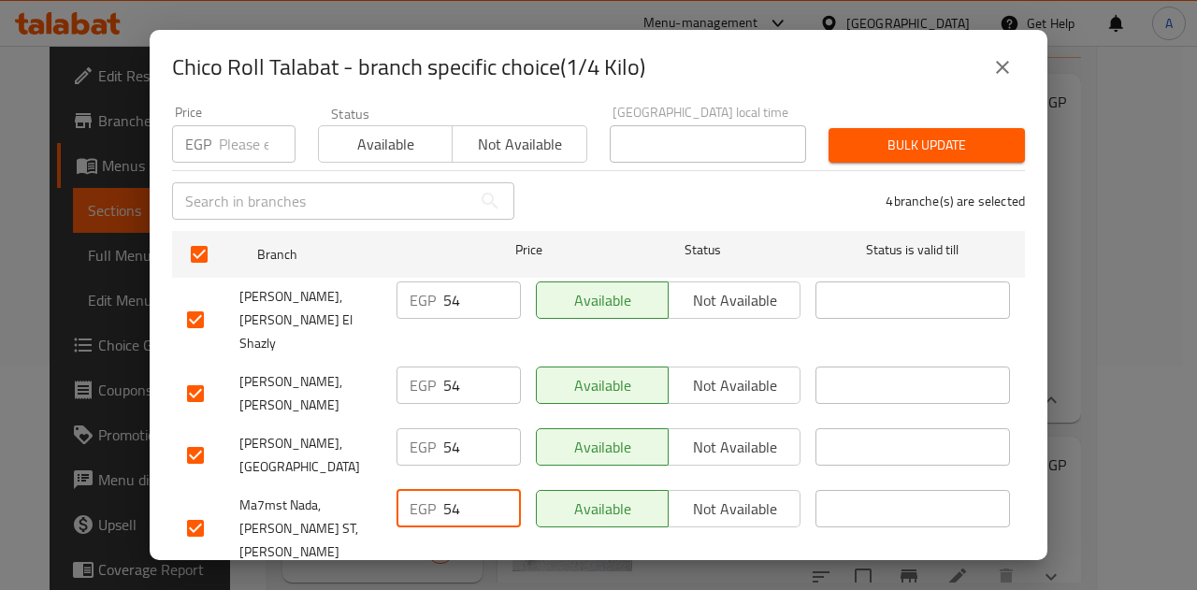
type input "54"
click at [473, 584] on span "Save" at bounding box center [598, 595] width 823 height 23
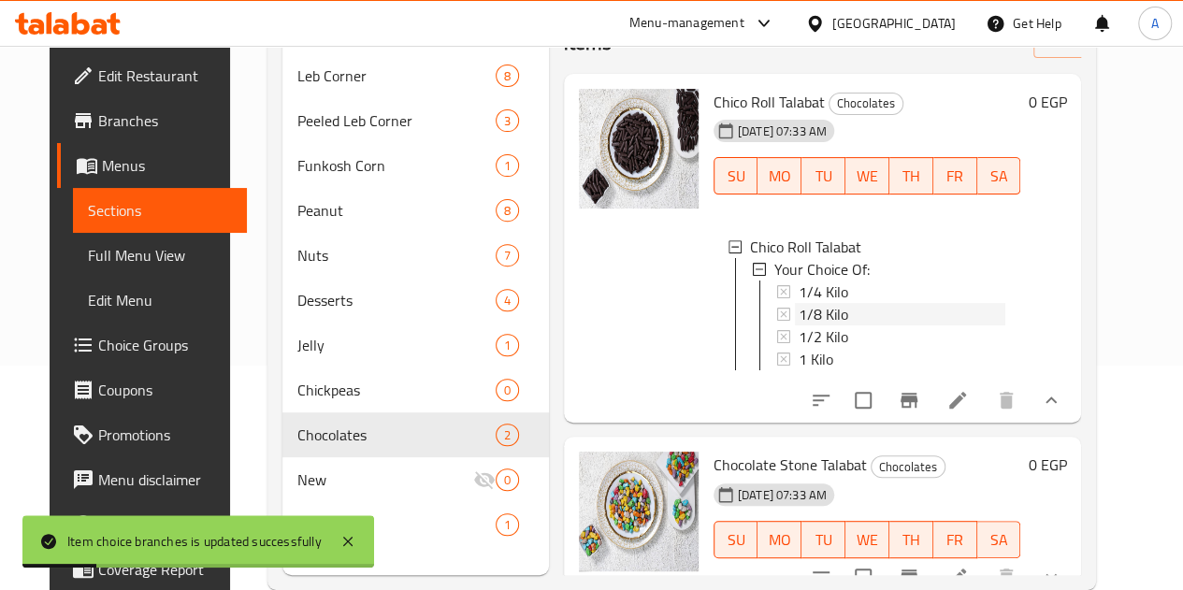
click at [817, 319] on div "1/8 Kilo" at bounding box center [902, 314] width 208 height 22
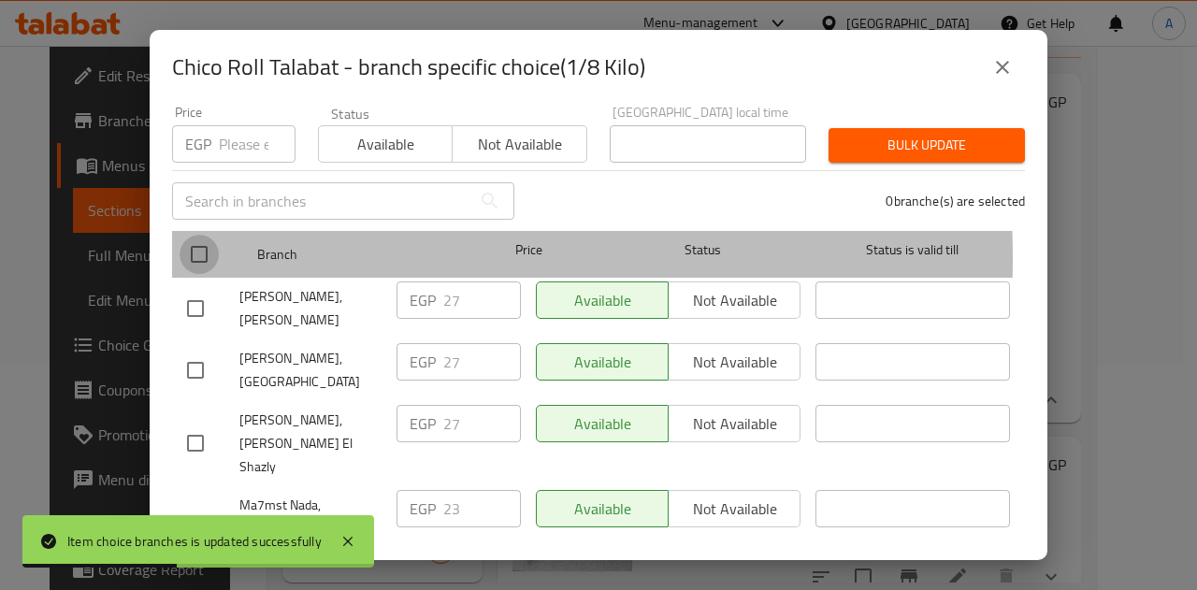
click at [201, 245] on input "checkbox" at bounding box center [198, 254] width 39 height 39
checkbox input "true"
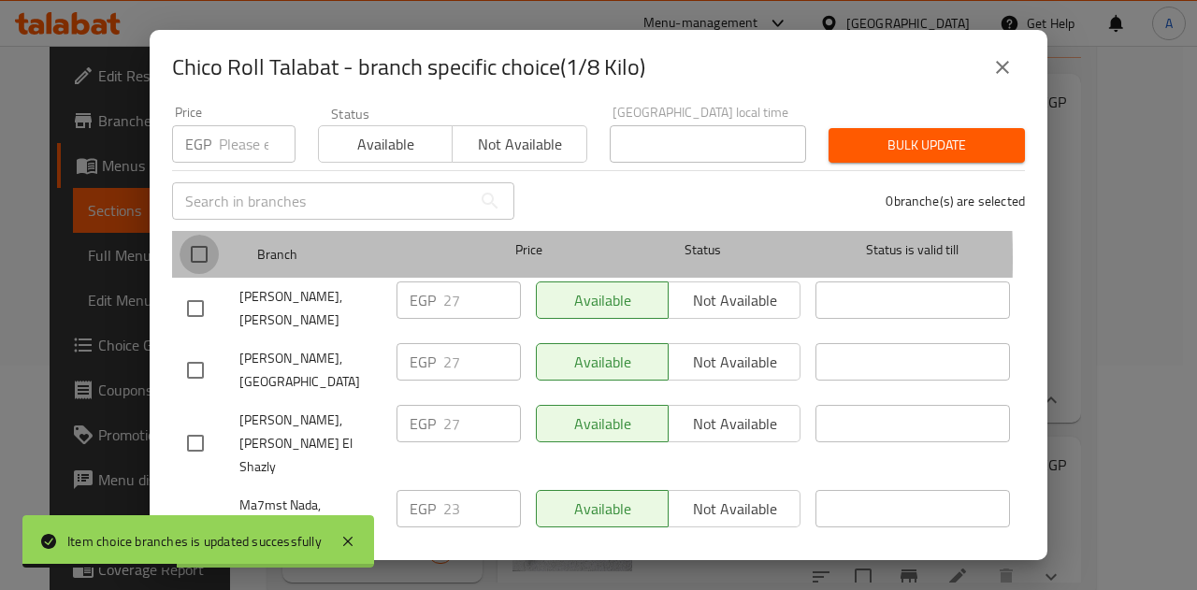
checkbox input "true"
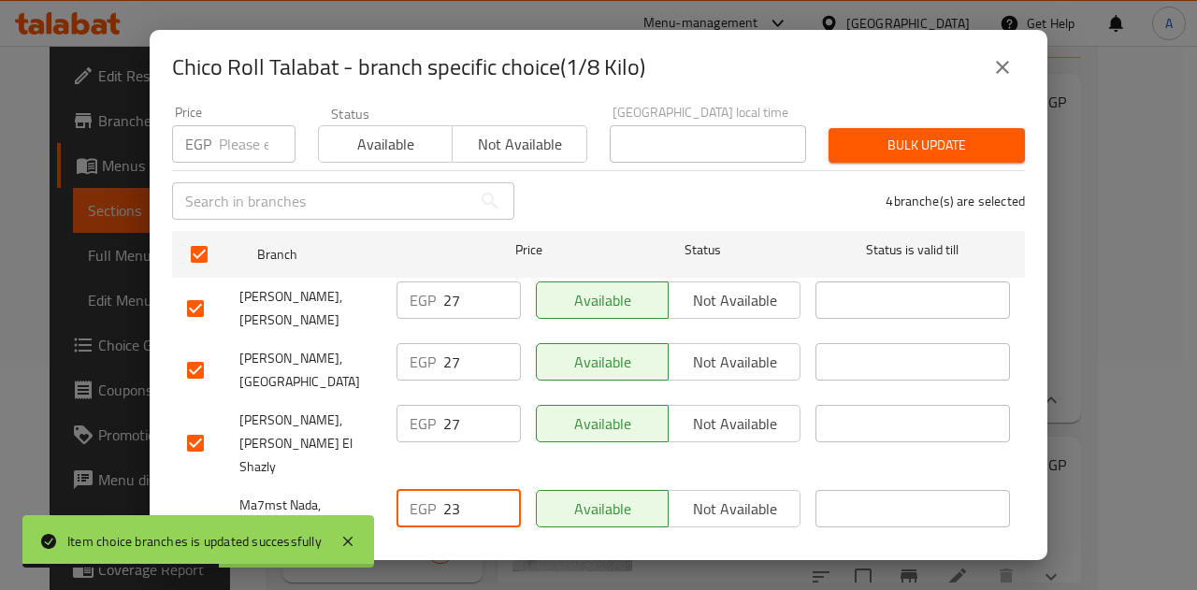
click at [451, 490] on input "23" at bounding box center [482, 508] width 78 height 37
paste input "7"
click at [451, 490] on input "27" at bounding box center [482, 508] width 78 height 37
type input "27"
click at [509, 584] on span "Save" at bounding box center [598, 595] width 823 height 23
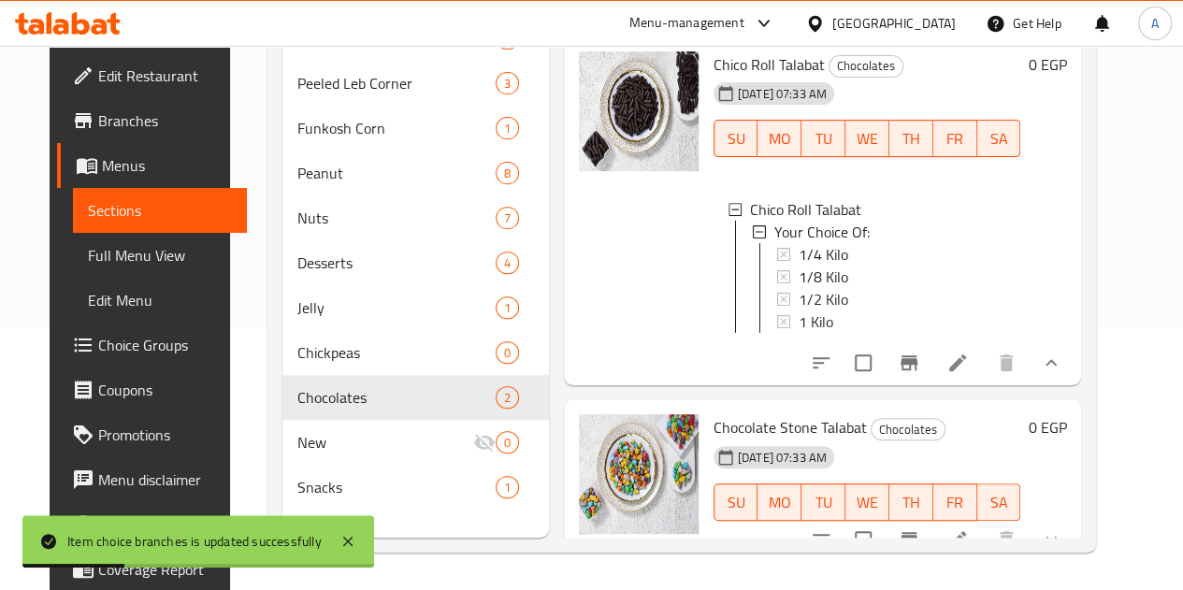
scroll to position [32, 0]
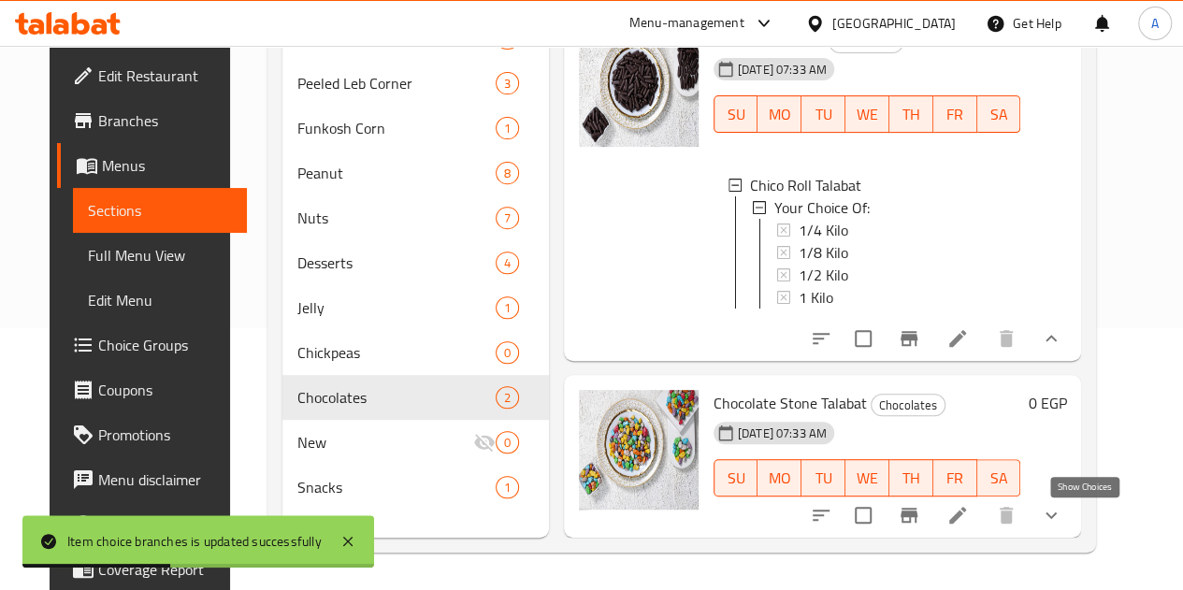
click at [1062, 511] on icon "show more" at bounding box center [1051, 515] width 22 height 22
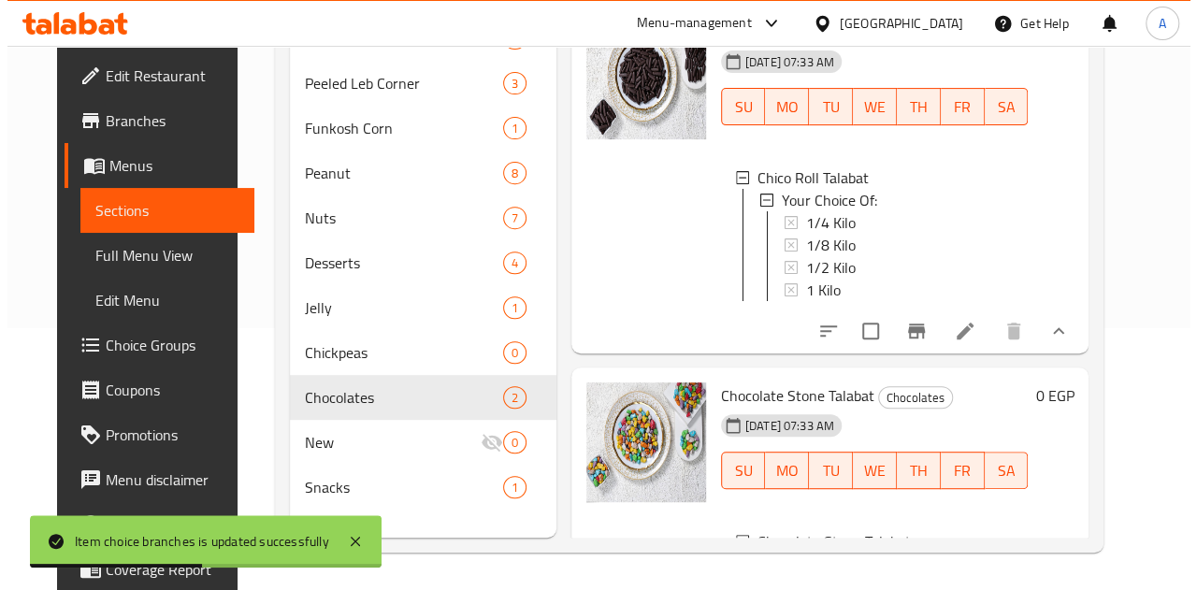
scroll to position [233, 0]
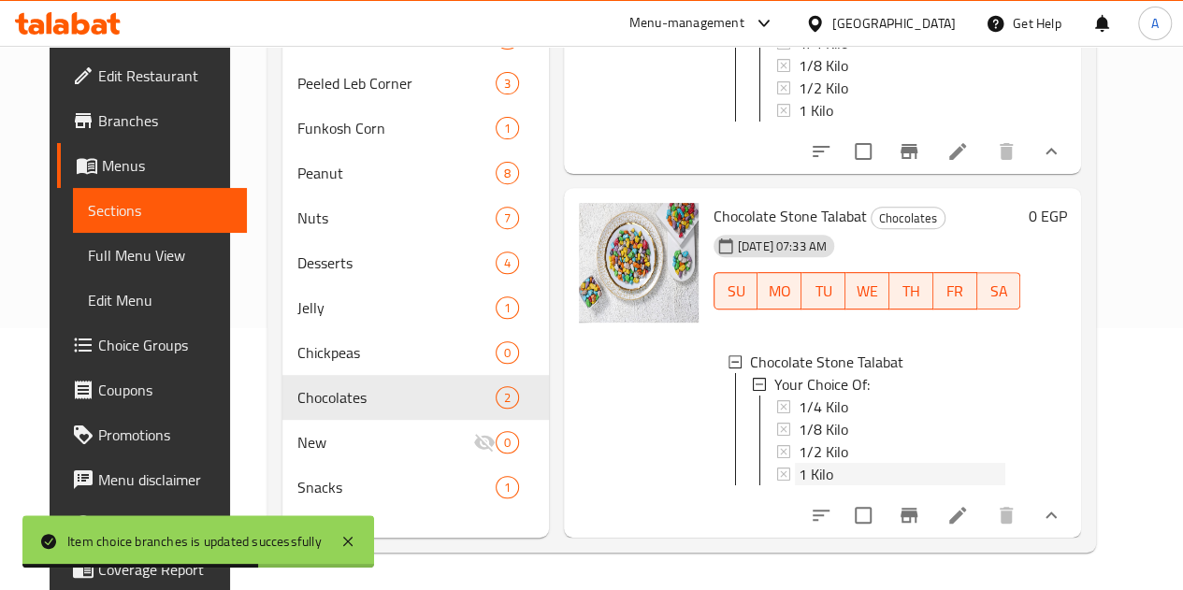
click at [798, 467] on span "1 Kilo" at bounding box center [815, 474] width 35 height 22
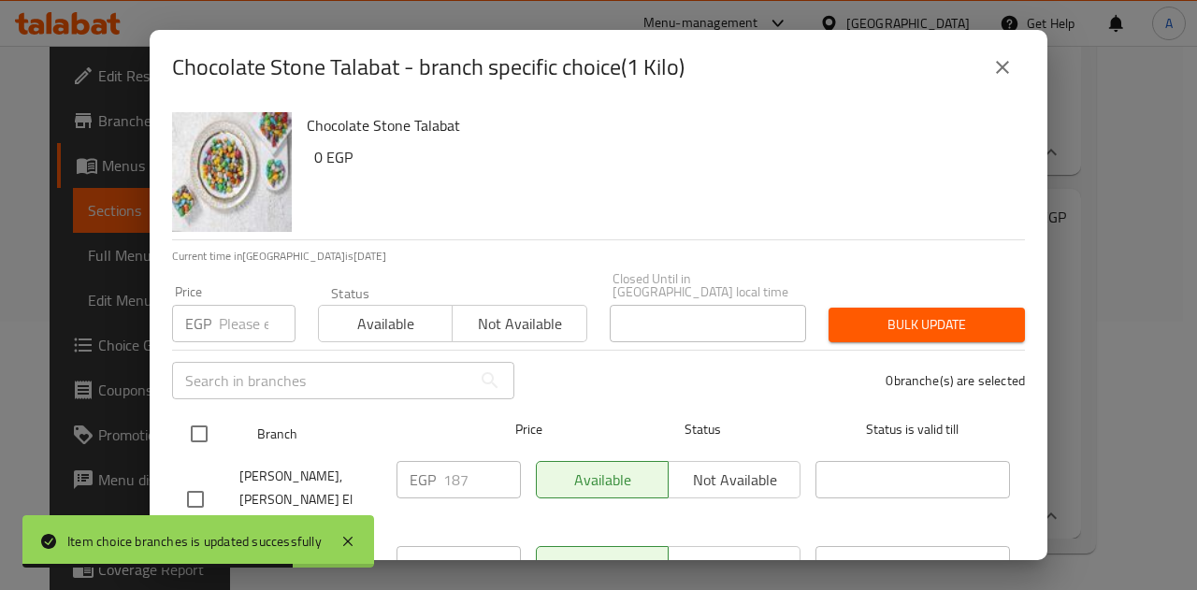
scroll to position [179, 0]
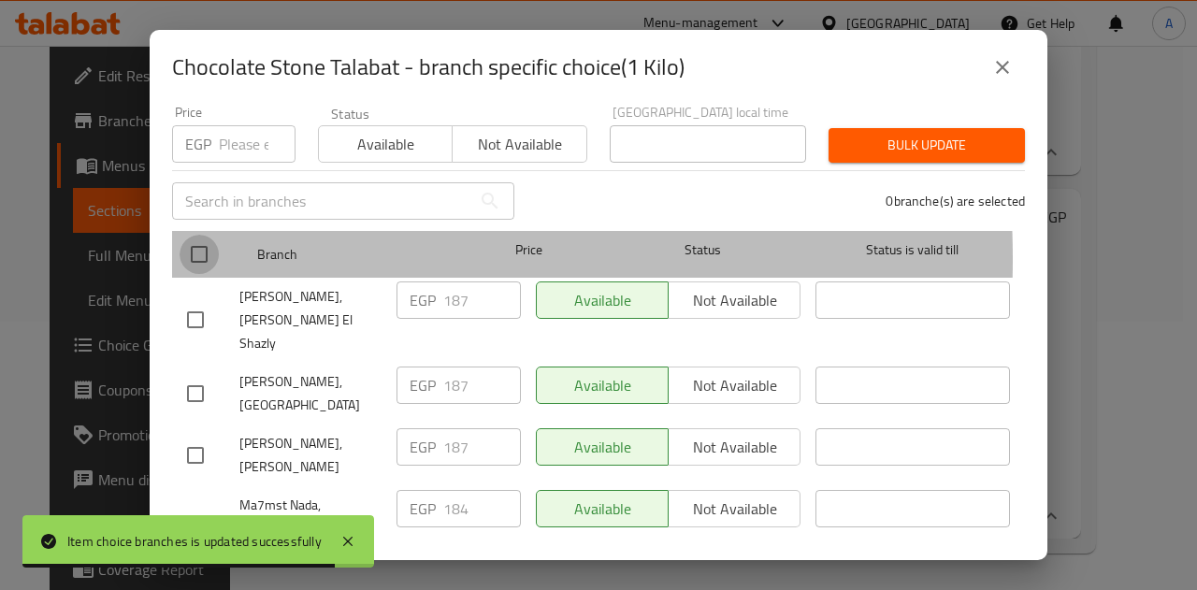
click at [207, 245] on input "checkbox" at bounding box center [198, 254] width 39 height 39
checkbox input "true"
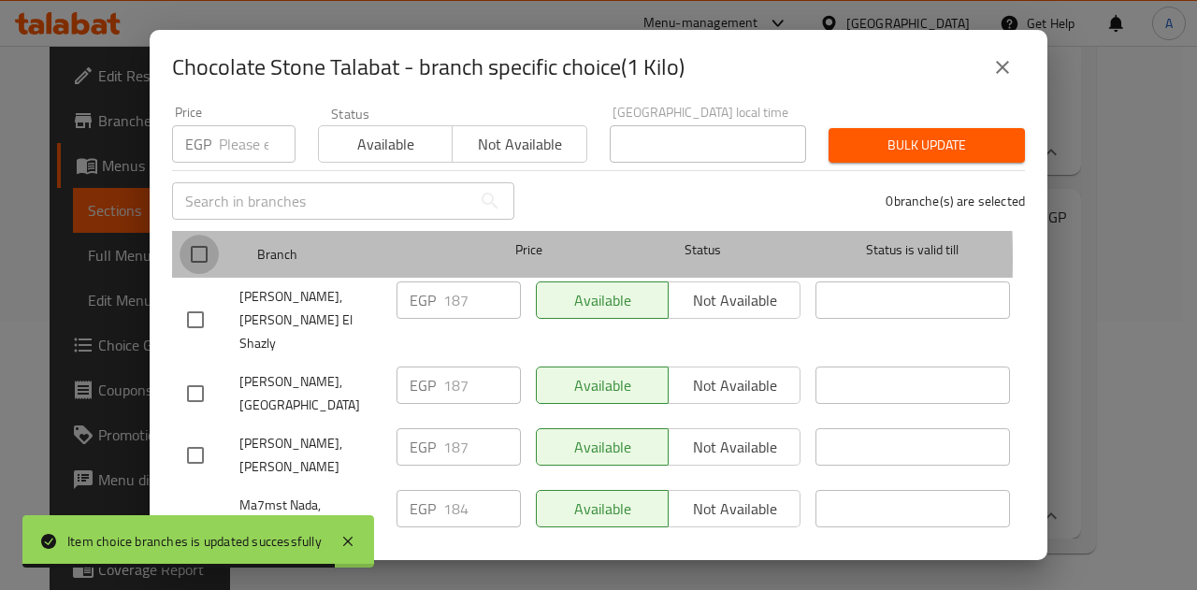
checkbox input "true"
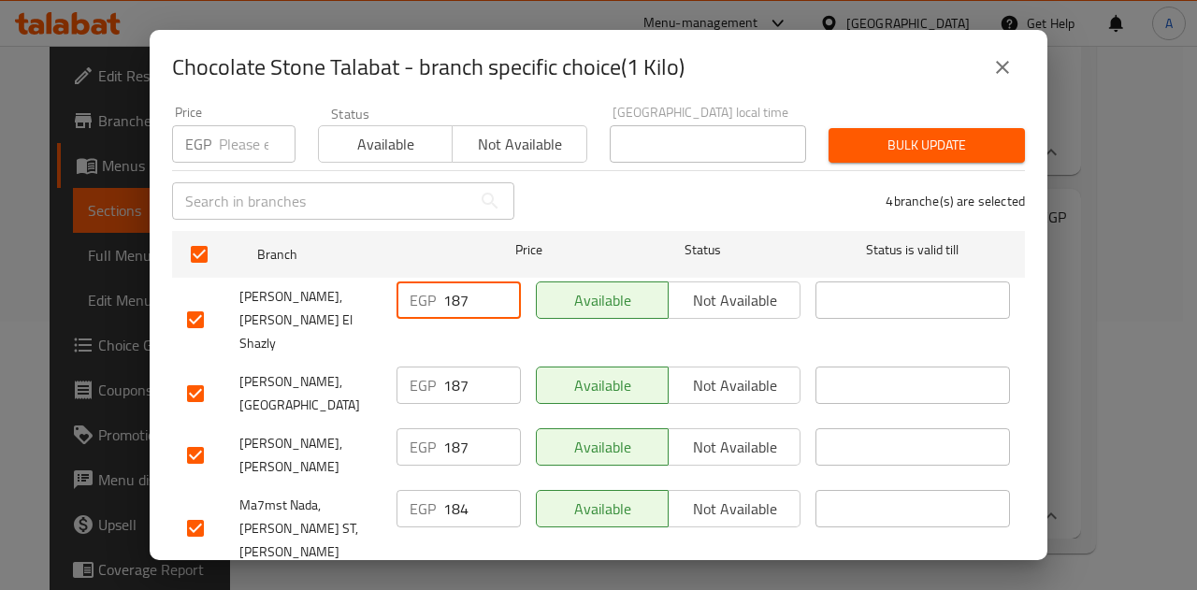
click at [451, 285] on input "187" at bounding box center [482, 299] width 78 height 37
paste input "92"
type input "192"
click at [458, 366] on input "187" at bounding box center [482, 384] width 78 height 37
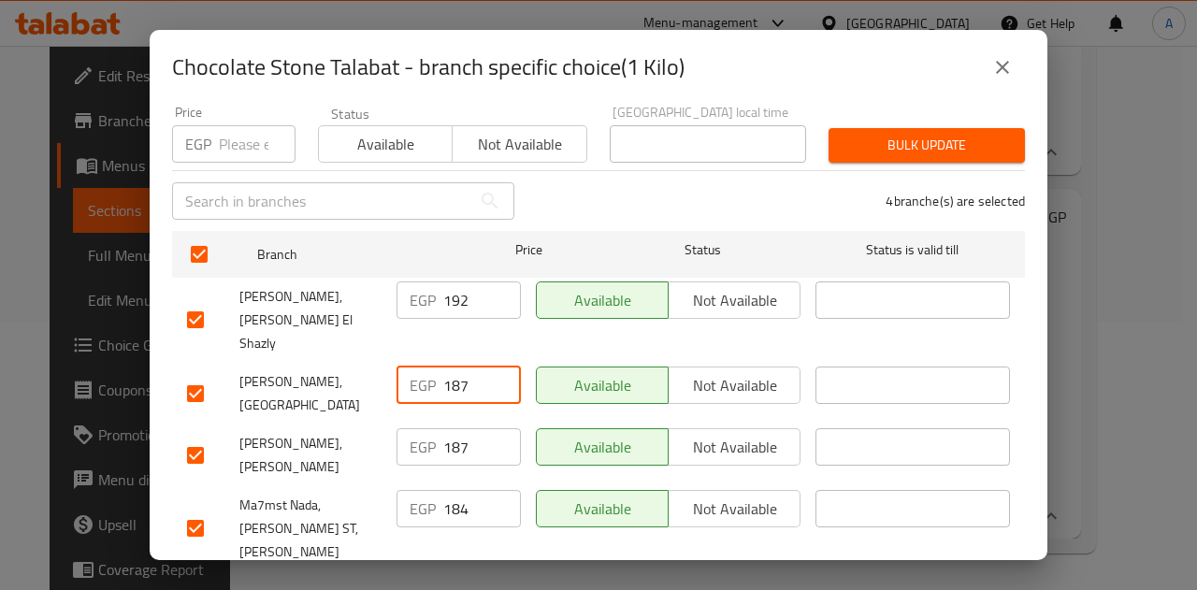
paste input "92"
click at [458, 366] on input "192" at bounding box center [482, 384] width 78 height 37
type input "192"
click at [451, 428] on input "187" at bounding box center [482, 446] width 78 height 37
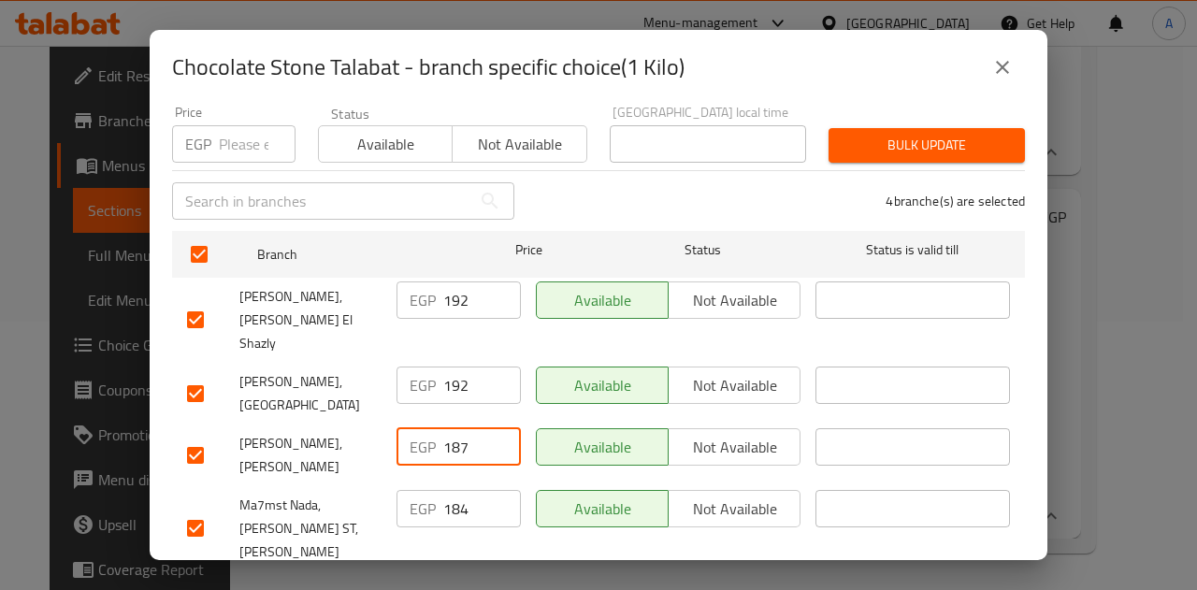
paste input "92"
click at [451, 428] on input "192" at bounding box center [482, 446] width 78 height 37
type input "192"
click at [452, 490] on input "184" at bounding box center [482, 508] width 78 height 37
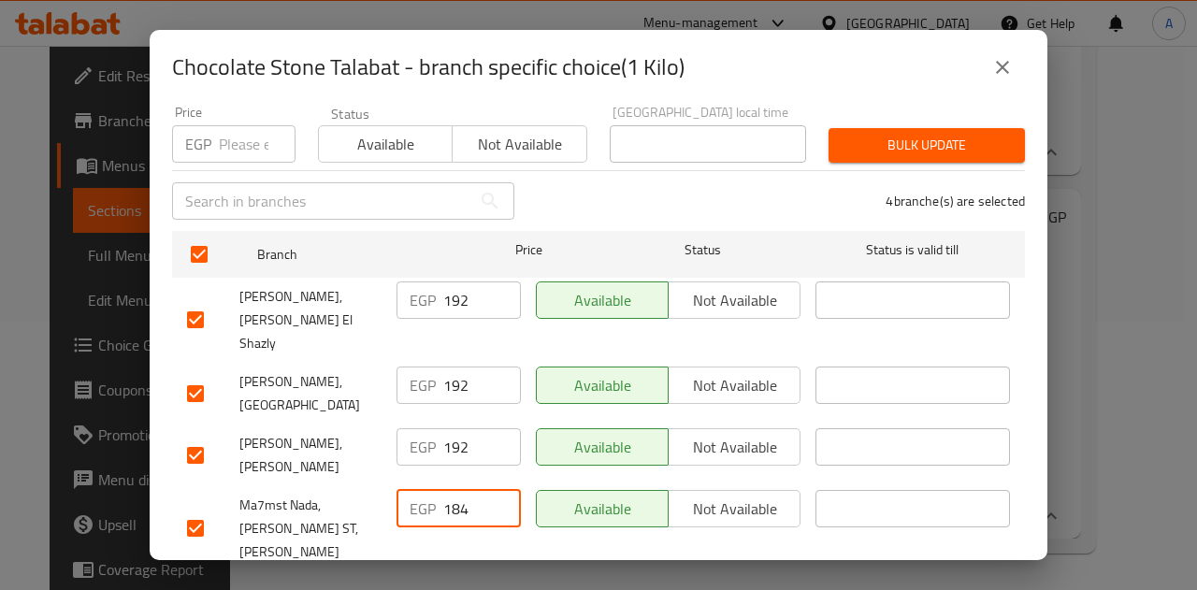
click at [452, 490] on input "184" at bounding box center [482, 508] width 78 height 37
paste input "92"
type input "192"
click at [464, 584] on span "Save" at bounding box center [598, 595] width 823 height 23
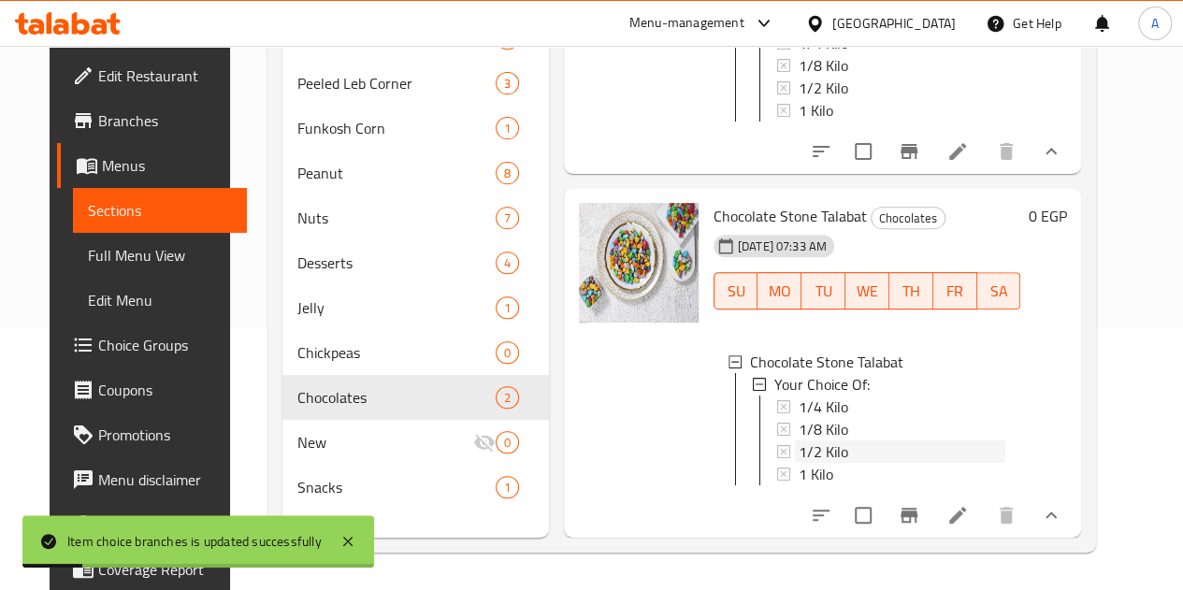
click at [798, 440] on span "1/2 Kilo" at bounding box center [823, 451] width 50 height 22
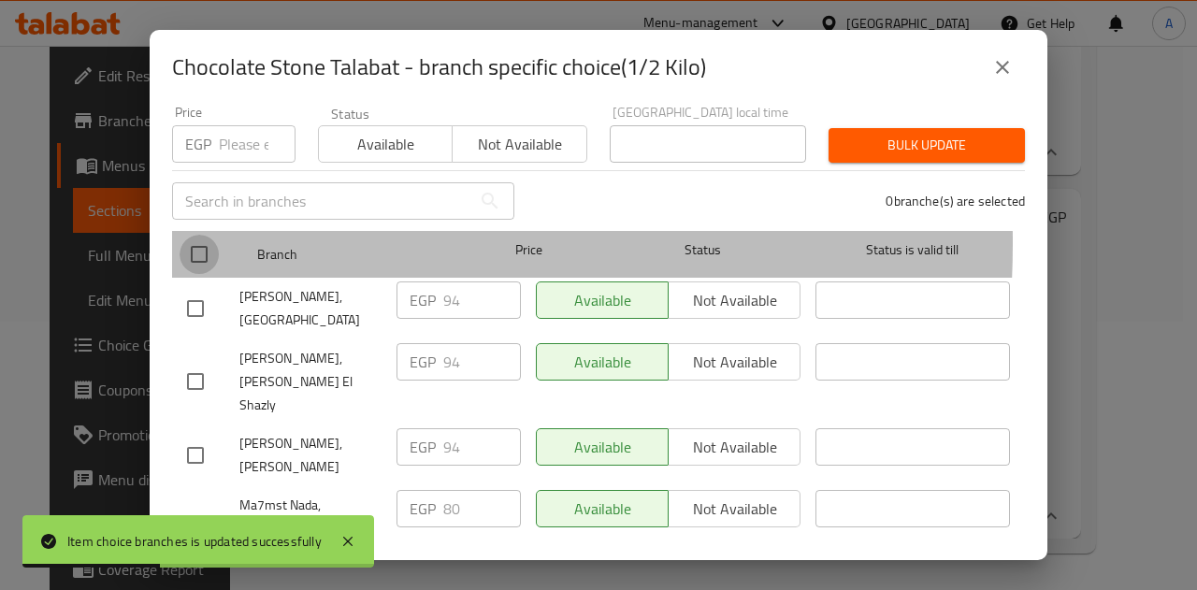
click at [207, 235] on input "checkbox" at bounding box center [198, 254] width 39 height 39
checkbox input "true"
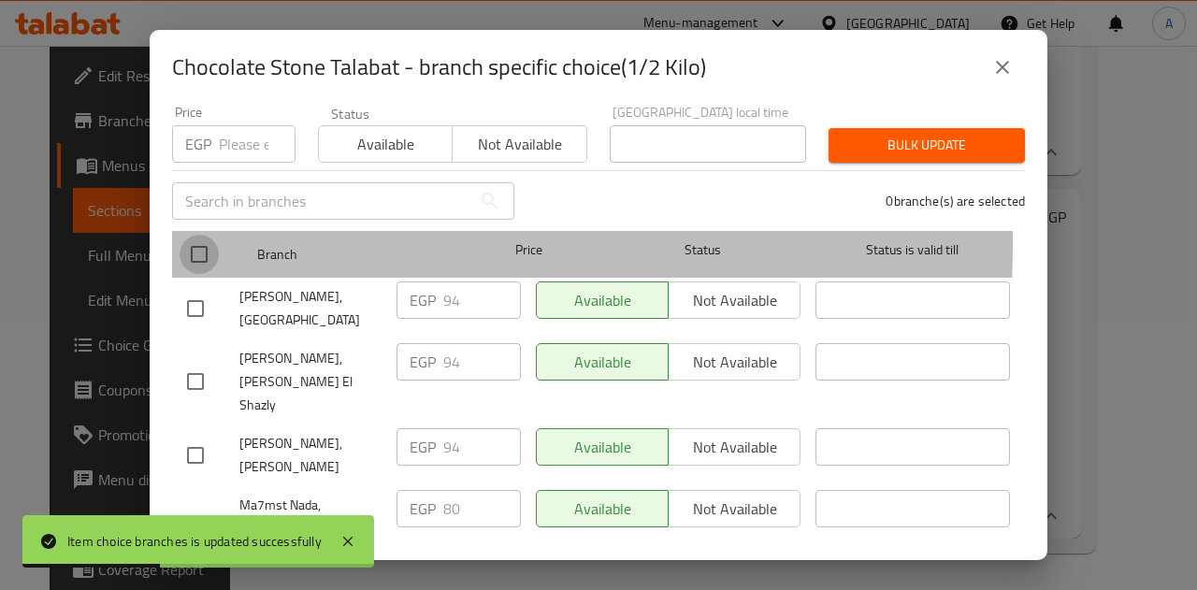
checkbox input "true"
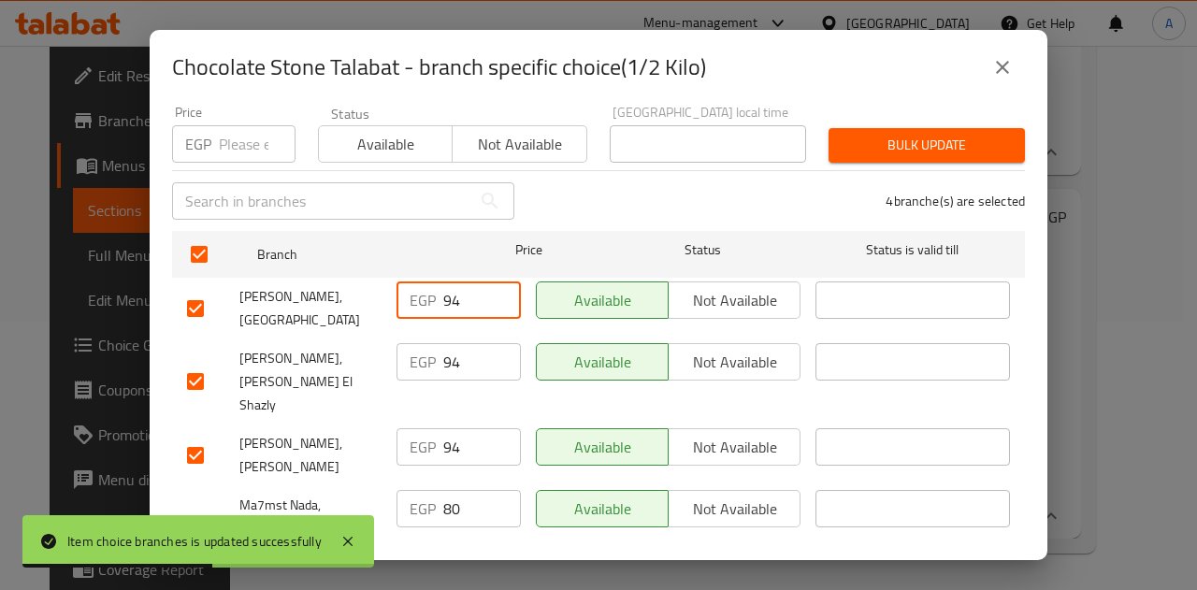
click at [449, 287] on input "94" at bounding box center [482, 299] width 78 height 37
paste input "6"
type input "96"
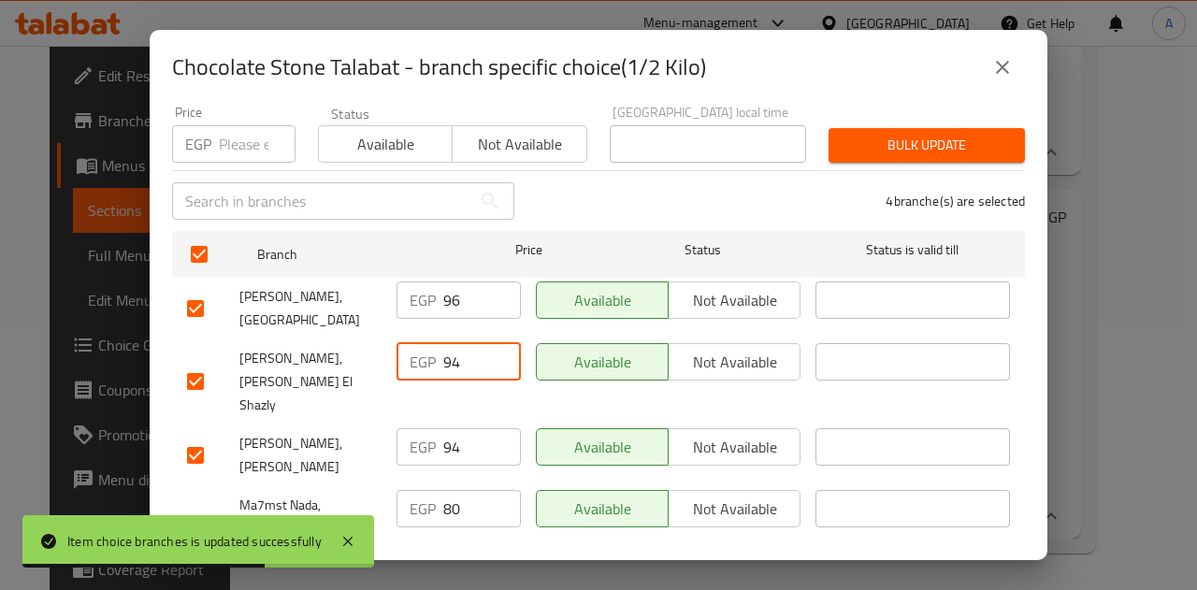
click at [447, 349] on input "94" at bounding box center [482, 361] width 78 height 37
paste input "6"
click at [447, 349] on input "96" at bounding box center [482, 361] width 78 height 37
type input "96"
click at [443, 428] on input "94" at bounding box center [482, 446] width 78 height 37
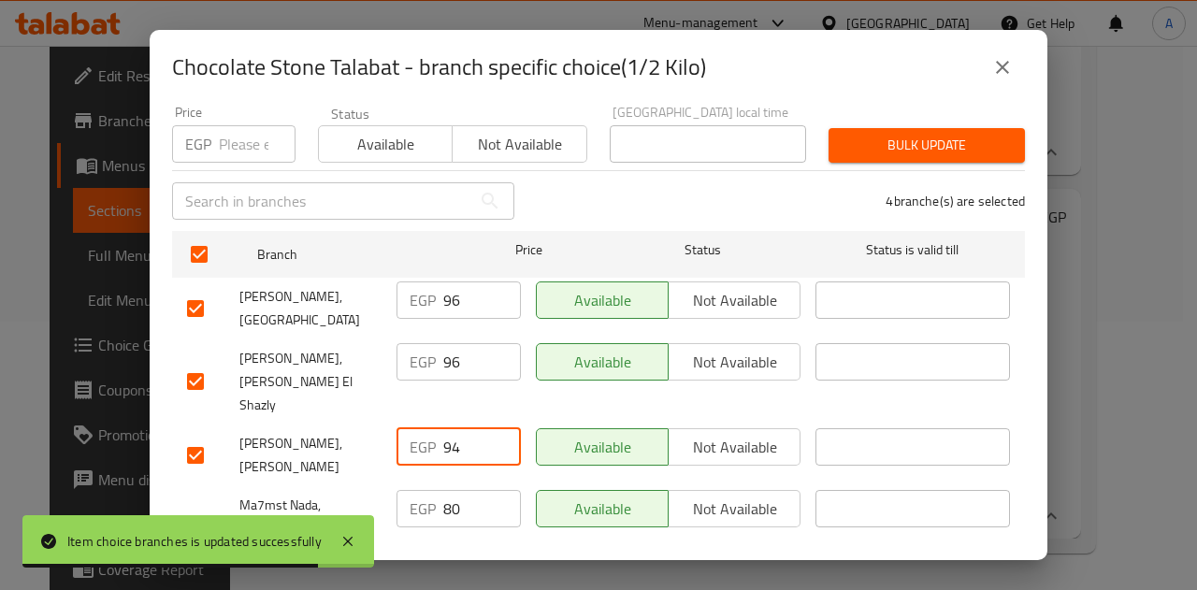
paste input "6"
click at [443, 428] on input "96" at bounding box center [482, 446] width 78 height 37
type input "96"
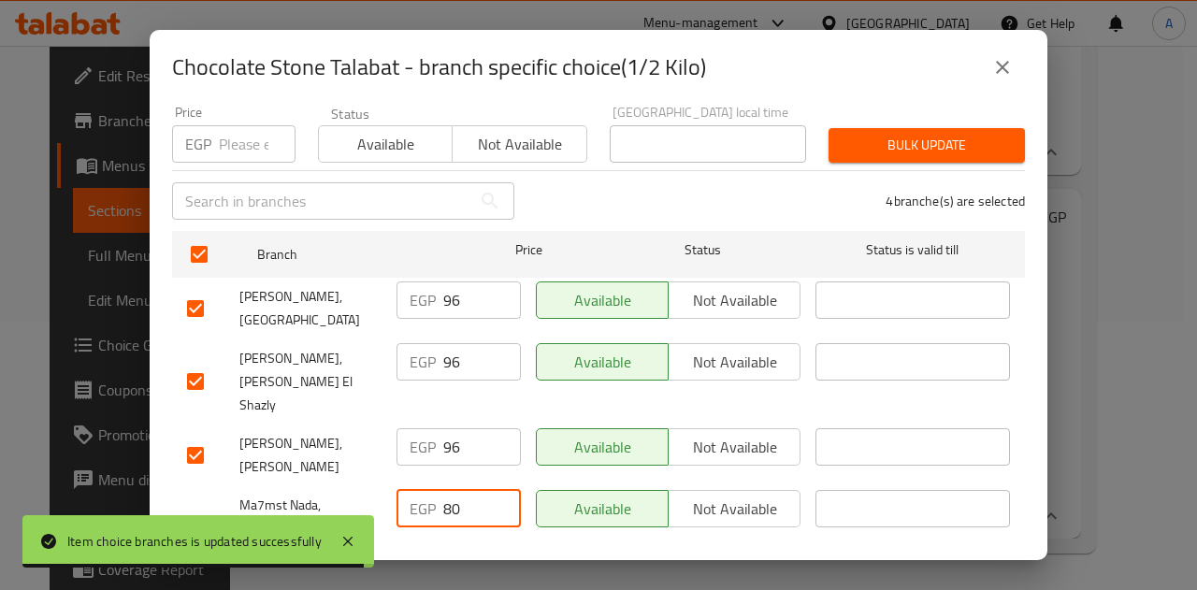
click at [445, 490] on input "80" at bounding box center [482, 508] width 78 height 37
paste input "96"
click at [445, 490] on input "96" at bounding box center [482, 508] width 78 height 37
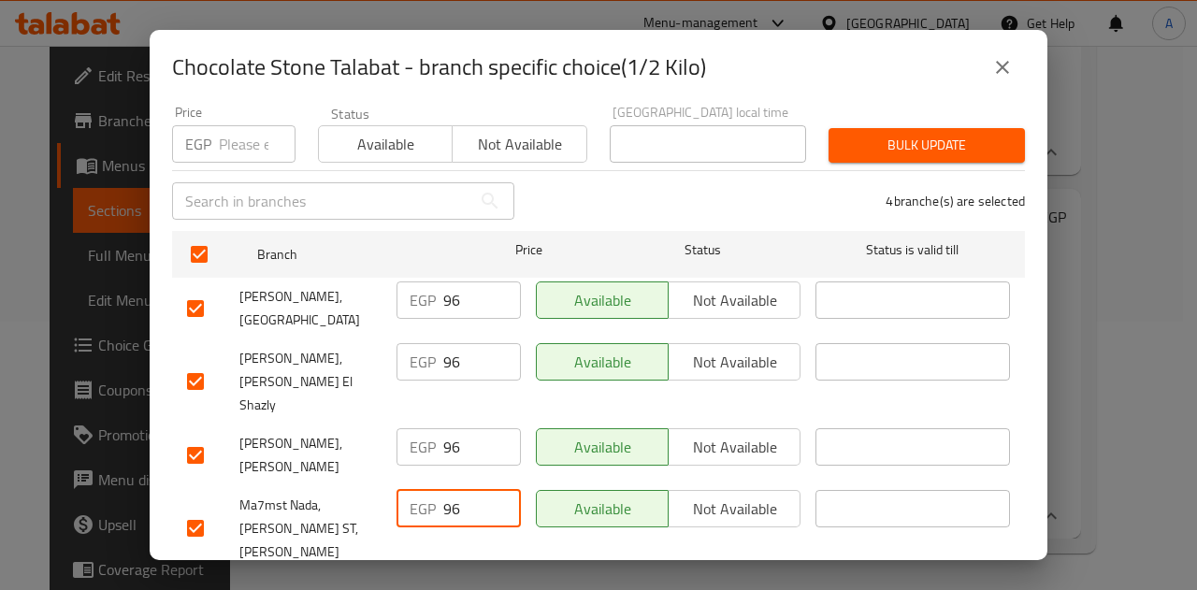
type input "96"
click at [468, 584] on span "Save" at bounding box center [598, 595] width 823 height 23
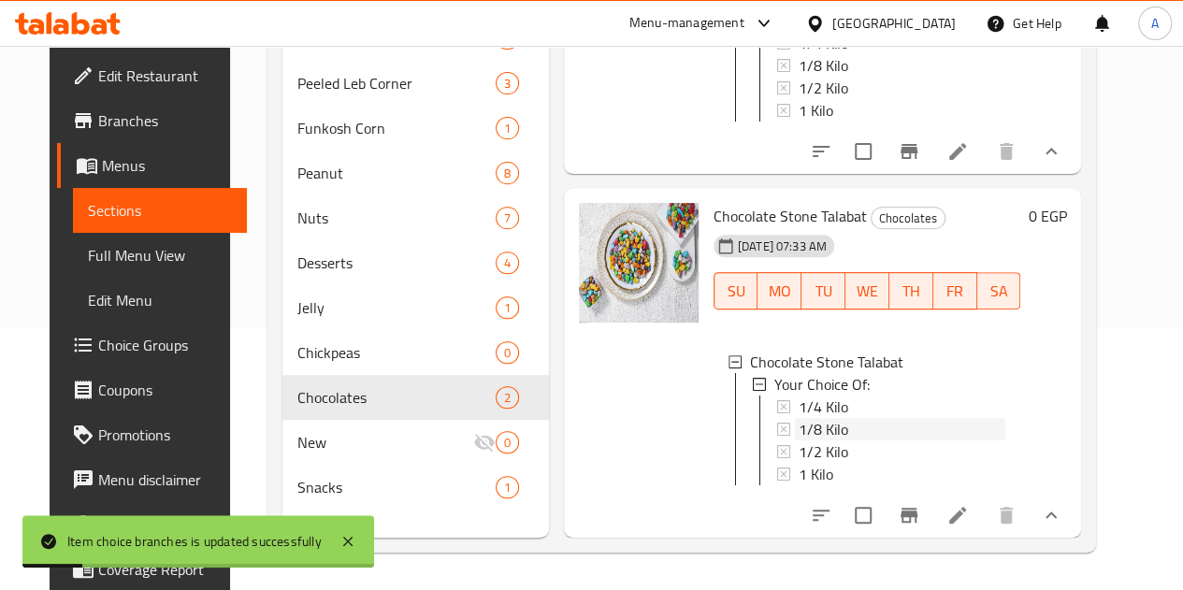
click at [817, 418] on div "1/8 Kilo" at bounding box center [902, 429] width 208 height 22
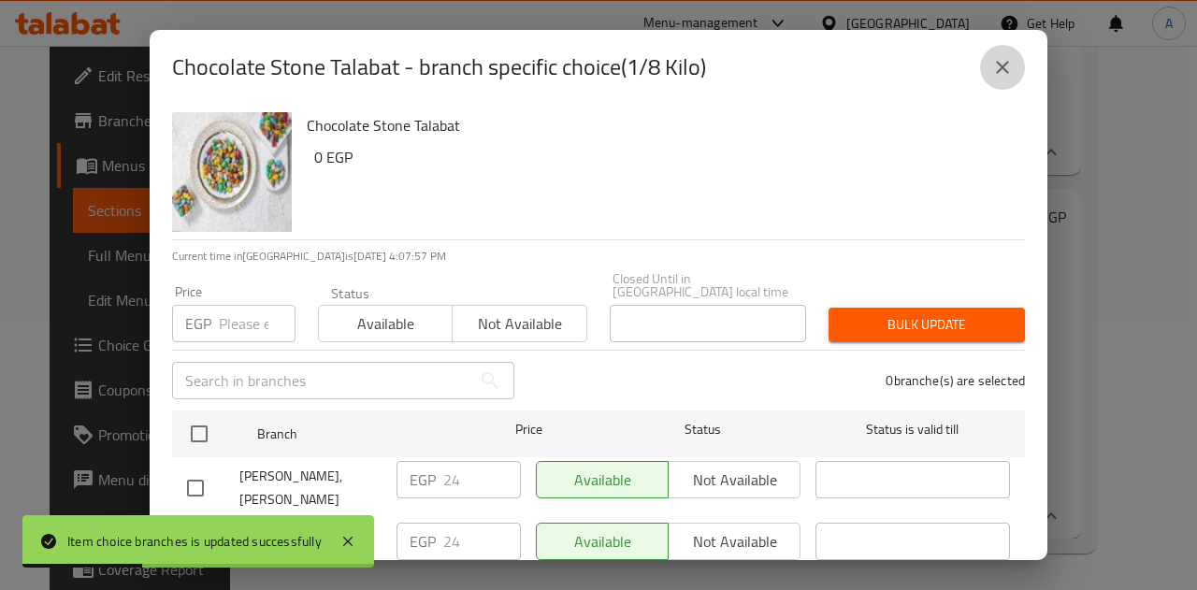
click at [1009, 59] on icon "close" at bounding box center [1002, 67] width 22 height 22
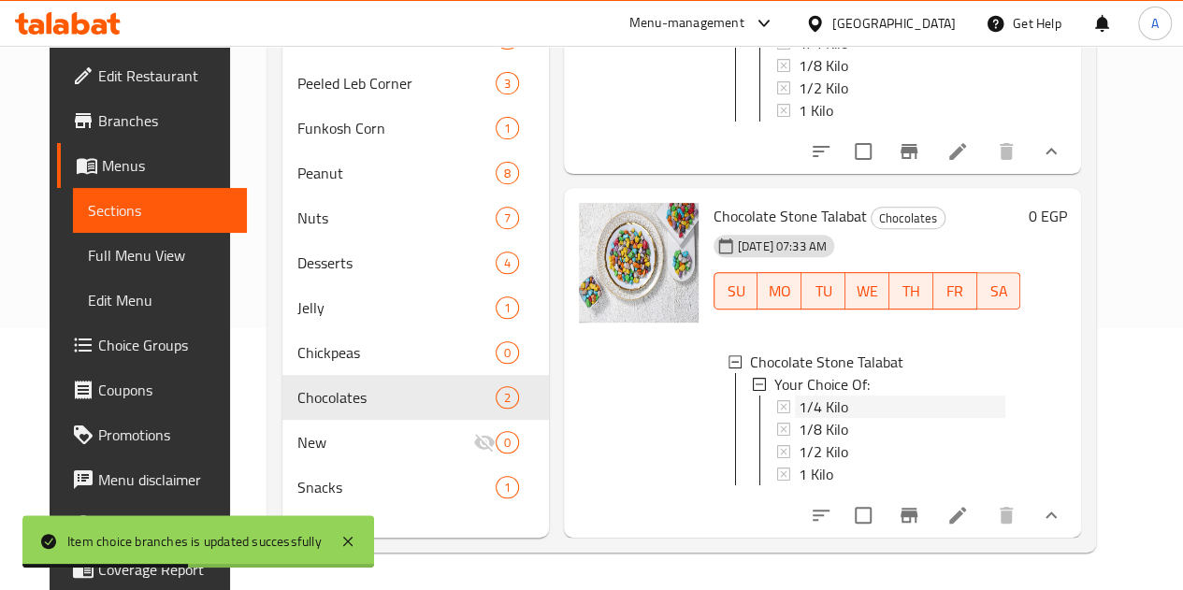
click at [876, 397] on div "1/4 Kilo" at bounding box center [902, 406] width 208 height 22
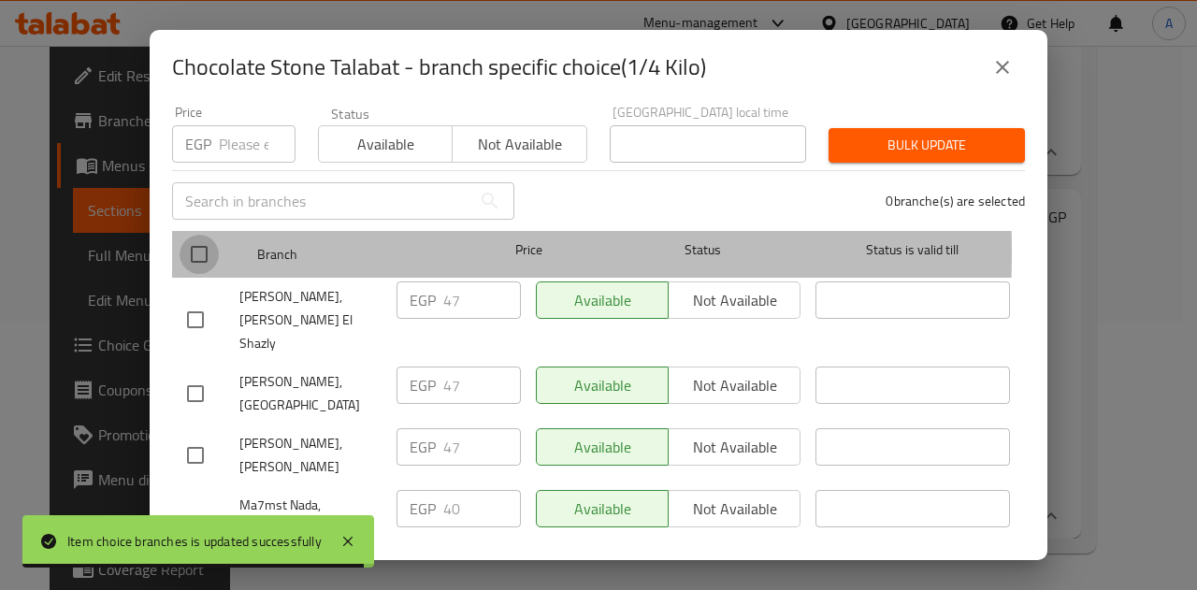
click at [201, 238] on input "checkbox" at bounding box center [198, 254] width 39 height 39
checkbox input "true"
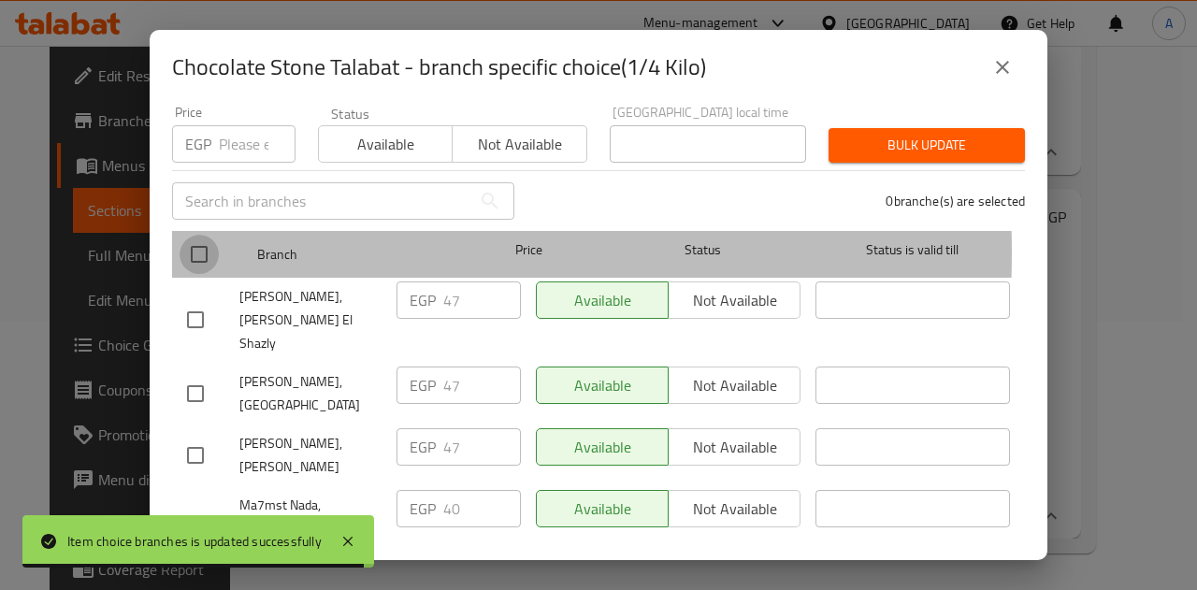
checkbox input "true"
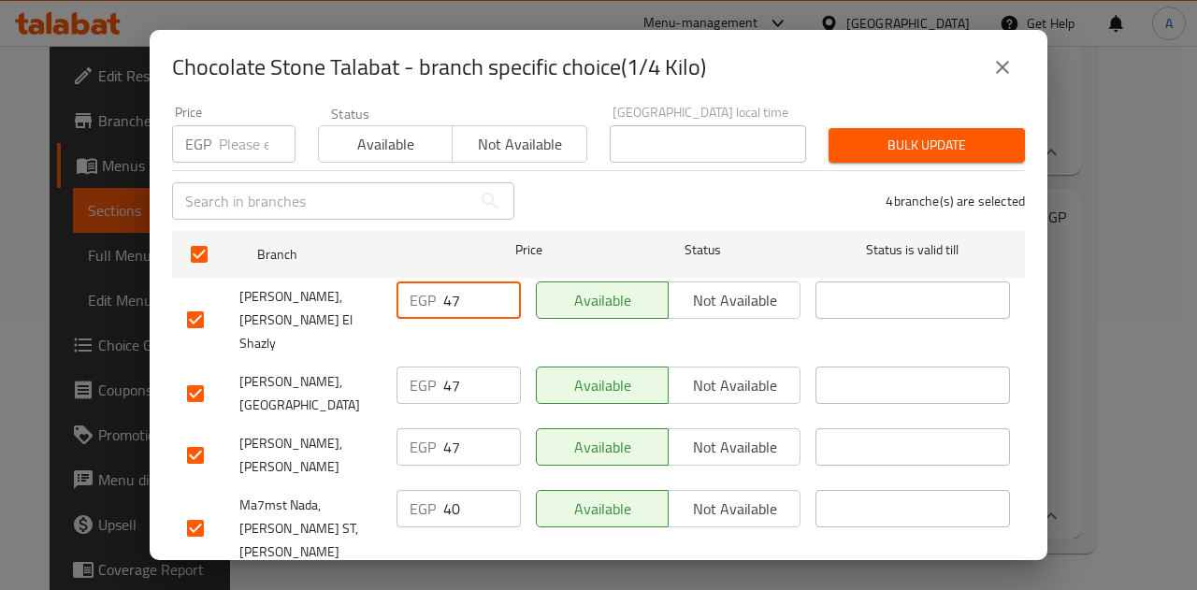
click at [443, 281] on input "47" at bounding box center [482, 299] width 78 height 37
paste input "8"
type input "48"
click at [445, 366] on input "47" at bounding box center [482, 384] width 78 height 37
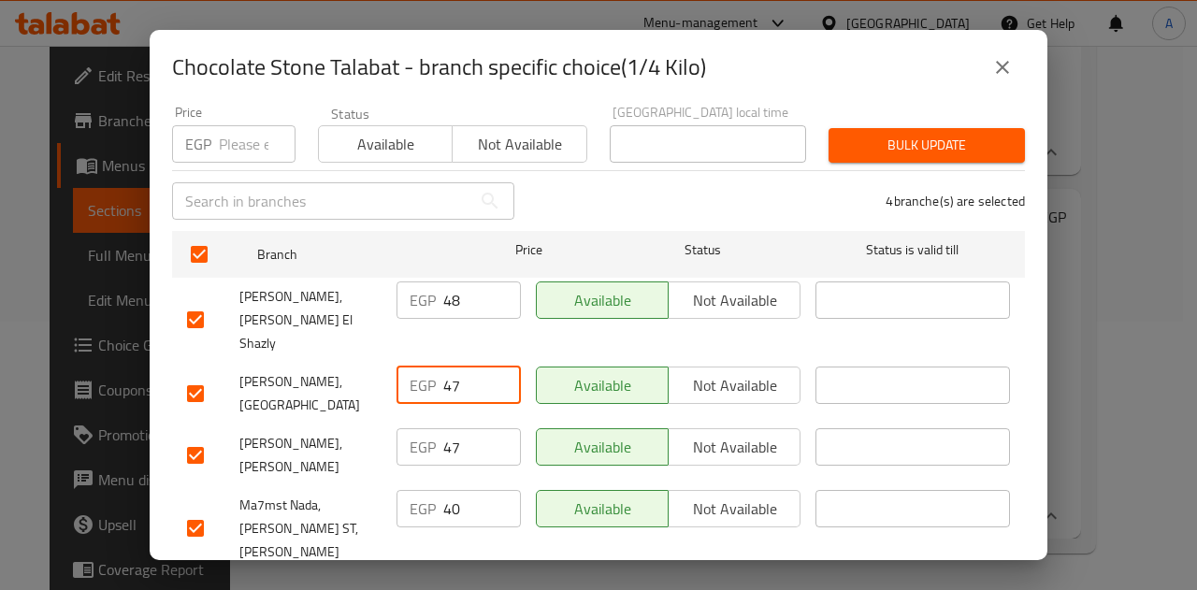
paste input "8"
click at [445, 366] on input "48" at bounding box center [482, 384] width 78 height 37
type input "48"
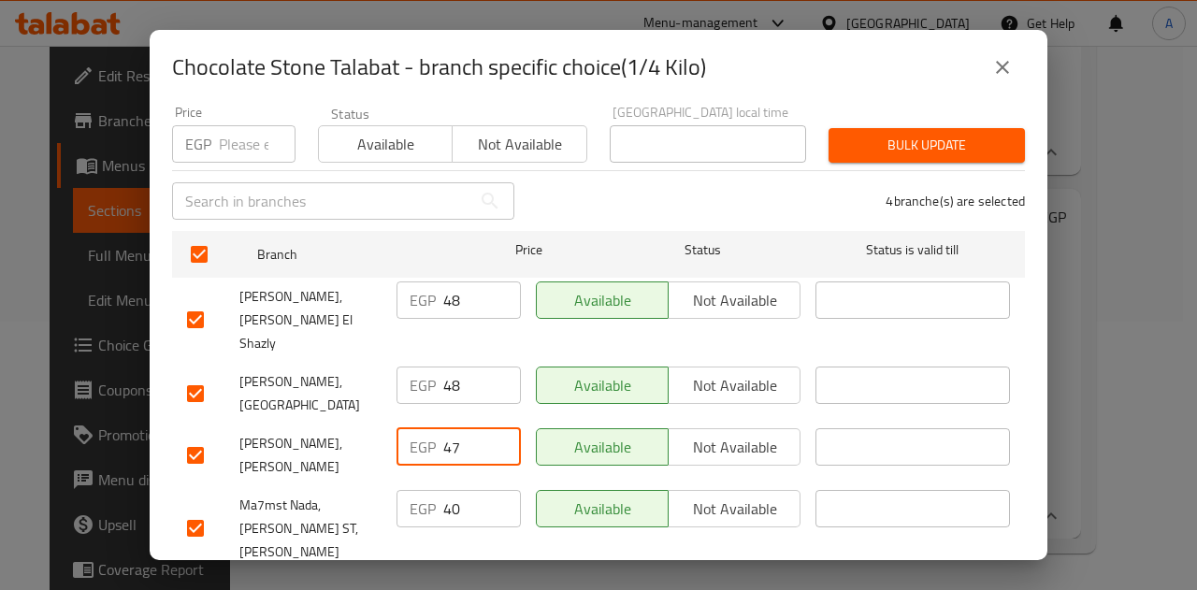
click at [446, 428] on input "47" at bounding box center [482, 446] width 78 height 37
paste input "8"
click at [446, 428] on input "48" at bounding box center [482, 446] width 78 height 37
type input "48"
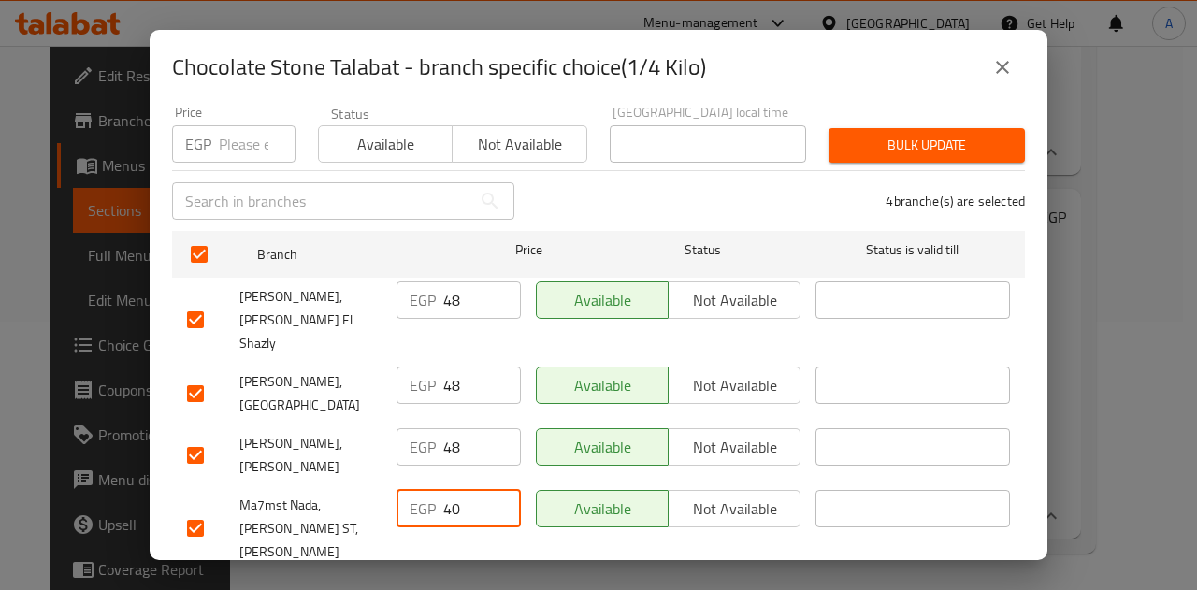
click at [449, 490] on input "40" at bounding box center [482, 508] width 78 height 37
paste input "8"
click at [449, 490] on input "48" at bounding box center [482, 508] width 78 height 37
type input "48"
click at [472, 584] on span "Save" at bounding box center [598, 595] width 823 height 23
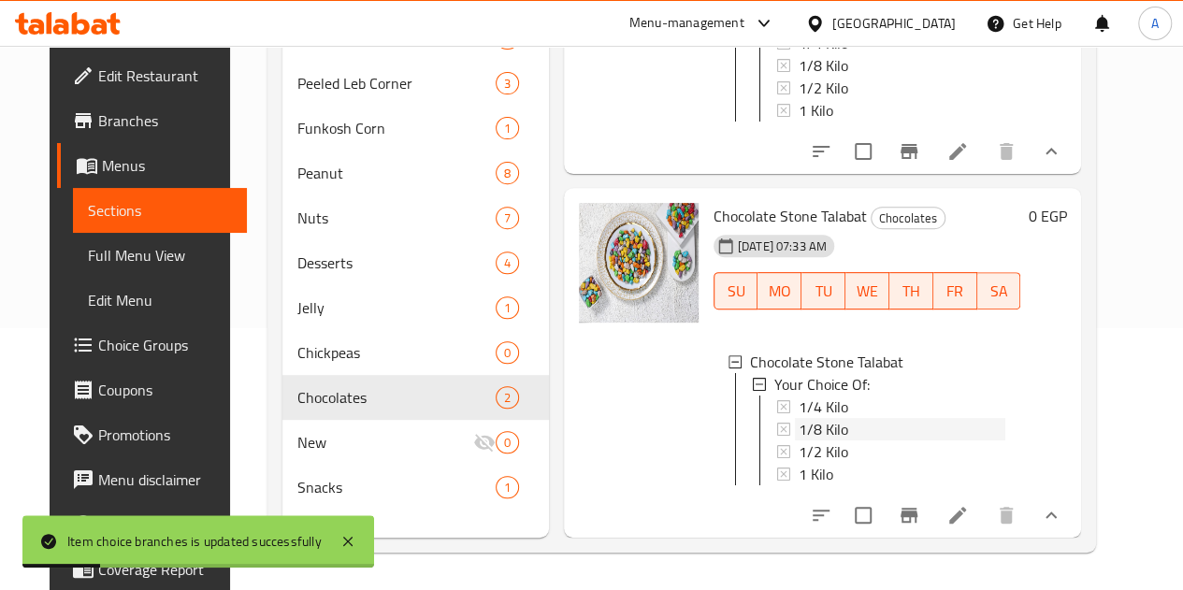
click at [798, 418] on span "1/8 Kilo" at bounding box center [823, 429] width 50 height 22
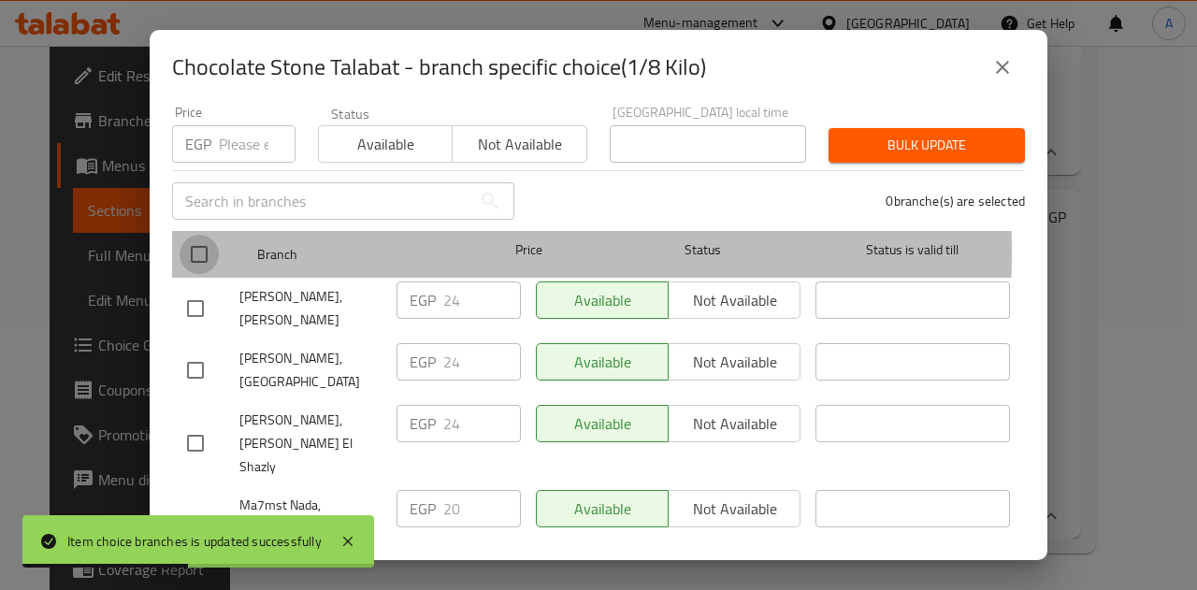
click at [212, 238] on input "checkbox" at bounding box center [198, 254] width 39 height 39
checkbox input "true"
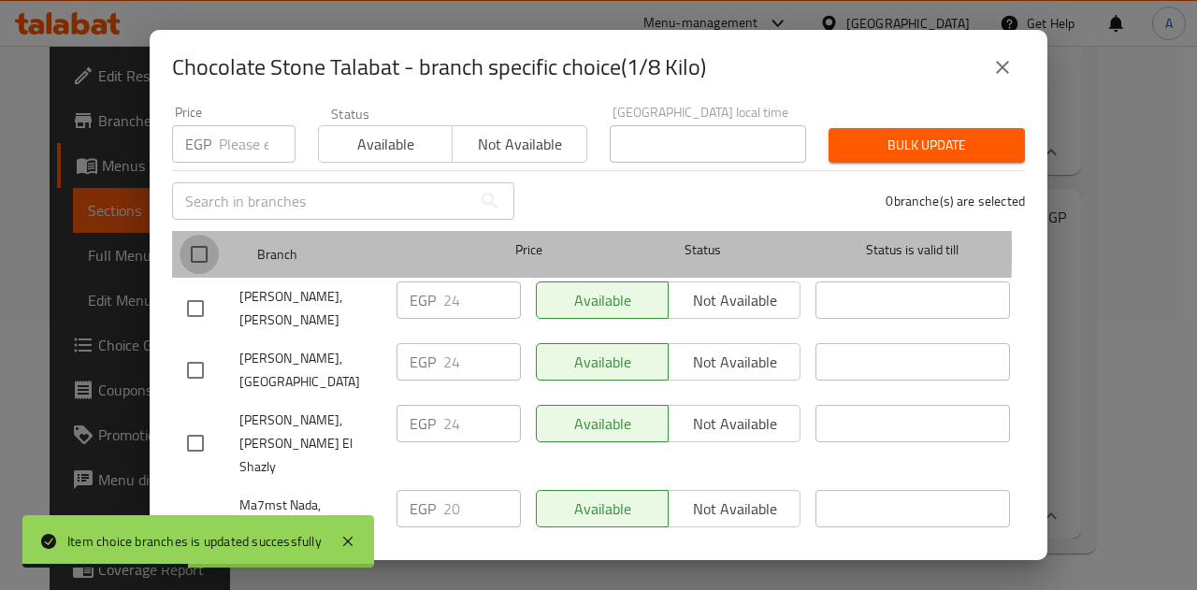
checkbox input "true"
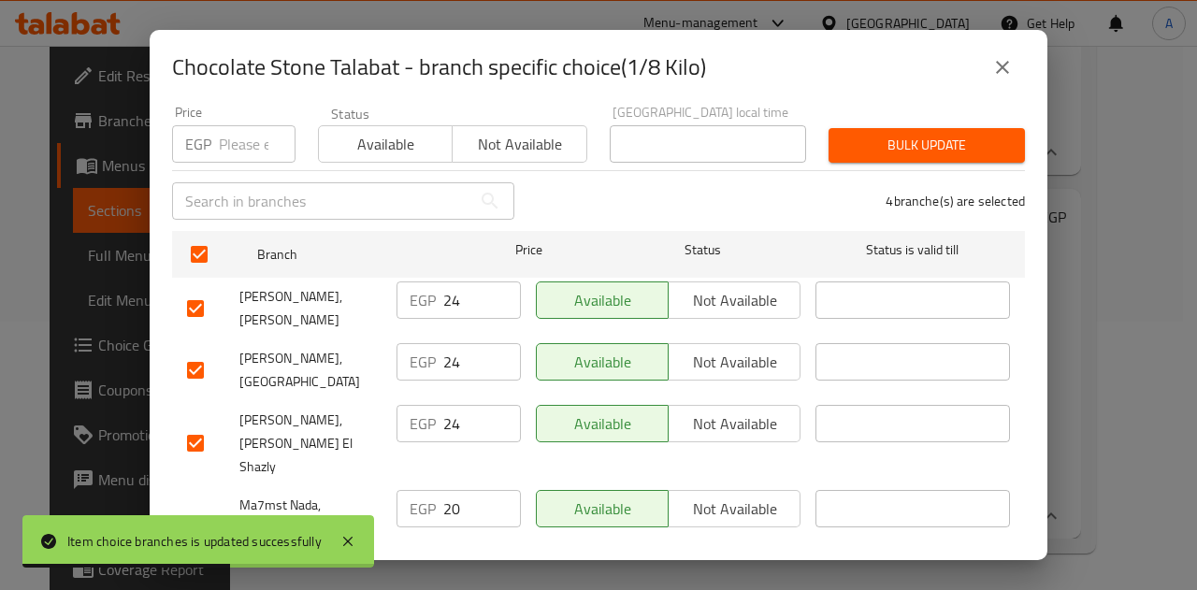
click at [443, 288] on input "24" at bounding box center [482, 299] width 78 height 37
click at [447, 490] on input "20" at bounding box center [482, 508] width 78 height 37
paste input "4"
click at [447, 490] on input "24" at bounding box center [482, 508] width 78 height 37
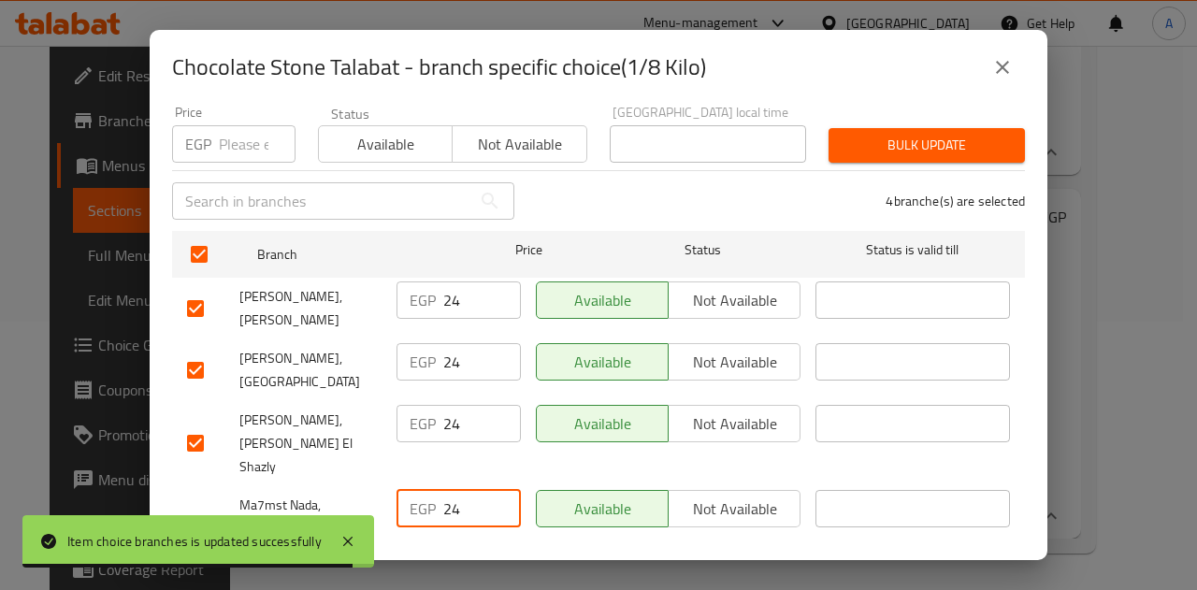
type input "24"
click at [488, 584] on span "Save" at bounding box center [598, 595] width 823 height 23
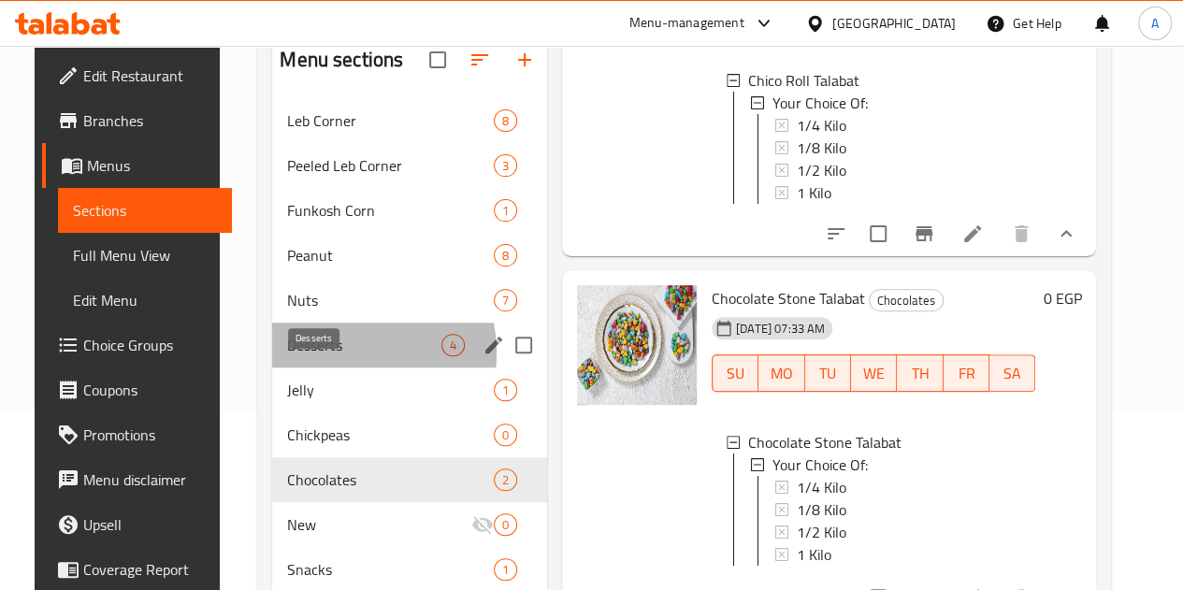
click at [314, 356] on span "Desserts" at bounding box center [364, 345] width 154 height 22
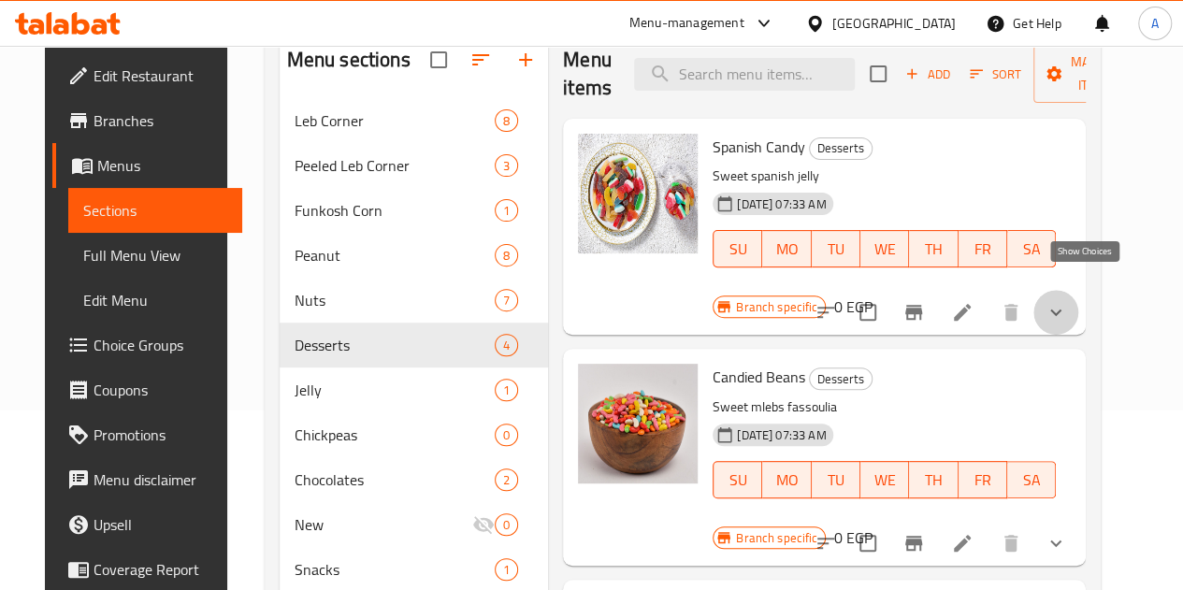
click at [1067, 301] on icon "show more" at bounding box center [1055, 312] width 22 height 22
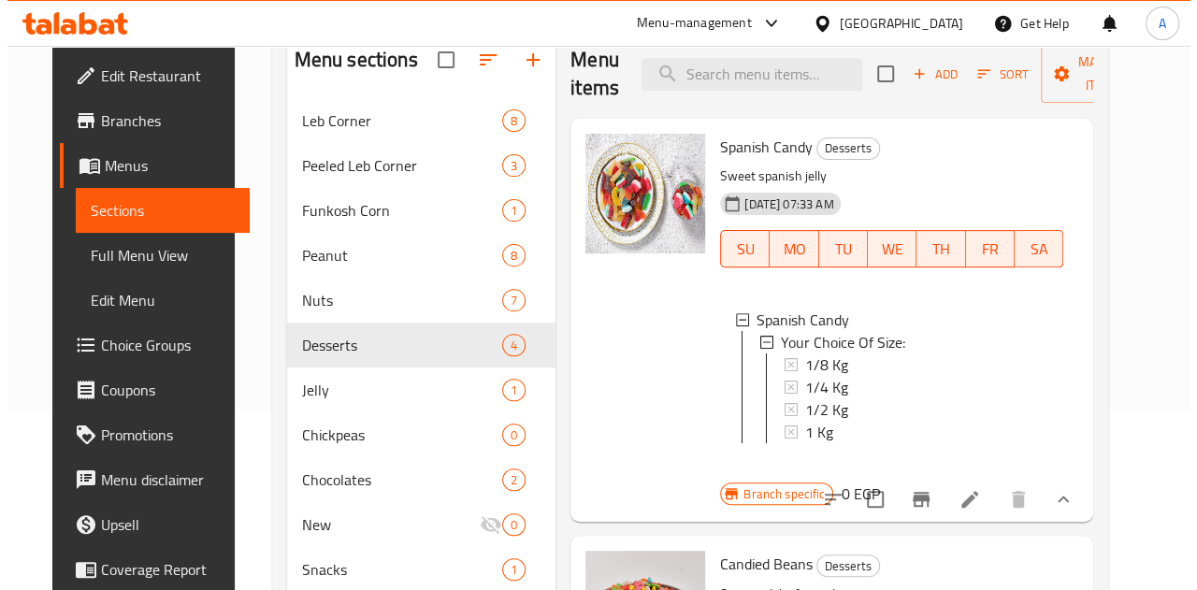
scroll to position [2, 0]
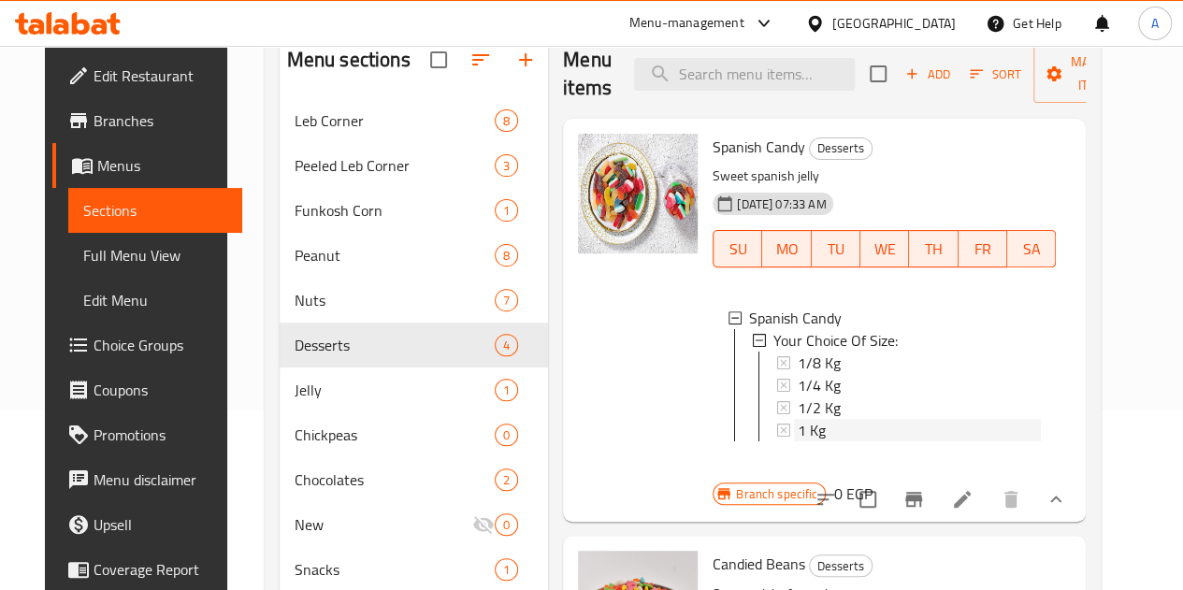
click at [797, 420] on div "1 Kg" at bounding box center [918, 430] width 243 height 22
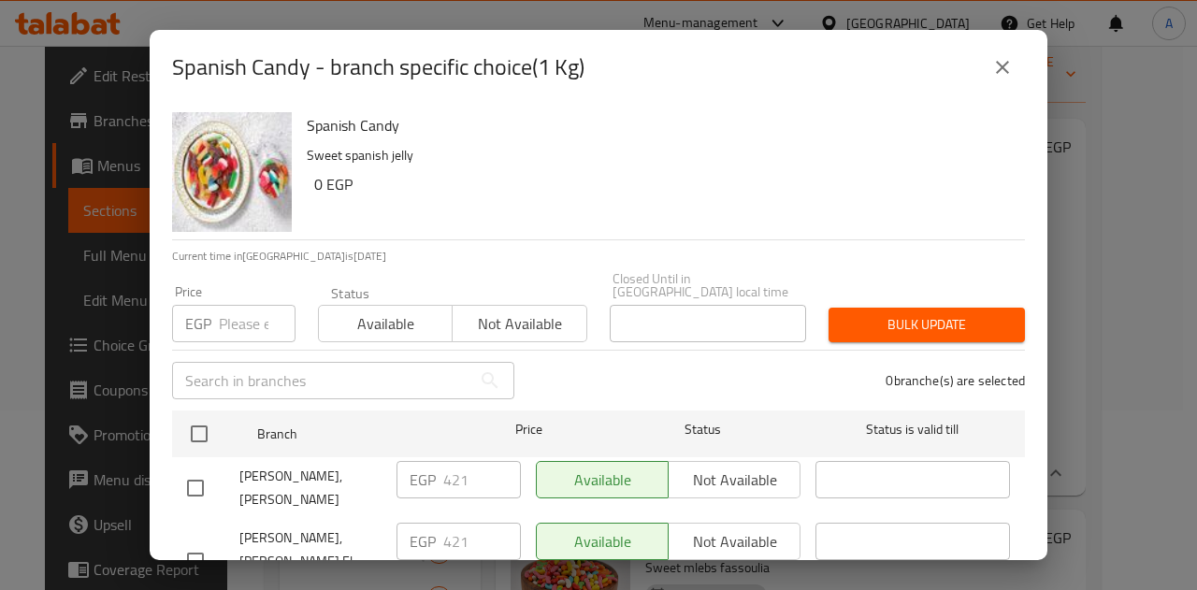
scroll to position [179, 0]
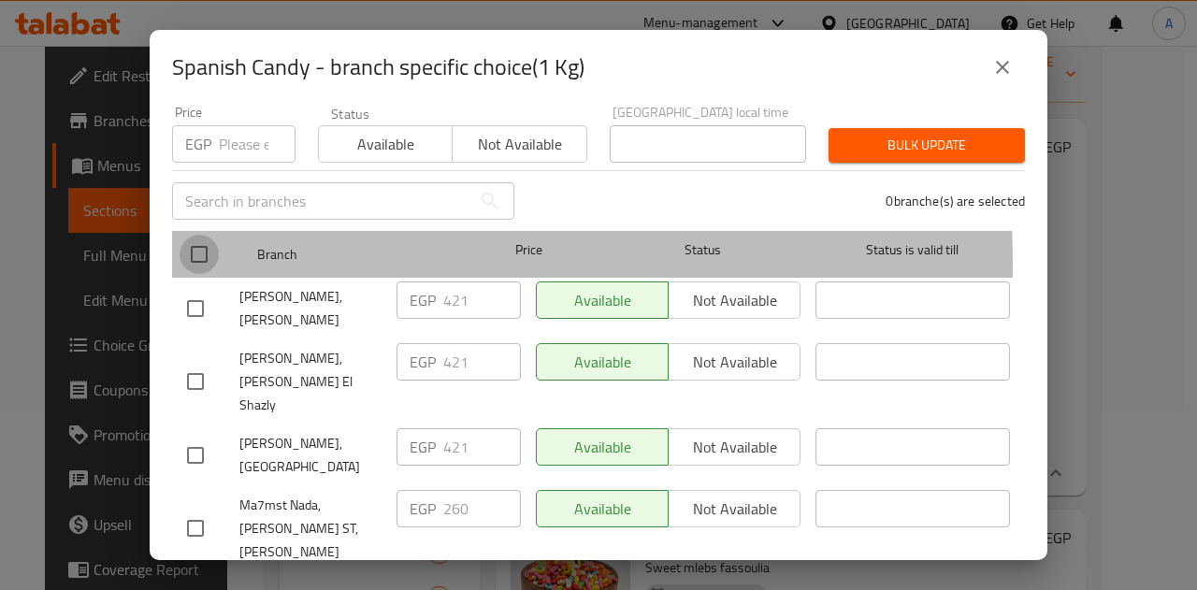
click at [192, 251] on input "checkbox" at bounding box center [198, 254] width 39 height 39
checkbox input "true"
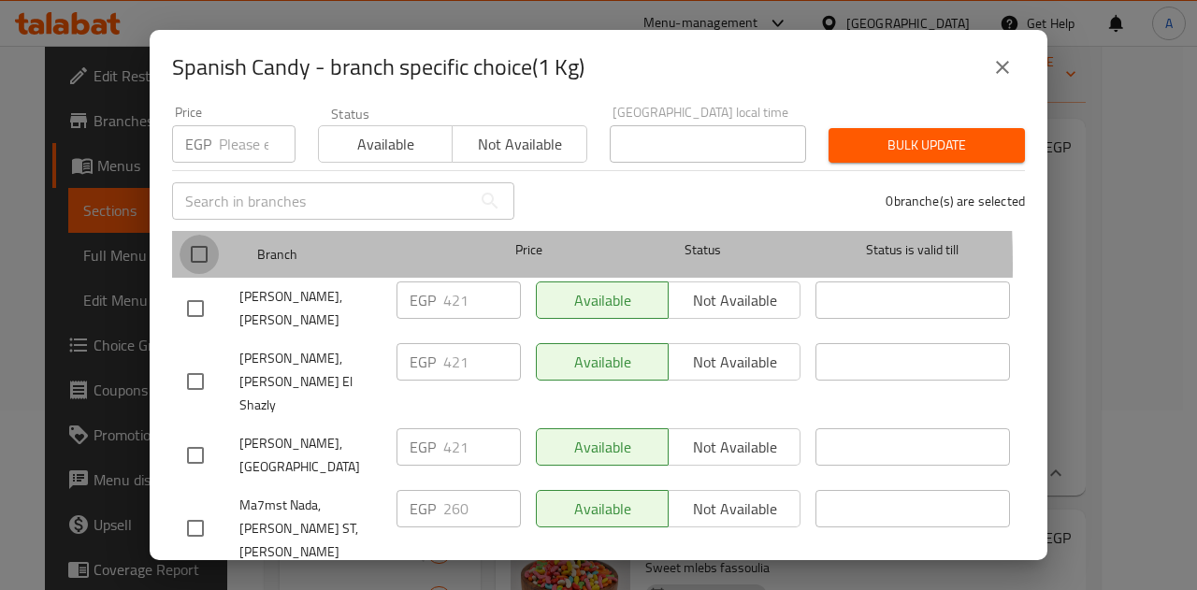
checkbox input "true"
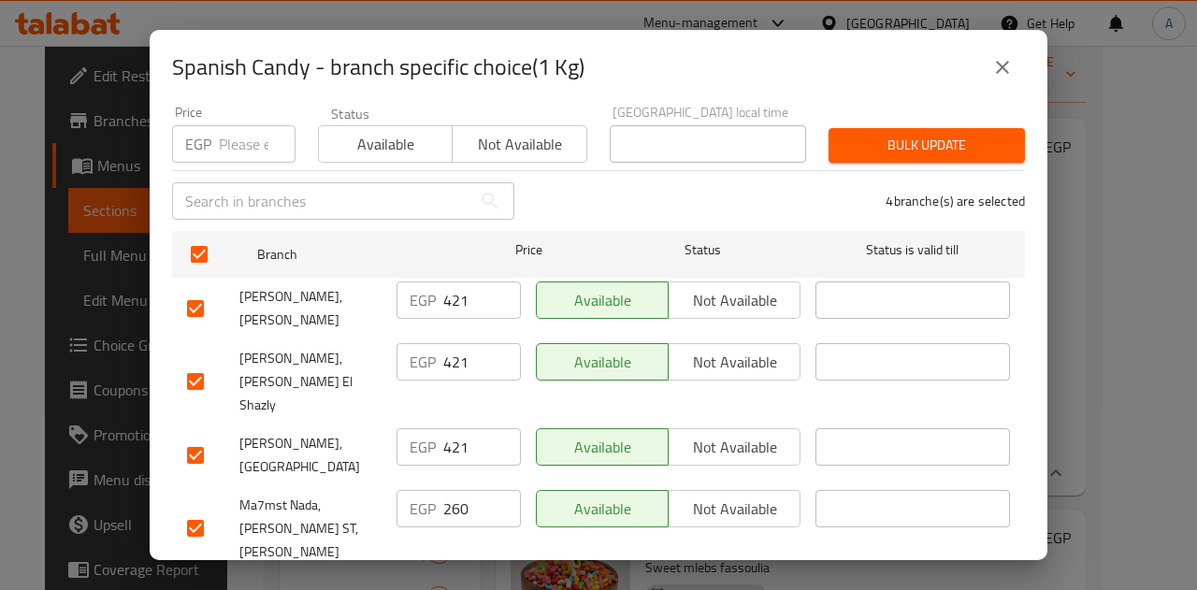
click at [451, 287] on input "421" at bounding box center [482, 299] width 78 height 37
click at [452, 290] on input "421" at bounding box center [482, 299] width 78 height 37
paste input "32"
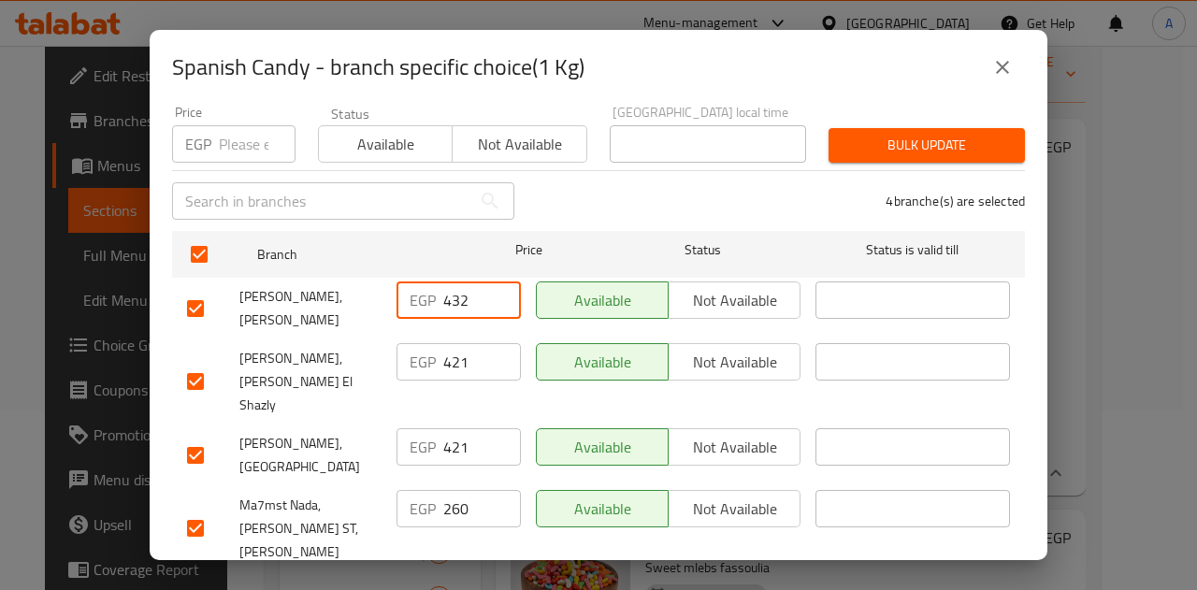
type input "432"
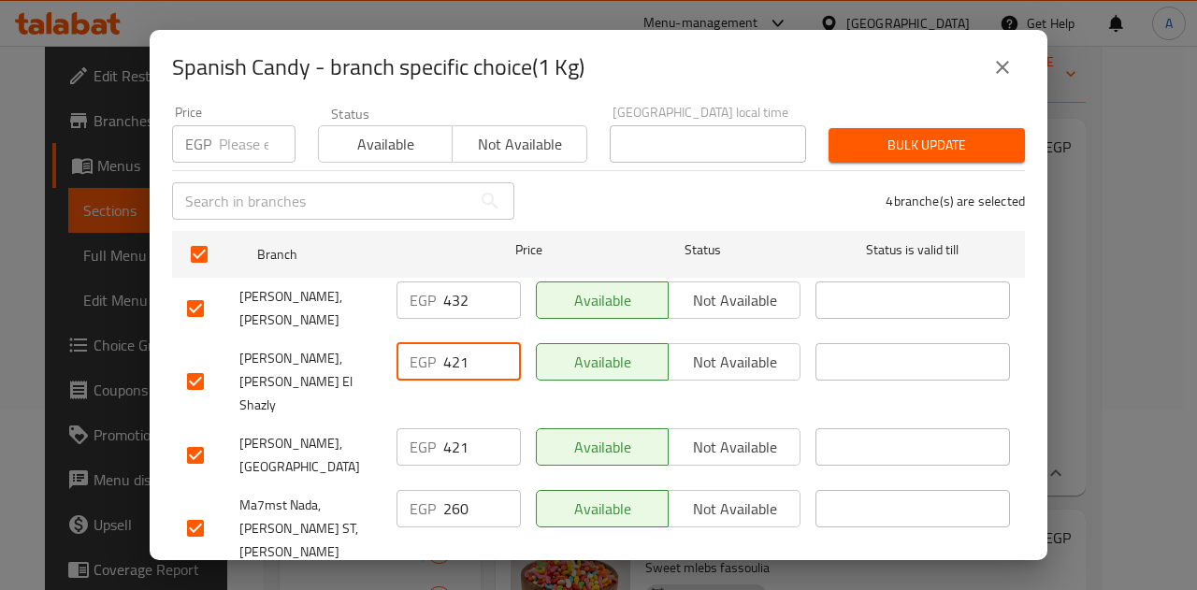
click at [450, 351] on input "421" at bounding box center [482, 361] width 78 height 37
paste input "32"
type input "432"
click at [449, 428] on input "421" at bounding box center [482, 446] width 78 height 37
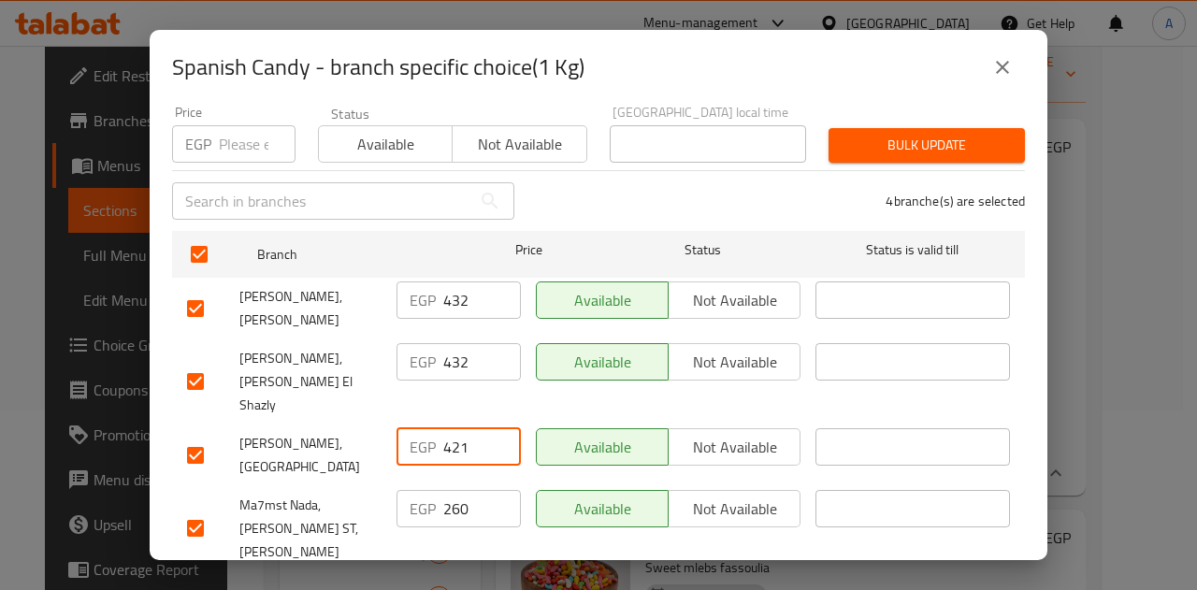
click at [449, 428] on input "421" at bounding box center [482, 446] width 78 height 37
paste input "32"
type input "432"
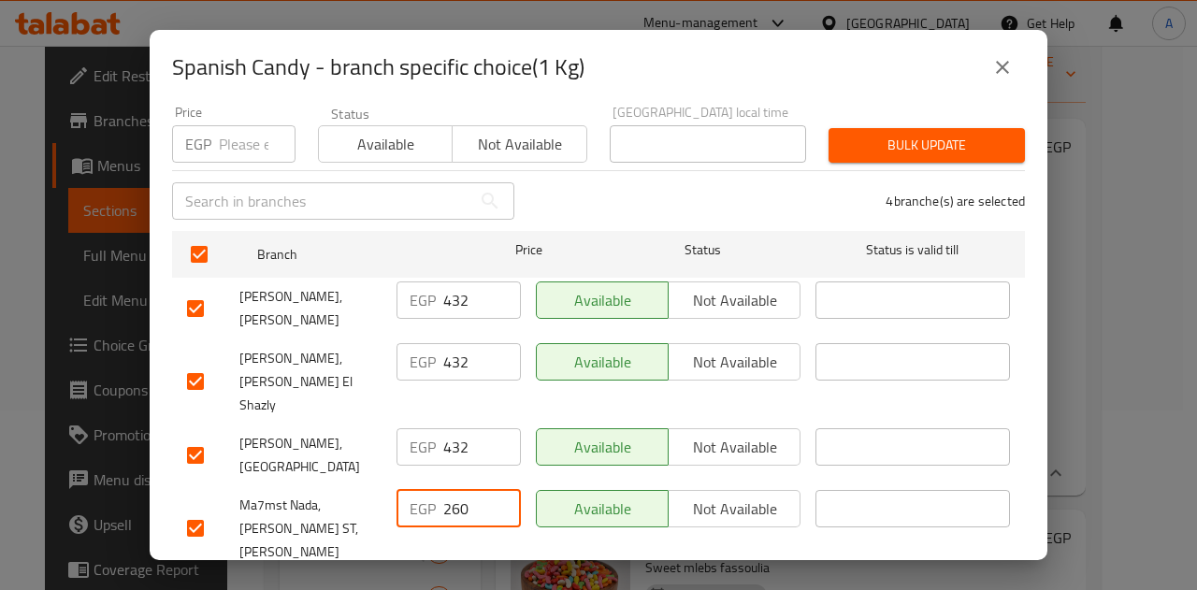
click at [453, 490] on input "260" at bounding box center [482, 508] width 78 height 37
paste input "432"
type input "432"
click at [504, 584] on span "Save" at bounding box center [598, 595] width 823 height 23
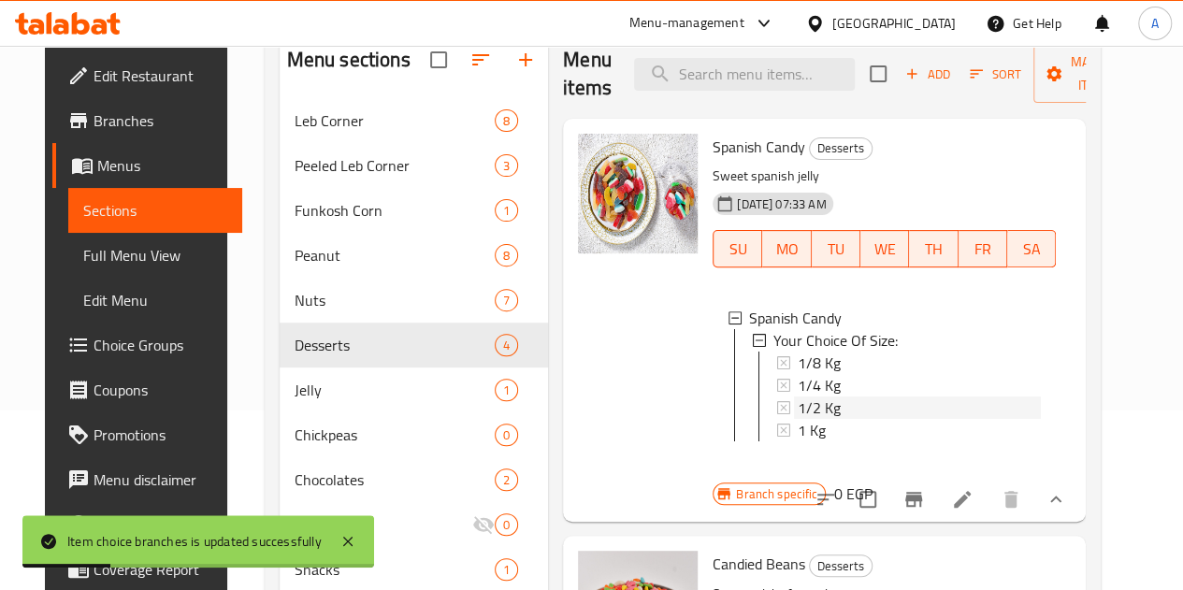
click at [797, 401] on span "1/2 Kg" at bounding box center [818, 407] width 43 height 22
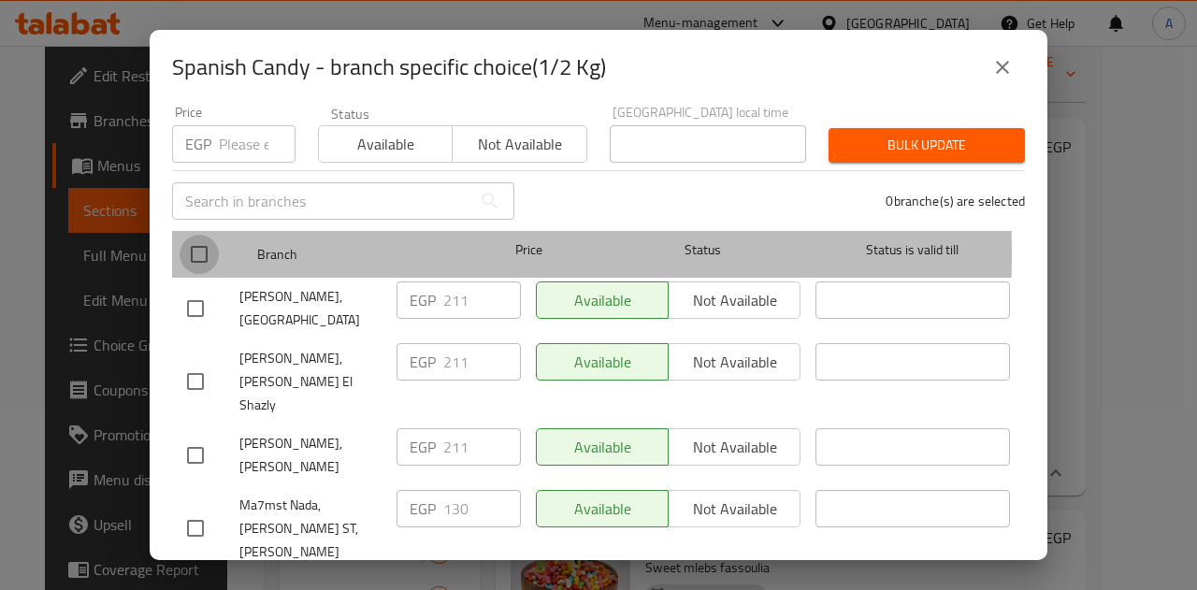
click at [196, 240] on input "checkbox" at bounding box center [198, 254] width 39 height 39
checkbox input "true"
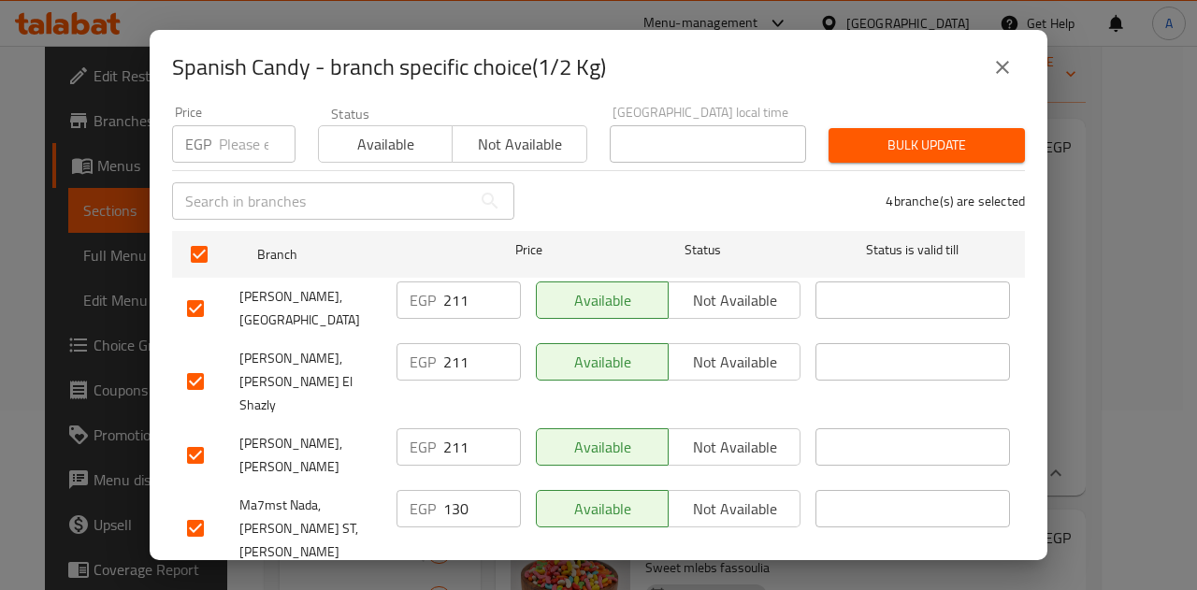
click at [450, 287] on input "211" at bounding box center [482, 299] width 78 height 37
paste input "6"
click at [452, 352] on input "211" at bounding box center [482, 361] width 78 height 37
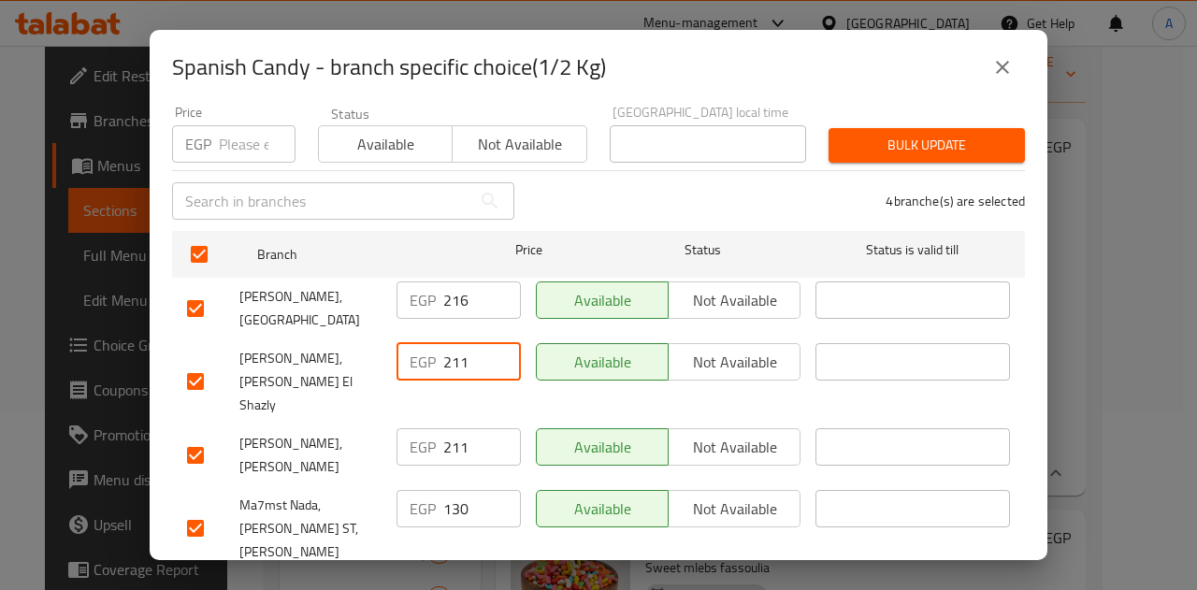
paste input "6"
click at [455, 428] on input "211" at bounding box center [482, 446] width 78 height 37
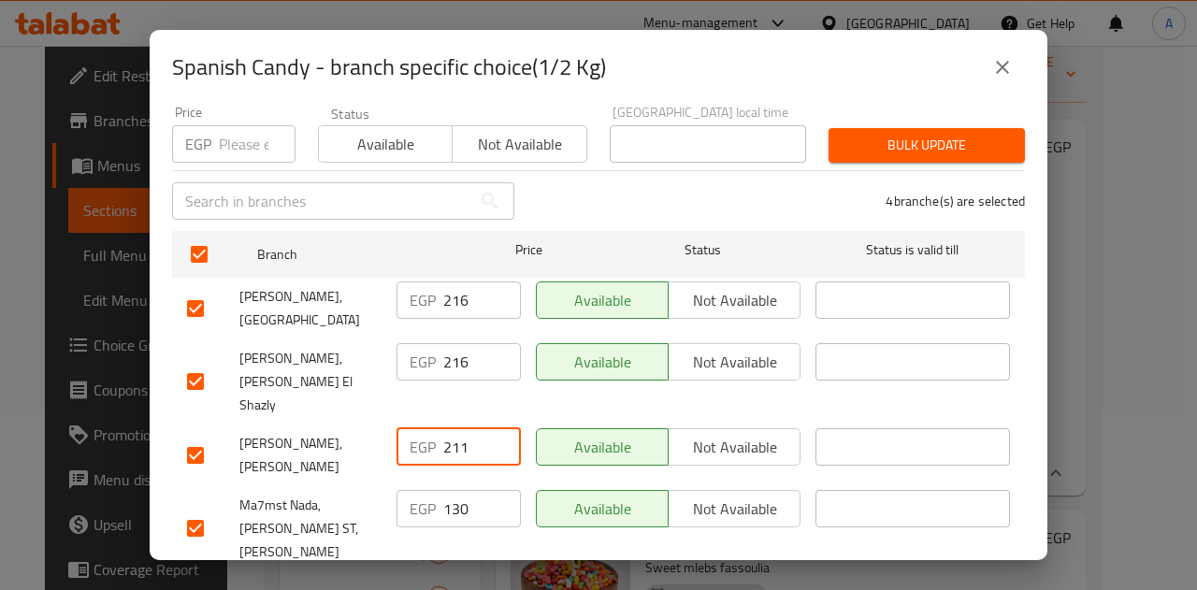
click at [455, 428] on input "211" at bounding box center [482, 446] width 78 height 37
paste input "6"
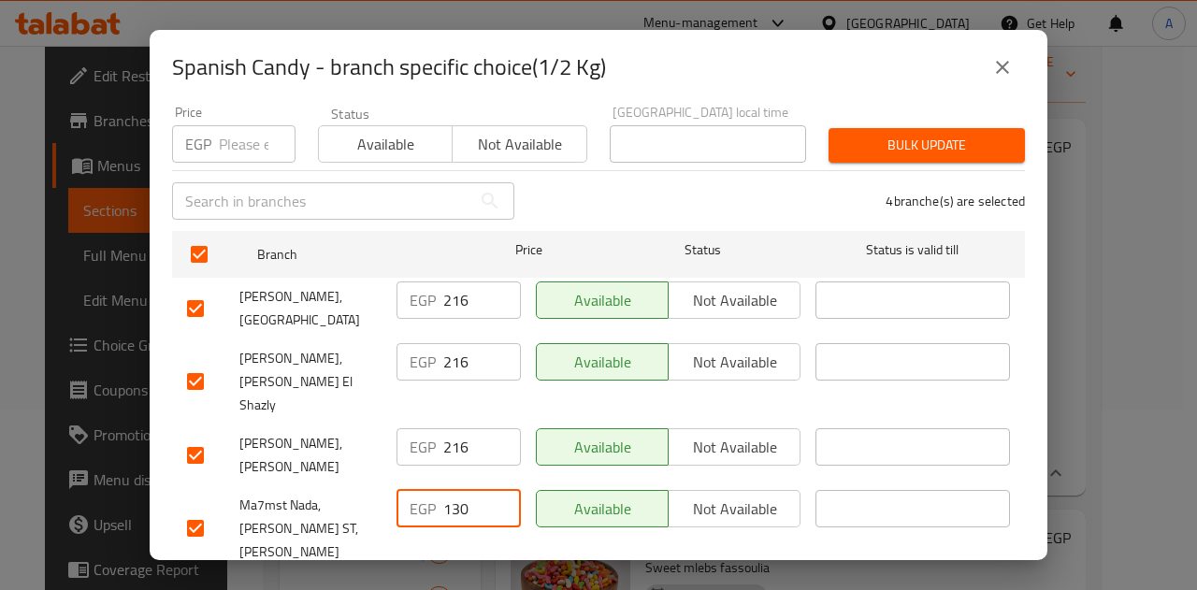
click at [454, 490] on input "130" at bounding box center [482, 508] width 78 height 37
paste input "216"
click at [513, 584] on span "Save" at bounding box center [598, 595] width 823 height 23
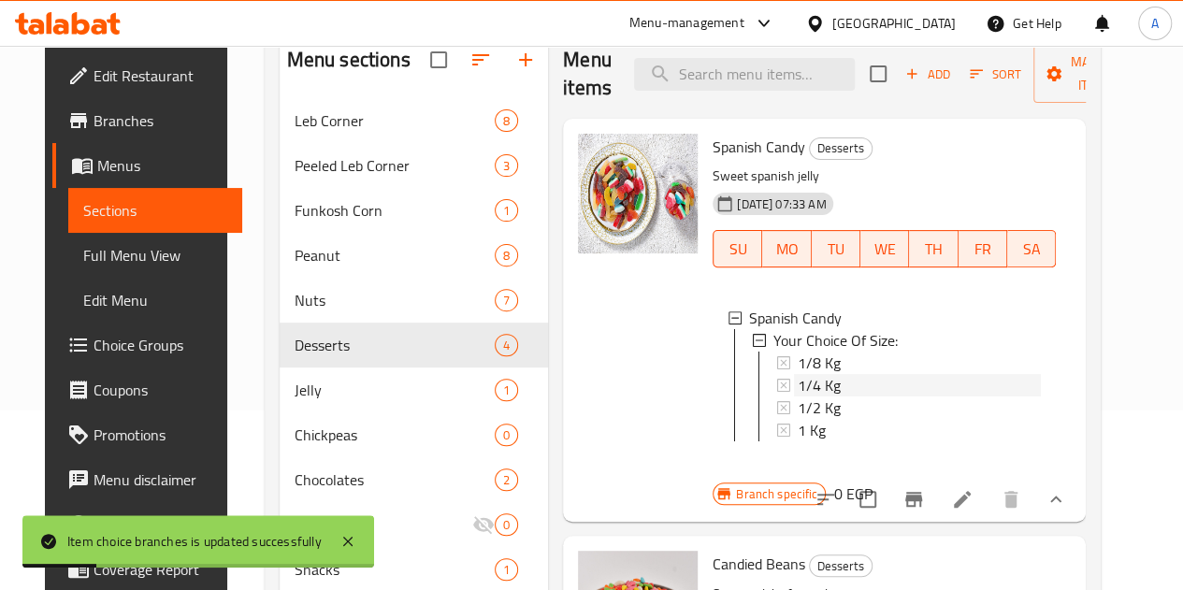
click at [797, 378] on div "1/4 Kg" at bounding box center [918, 385] width 243 height 22
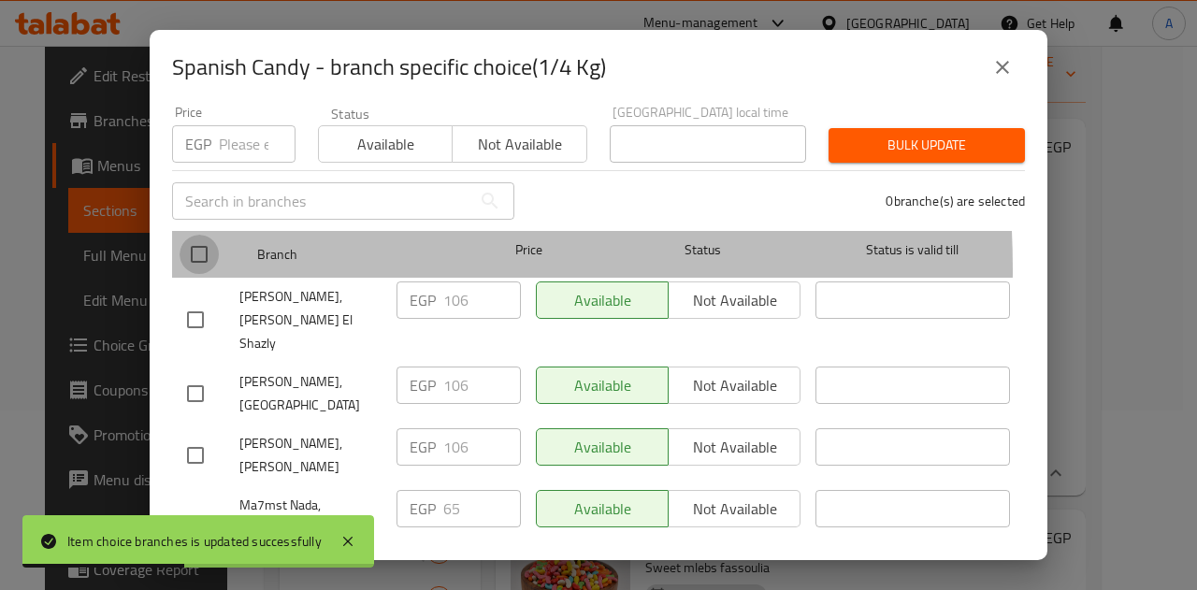
click at [199, 255] on input "checkbox" at bounding box center [198, 254] width 39 height 39
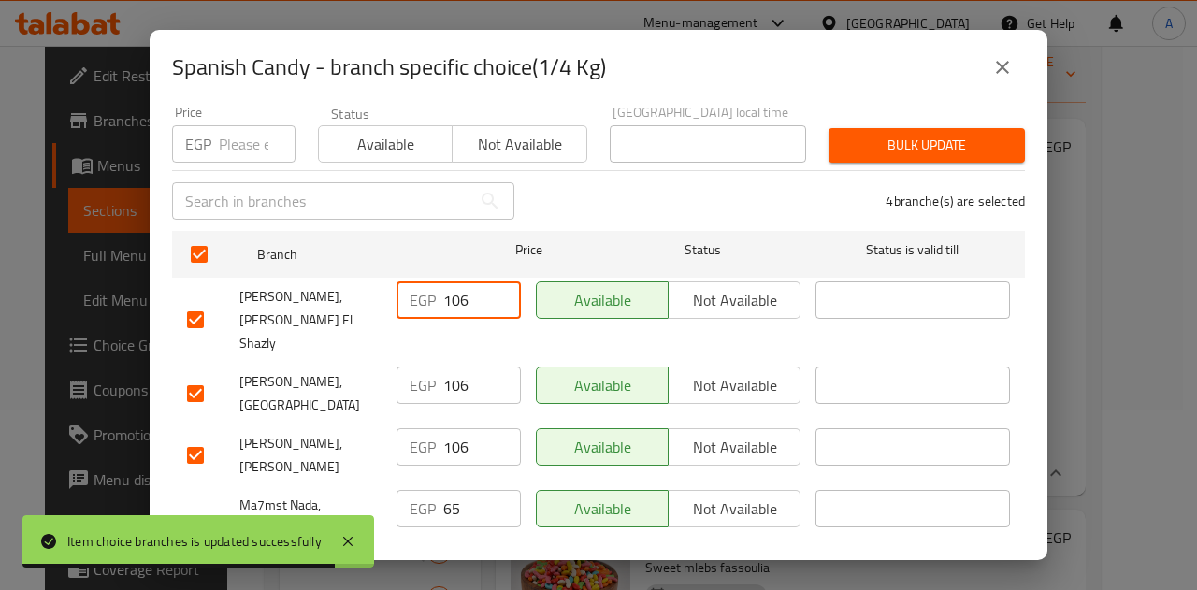
click at [449, 282] on input "106" at bounding box center [482, 299] width 78 height 37
paste input "8"
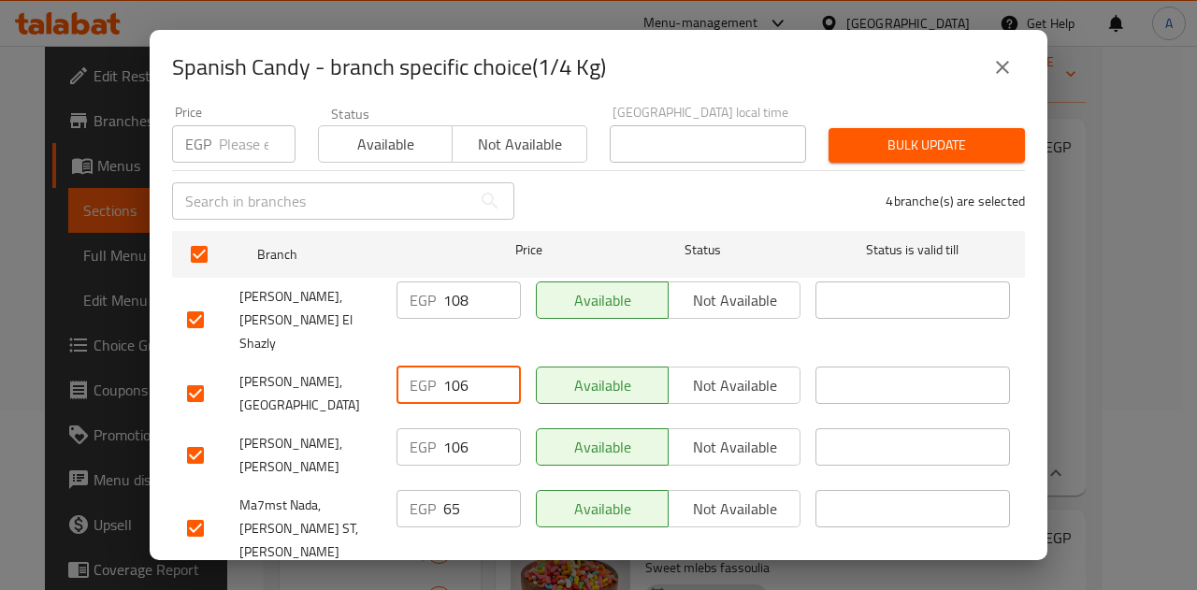
click at [452, 366] on input "106" at bounding box center [482, 384] width 78 height 37
paste input "8"
click at [446, 428] on input "106" at bounding box center [482, 446] width 78 height 37
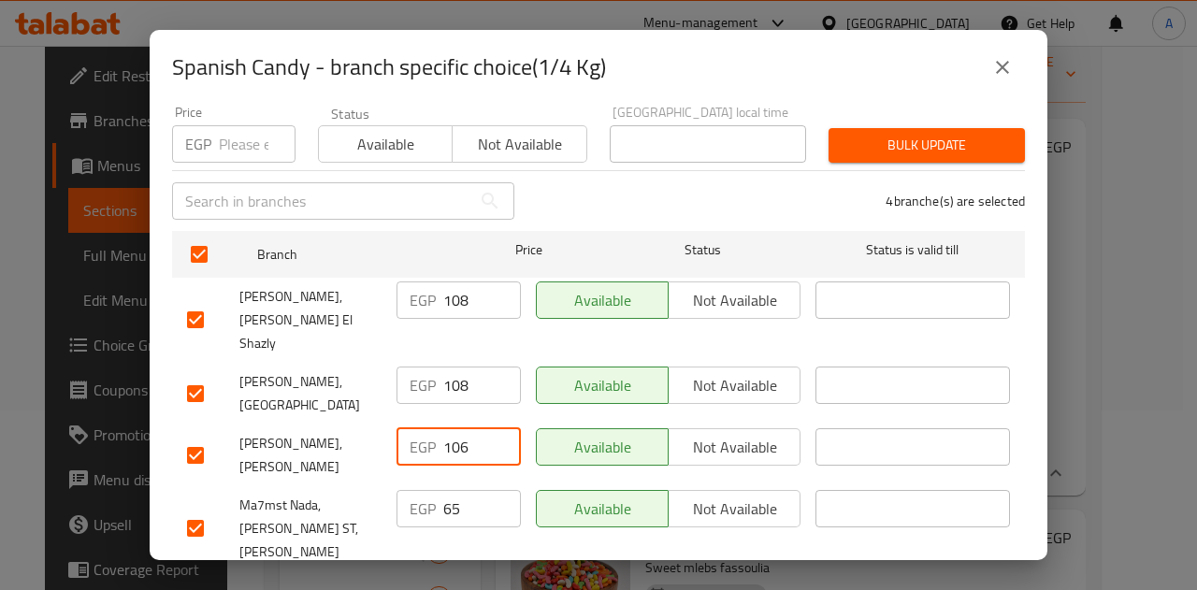
click at [446, 428] on input "106" at bounding box center [482, 446] width 78 height 37
paste input "8"
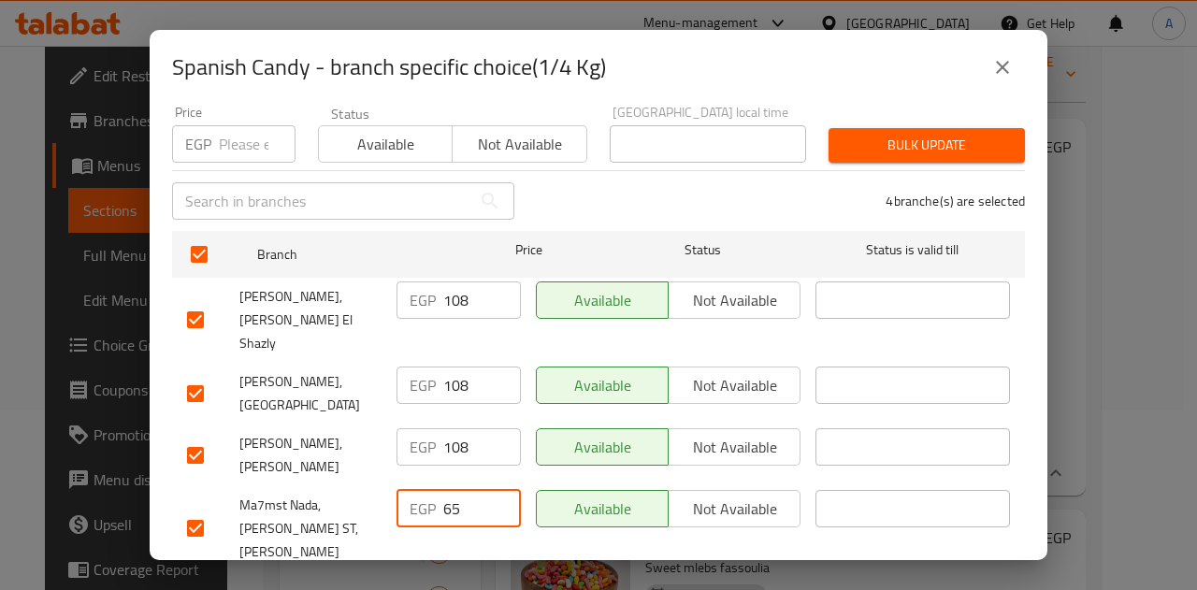
click at [447, 490] on input "65" at bounding box center [482, 508] width 78 height 37
paste input "108"
click at [509, 584] on span "Save" at bounding box center [598, 595] width 823 height 23
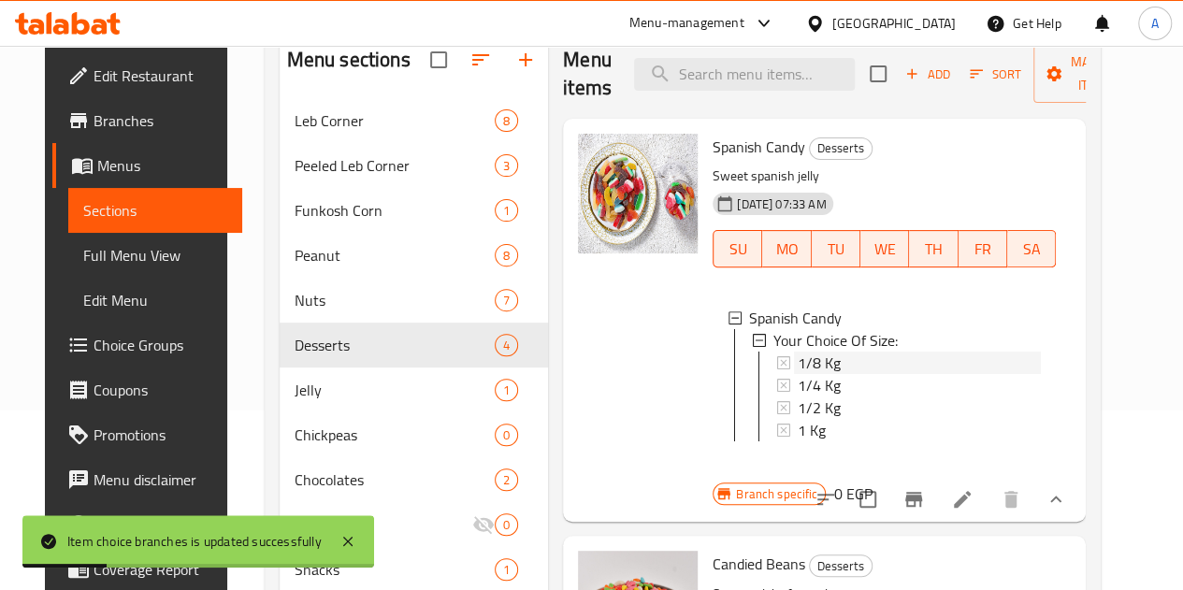
click at [797, 352] on span "1/8 Kg" at bounding box center [818, 363] width 43 height 22
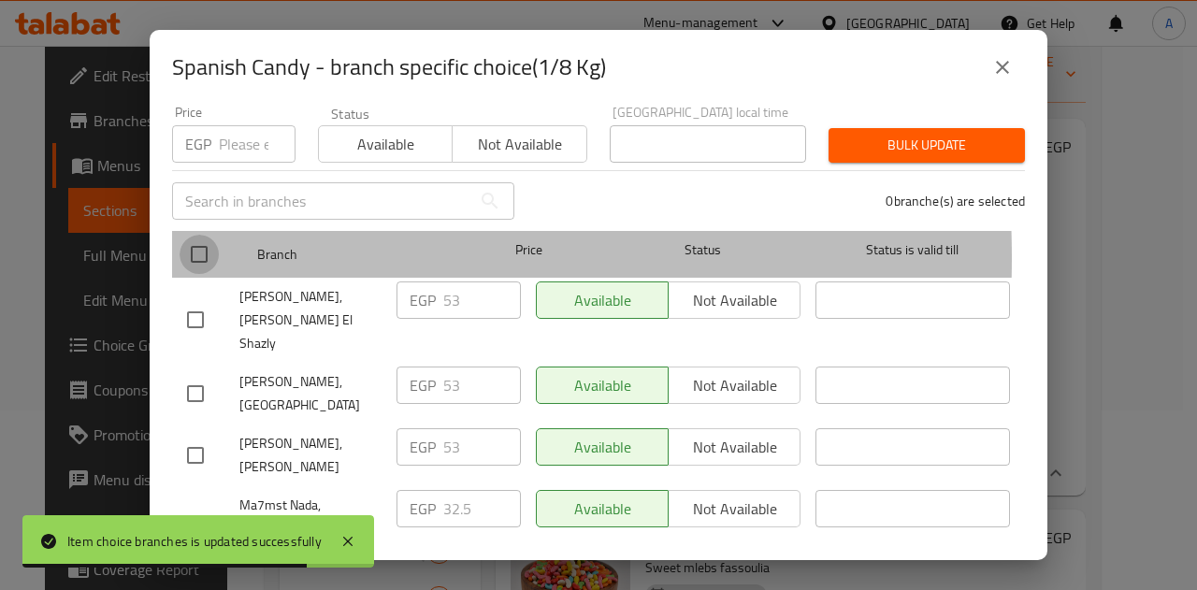
click at [189, 243] on input "checkbox" at bounding box center [198, 254] width 39 height 39
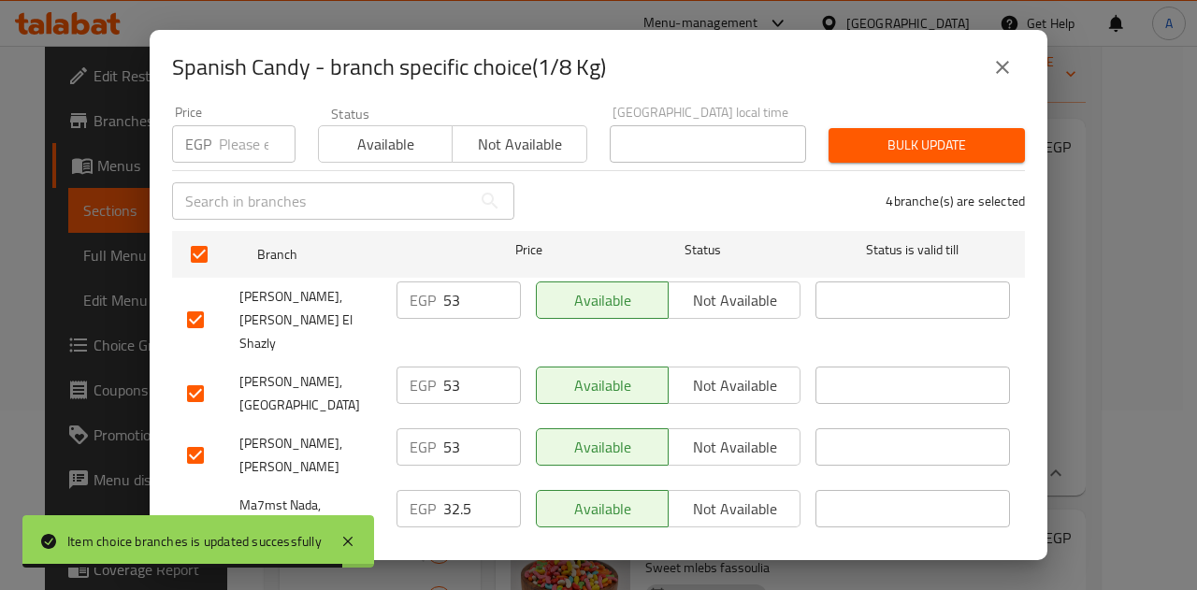
click at [450, 291] on input "53" at bounding box center [482, 299] width 78 height 37
paste input "4"
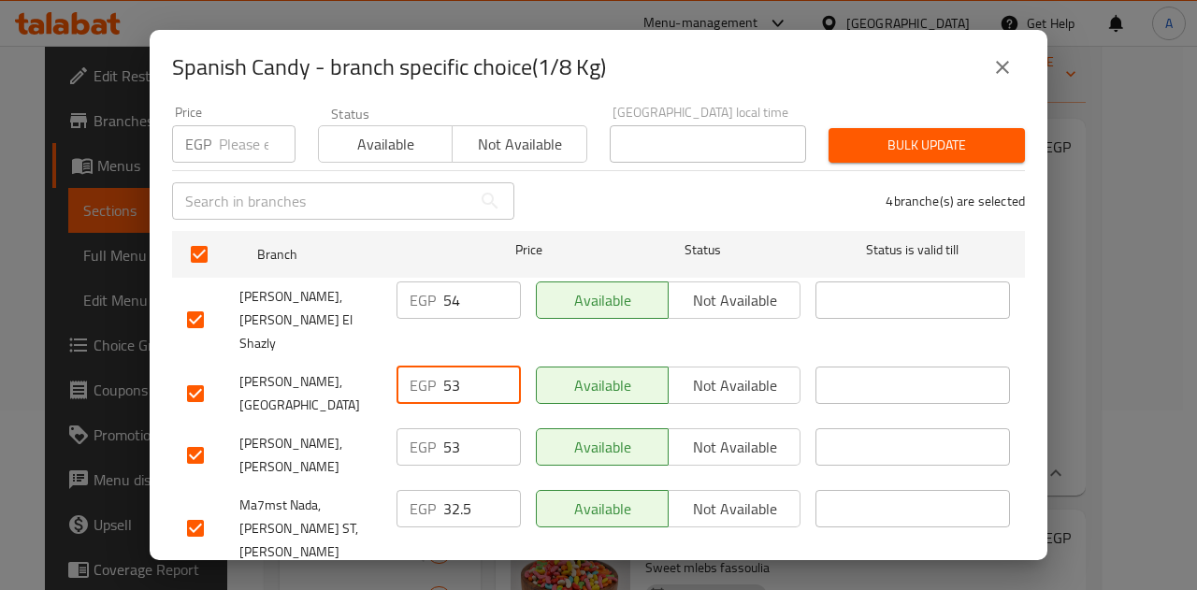
click at [452, 366] on input "53" at bounding box center [482, 384] width 78 height 37
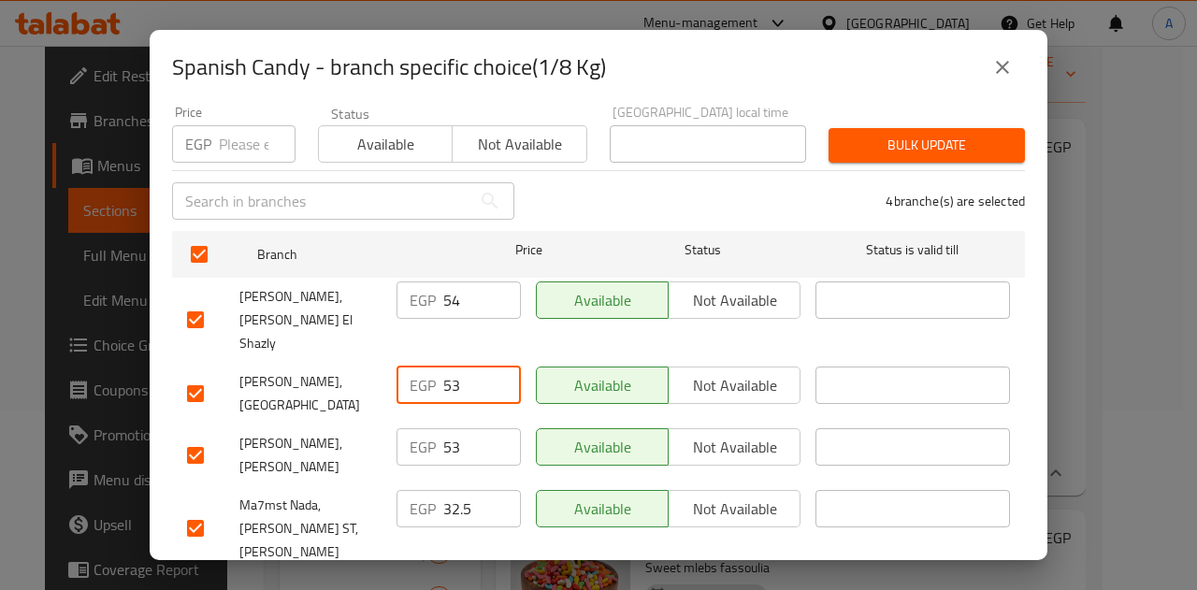
paste input "4"
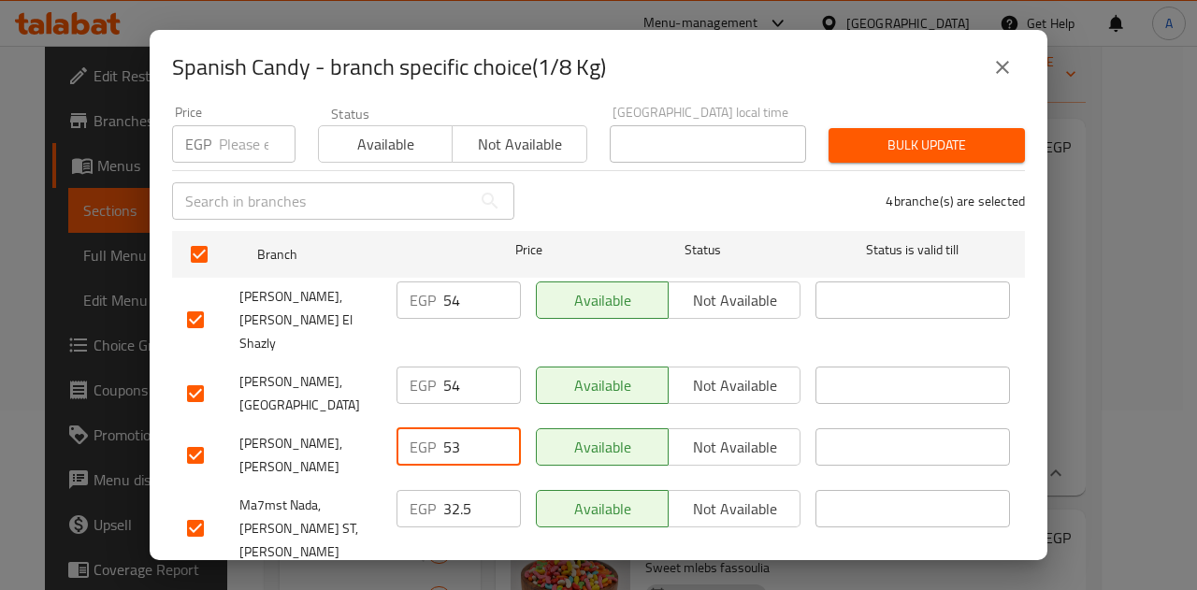
click at [445, 428] on input "53" at bounding box center [482, 446] width 78 height 37
paste input "4"
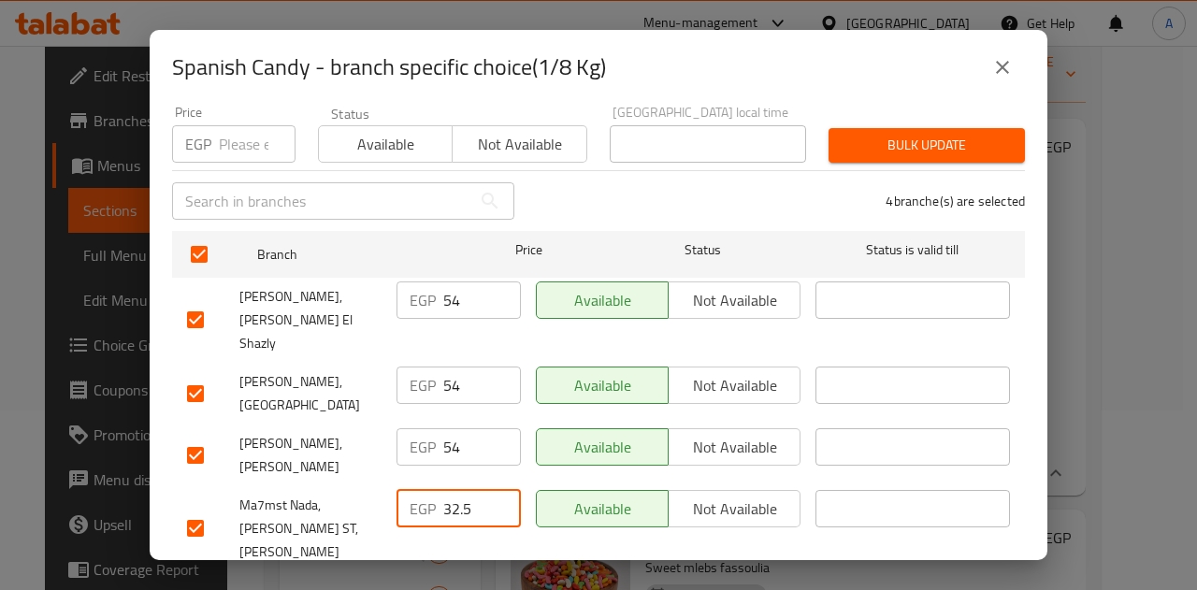
click at [452, 490] on input "32.5" at bounding box center [482, 508] width 78 height 37
paste input "54"
click at [524, 584] on span "Save" at bounding box center [598, 595] width 823 height 23
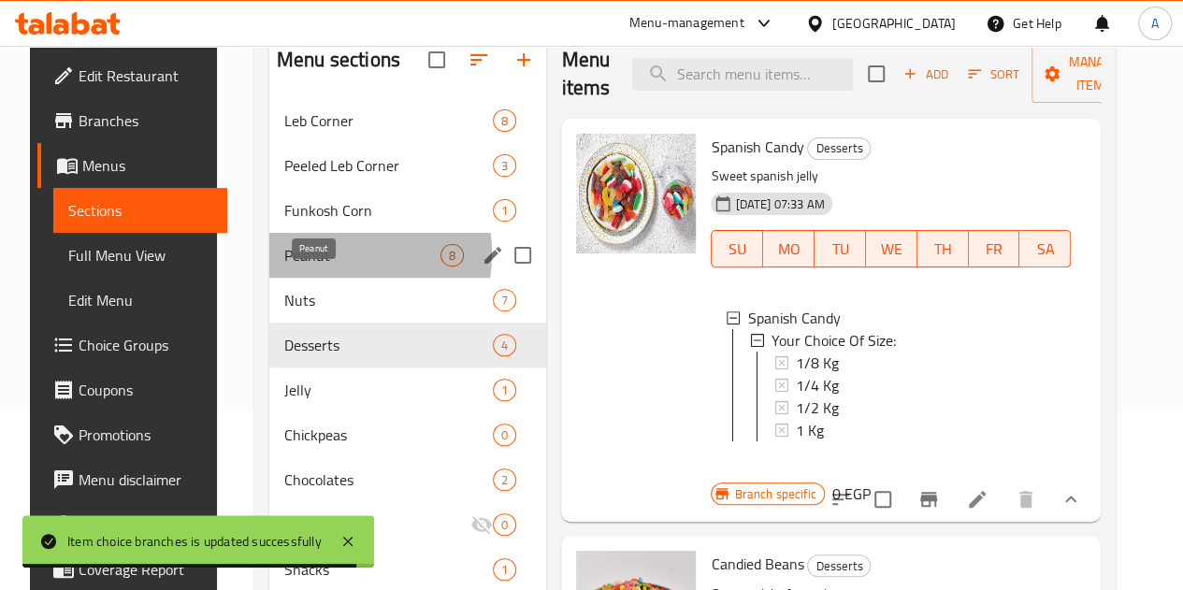
click at [305, 266] on span "Peanut" at bounding box center [362, 255] width 156 height 22
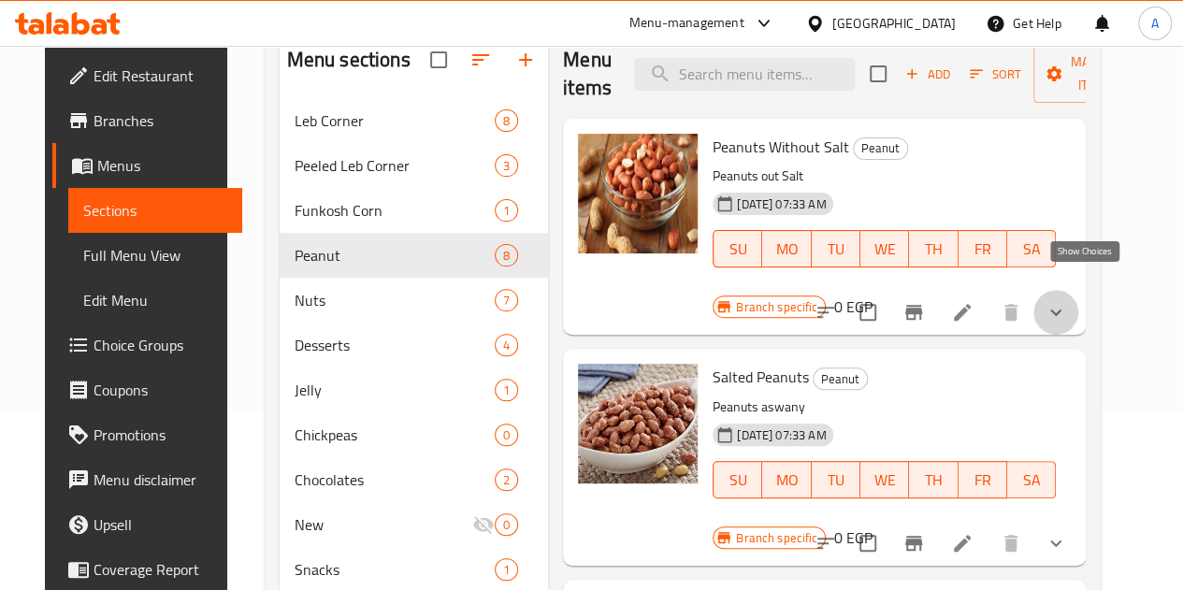
click at [1067, 301] on icon "show more" at bounding box center [1055, 312] width 22 height 22
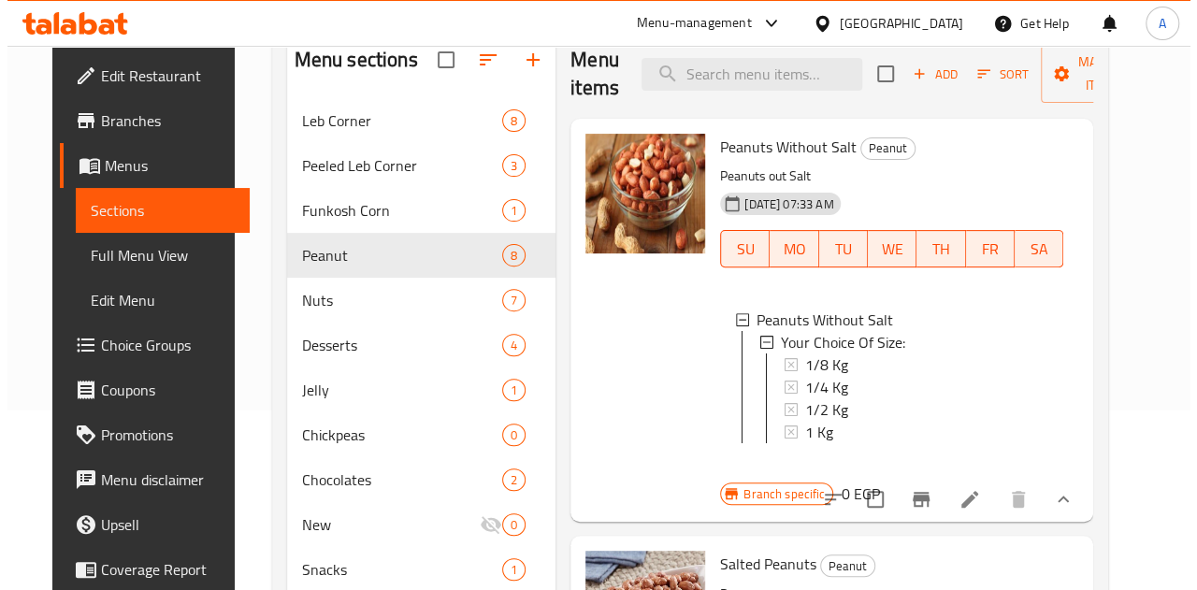
scroll to position [2, 0]
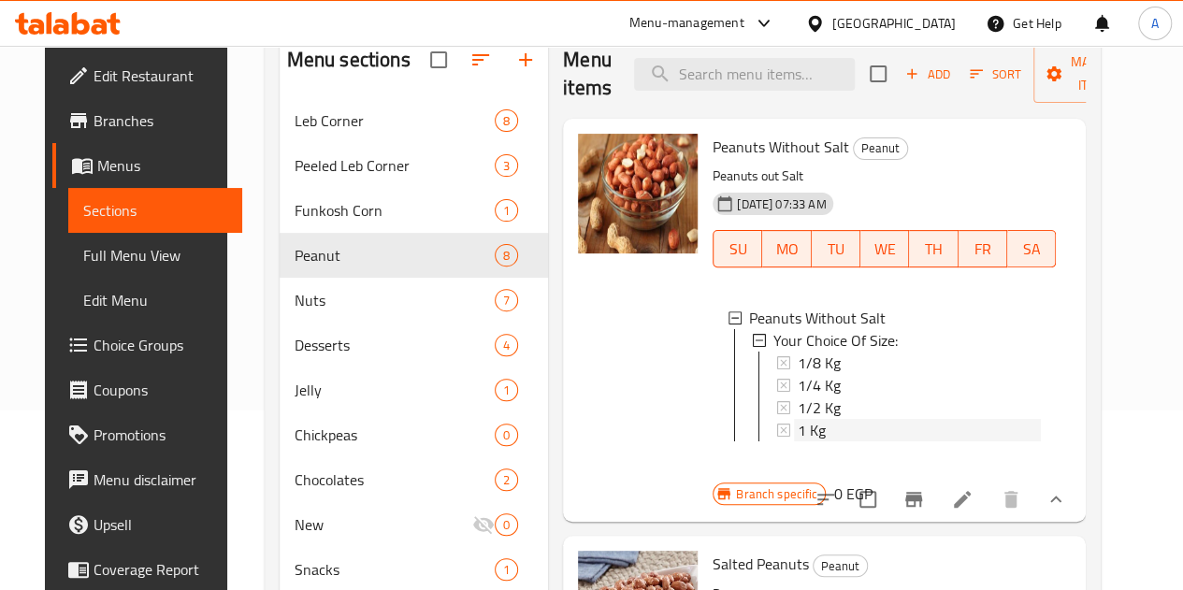
click at [797, 426] on div "1 Kg" at bounding box center [918, 430] width 243 height 22
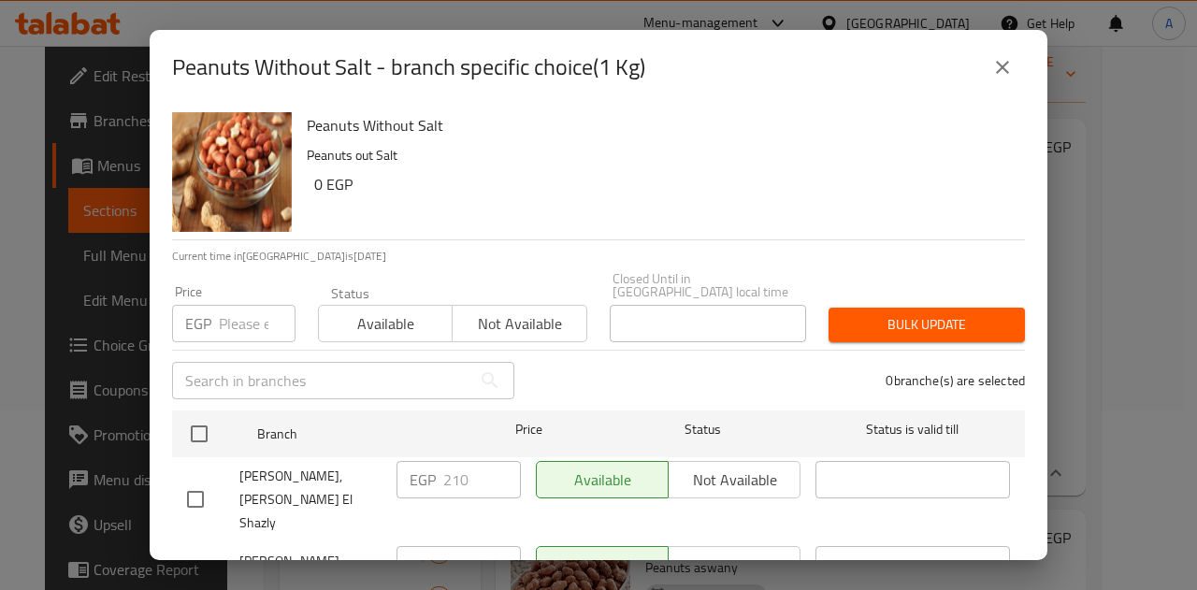
scroll to position [179, 0]
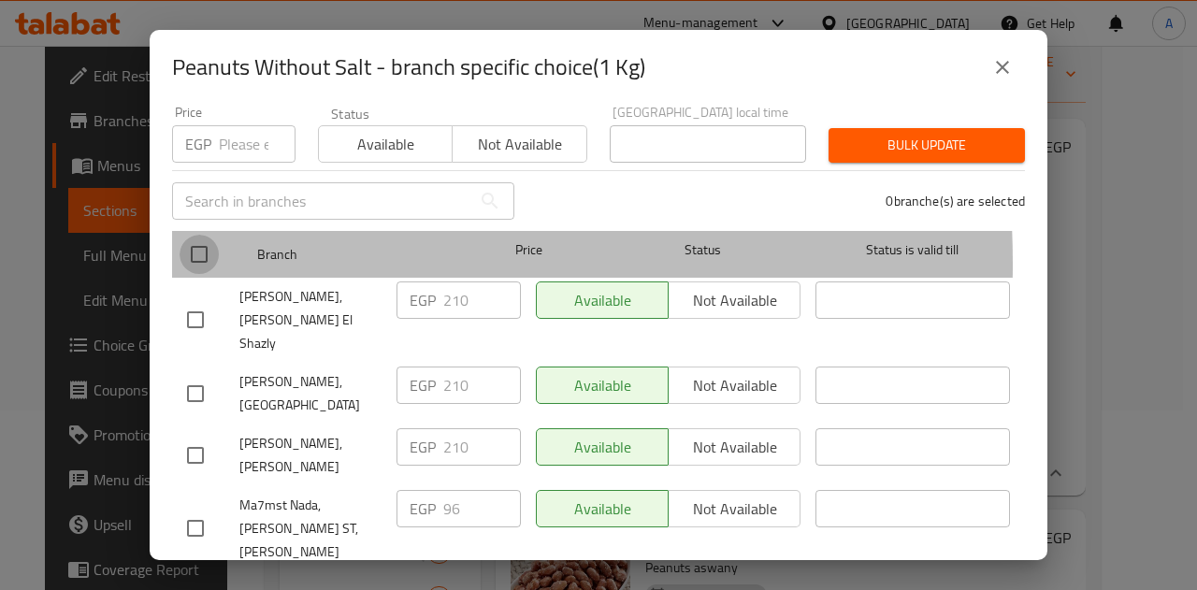
click at [195, 250] on input "checkbox" at bounding box center [198, 254] width 39 height 39
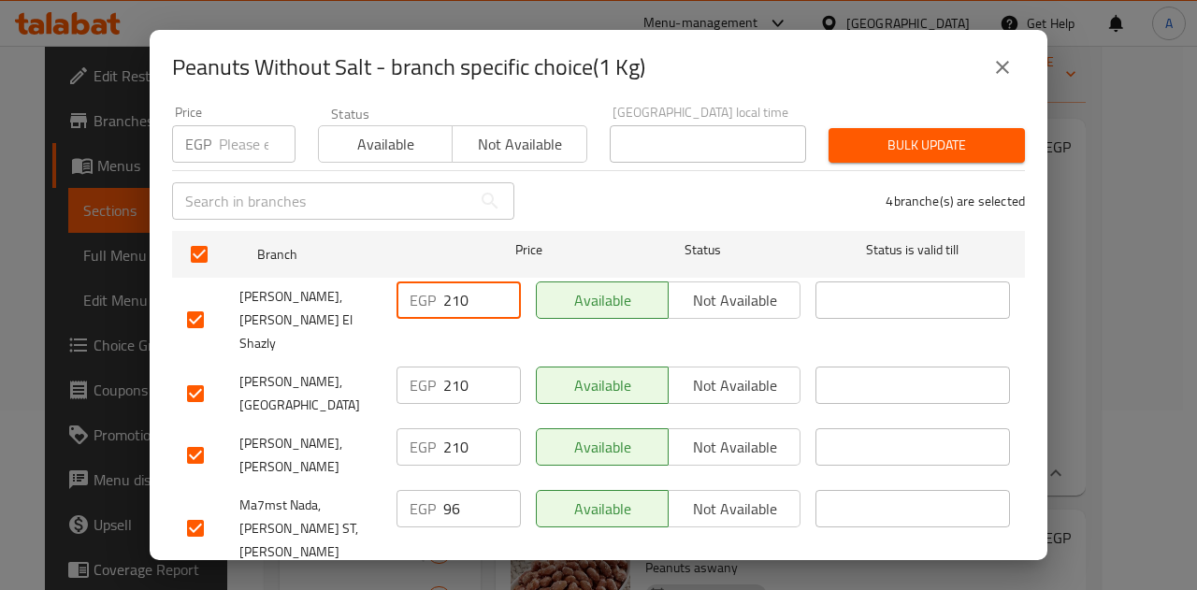
click at [460, 282] on input "210" at bounding box center [482, 299] width 78 height 37
paste input "192"
click at [451, 366] on input "210" at bounding box center [482, 384] width 78 height 37
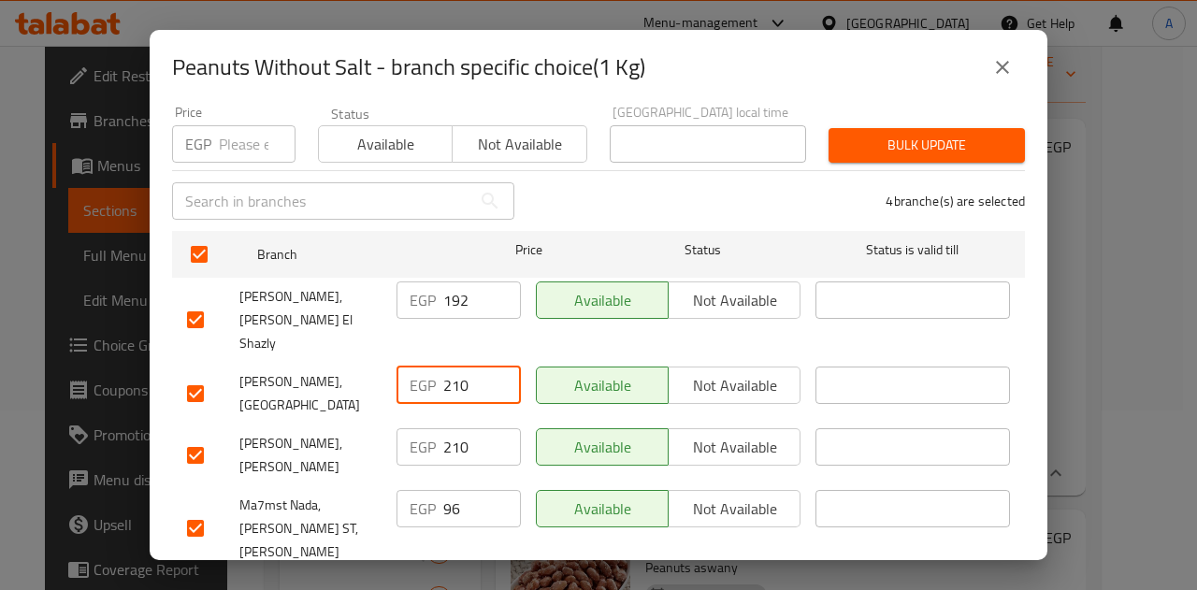
click at [451, 366] on input "210" at bounding box center [482, 384] width 78 height 37
paste input "192"
click at [443, 428] on input "210" at bounding box center [482, 446] width 78 height 37
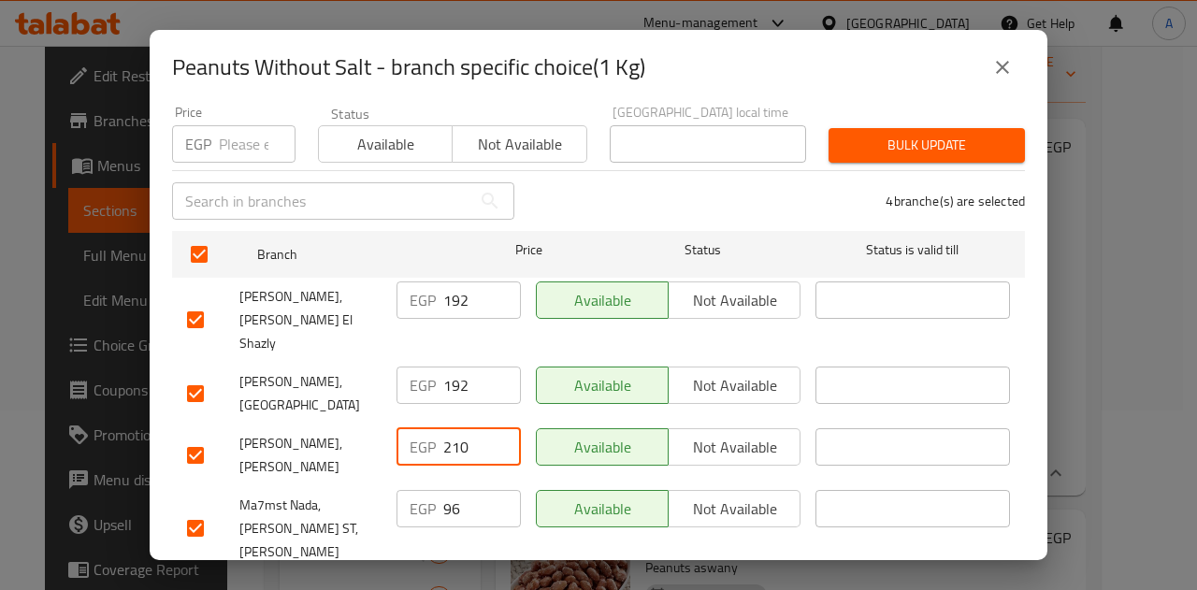
click at [443, 428] on input "210" at bounding box center [482, 446] width 78 height 37
paste input "192"
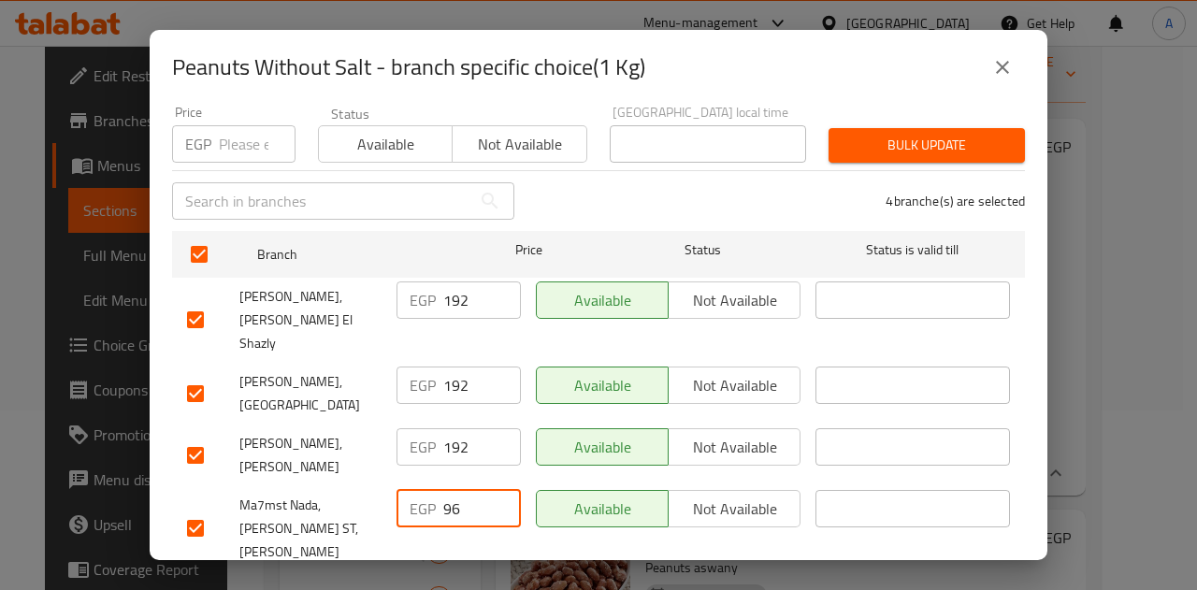
click at [445, 490] on input "96" at bounding box center [482, 508] width 78 height 37
paste input "192"
click at [470, 584] on span "Save" at bounding box center [598, 595] width 823 height 23
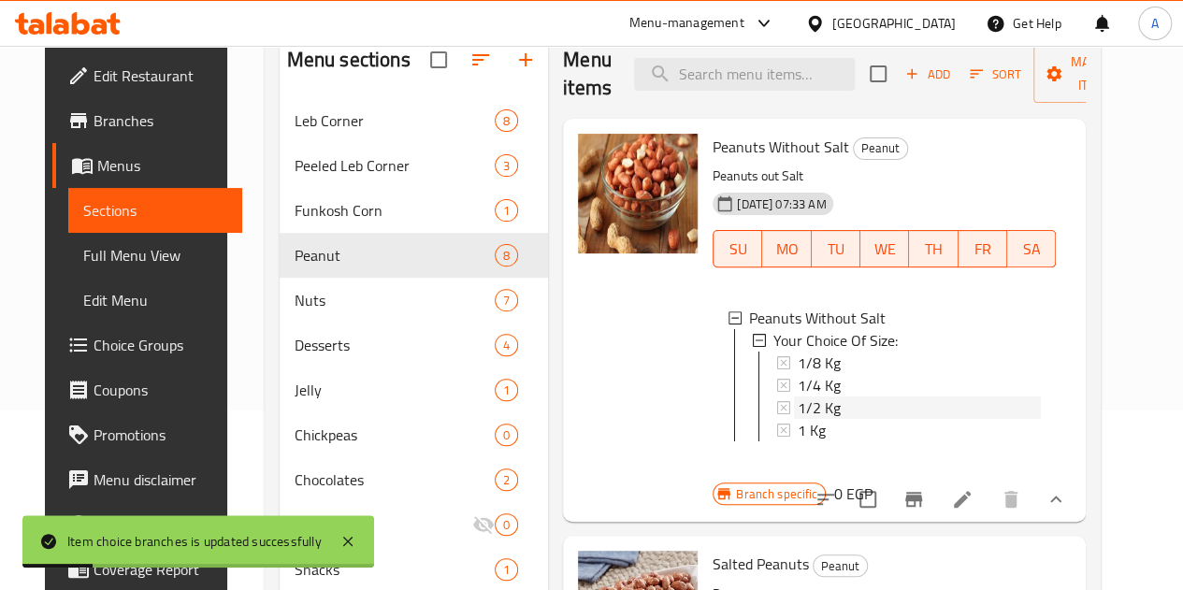
click at [797, 411] on div "1/2 Kg" at bounding box center [918, 407] width 243 height 22
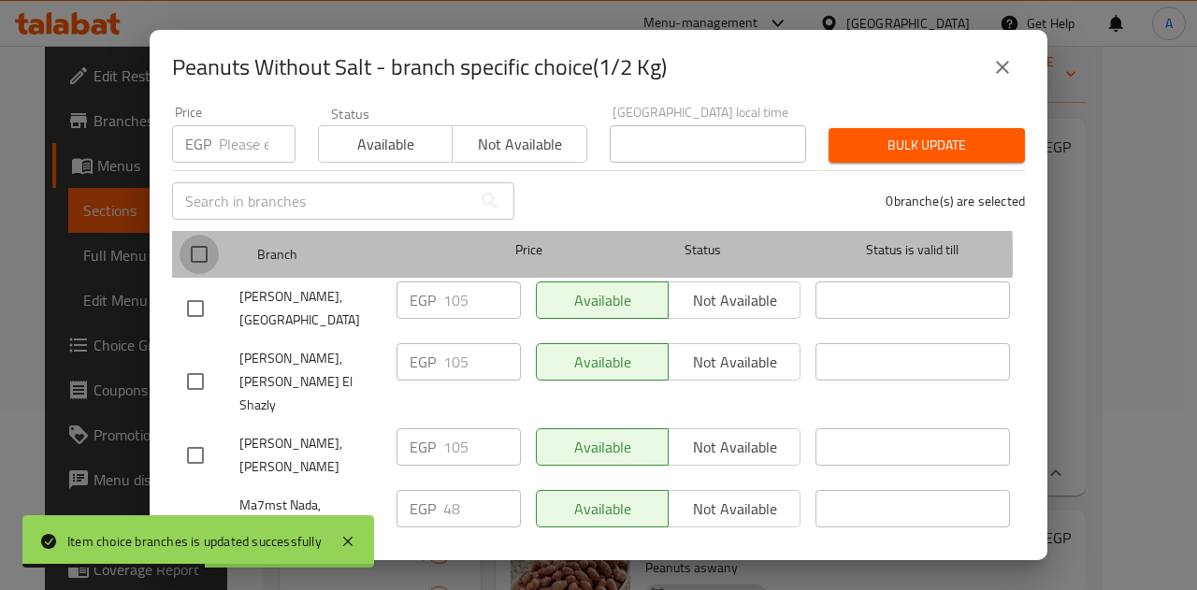
click at [201, 244] on input "checkbox" at bounding box center [198, 254] width 39 height 39
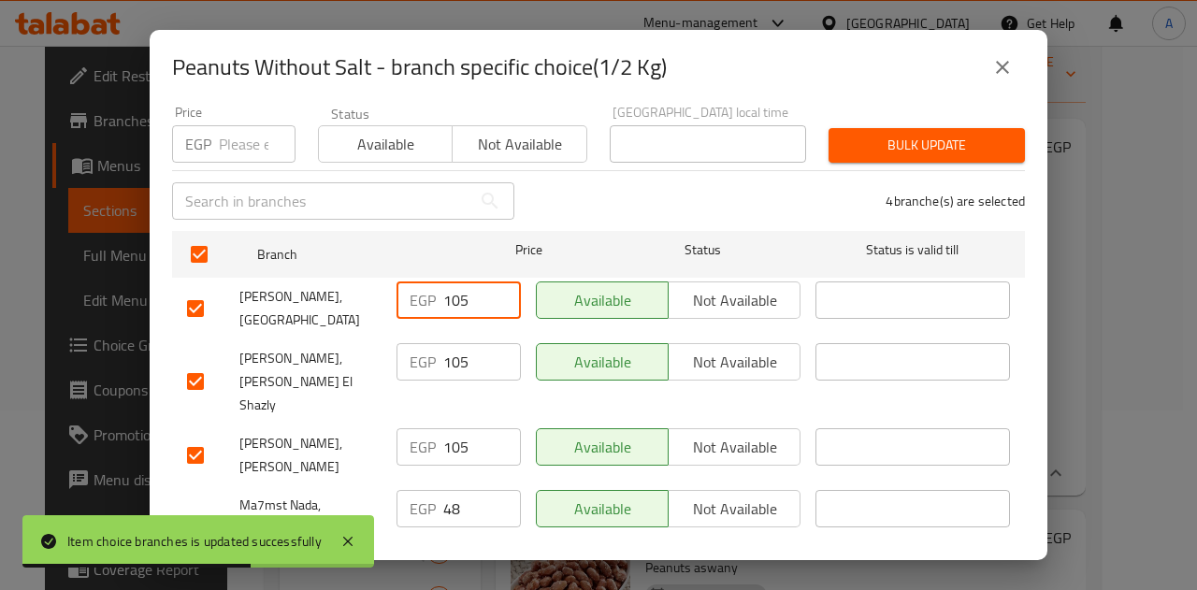
click at [452, 281] on input "105" at bounding box center [482, 299] width 78 height 37
paste input "96"
click at [454, 344] on input "105" at bounding box center [482, 361] width 78 height 37
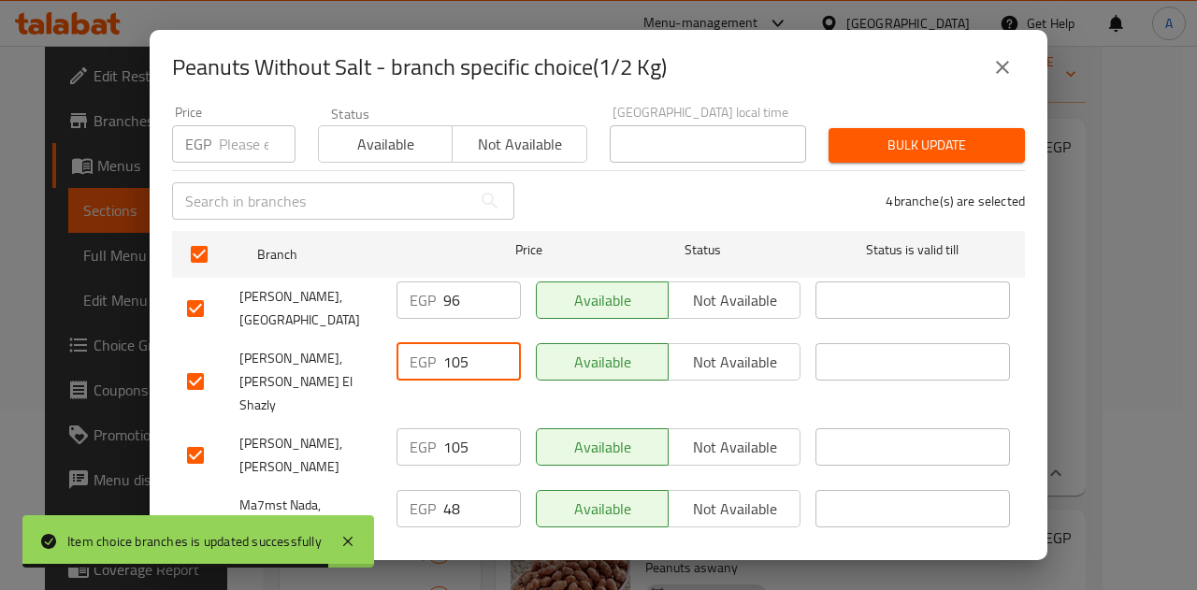
click at [454, 344] on input "105" at bounding box center [482, 361] width 78 height 37
paste input "96"
click at [452, 428] on input "105" at bounding box center [482, 446] width 78 height 37
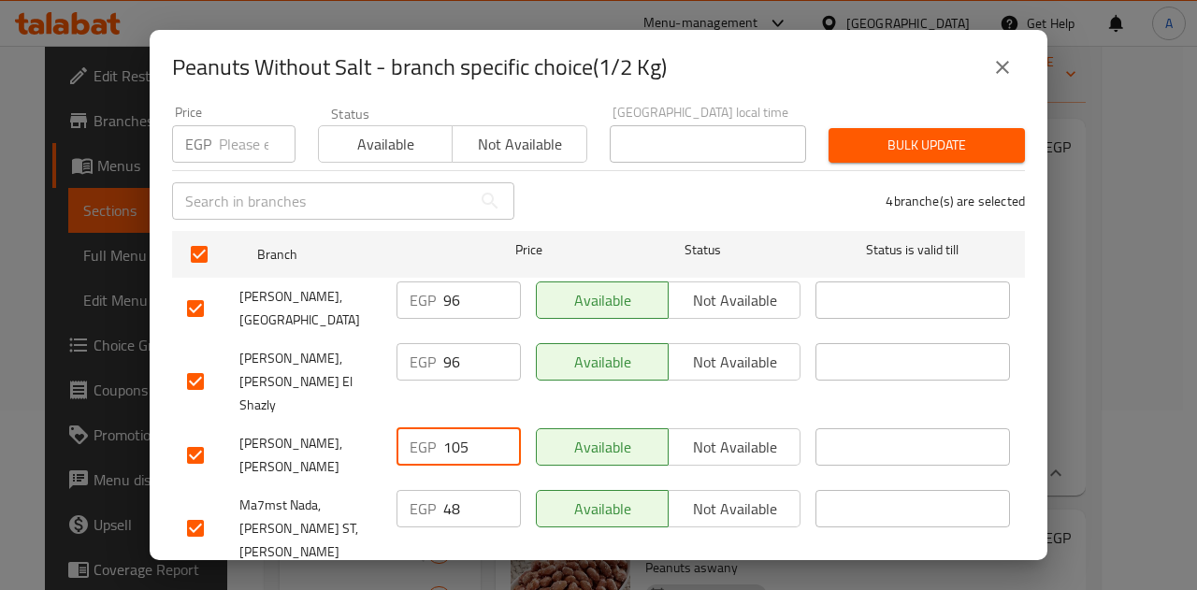
click at [452, 428] on input "105" at bounding box center [482, 446] width 78 height 37
paste input "96"
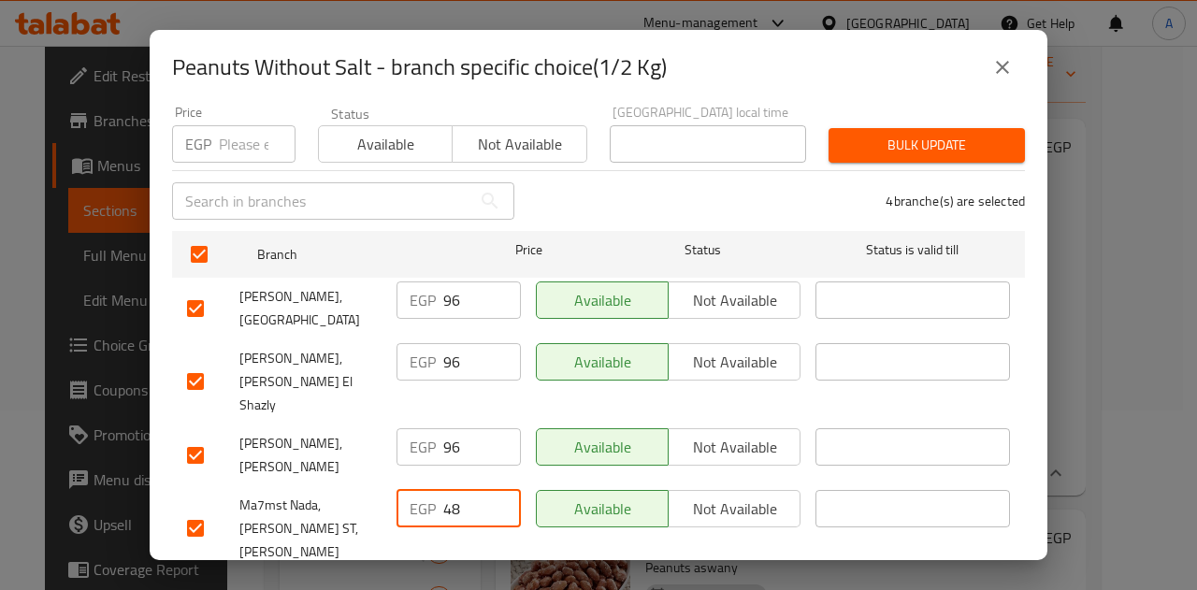
click at [452, 490] on input "48" at bounding box center [482, 508] width 78 height 37
click at [447, 490] on input "48" at bounding box center [482, 508] width 78 height 37
paste input "96"
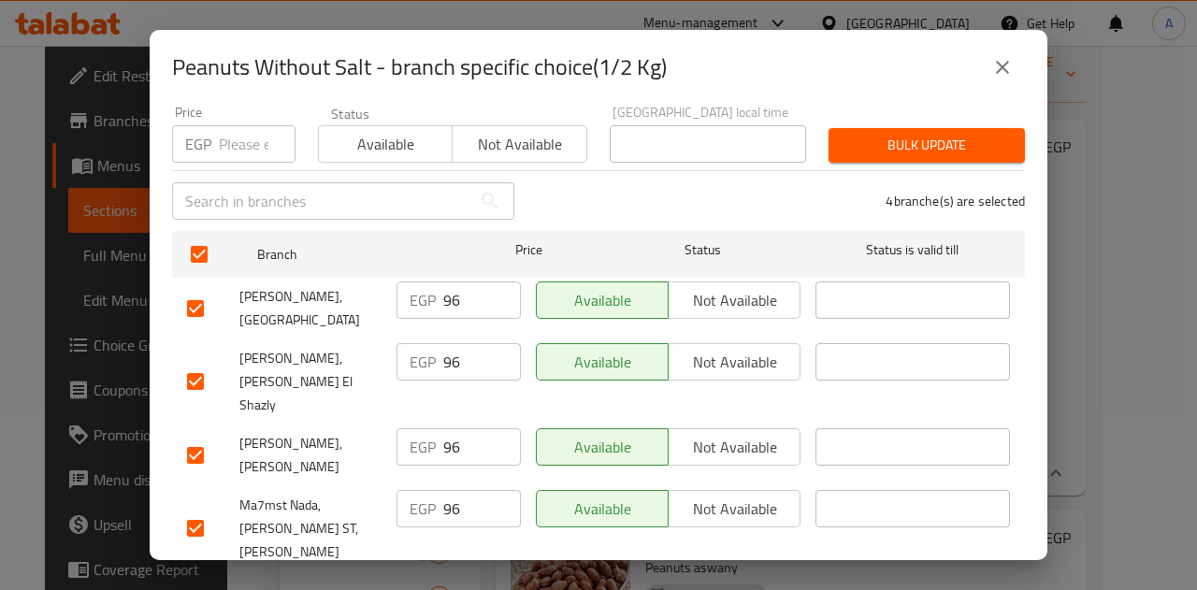
click at [507, 584] on span "Save" at bounding box center [598, 595] width 823 height 23
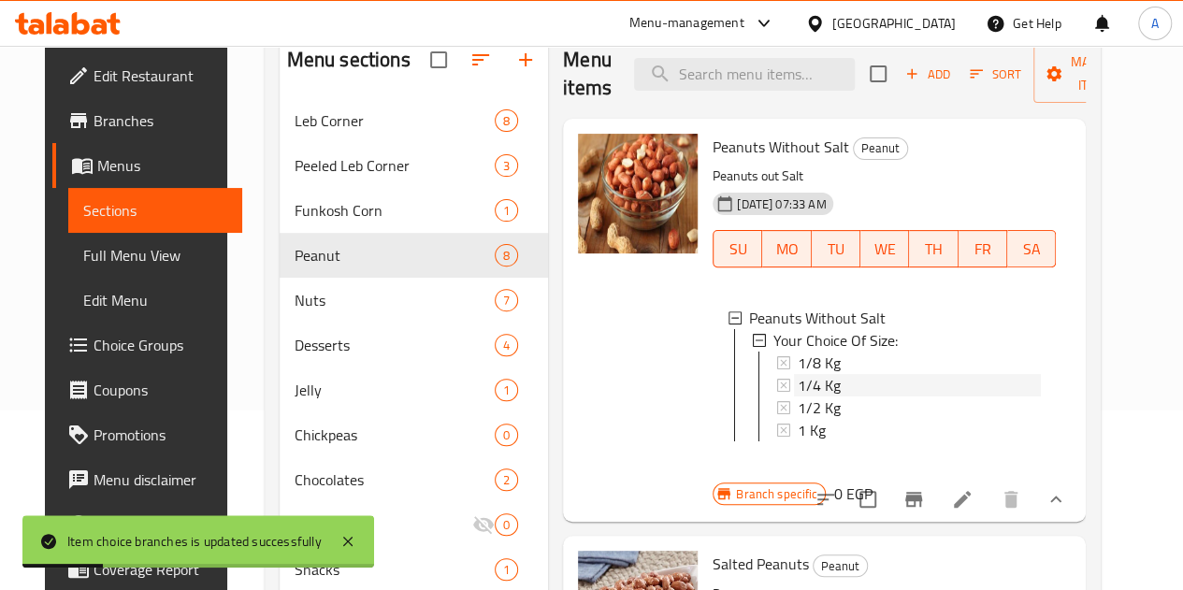
click at [797, 382] on span "1/4 Kg" at bounding box center [818, 385] width 43 height 22
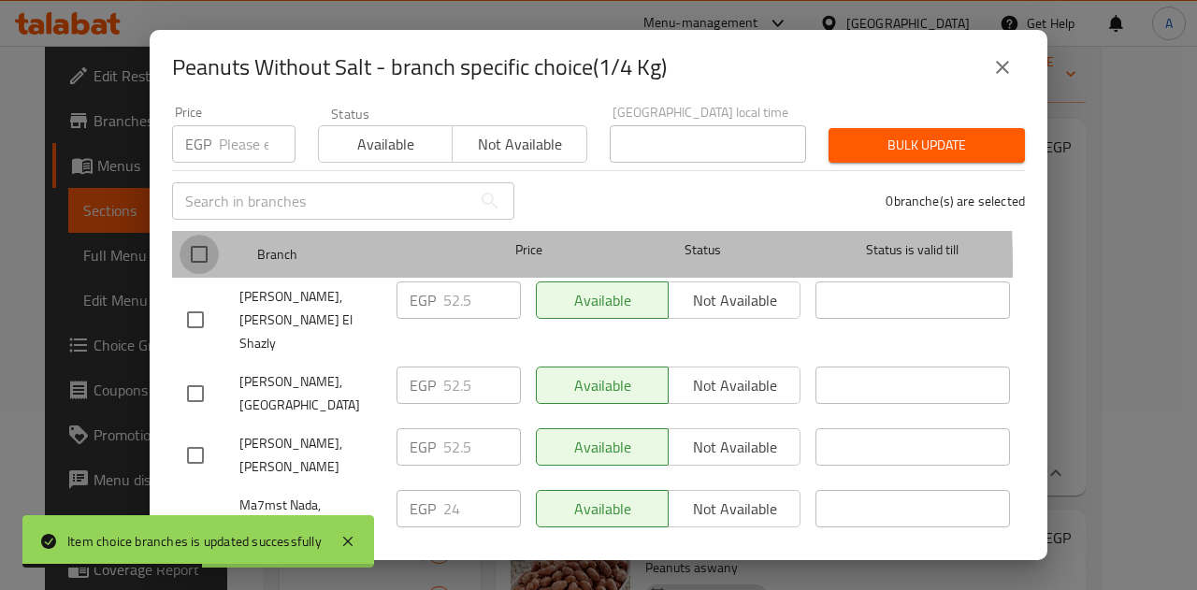
click at [195, 251] on input "checkbox" at bounding box center [198, 254] width 39 height 39
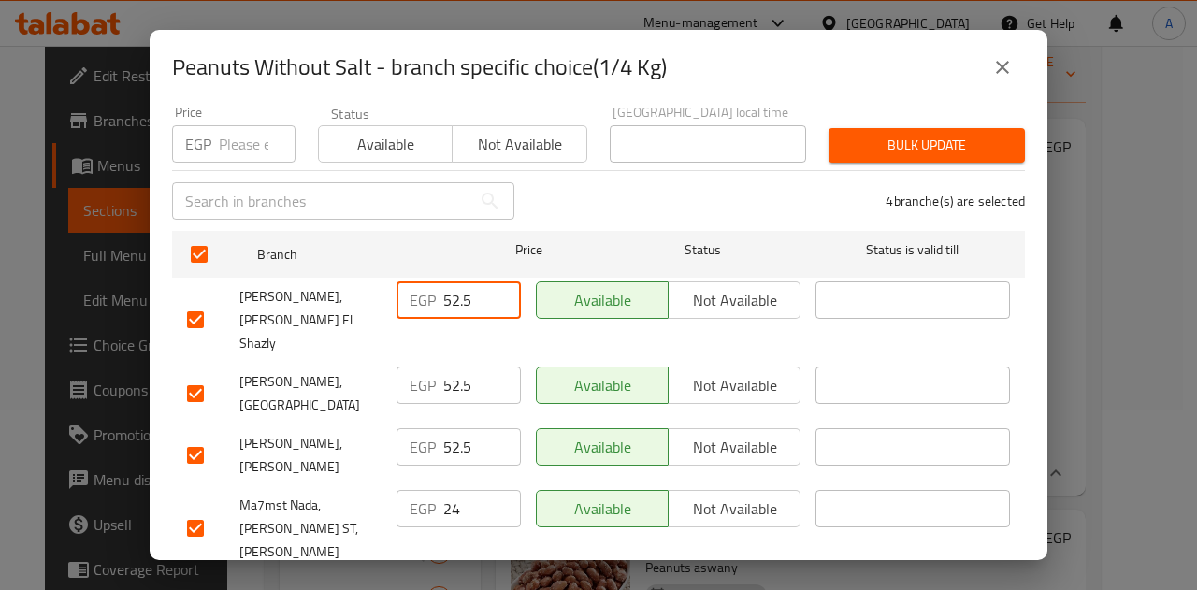
click at [454, 285] on input "52.5" at bounding box center [482, 299] width 78 height 37
paste input "48"
click at [456, 366] on input "52.5" at bounding box center [482, 384] width 78 height 37
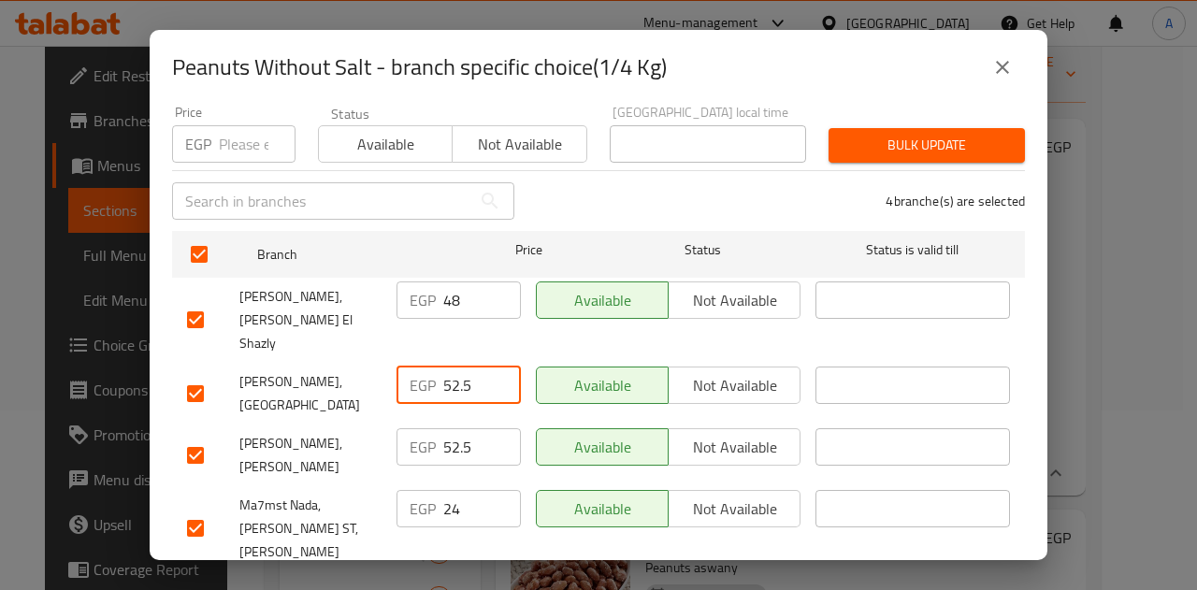
click at [456, 366] on input "52.5" at bounding box center [482, 384] width 78 height 37
paste input "48"
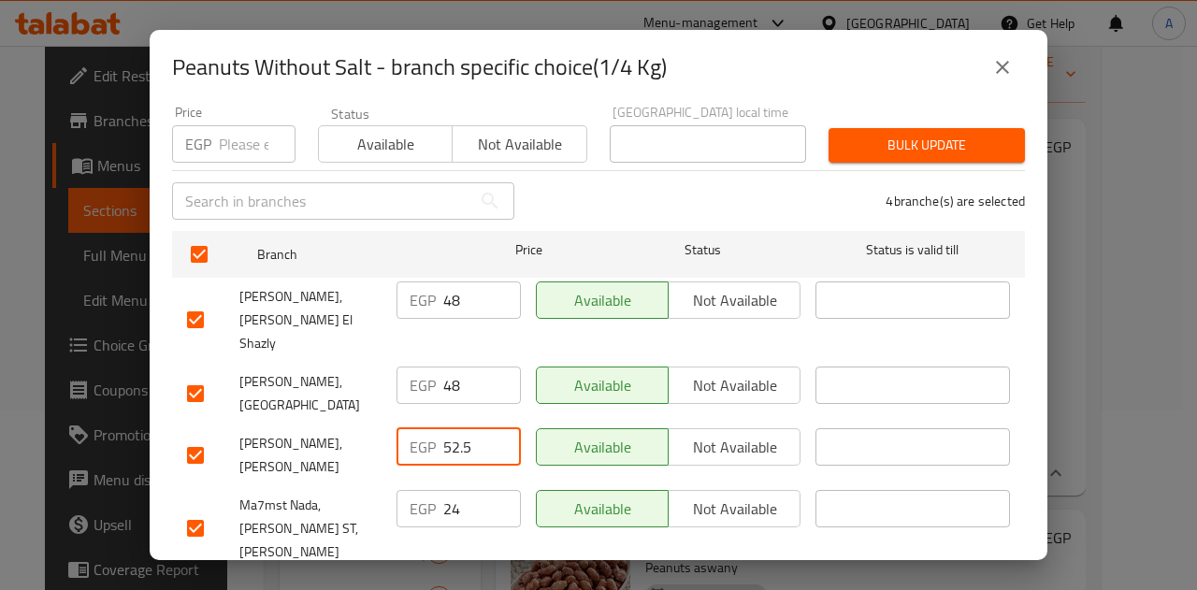
click at [454, 428] on input "52.5" at bounding box center [482, 446] width 78 height 37
paste input "48"
click at [445, 490] on input "24" at bounding box center [482, 508] width 78 height 37
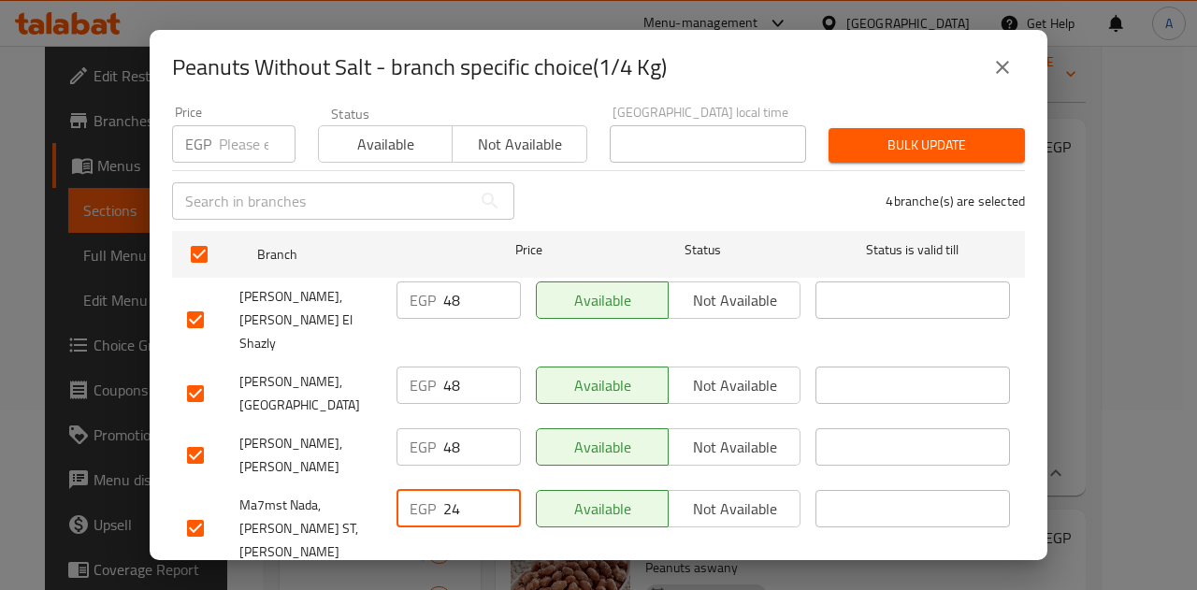
click at [445, 490] on input "24" at bounding box center [482, 508] width 78 height 37
paste input "48"
click at [488, 584] on span "Save" at bounding box center [598, 595] width 823 height 23
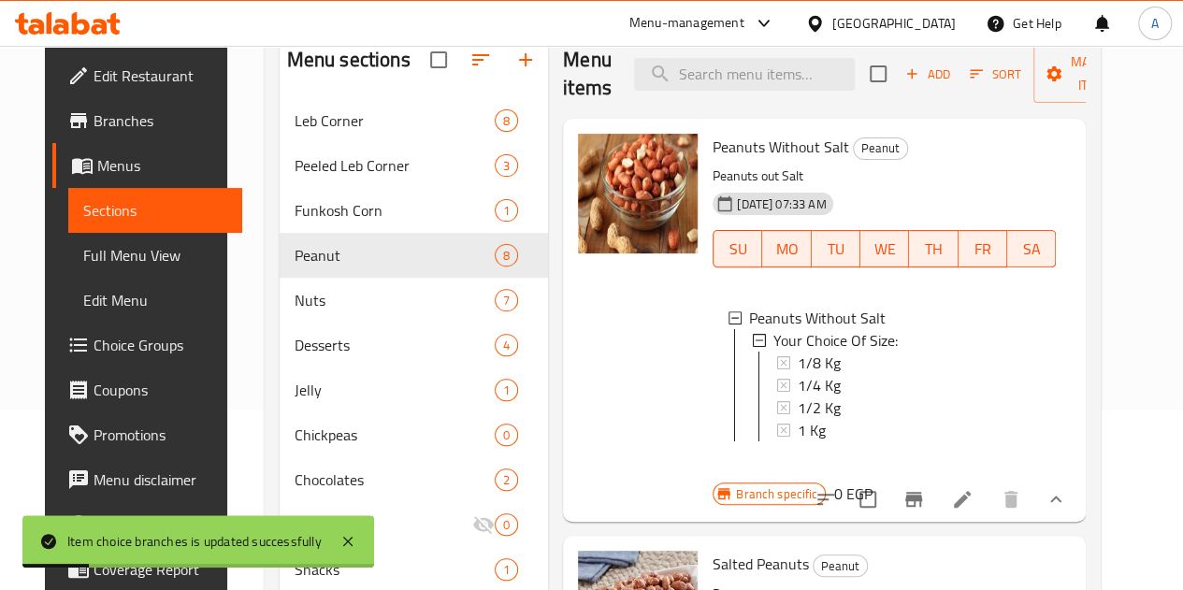
click at [797, 374] on span "1/4 Kg" at bounding box center [818, 385] width 43 height 22
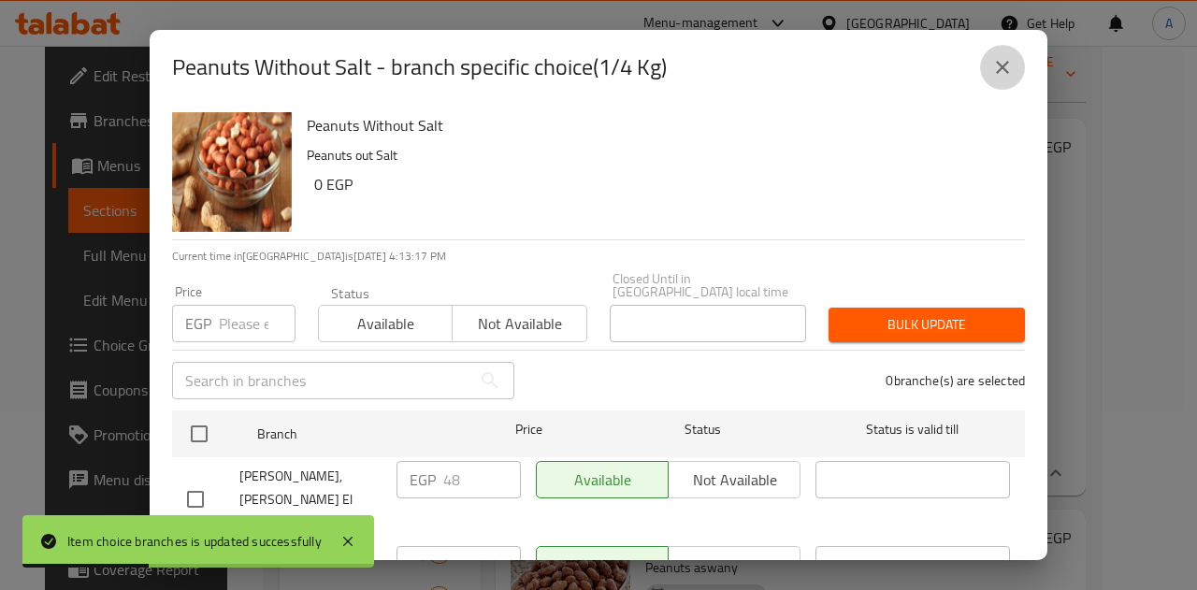
click at [1012, 81] on button "close" at bounding box center [1002, 67] width 45 height 45
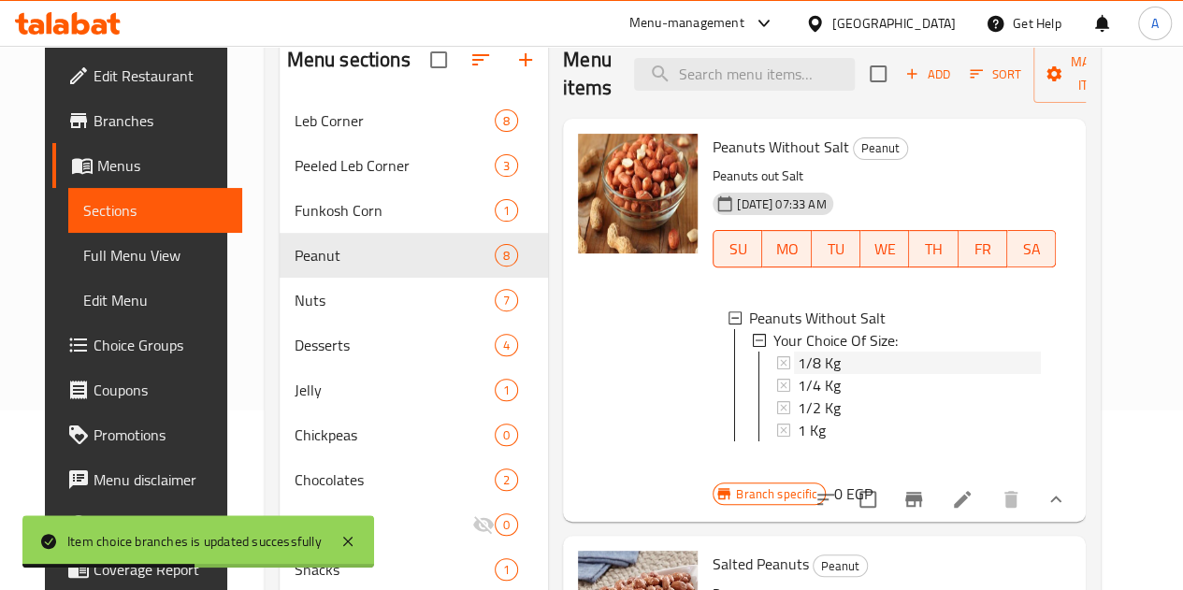
click at [797, 368] on div "1/8 Kg" at bounding box center [918, 363] width 243 height 22
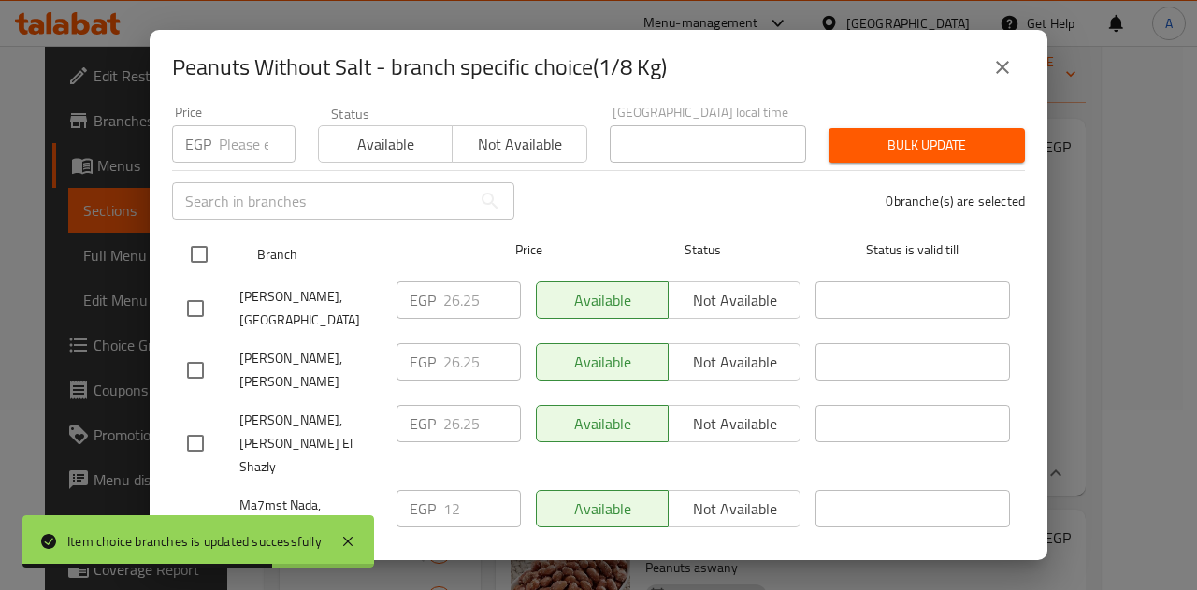
click at [202, 244] on input "checkbox" at bounding box center [198, 254] width 39 height 39
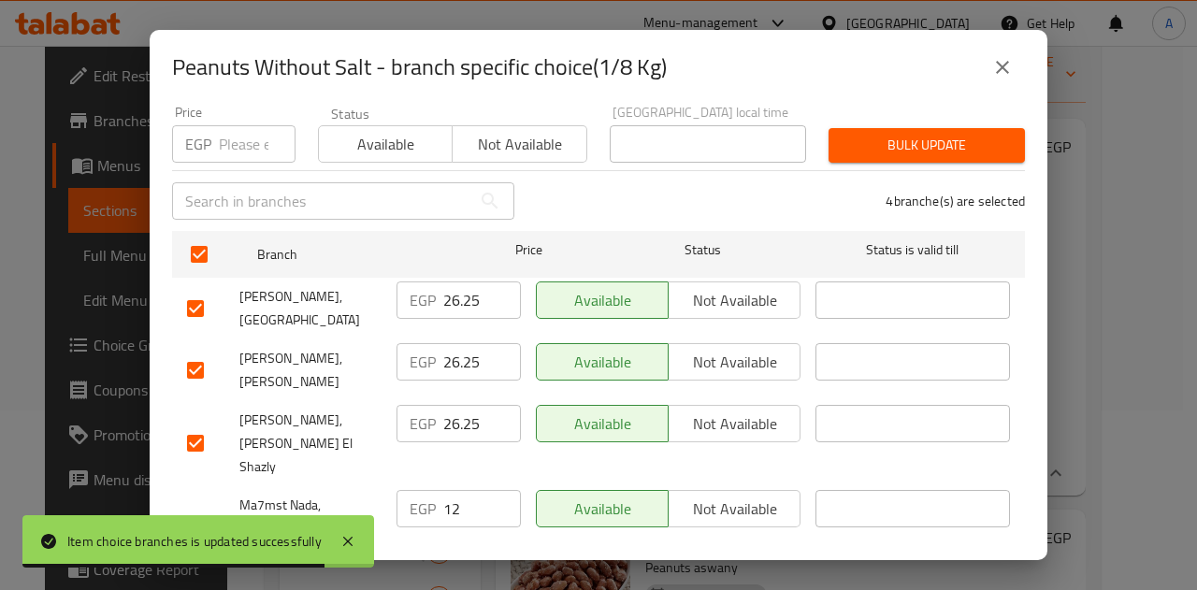
click at [452, 291] on input "26.25" at bounding box center [482, 299] width 78 height 37
paste
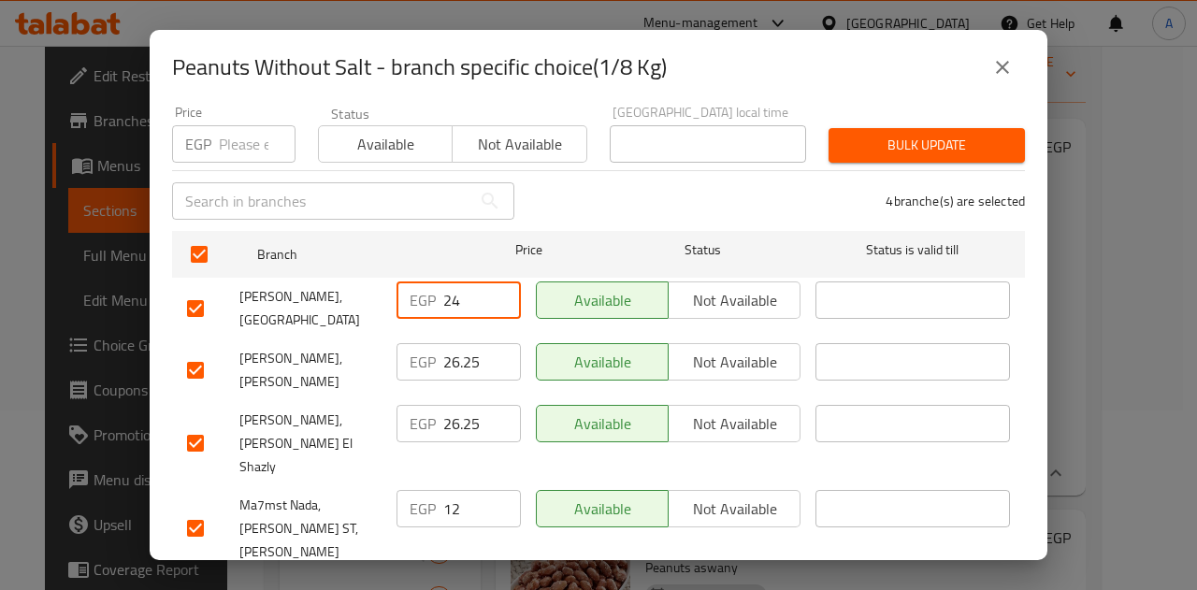
click at [459, 344] on input "26.25" at bounding box center [482, 361] width 78 height 37
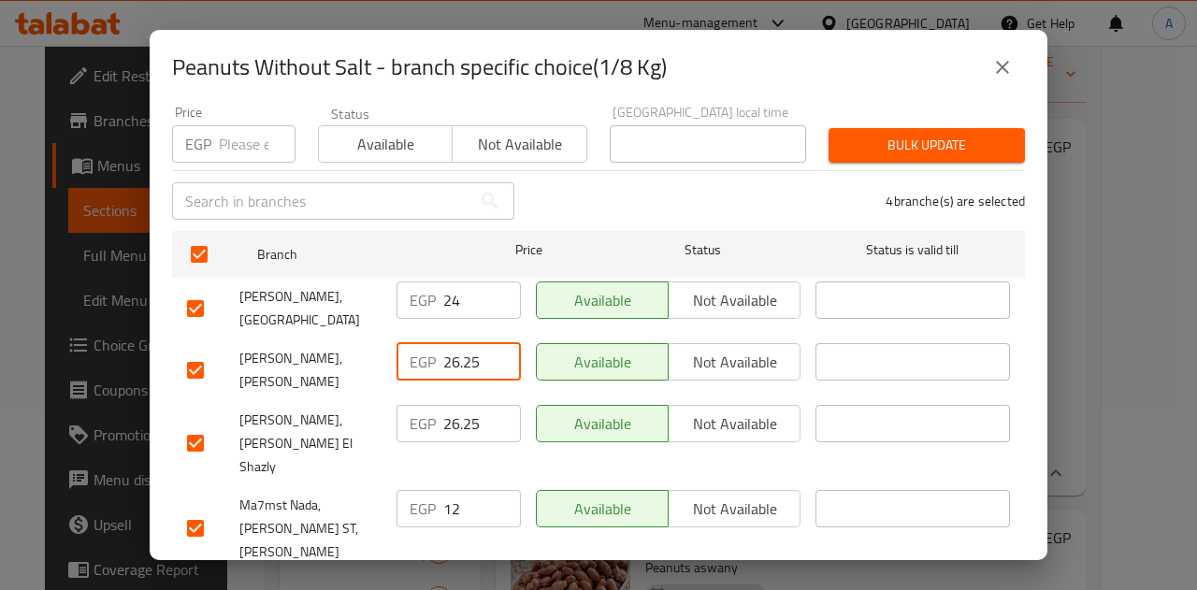
click at [459, 344] on input "26.25" at bounding box center [482, 361] width 78 height 37
click at [462, 405] on input "26.25" at bounding box center [482, 423] width 78 height 37
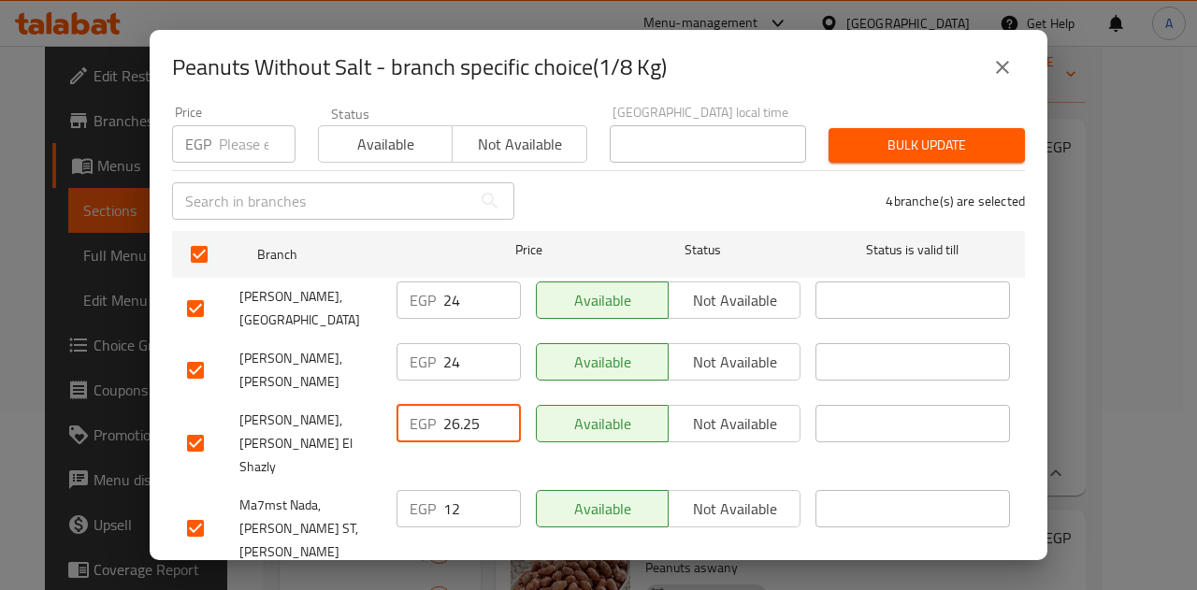
click at [462, 405] on input "26.25" at bounding box center [482, 423] width 78 height 37
click at [452, 490] on input "12" at bounding box center [482, 508] width 78 height 37
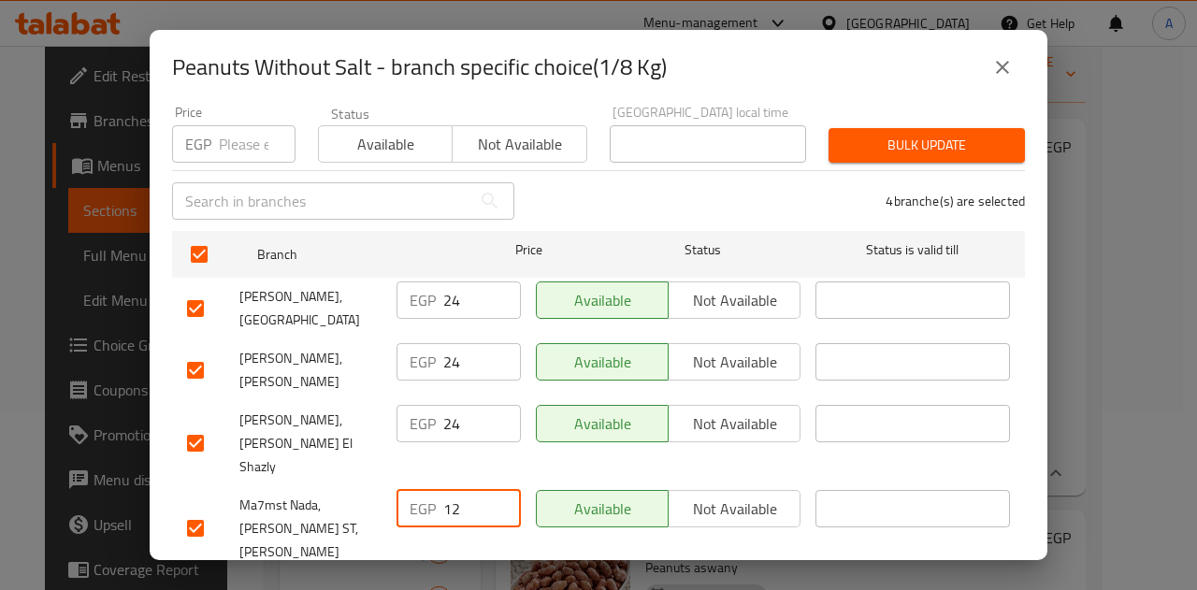
click at [452, 490] on input "12" at bounding box center [482, 508] width 78 height 37
click at [484, 584] on span "Save" at bounding box center [598, 595] width 823 height 23
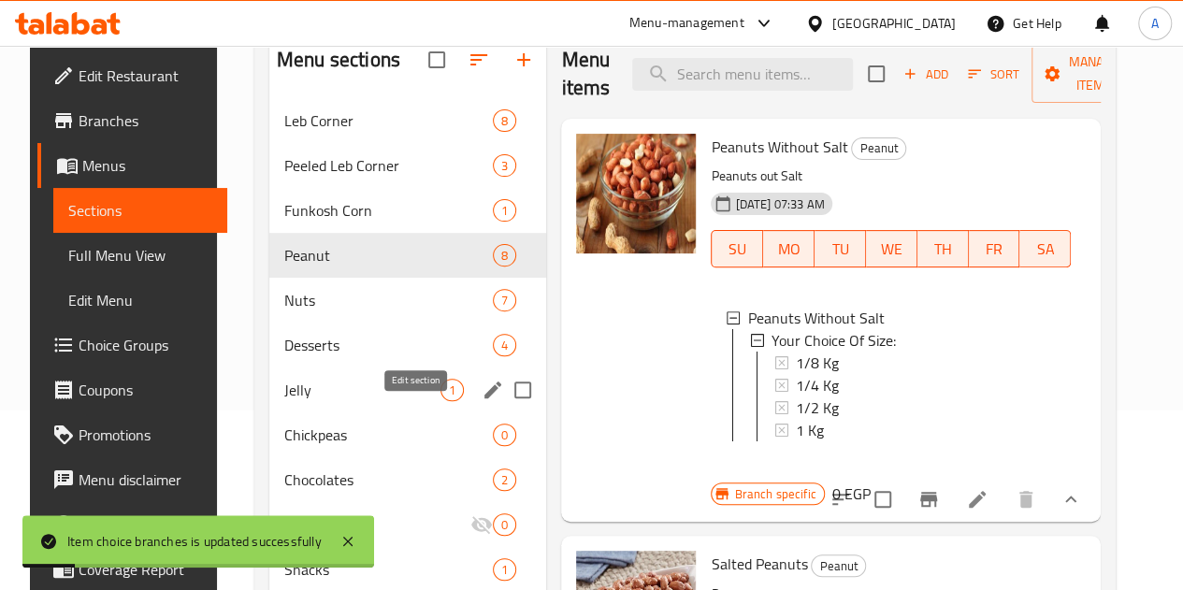
scroll to position [268, 0]
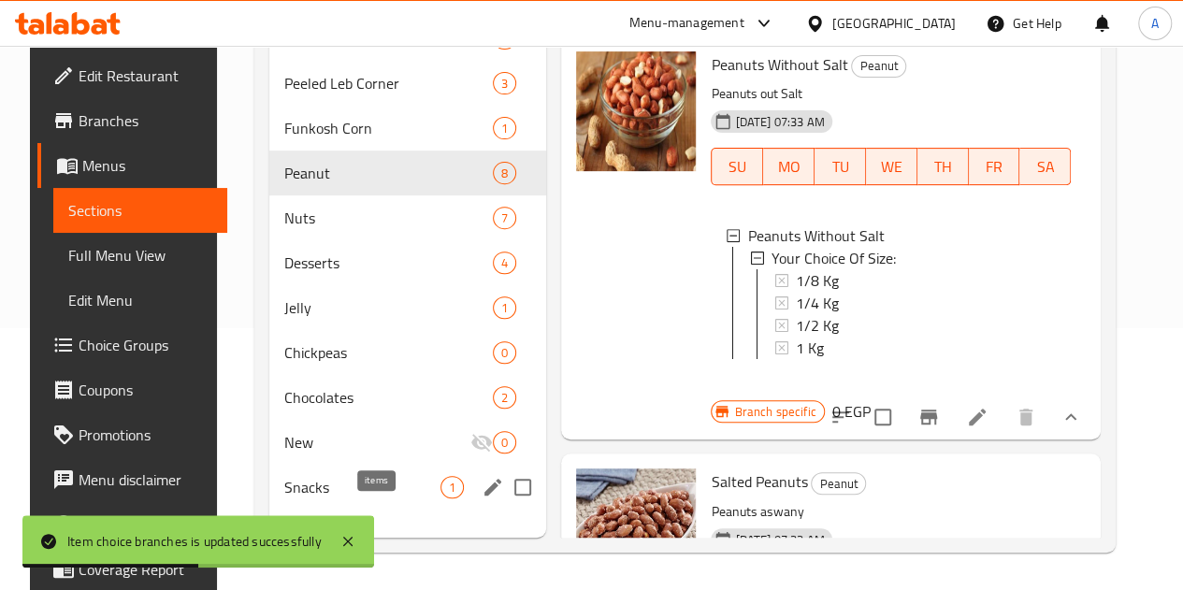
click at [441, 496] on span "1" at bounding box center [452, 488] width 22 height 18
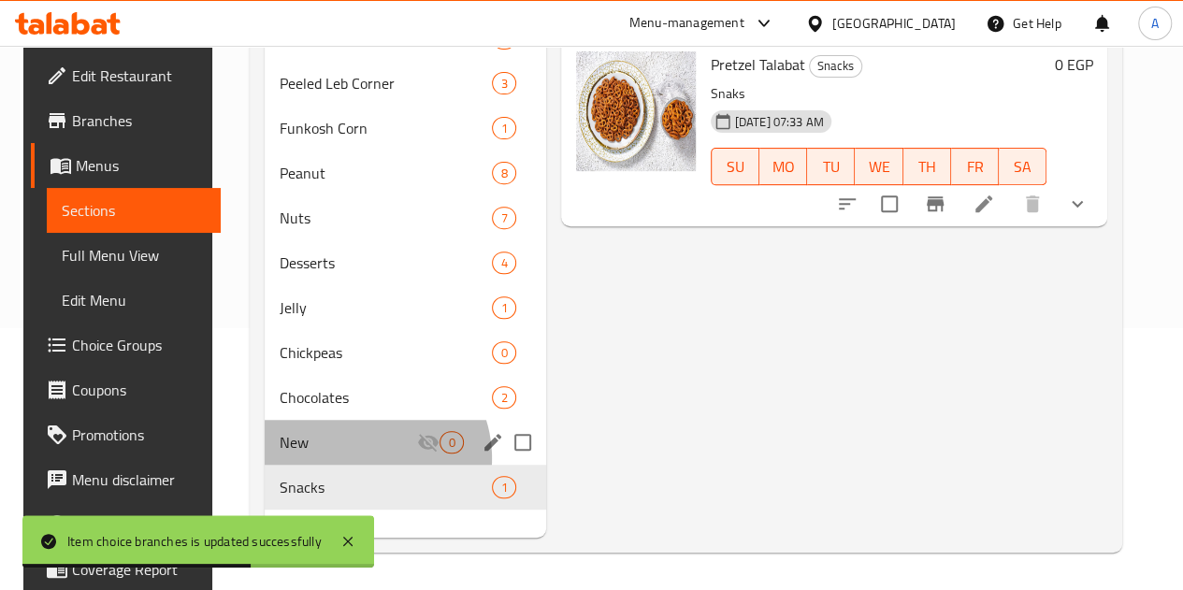
click at [350, 465] on div "New 0" at bounding box center [405, 442] width 280 height 45
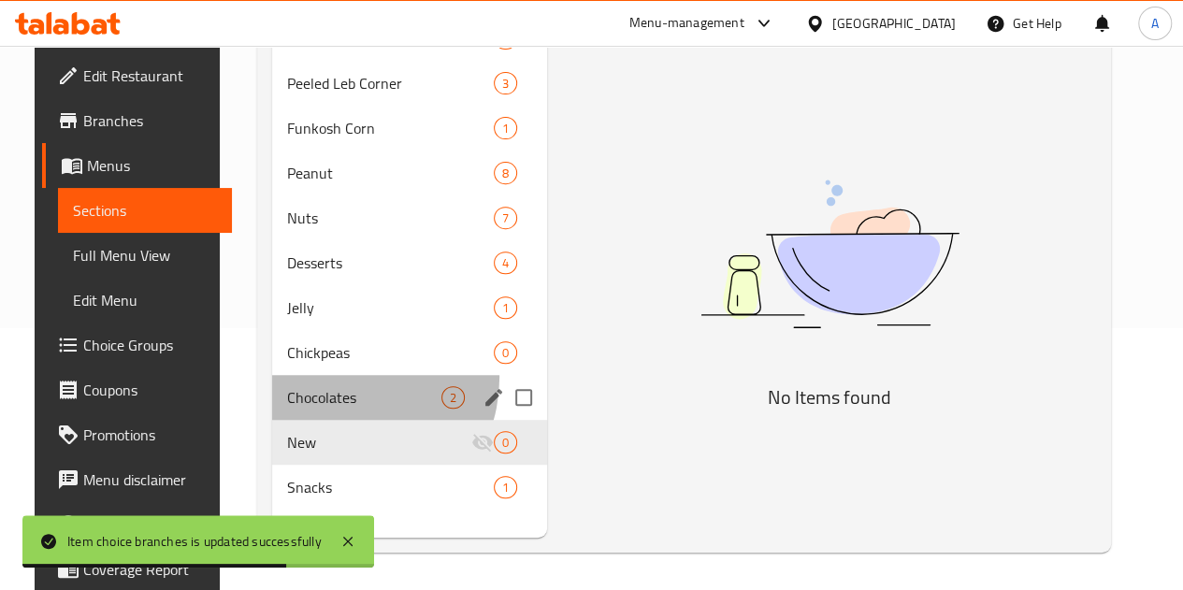
click at [320, 399] on div "Chocolates 2" at bounding box center [409, 397] width 275 height 45
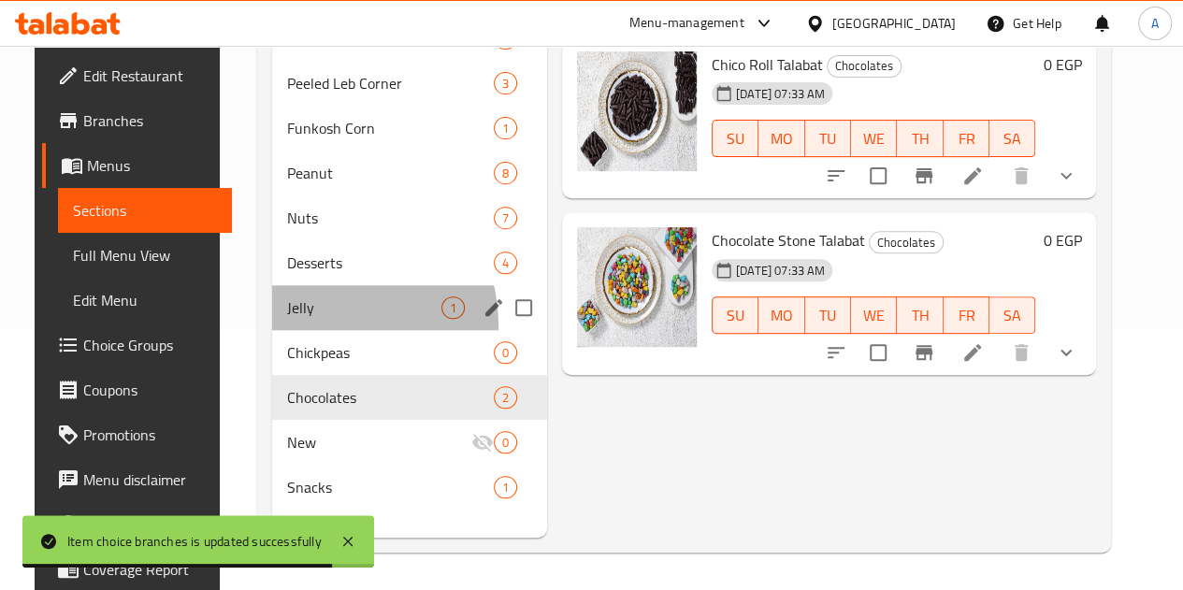
click at [308, 330] on div "Jelly 1" at bounding box center [409, 307] width 275 height 45
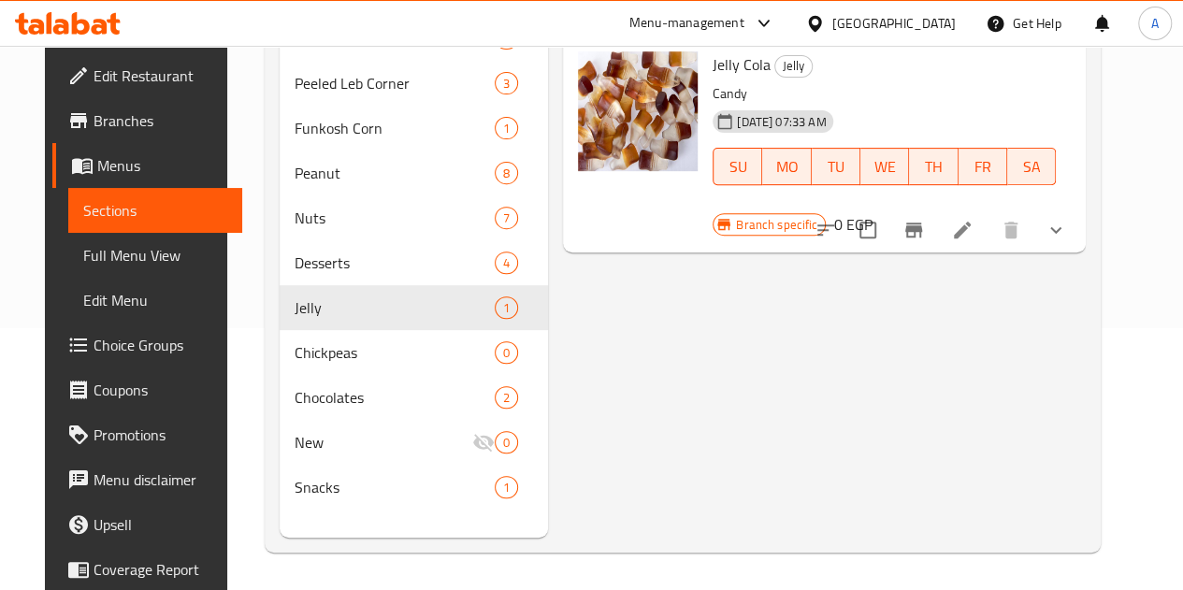
scroll to position [155, 0]
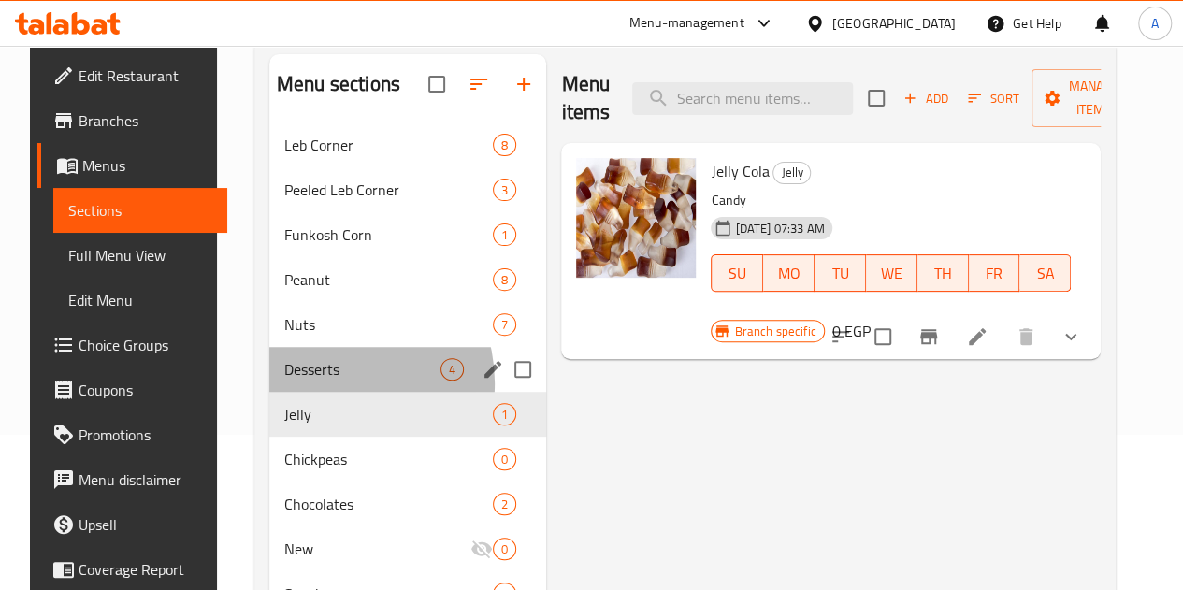
click at [311, 392] on div "Desserts 4" at bounding box center [407, 369] width 277 height 45
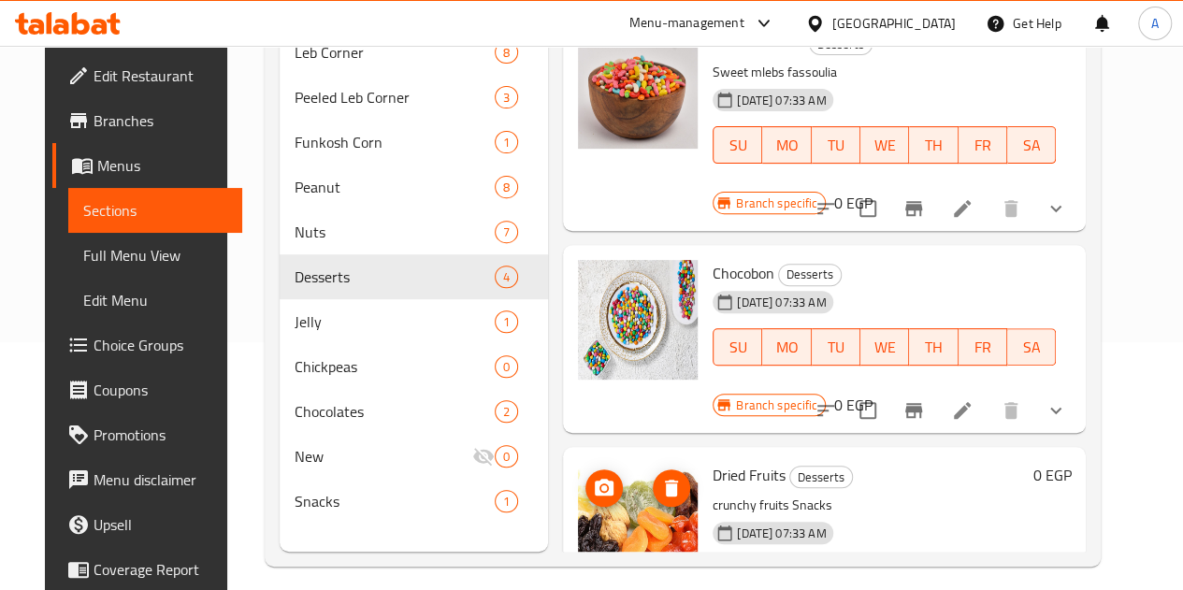
scroll to position [268, 0]
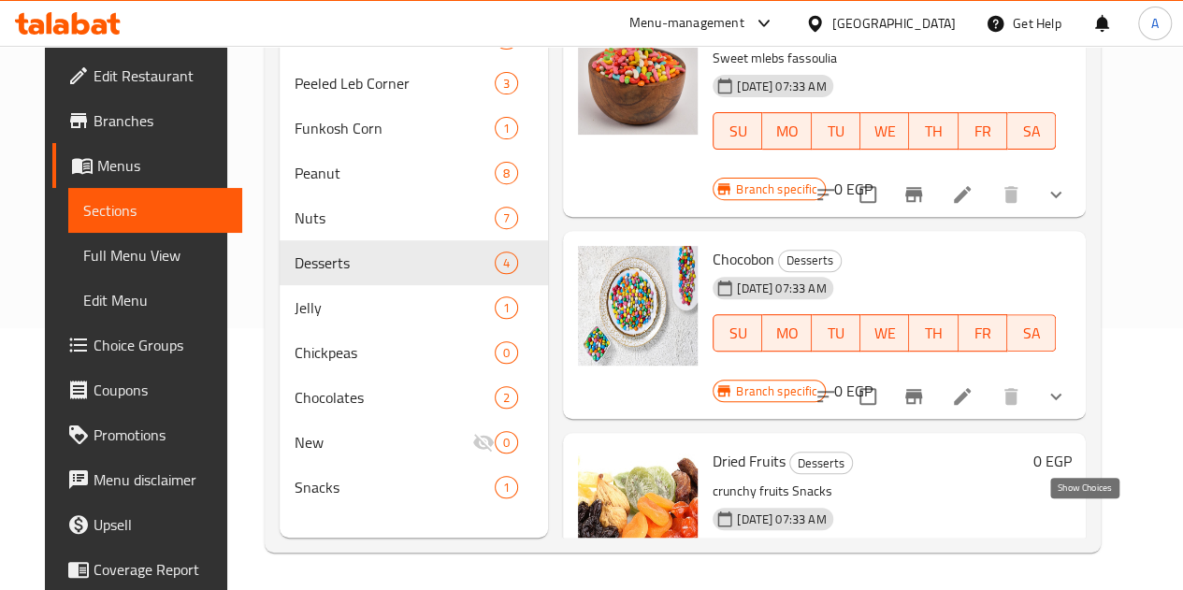
click at [1067, 589] on icon "show more" at bounding box center [1055, 601] width 22 height 22
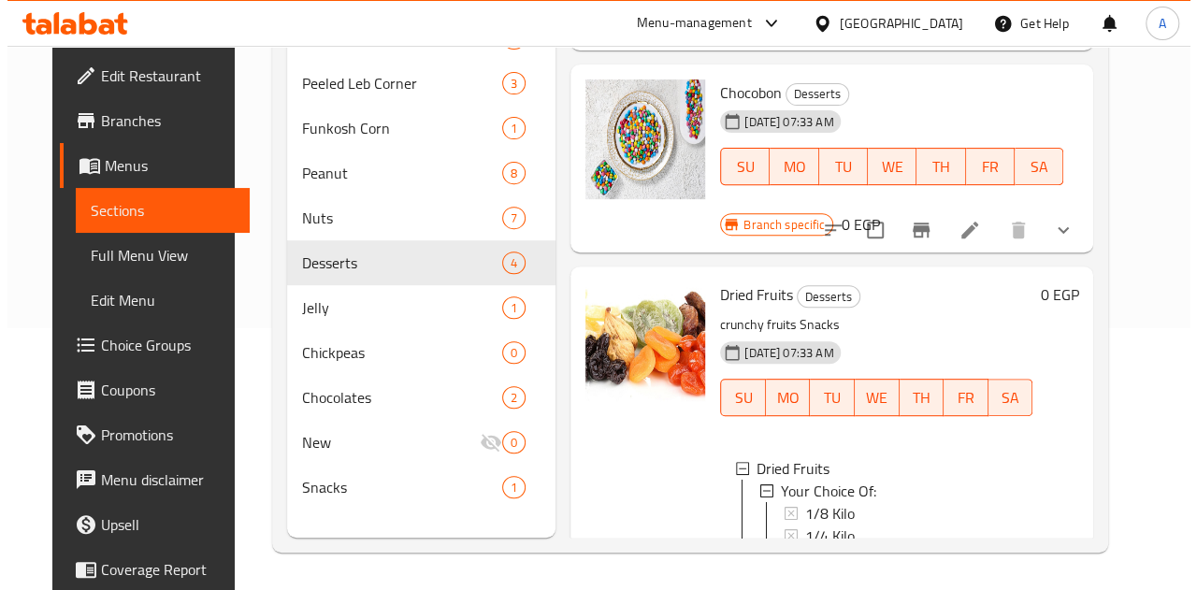
scroll to position [467, 0]
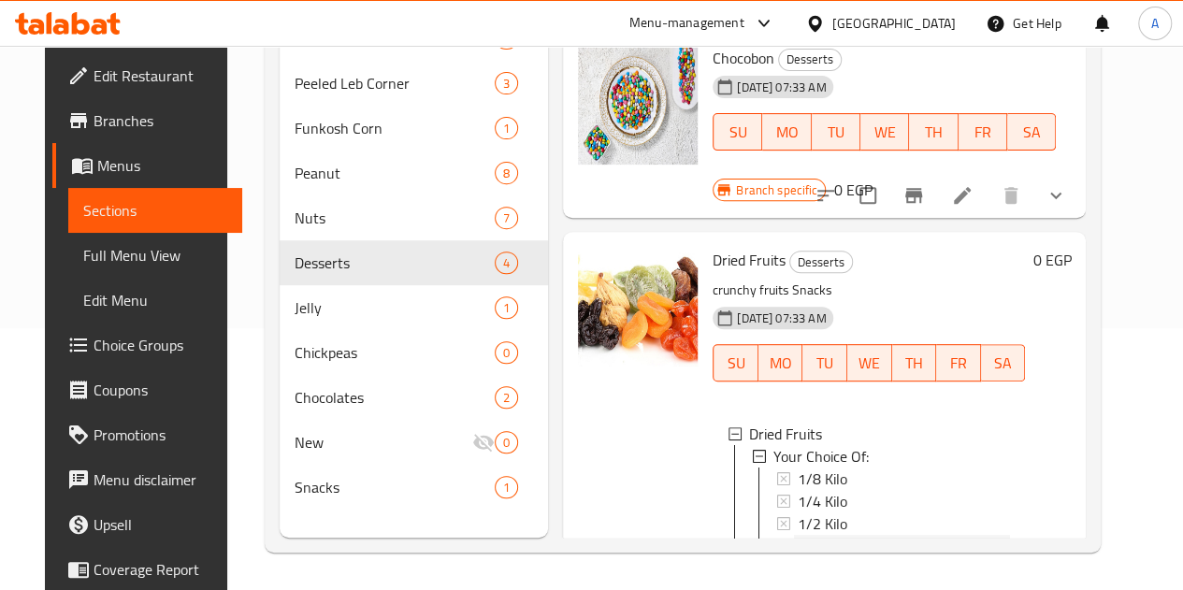
click at [797, 535] on span "1 Kilo" at bounding box center [814, 546] width 35 height 22
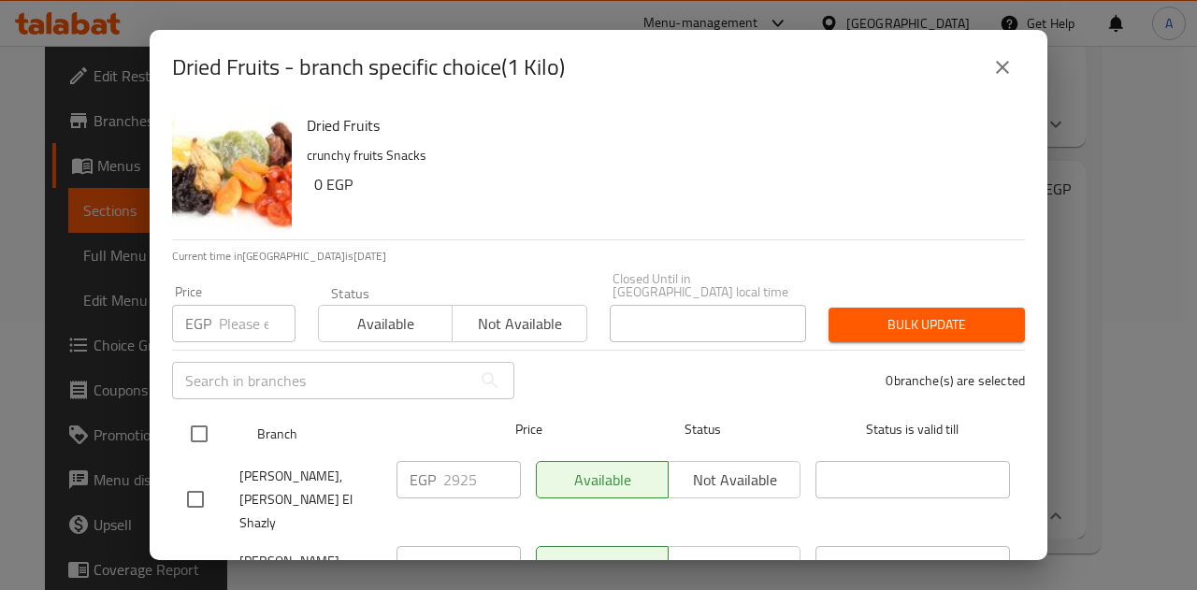
scroll to position [179, 0]
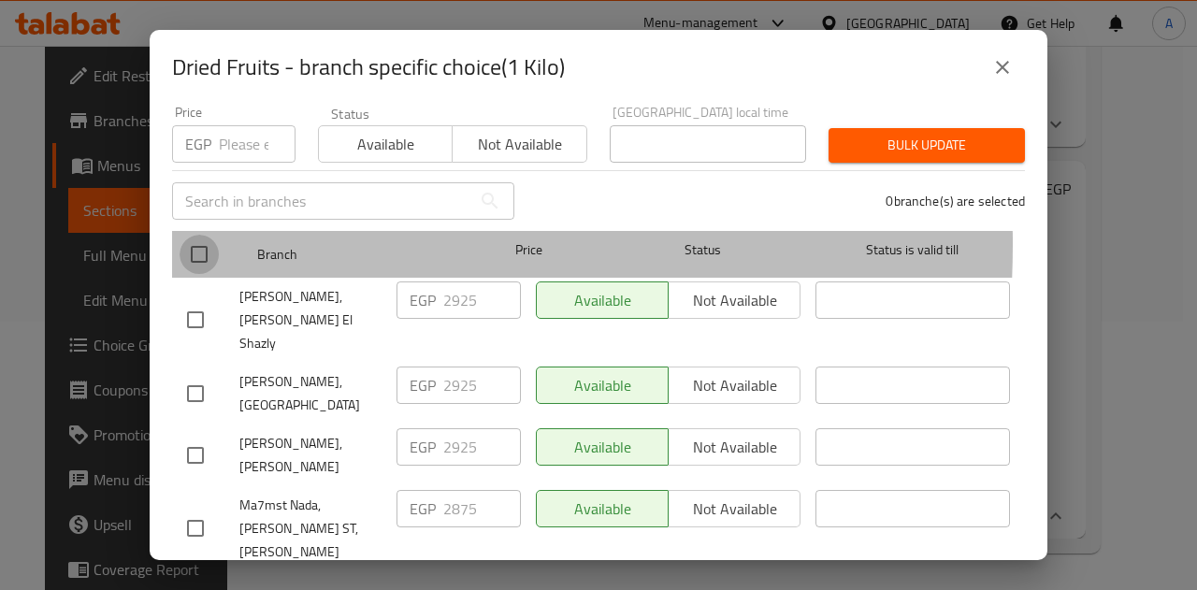
click at [195, 235] on input "checkbox" at bounding box center [198, 254] width 39 height 39
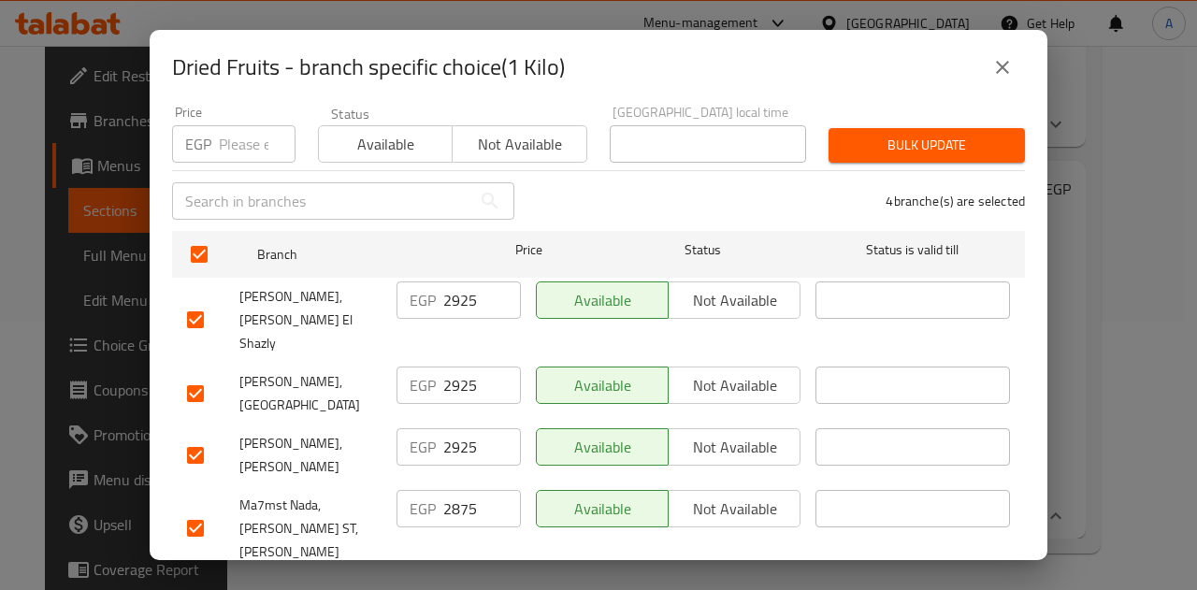
click at [464, 281] on input "2925" at bounding box center [482, 299] width 78 height 37
click at [451, 366] on input "2925" at bounding box center [482, 384] width 78 height 37
click at [454, 428] on input "2925" at bounding box center [482, 446] width 78 height 37
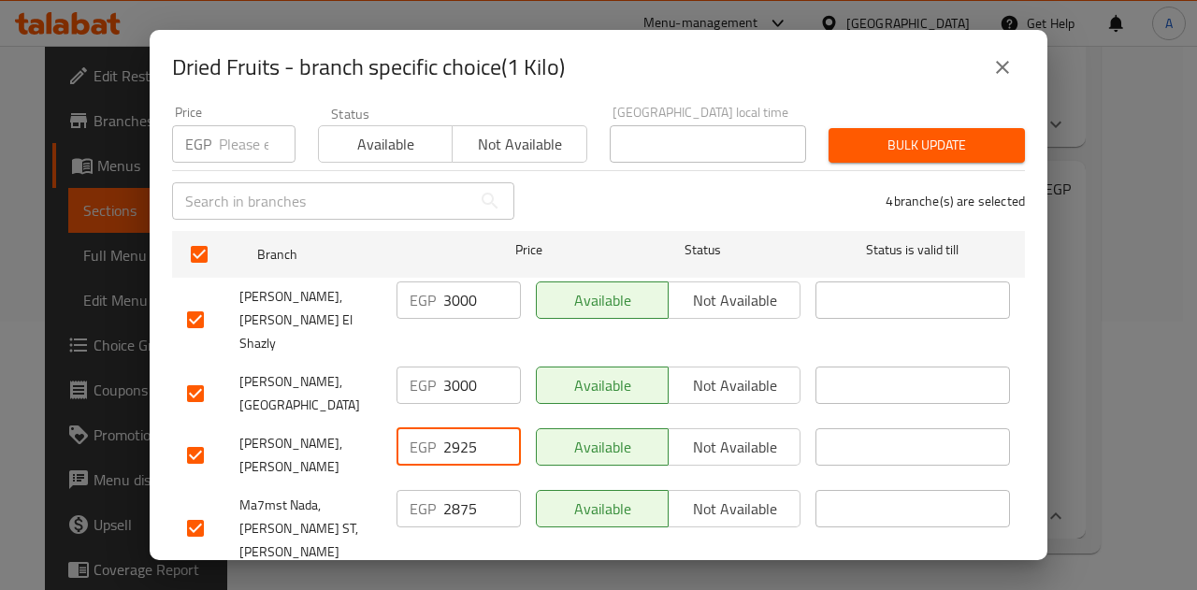
click at [454, 428] on input "2925" at bounding box center [482, 446] width 78 height 37
click at [448, 490] on input "2875" at bounding box center [482, 508] width 78 height 37
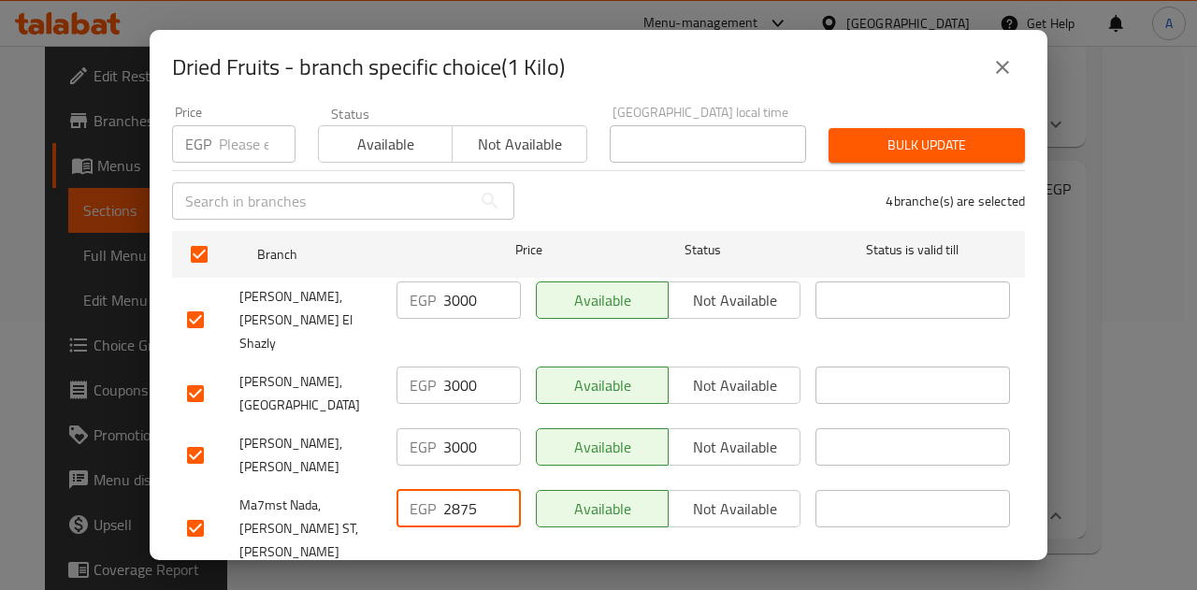
click at [448, 490] on input "2875" at bounding box center [482, 508] width 78 height 37
click at [509, 579] on button "Save" at bounding box center [598, 596] width 853 height 35
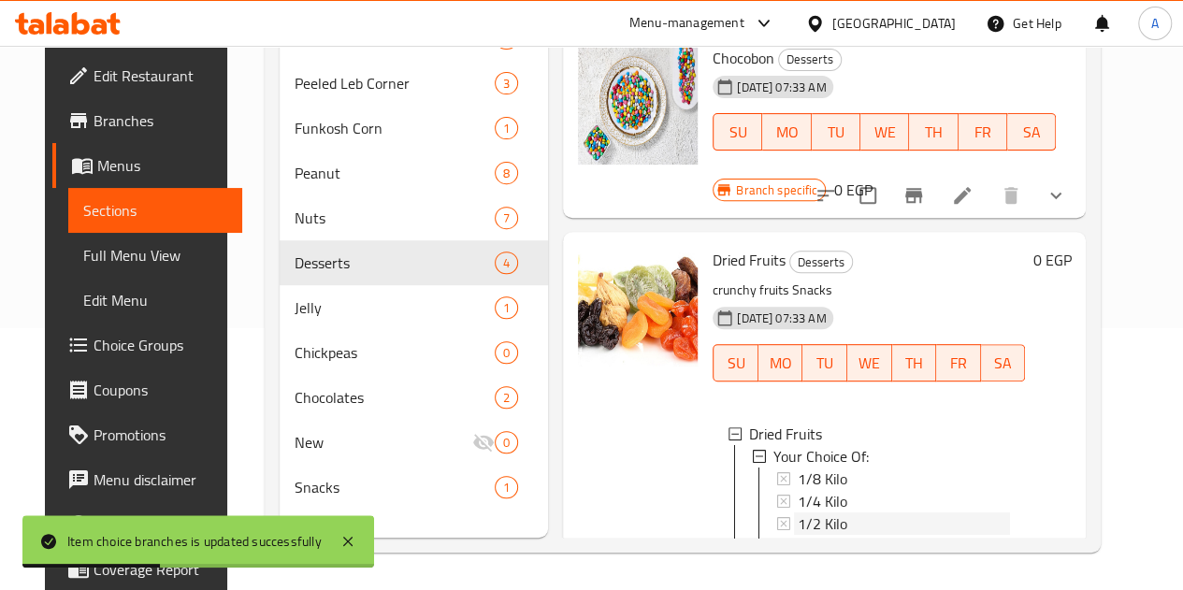
click at [797, 512] on div "1/2 Kilo" at bounding box center [903, 523] width 212 height 22
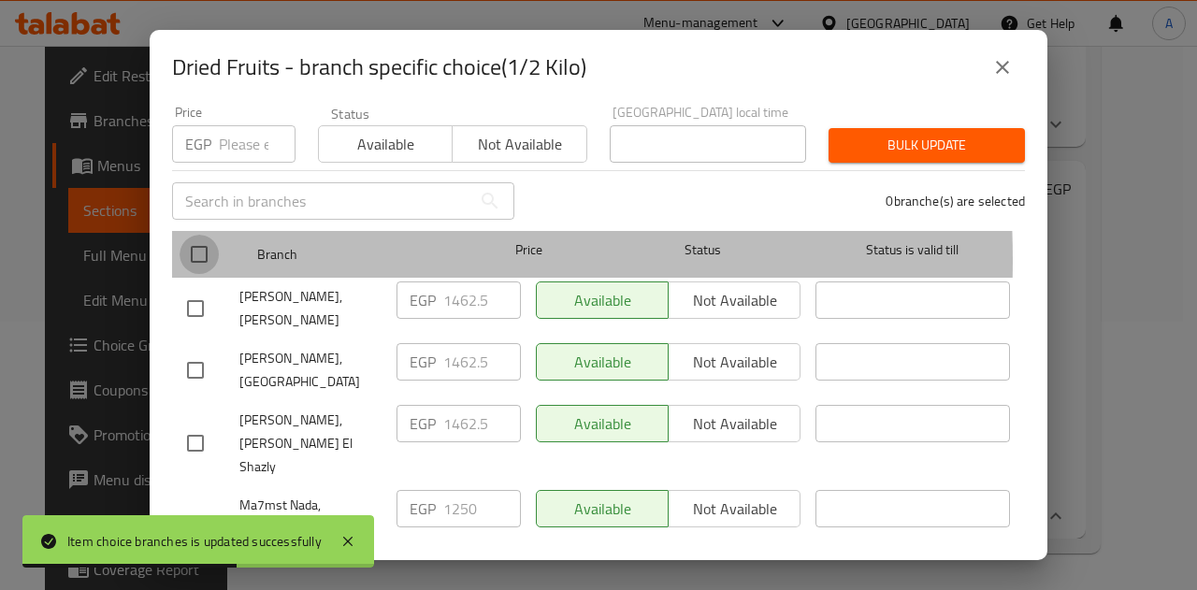
click at [200, 246] on input "checkbox" at bounding box center [198, 254] width 39 height 39
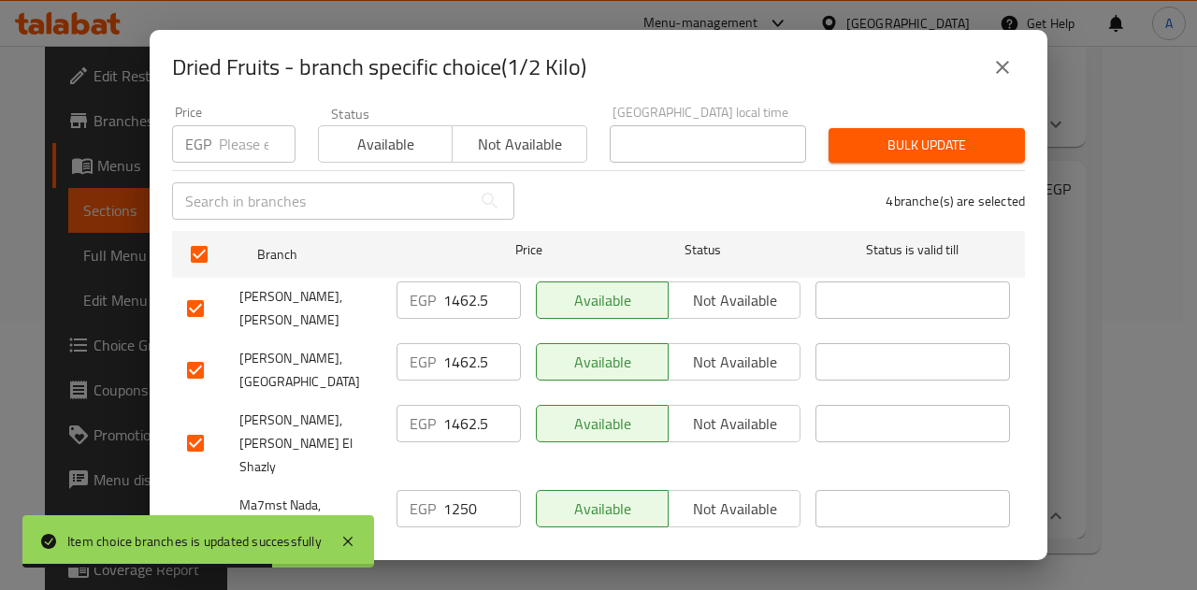
click at [458, 291] on input "1462.5" at bounding box center [482, 299] width 78 height 37
click at [462, 343] on input "1462.5" at bounding box center [482, 361] width 78 height 37
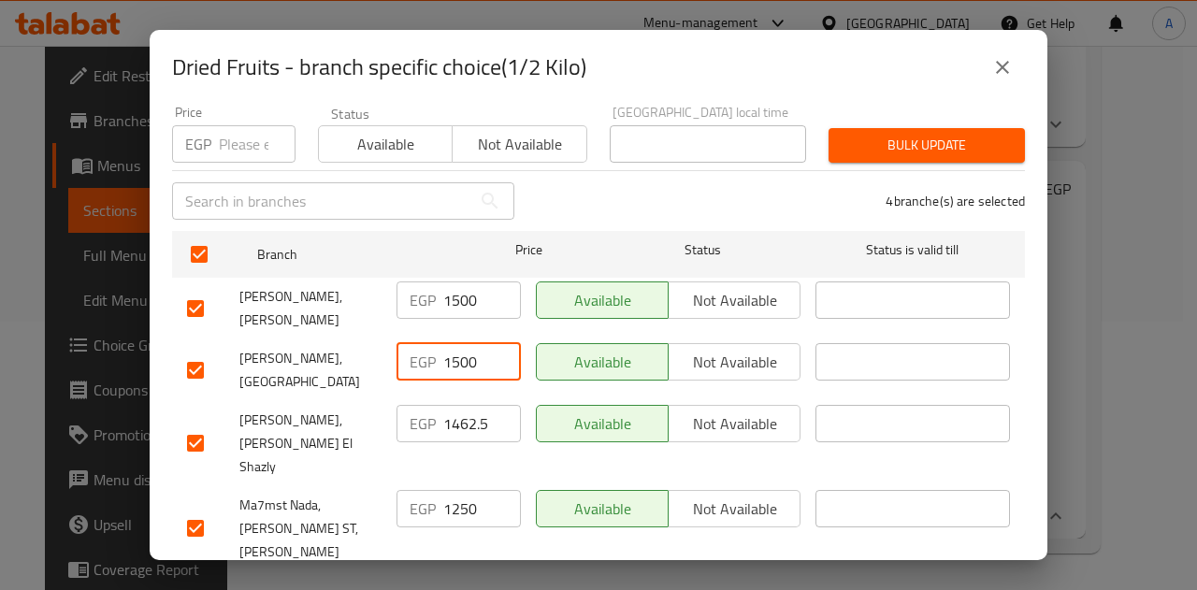
click at [458, 405] on input "1462.5" at bounding box center [482, 423] width 78 height 37
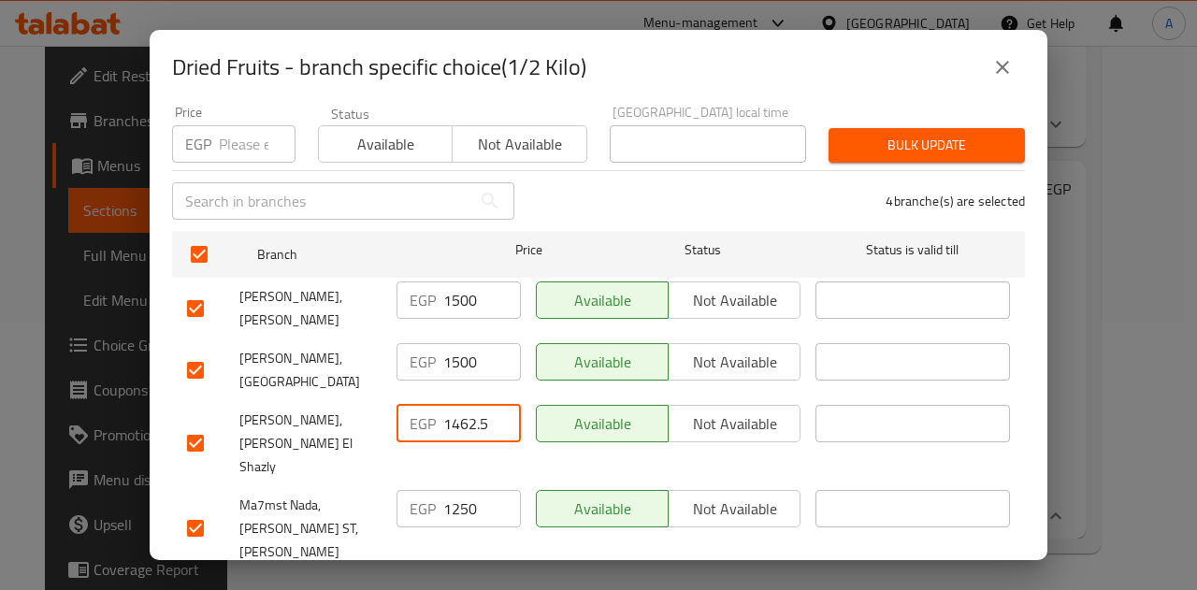
click at [458, 405] on input "1462.5" at bounding box center [482, 423] width 78 height 37
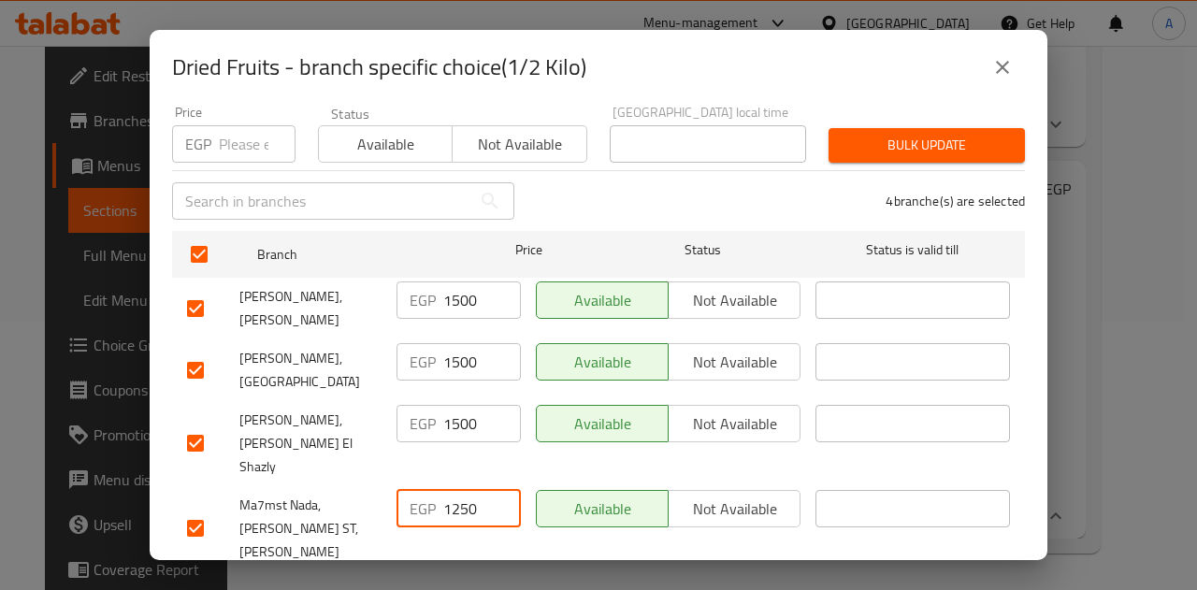
click at [458, 490] on input "1250" at bounding box center [482, 508] width 78 height 37
click at [495, 584] on span "Save" at bounding box center [598, 595] width 823 height 23
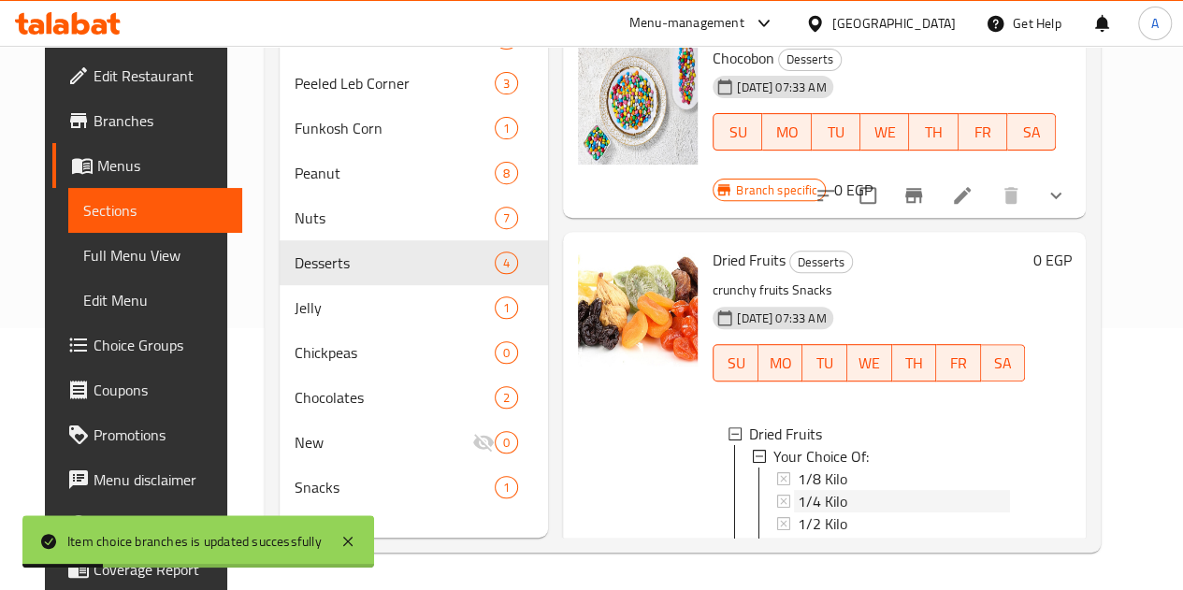
click at [797, 490] on span "1/4 Kilo" at bounding box center [822, 501] width 50 height 22
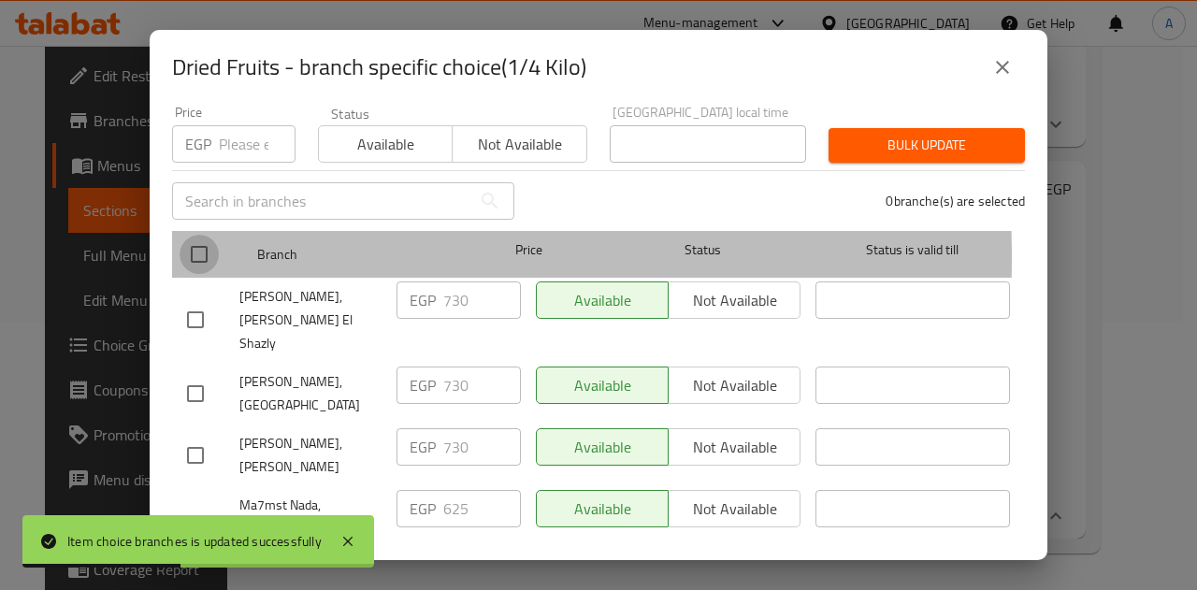
click at [196, 243] on input "checkbox" at bounding box center [198, 254] width 39 height 39
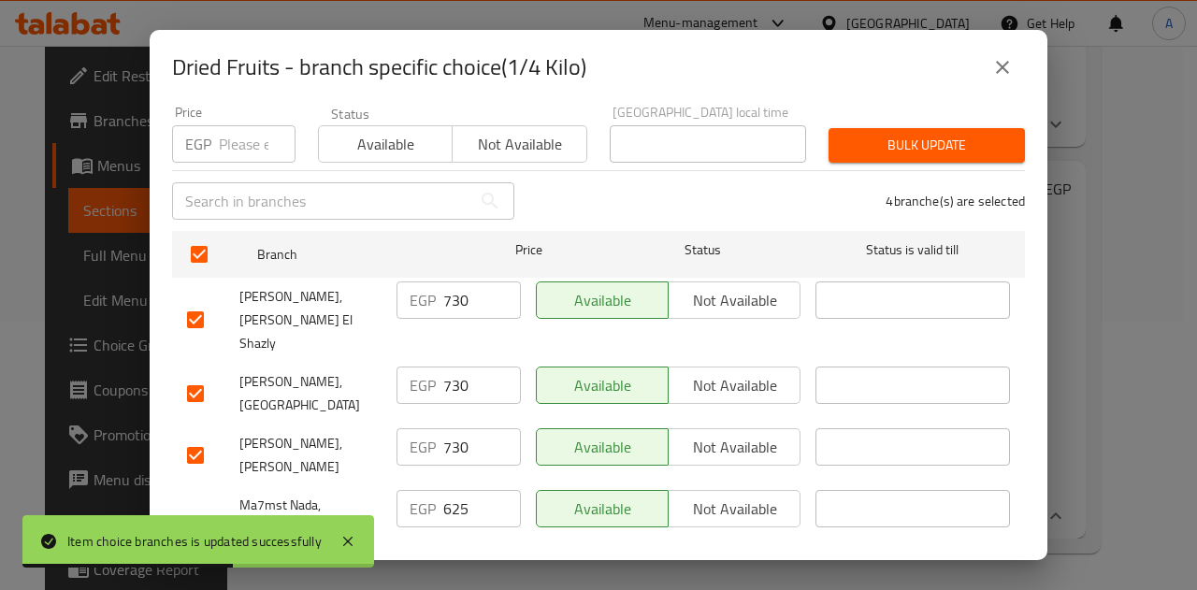
click at [452, 283] on input "730" at bounding box center [482, 299] width 78 height 37
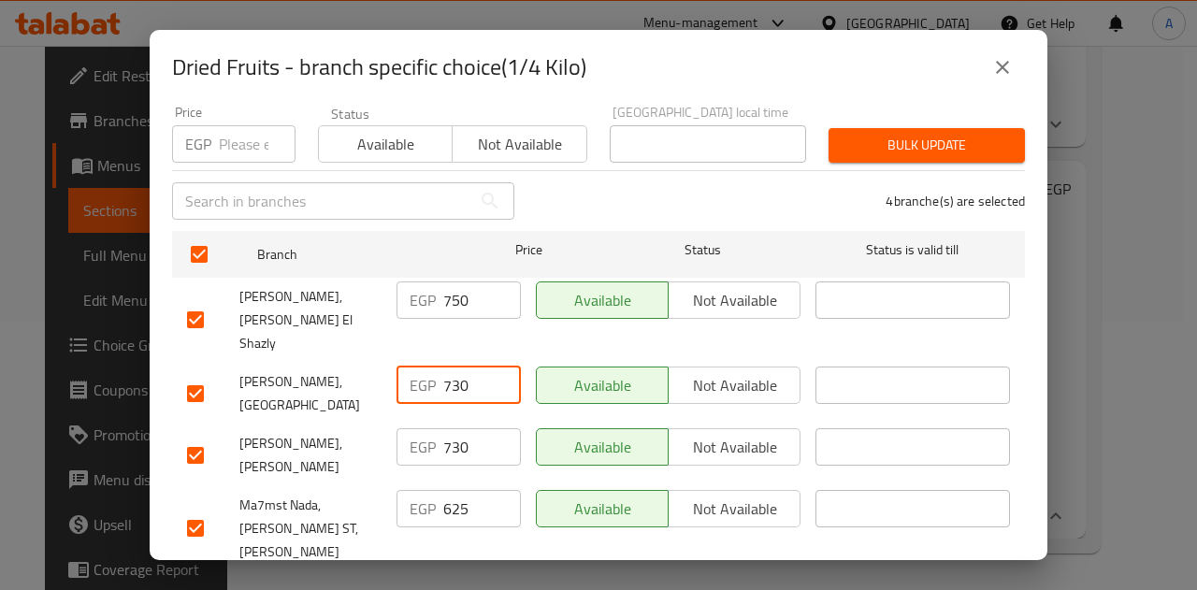
click at [449, 366] on input "730" at bounding box center [482, 384] width 78 height 37
click at [447, 428] on input "730" at bounding box center [482, 446] width 78 height 37
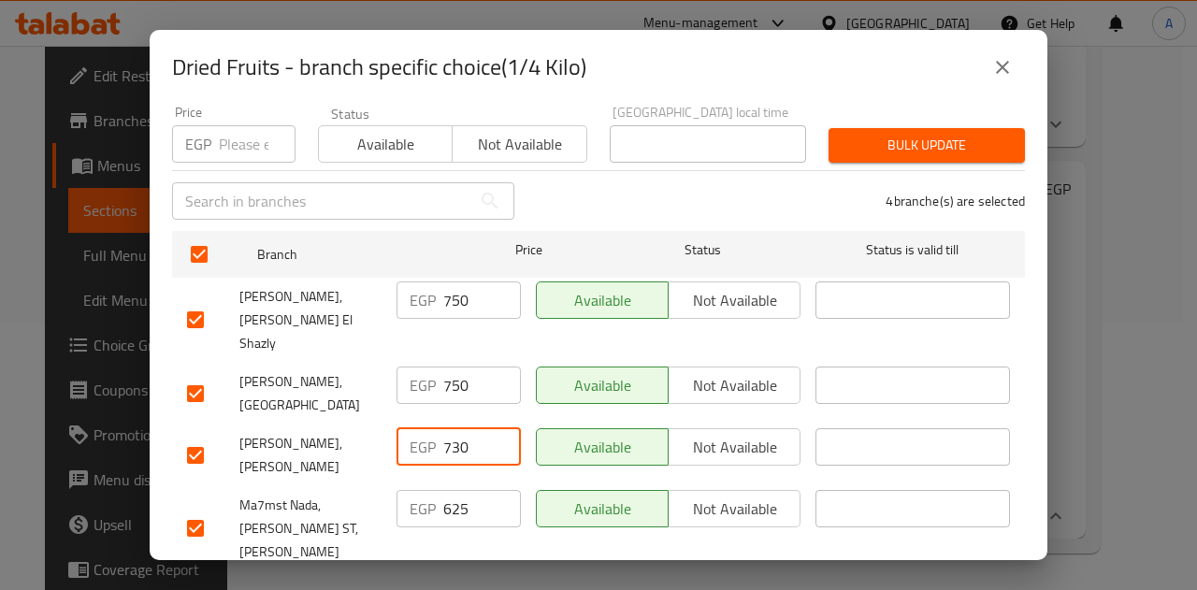
click at [447, 428] on input "730" at bounding box center [482, 446] width 78 height 37
click at [447, 490] on input "625" at bounding box center [482, 508] width 78 height 37
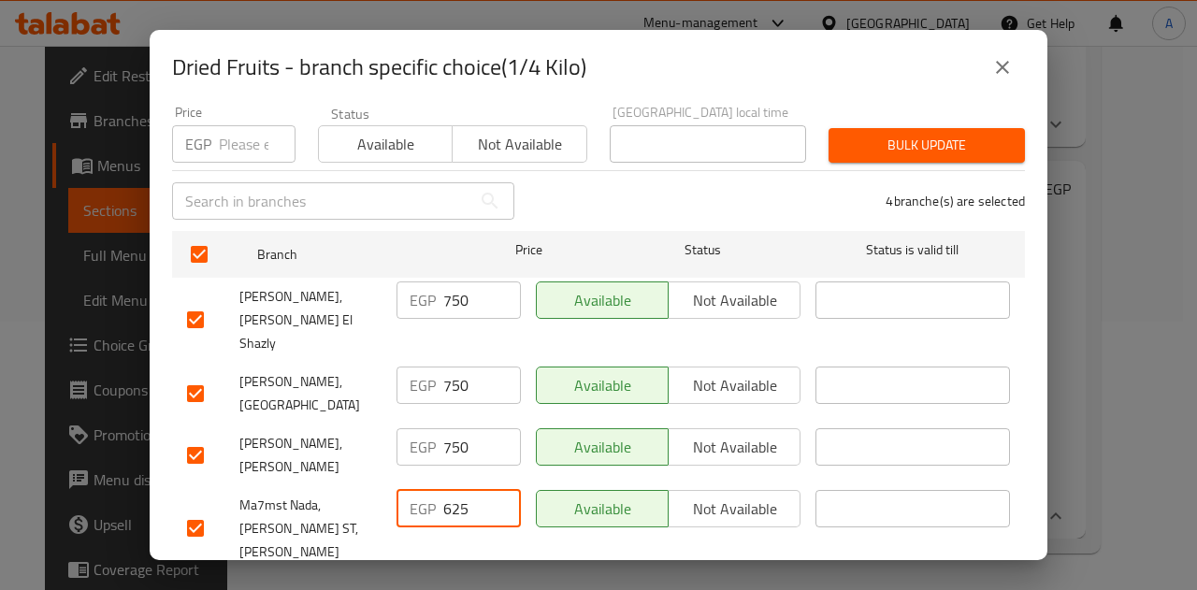
click at [447, 490] on input "625" at bounding box center [482, 508] width 78 height 37
click at [476, 584] on span "Save" at bounding box center [598, 595] width 823 height 23
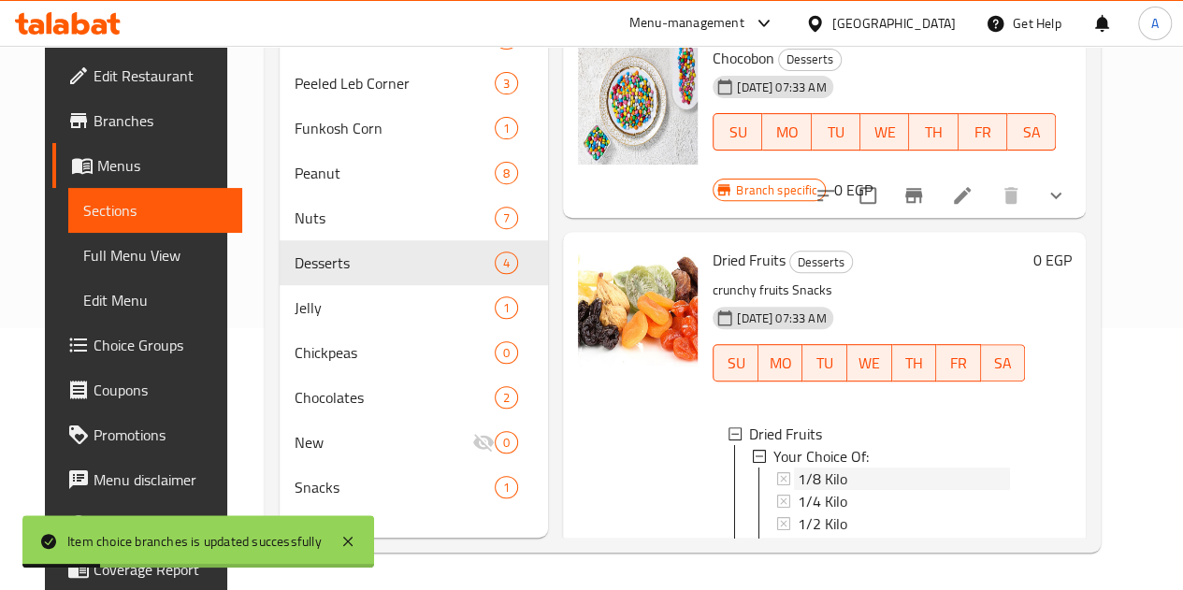
click at [797, 467] on span "1/8 Kilo" at bounding box center [822, 478] width 50 height 22
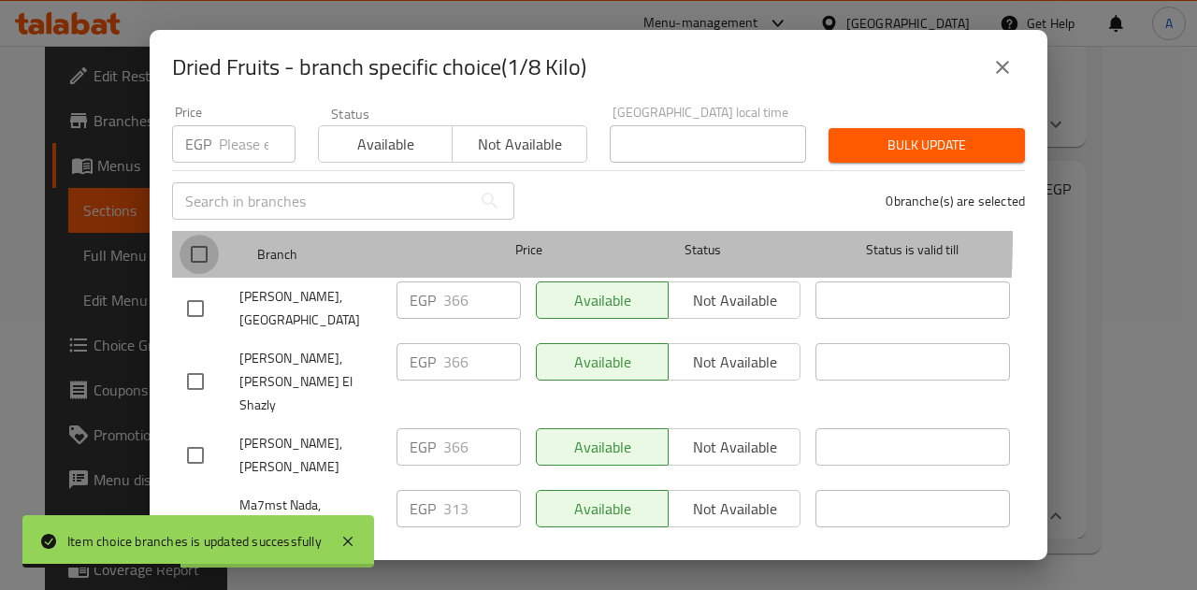
click at [199, 235] on input "checkbox" at bounding box center [198, 254] width 39 height 39
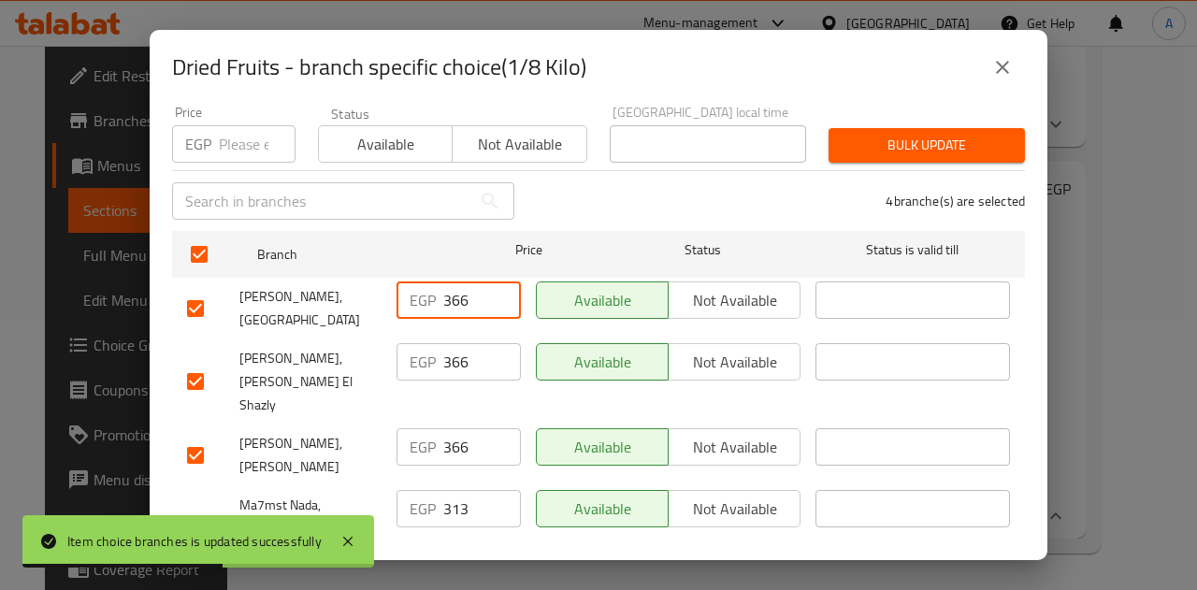
click at [447, 283] on input "366" at bounding box center [482, 299] width 78 height 37
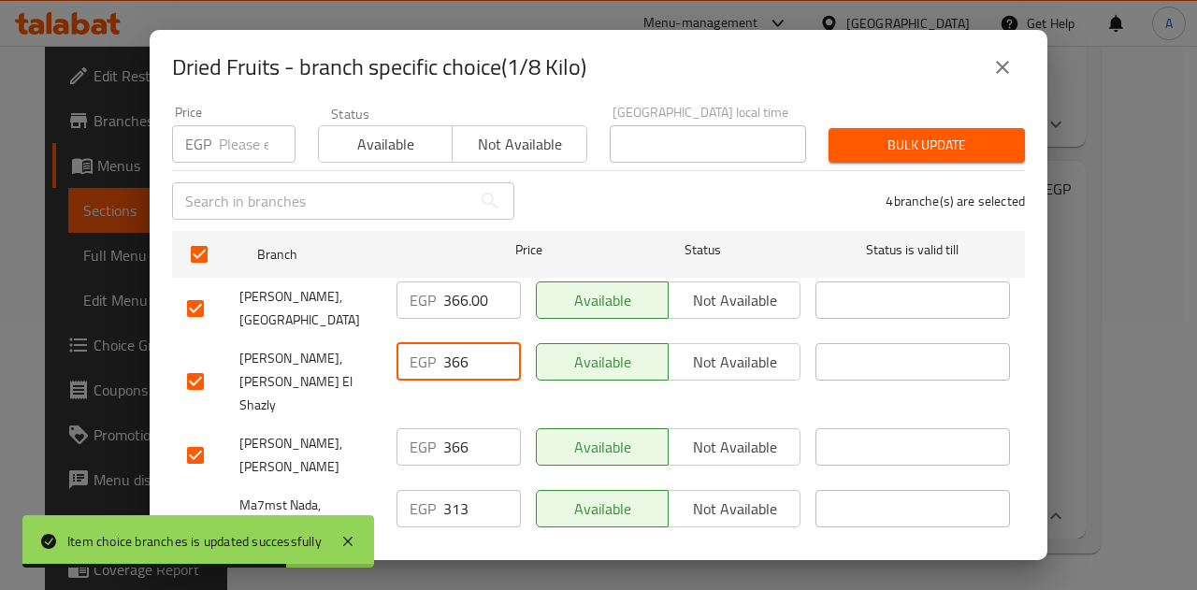
click at [457, 346] on input "366" at bounding box center [482, 361] width 78 height 37
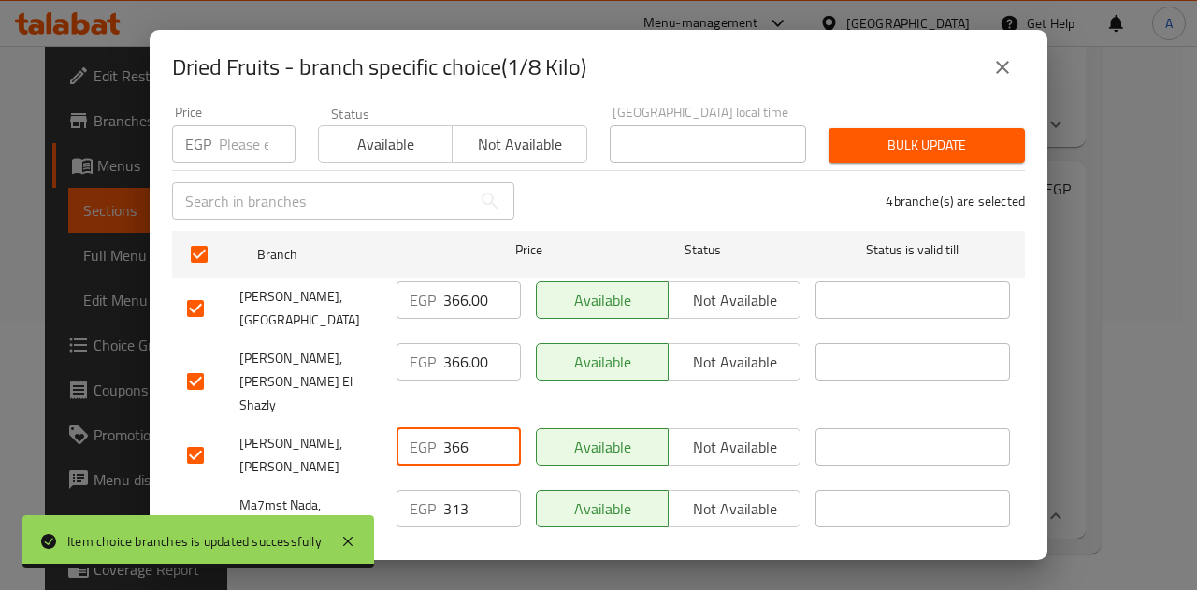
click at [453, 428] on input "366" at bounding box center [482, 446] width 78 height 37
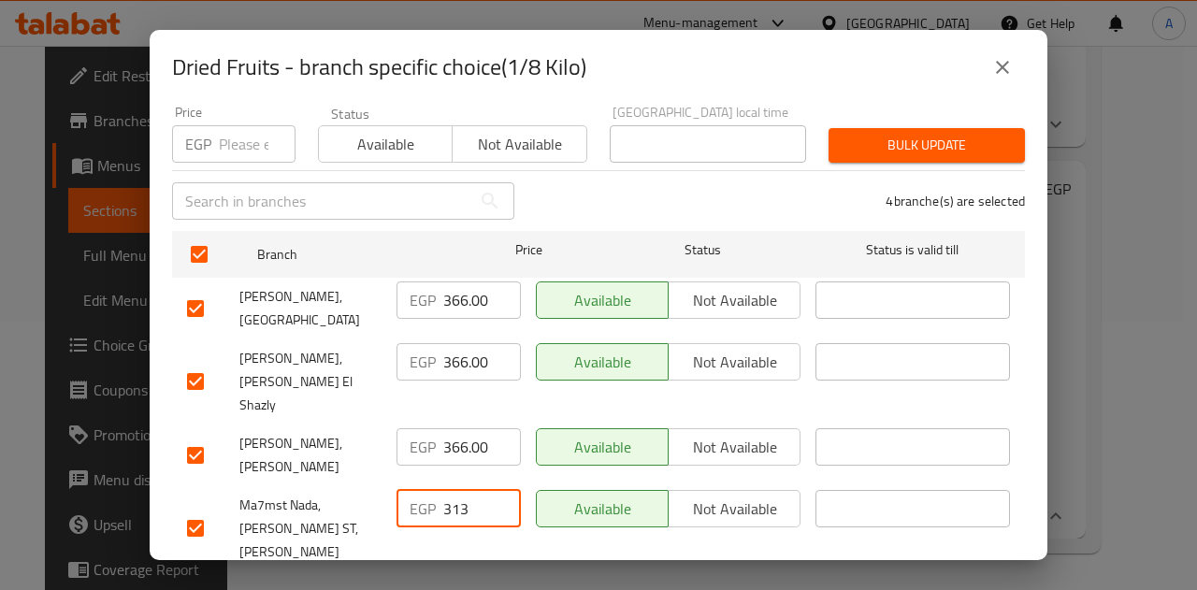
click at [443, 490] on input "313" at bounding box center [482, 508] width 78 height 37
click at [490, 584] on span "Save" at bounding box center [598, 595] width 823 height 23
